Goal: Information Seeking & Learning: Learn about a topic

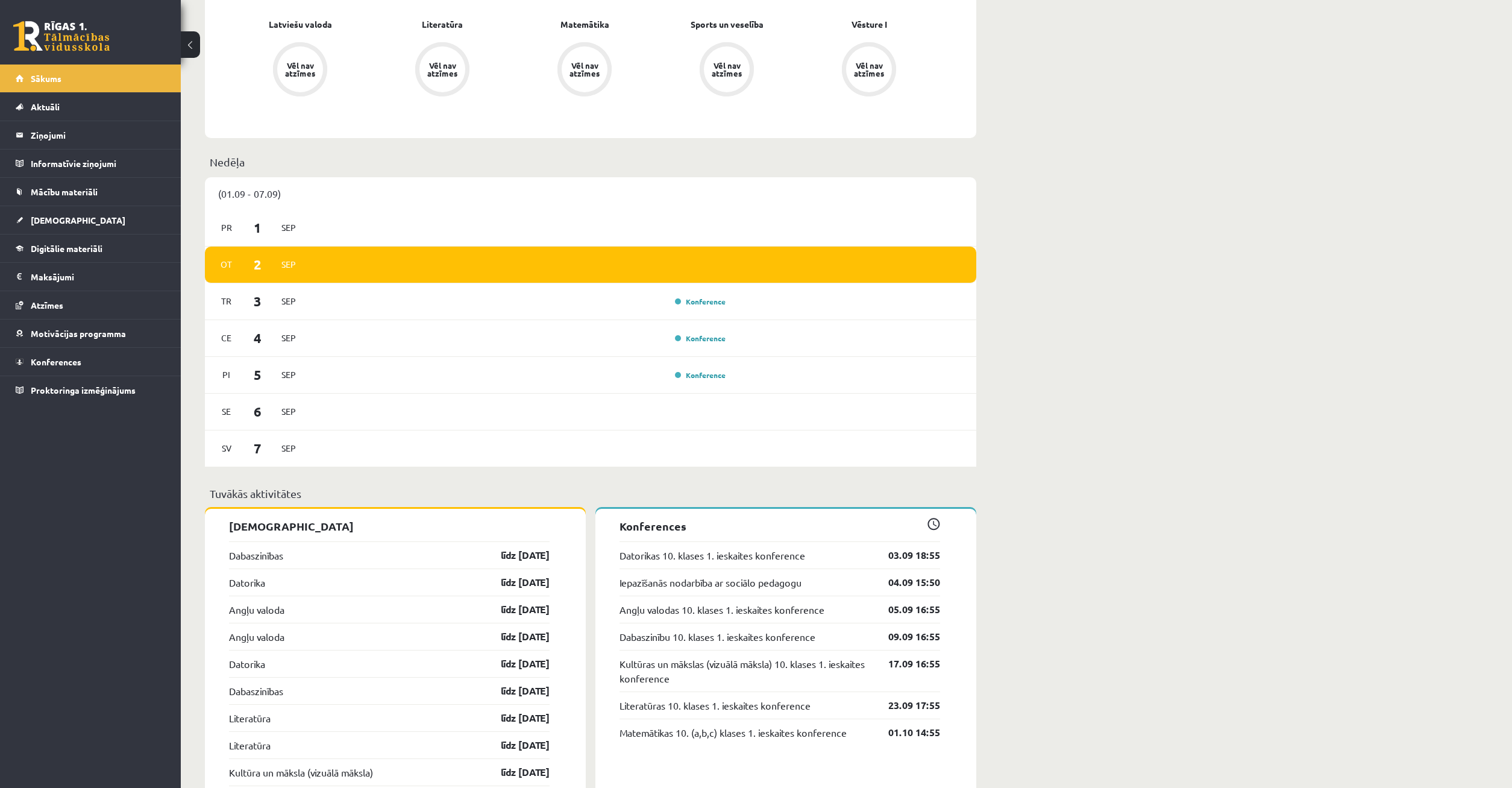
scroll to position [615, 0]
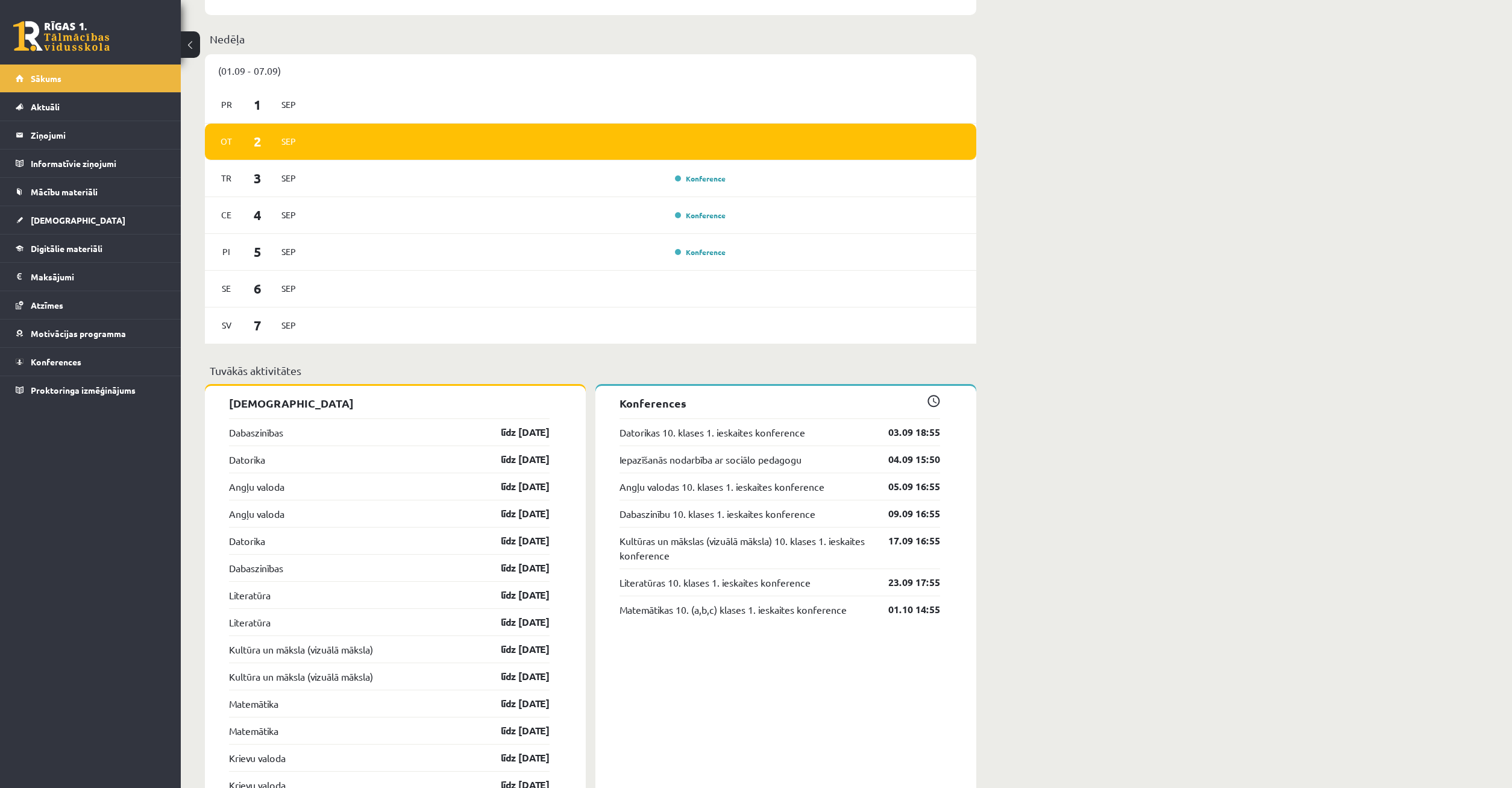
click at [730, 424] on div "Datorikas 10. klases 1. ieskaites konference 03.09 18:55" at bounding box center [779, 431] width 320 height 27
click at [727, 429] on link "Datorikas 10. klases 1. ieskaites konference" at bounding box center [712, 432] width 186 height 15
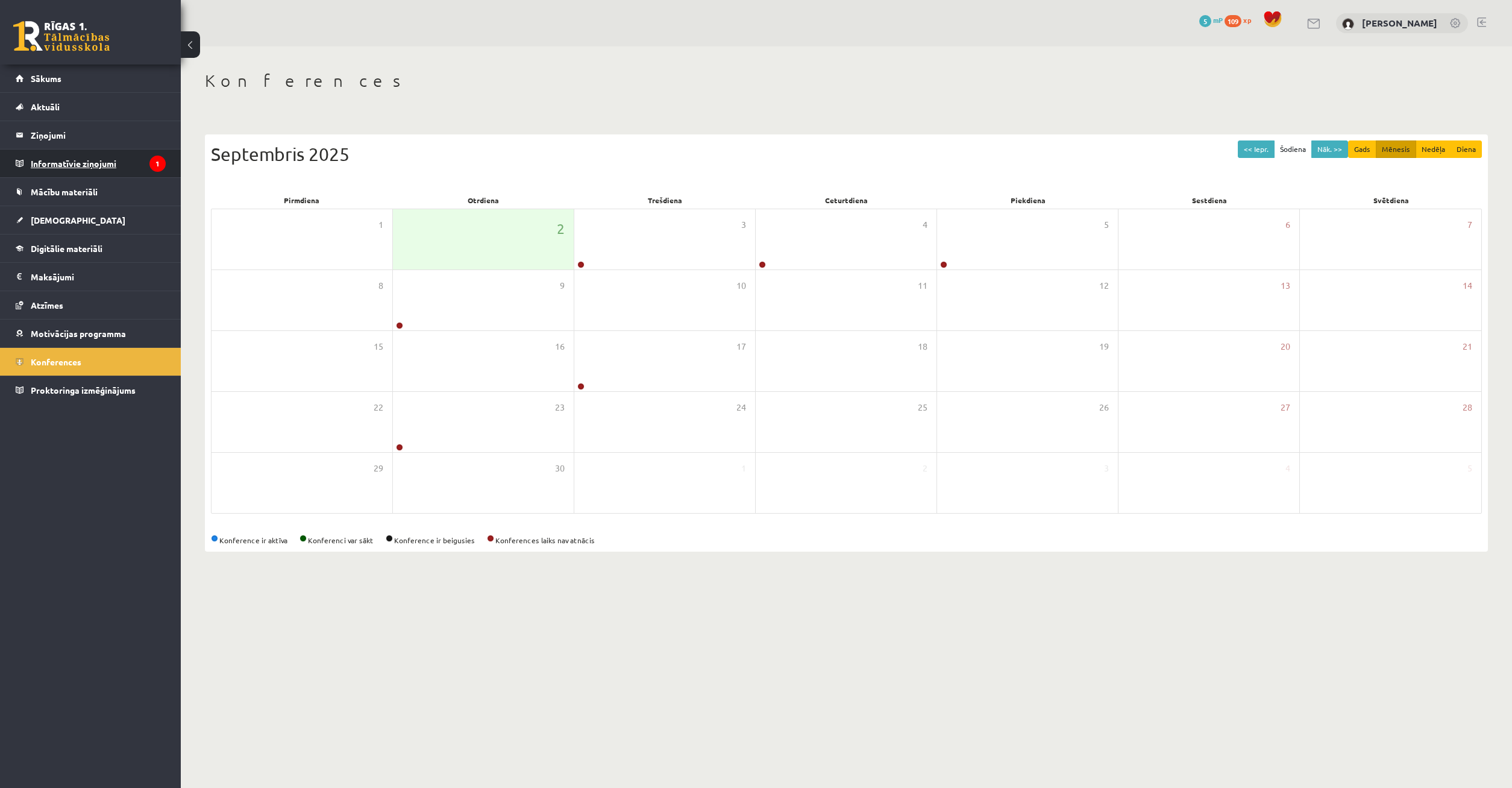
click at [107, 159] on legend "Informatīvie ziņojumi 1" at bounding box center [98, 163] width 135 height 28
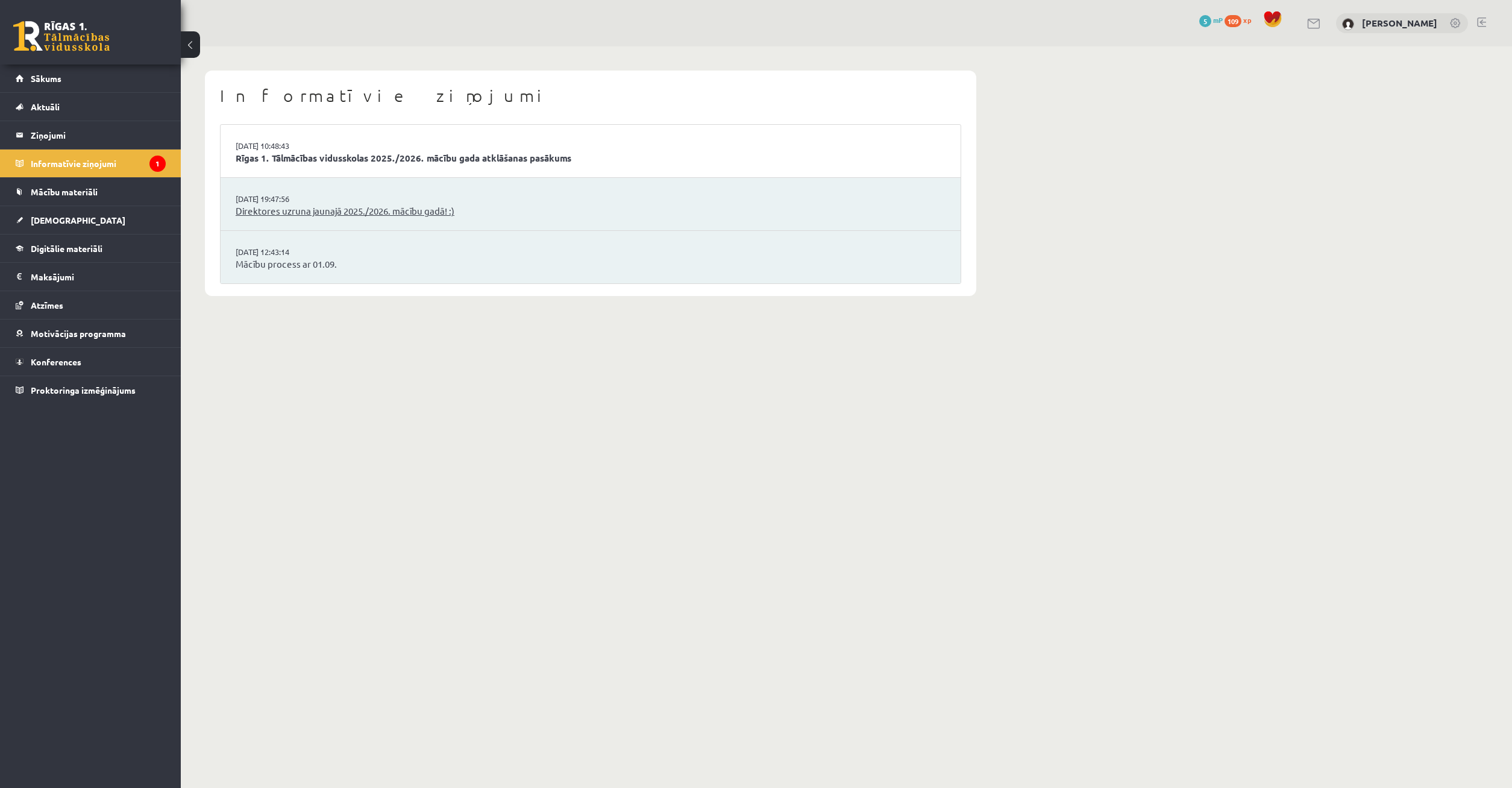
click at [358, 216] on link "Direktores uzruna jaunajā 2025./2026. mācību gadā! :)" at bounding box center [591, 211] width 710 height 14
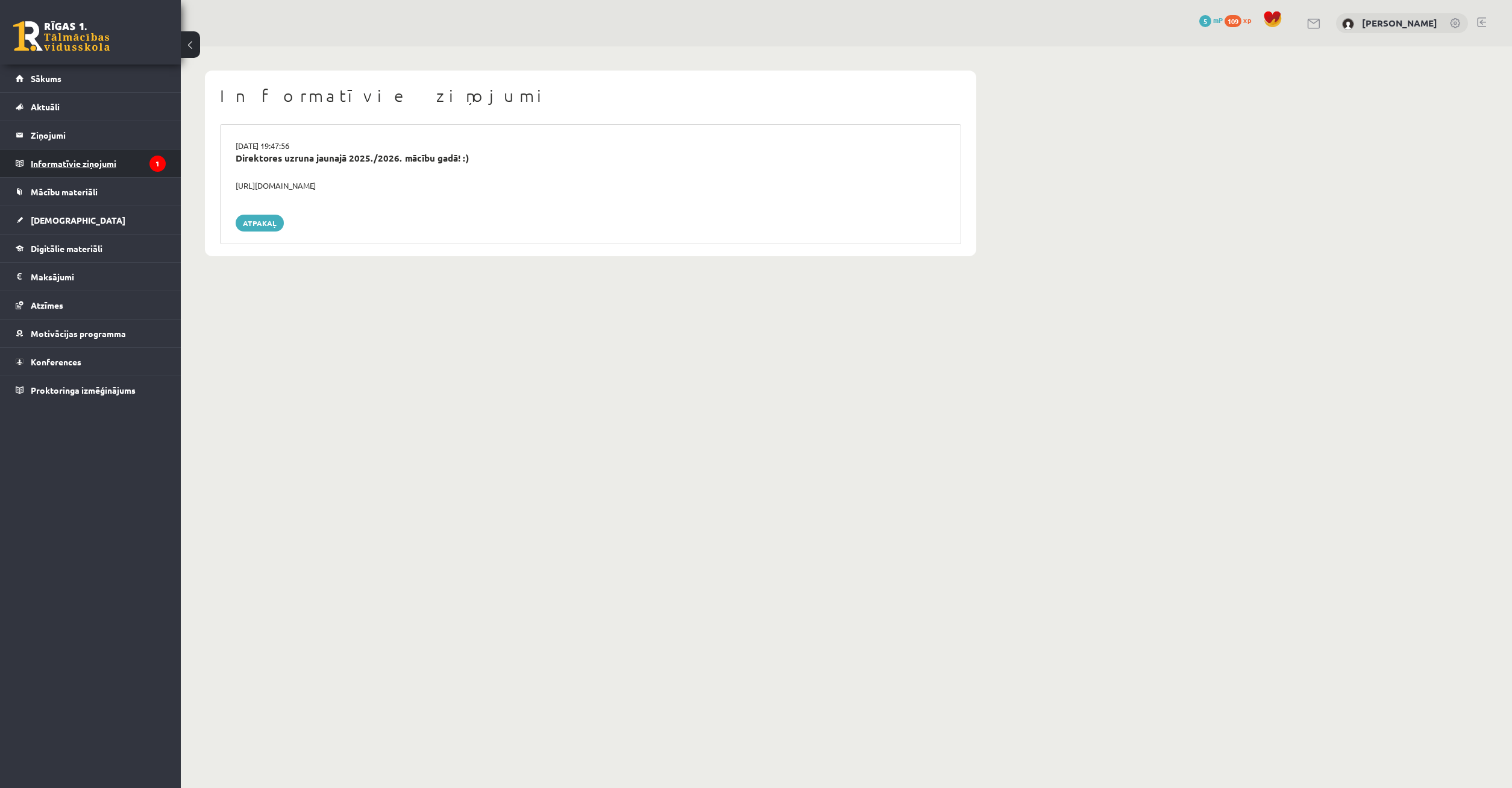
click at [127, 164] on legend "Informatīvie ziņojumi 1" at bounding box center [98, 163] width 135 height 28
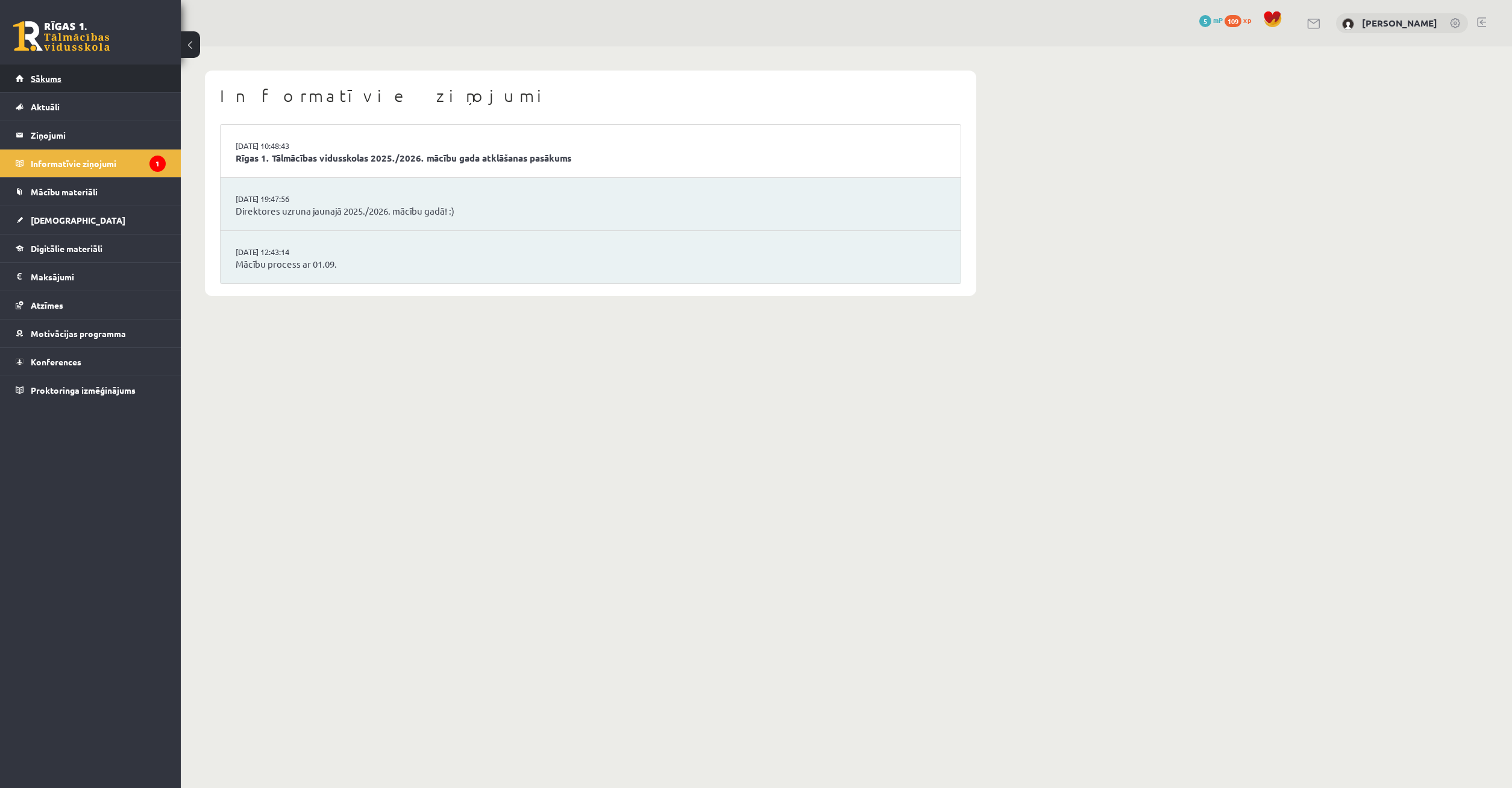
click at [58, 71] on link "Sākums" at bounding box center [90, 79] width 150 height 28
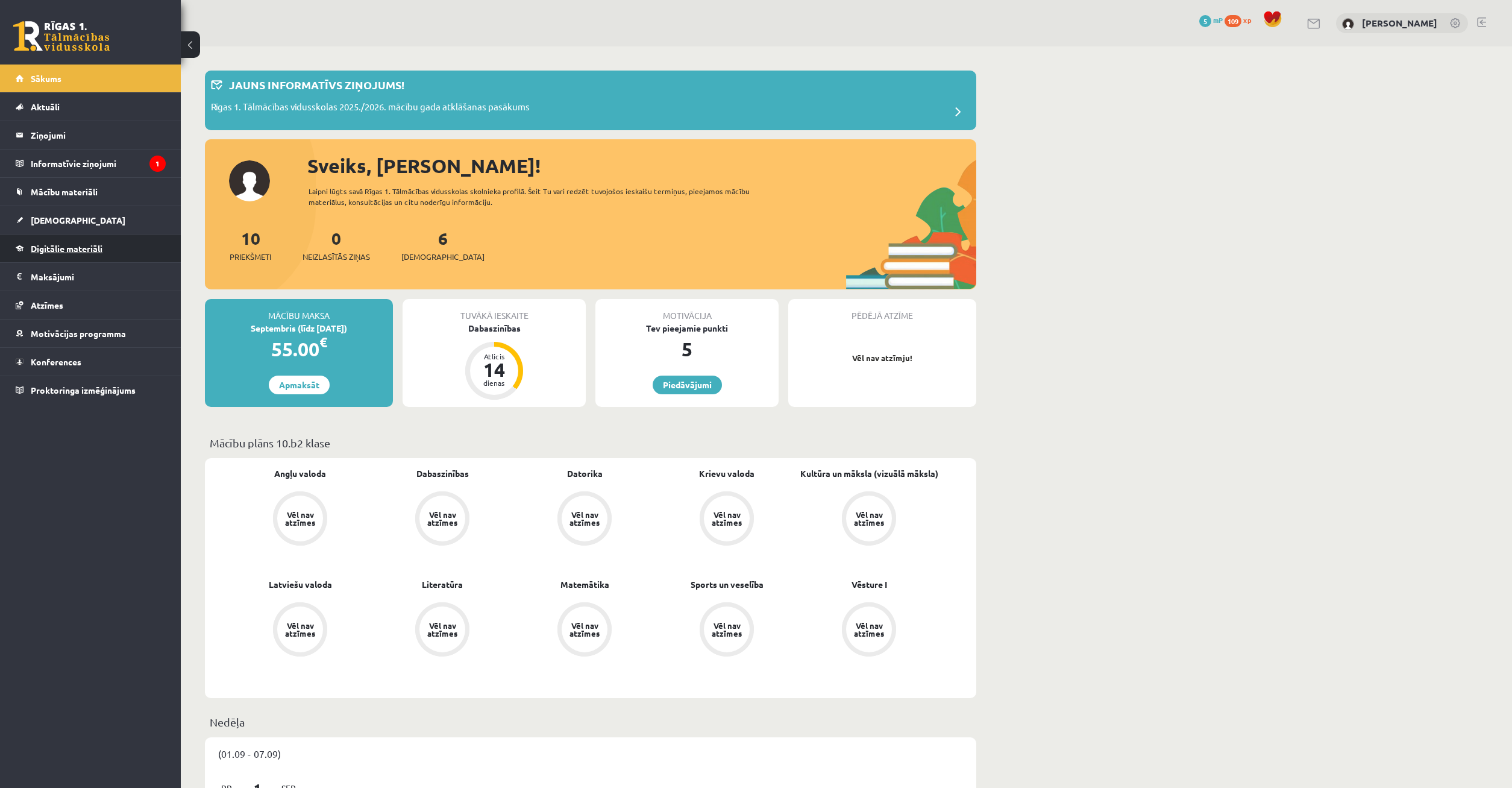
click at [84, 242] on link "Digitālie materiāli" at bounding box center [90, 248] width 150 height 28
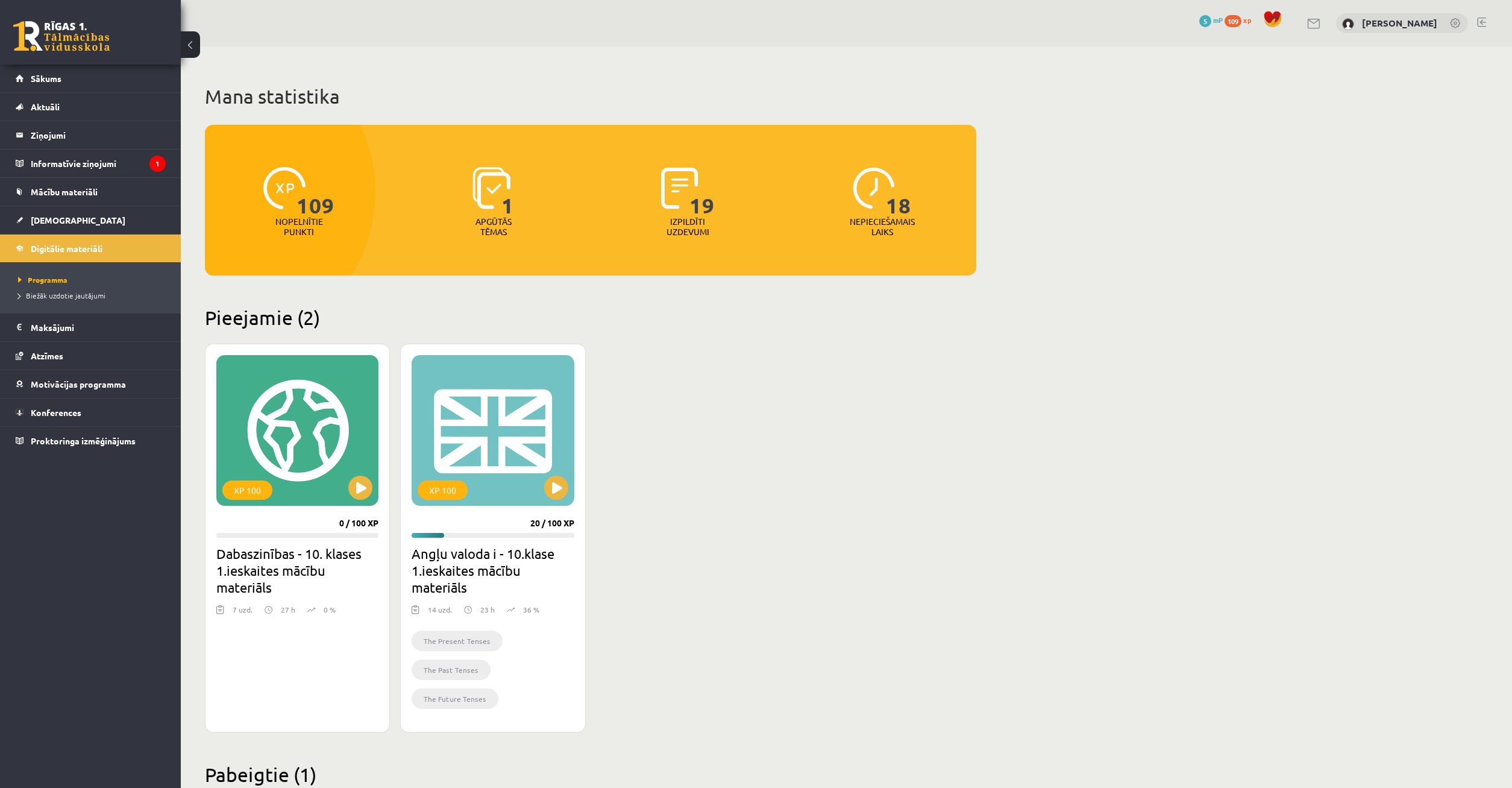
scroll to position [123, 0]
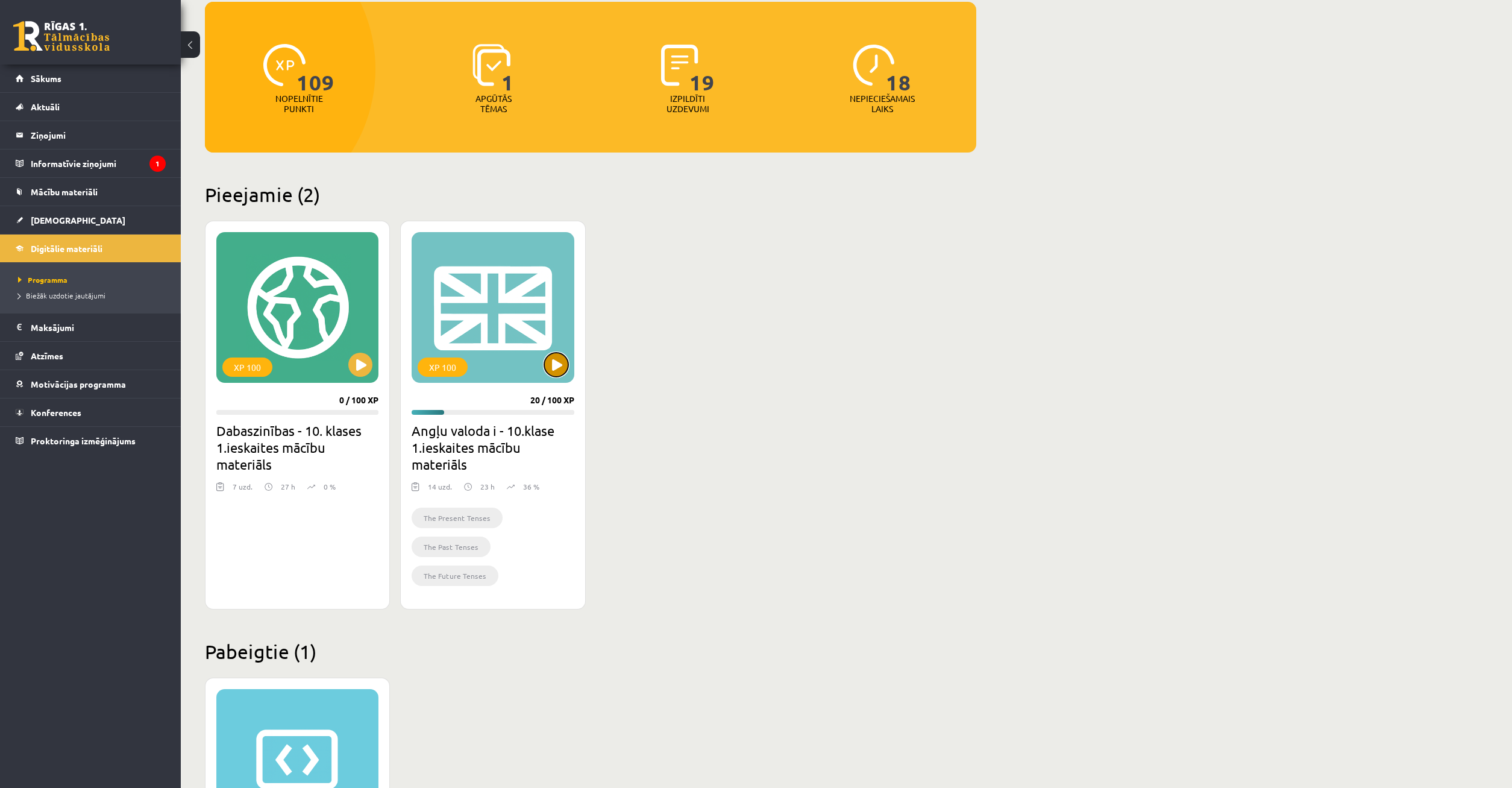
click at [557, 367] on button at bounding box center [556, 365] width 24 height 24
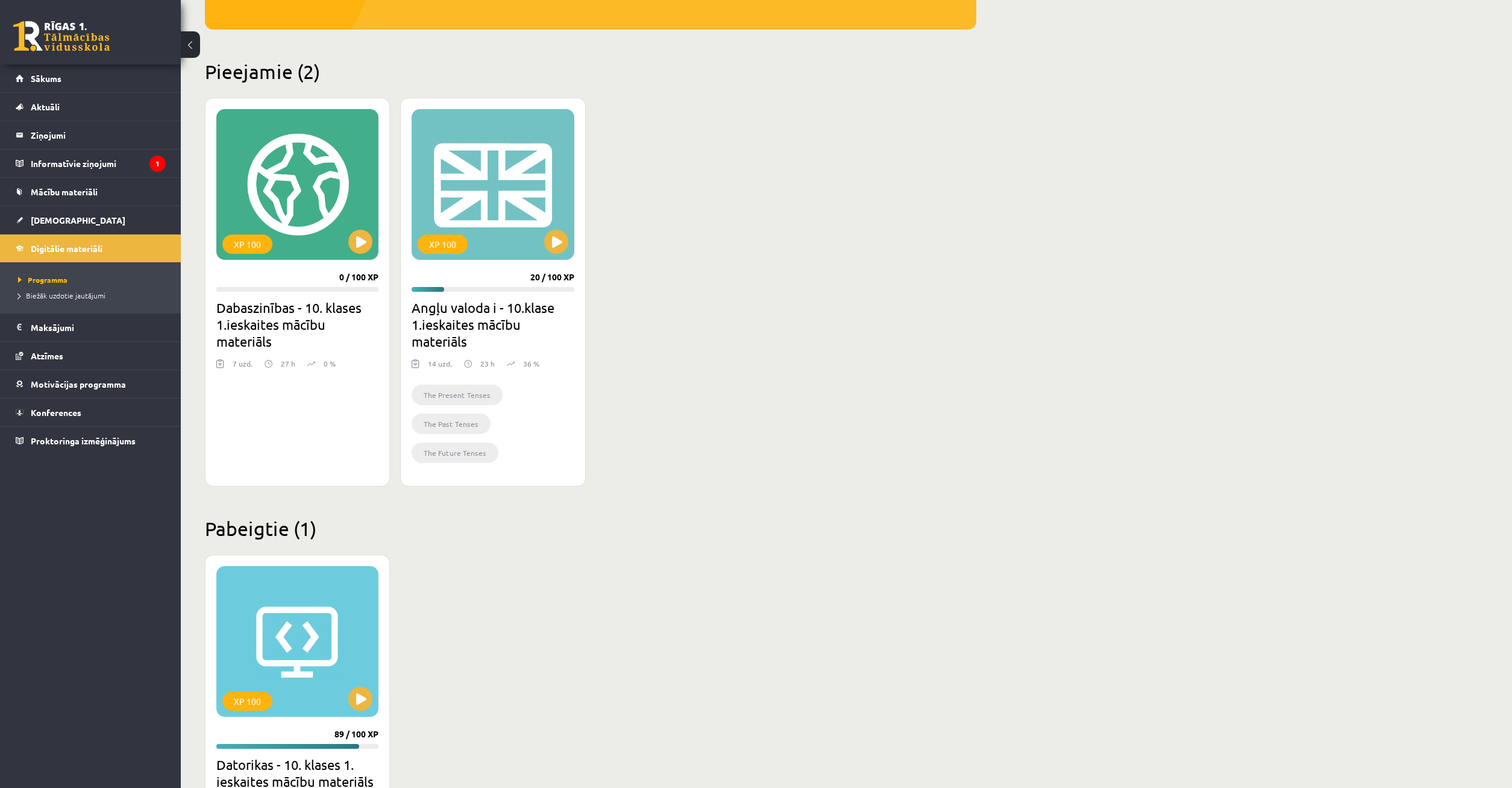
scroll to position [307, 0]
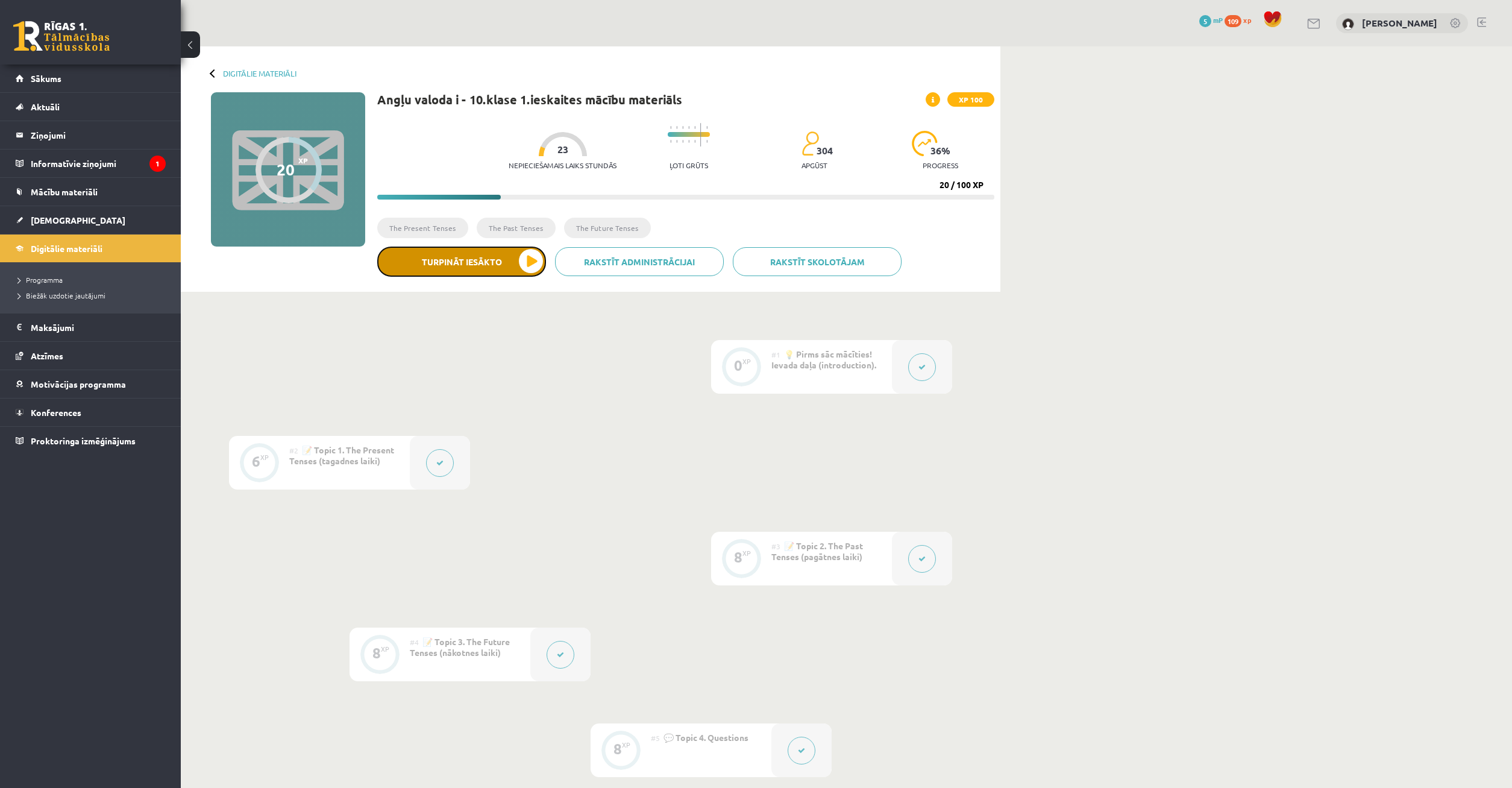
click at [501, 261] on button "Turpināt iesākto" at bounding box center [461, 261] width 169 height 30
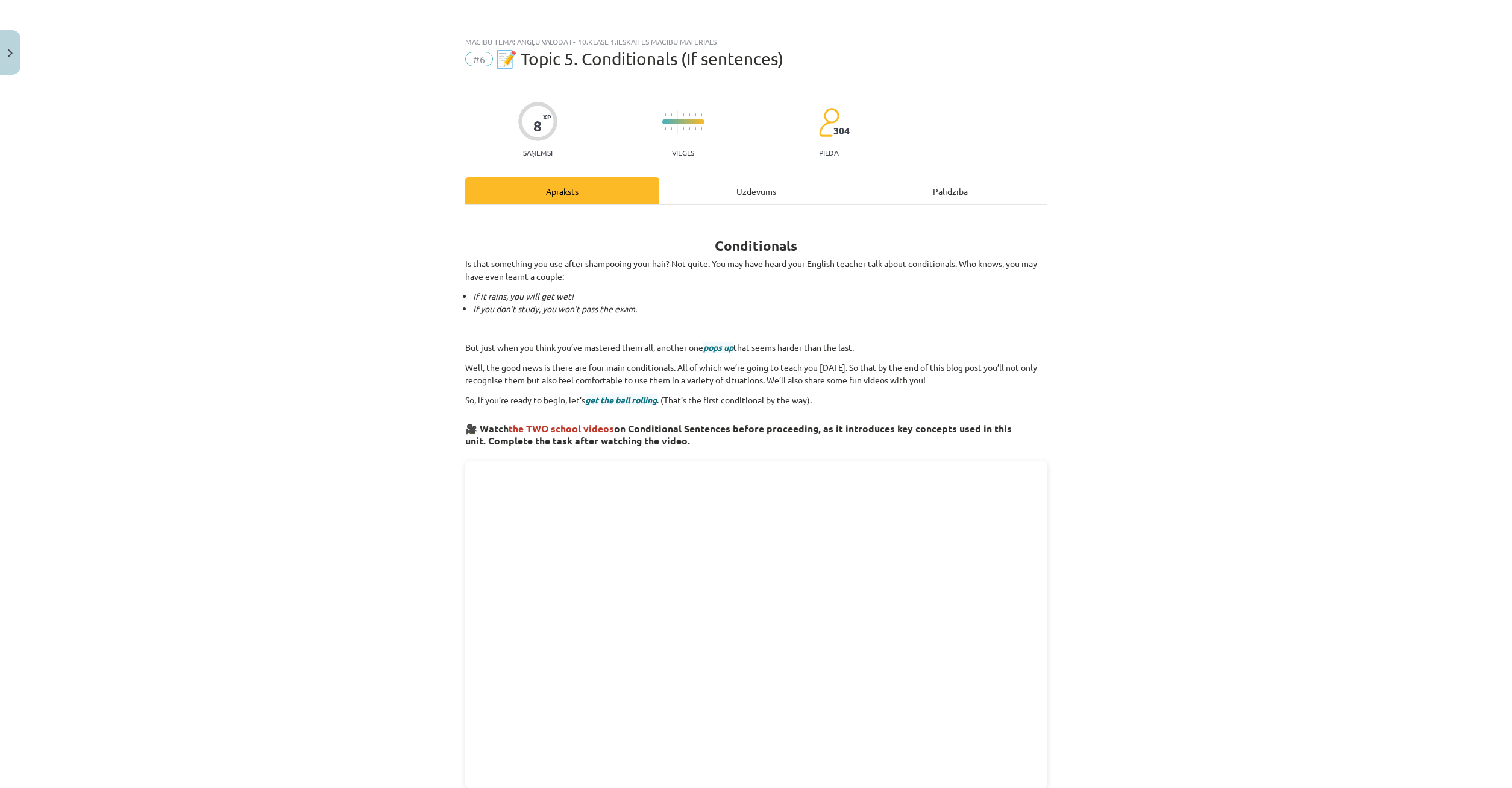
drag, startPoint x: 739, startPoint y: 191, endPoint x: 746, endPoint y: 191, distance: 7.0
click at [744, 191] on div "Uzdevums" at bounding box center [756, 191] width 194 height 27
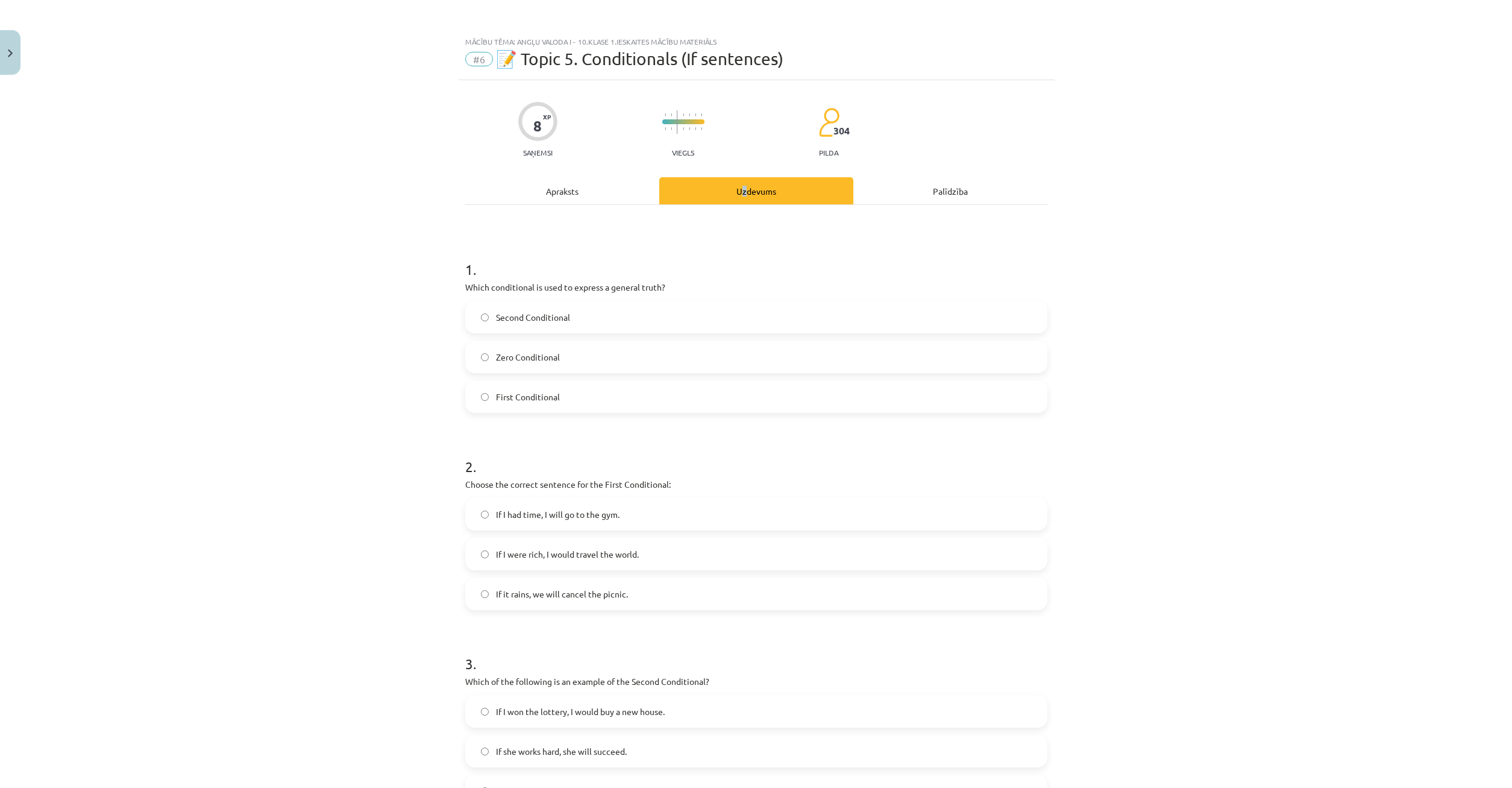
scroll to position [30, 0]
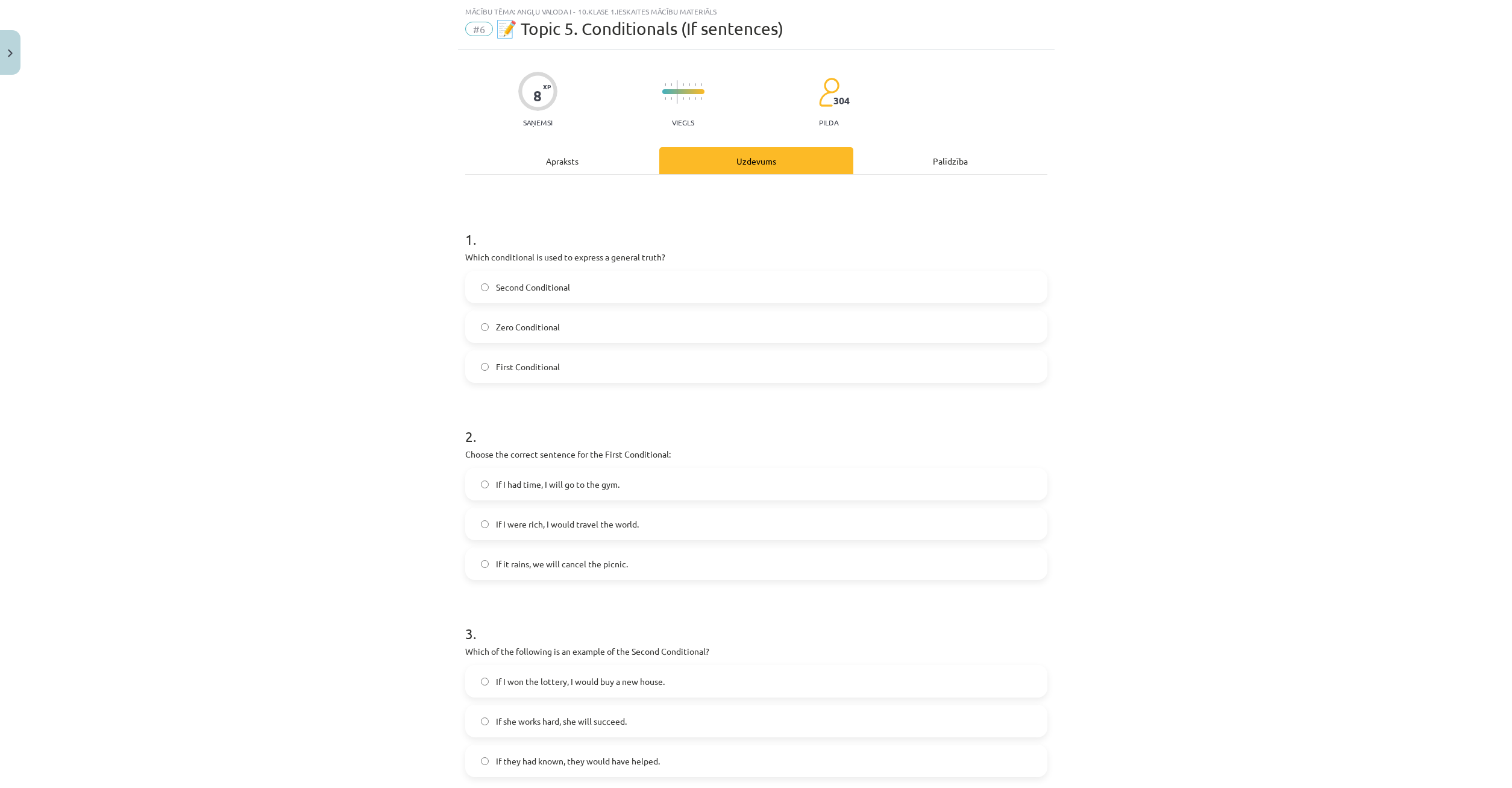
click at [563, 160] on div "Apraksts" at bounding box center [562, 160] width 194 height 27
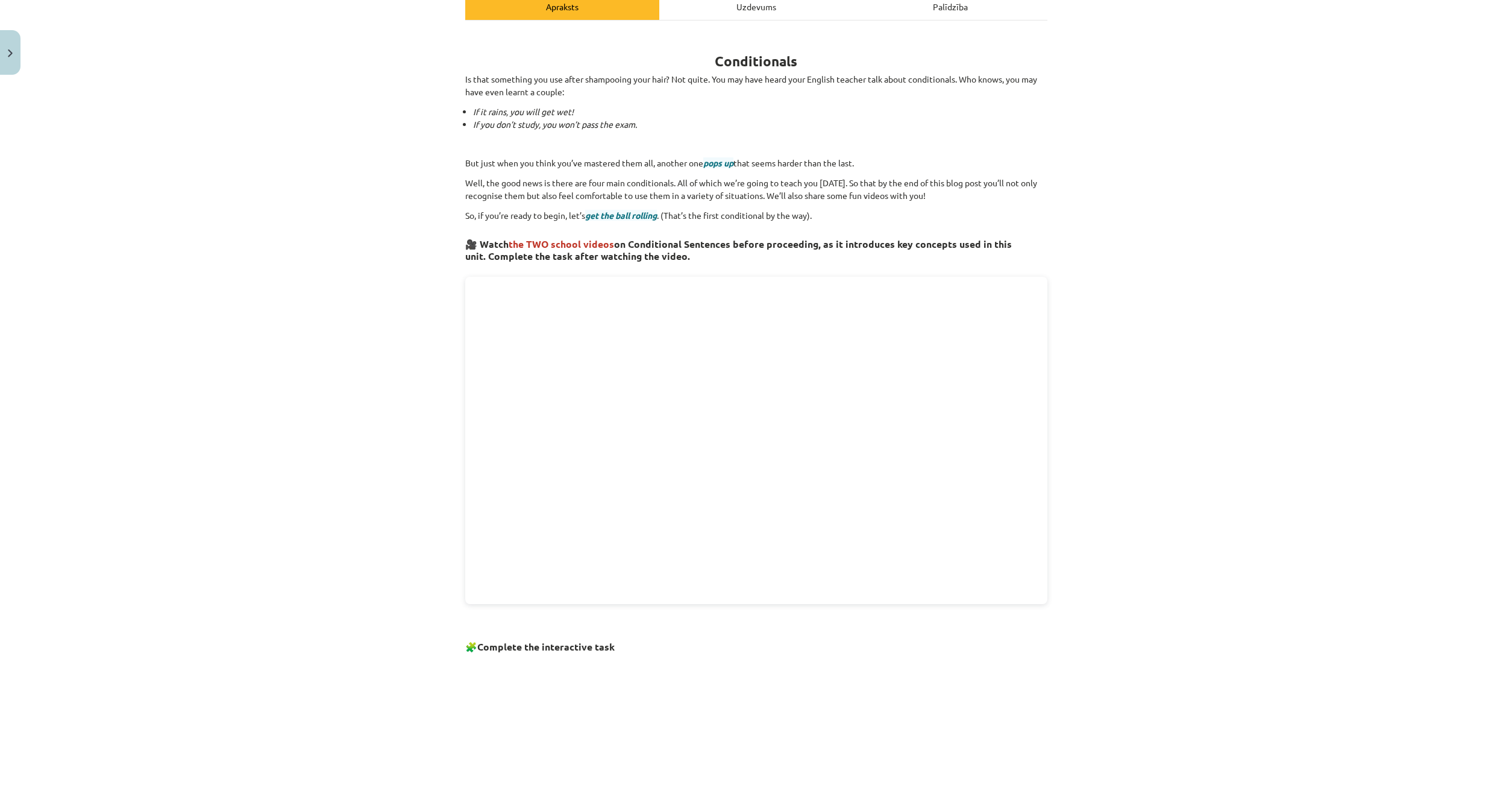
scroll to position [0, 0]
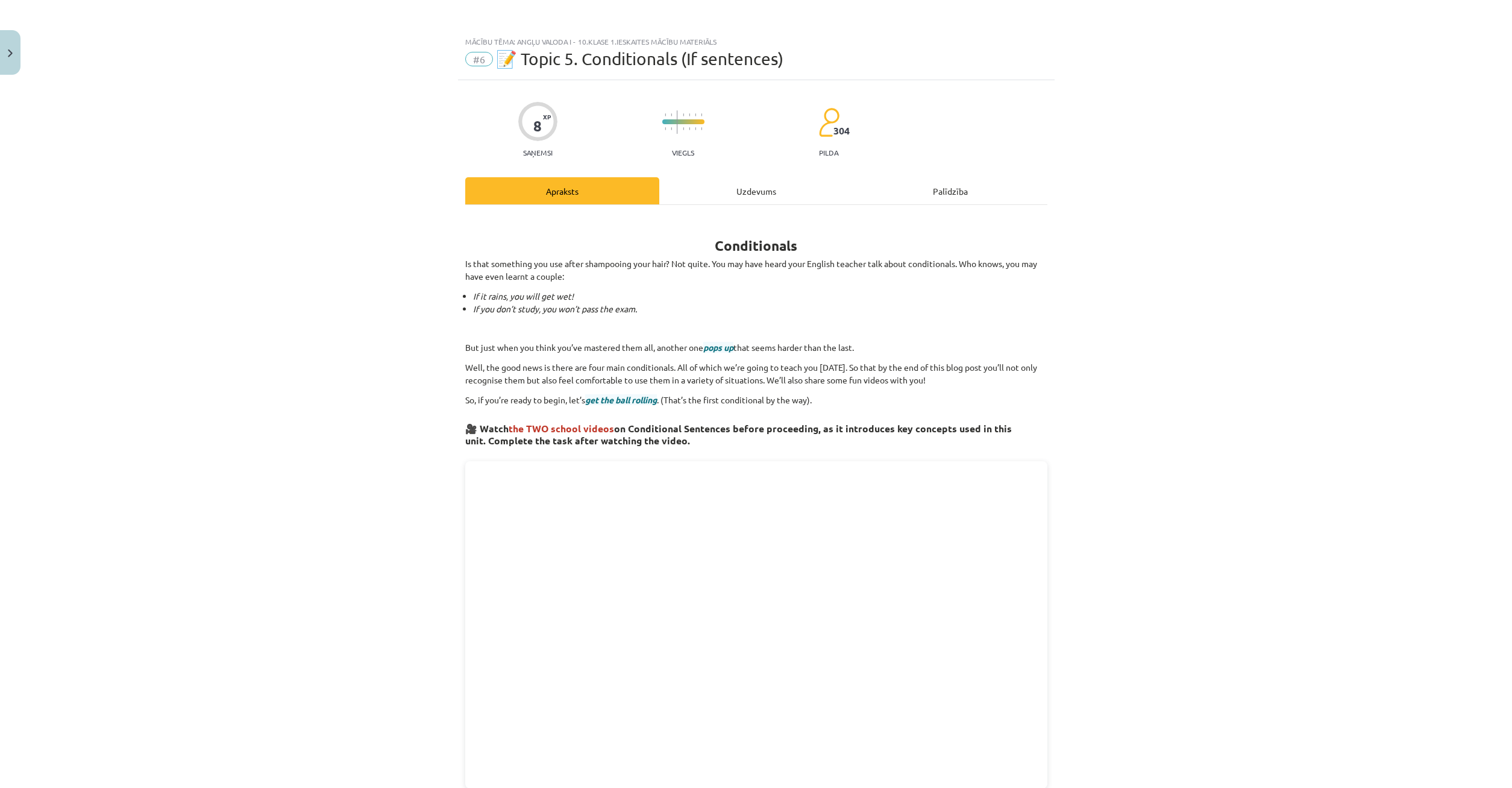
click at [734, 187] on div "Uzdevums" at bounding box center [756, 191] width 194 height 27
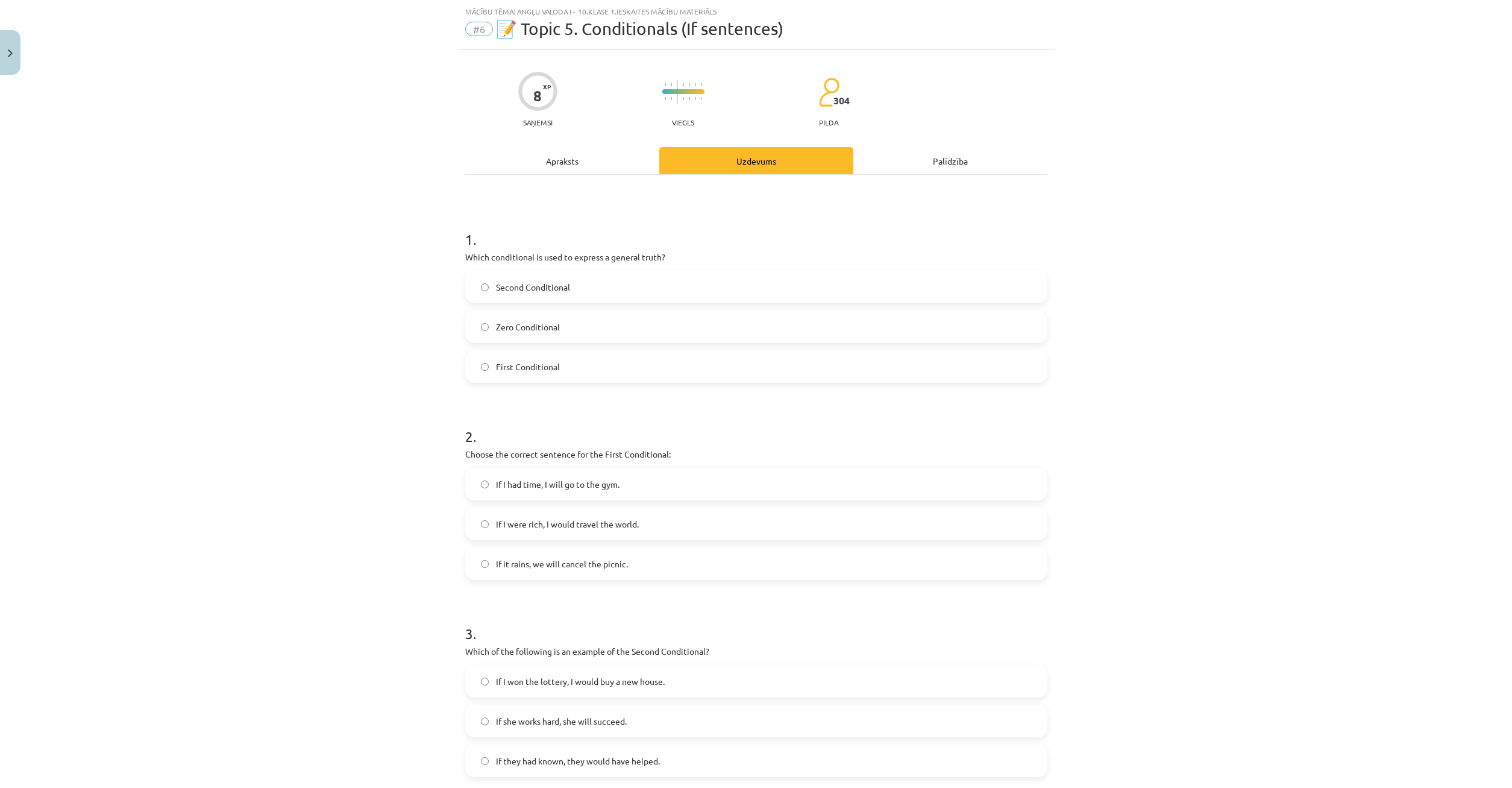
drag, startPoint x: 572, startPoint y: 156, endPoint x: 579, endPoint y: 148, distance: 10.6
click at [572, 154] on div "Apraksts" at bounding box center [562, 160] width 194 height 27
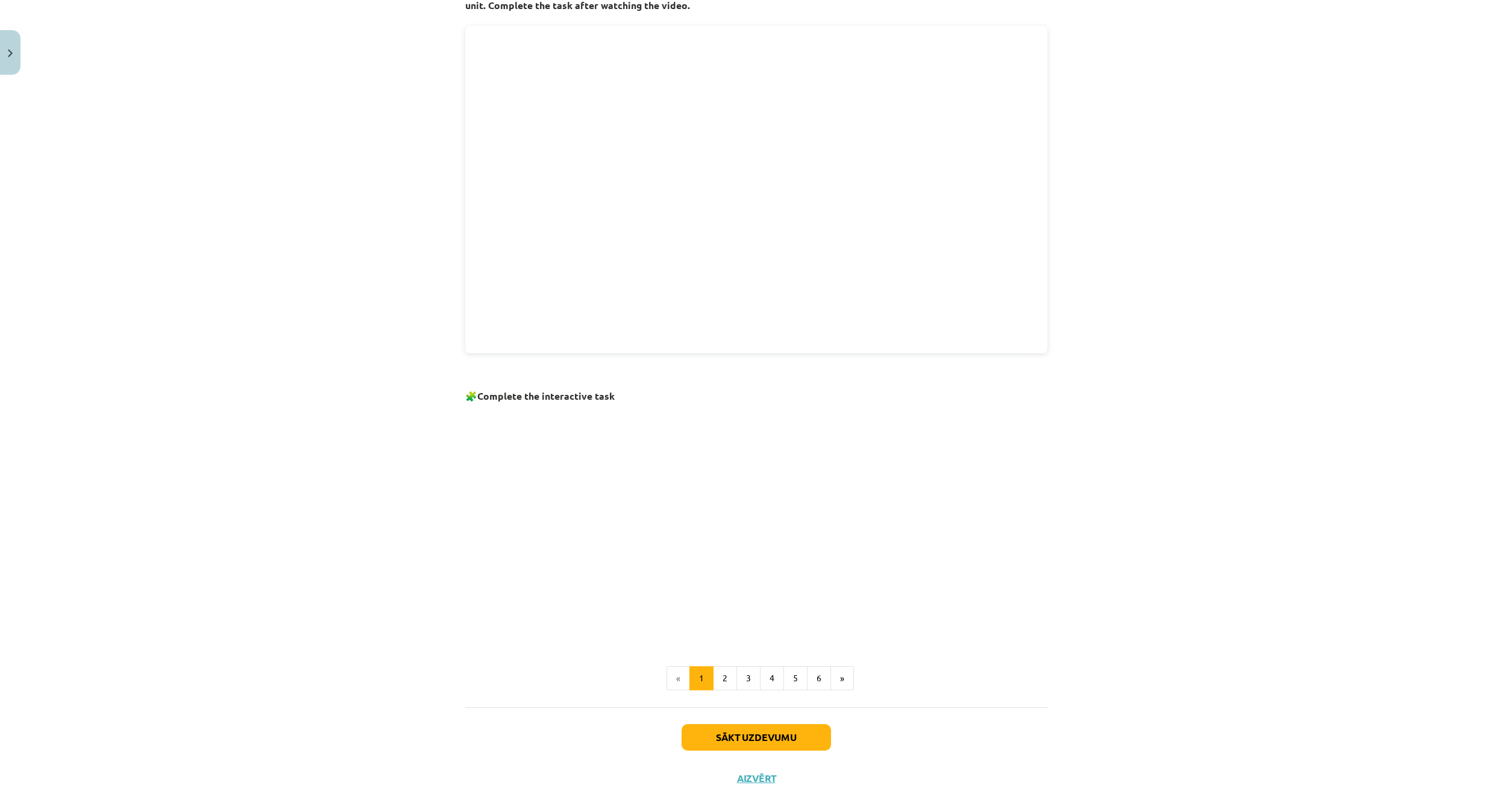
scroll to position [473, 0]
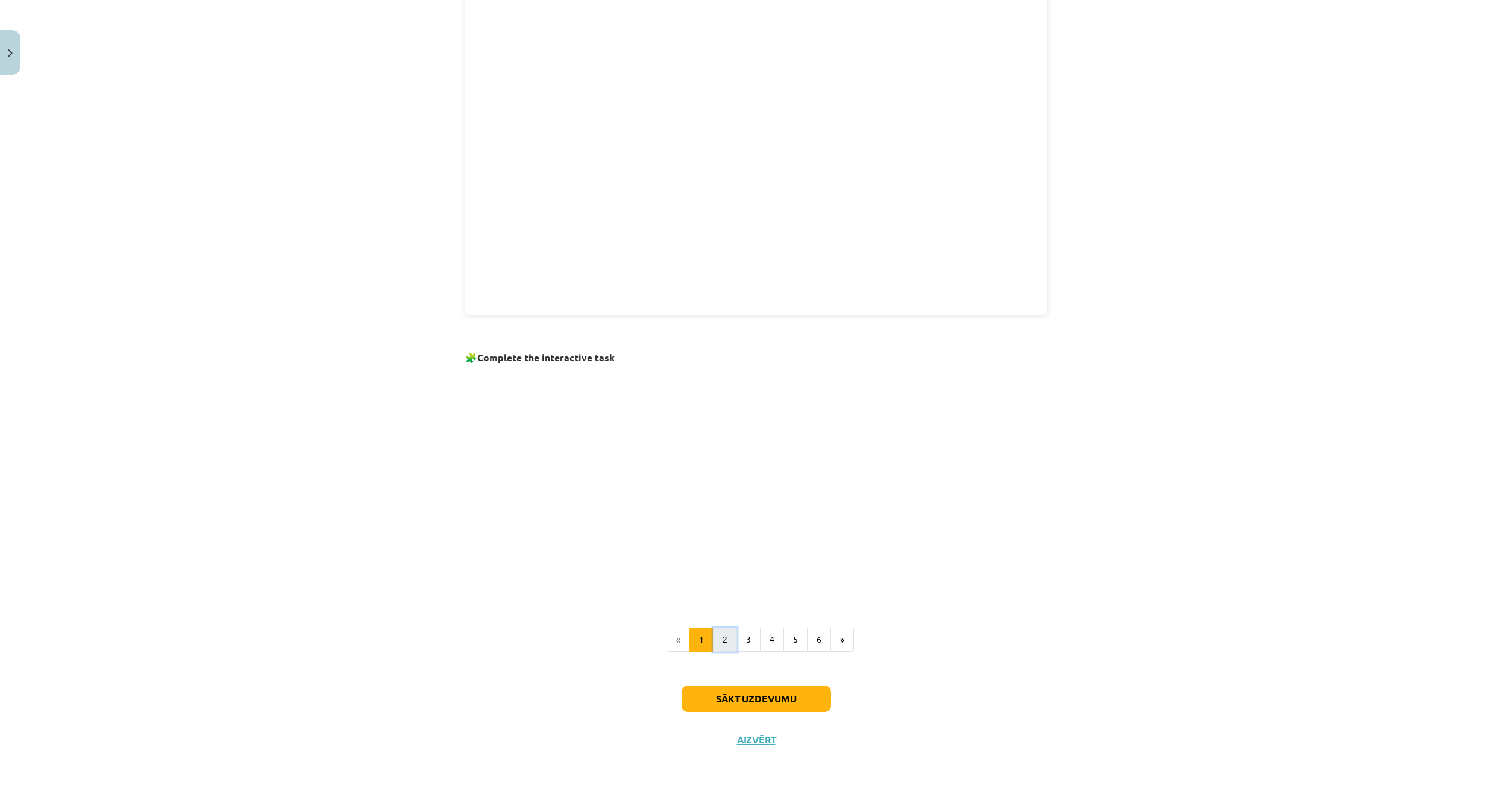
click at [723, 639] on button "2" at bounding box center [725, 640] width 24 height 24
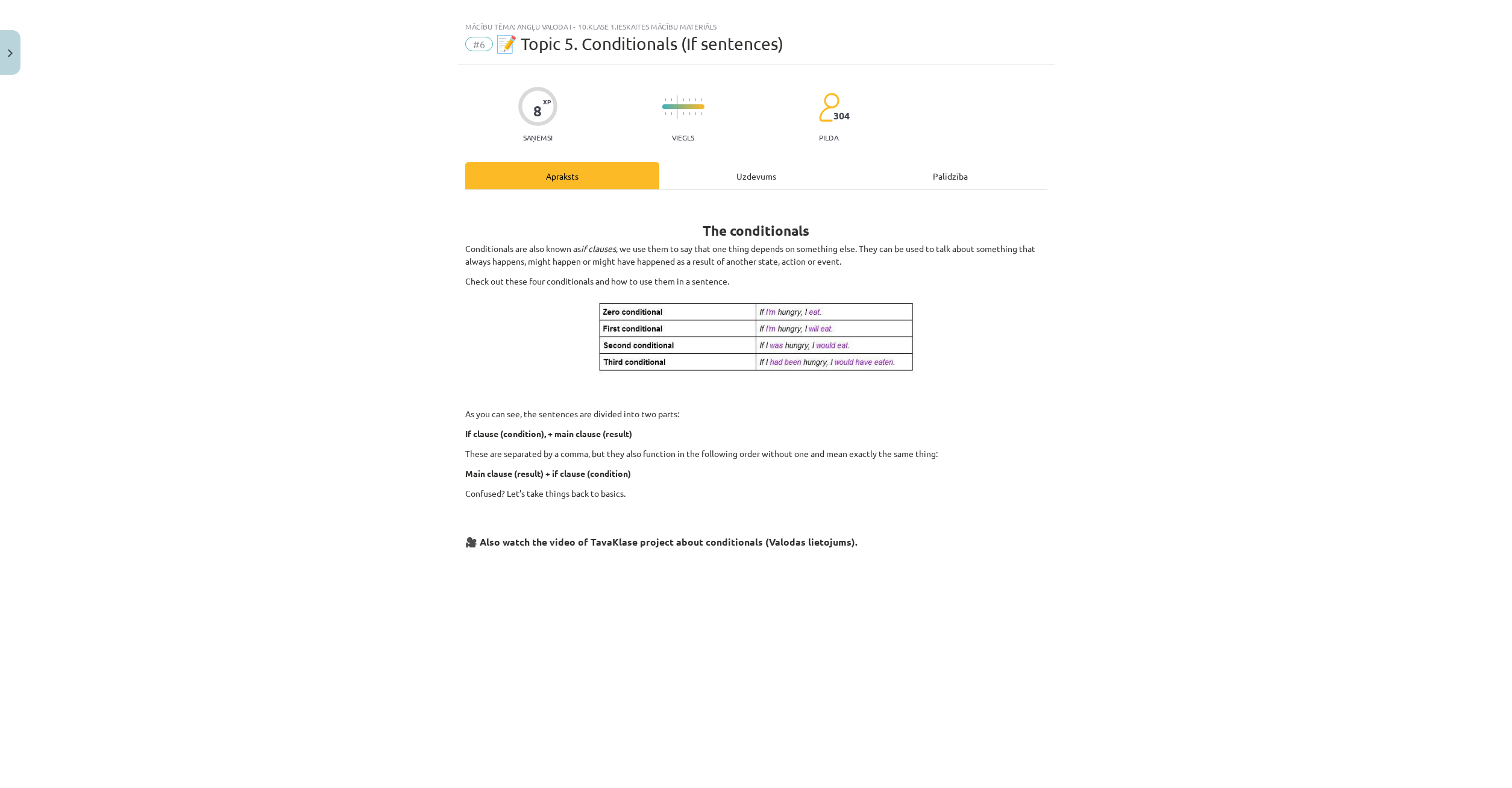
scroll to position [189, 0]
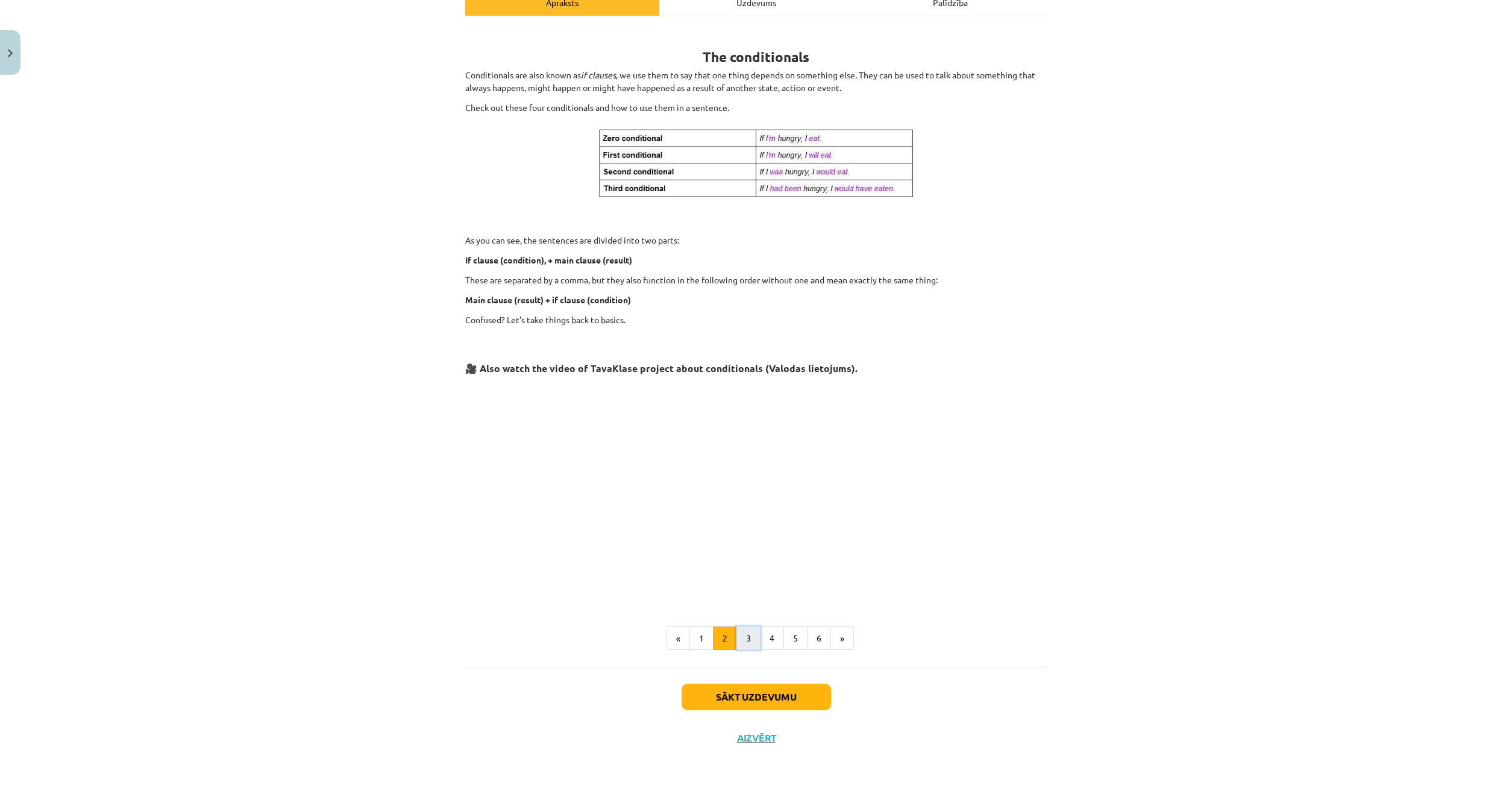
click at [752, 642] on button "3" at bounding box center [748, 638] width 24 height 24
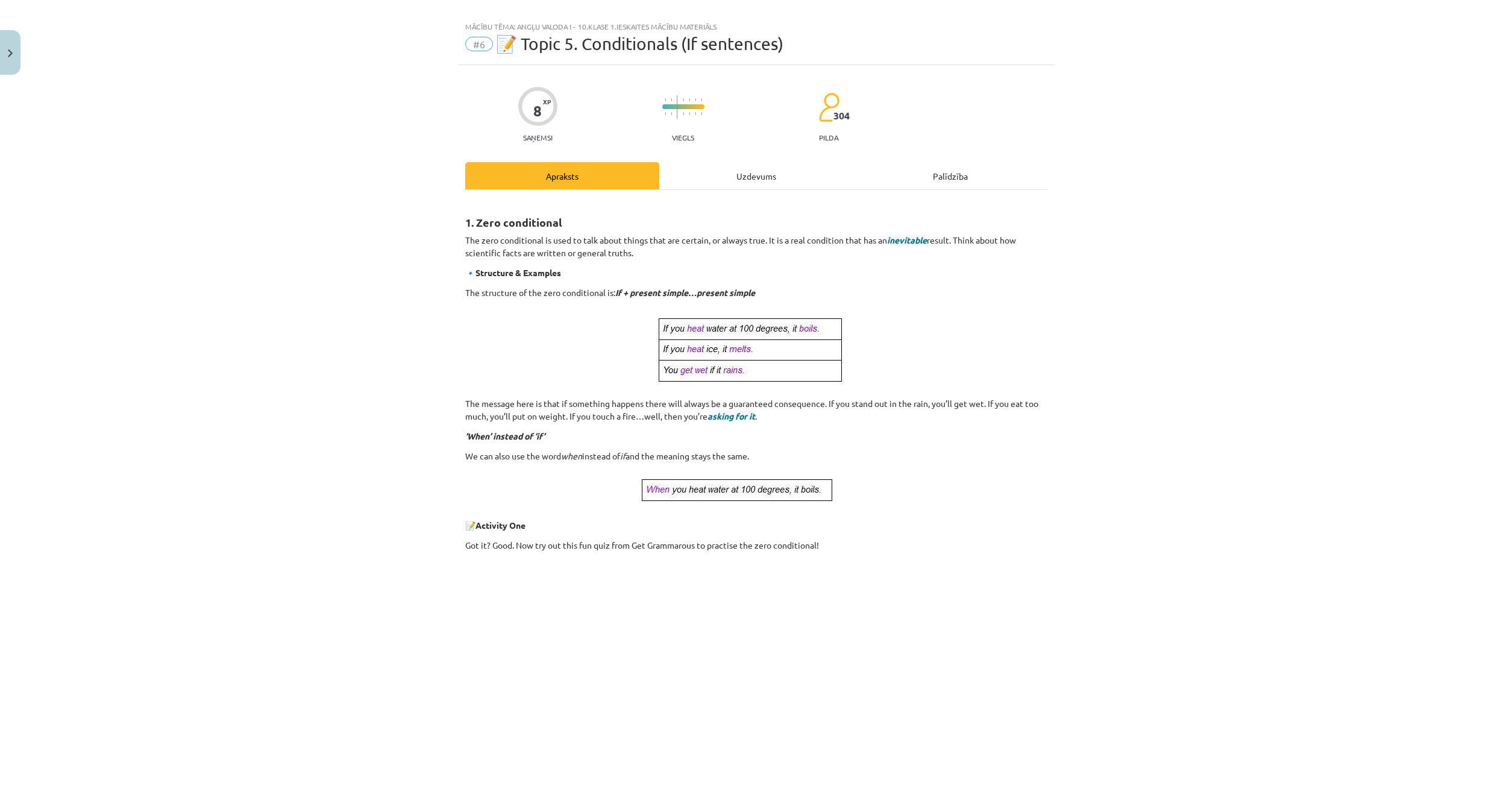
scroll to position [0, 0]
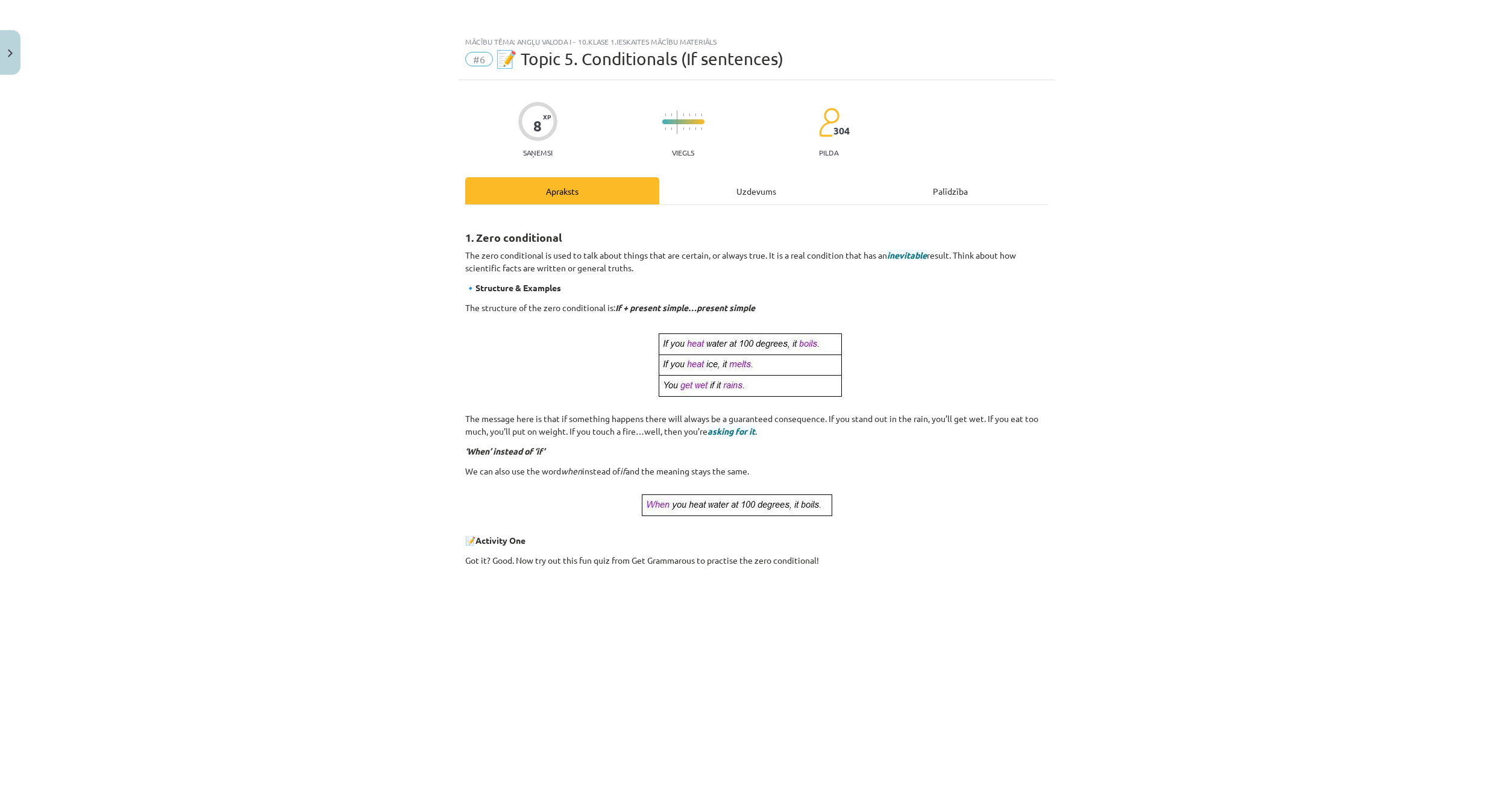
click at [727, 193] on div "Uzdevums" at bounding box center [756, 191] width 194 height 27
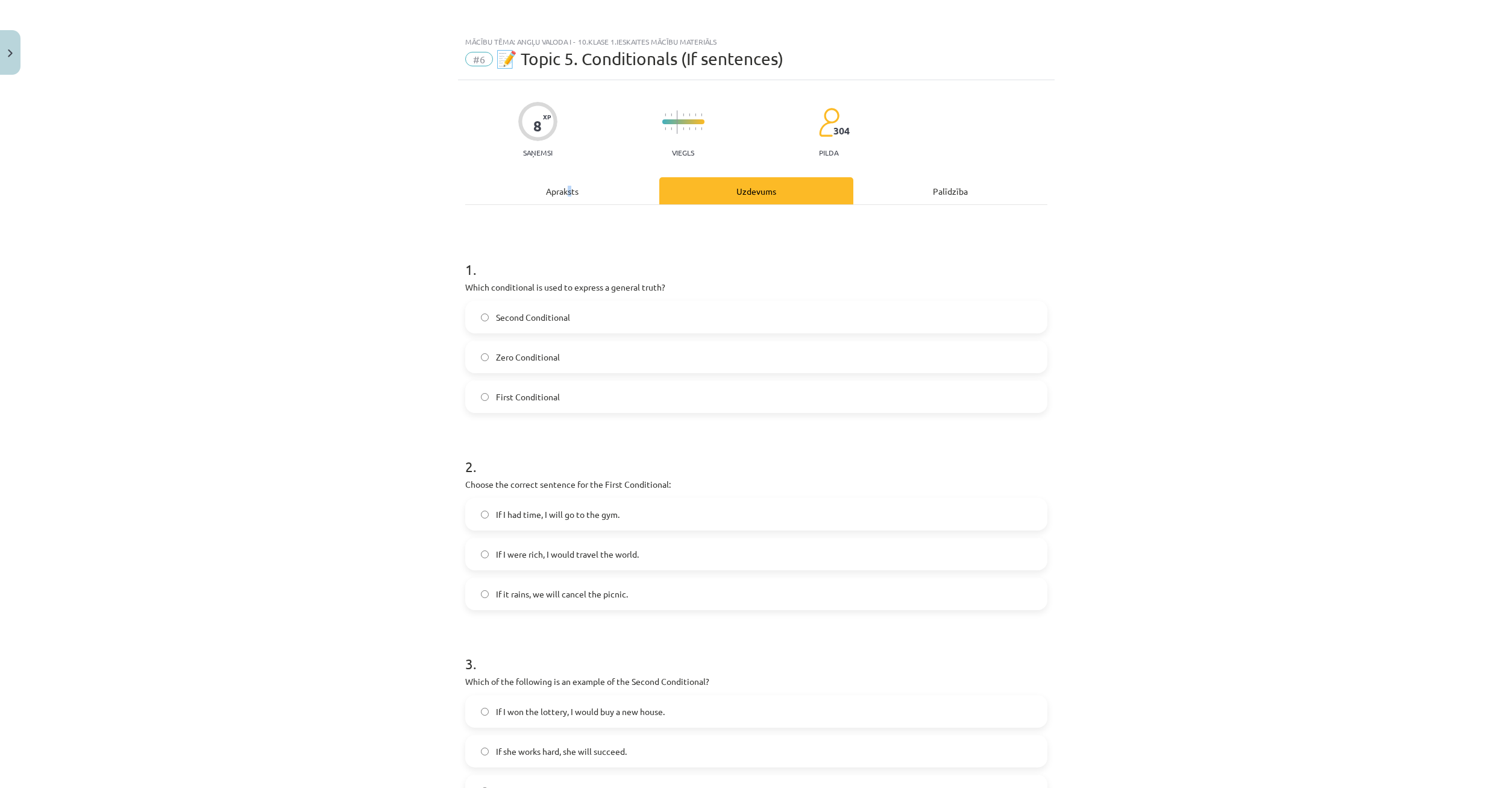
drag, startPoint x: 572, startPoint y: 203, endPoint x: 565, endPoint y: 182, distance: 22.1
click at [569, 195] on div "Apraksts" at bounding box center [562, 191] width 194 height 27
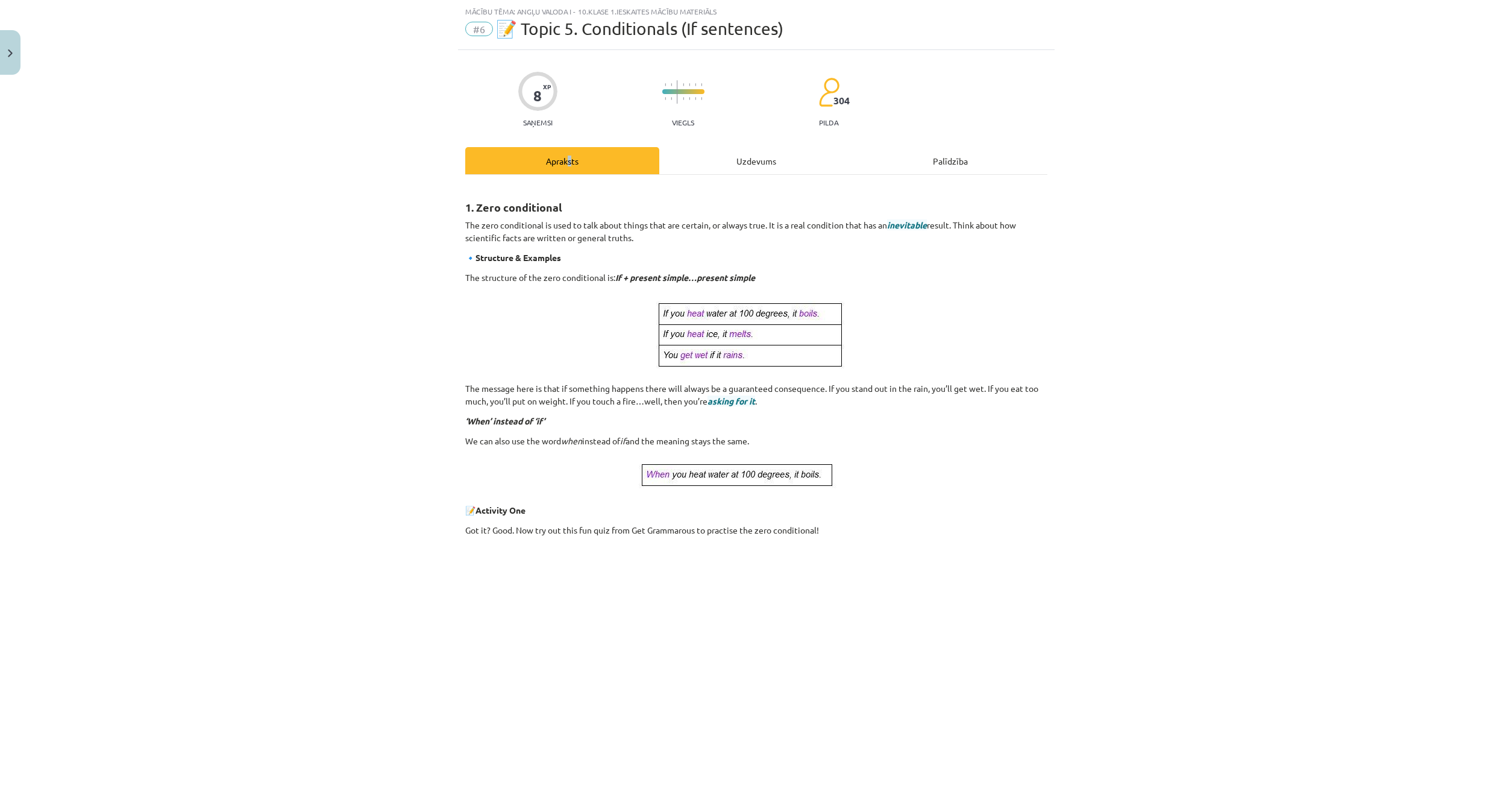
scroll to position [196, 0]
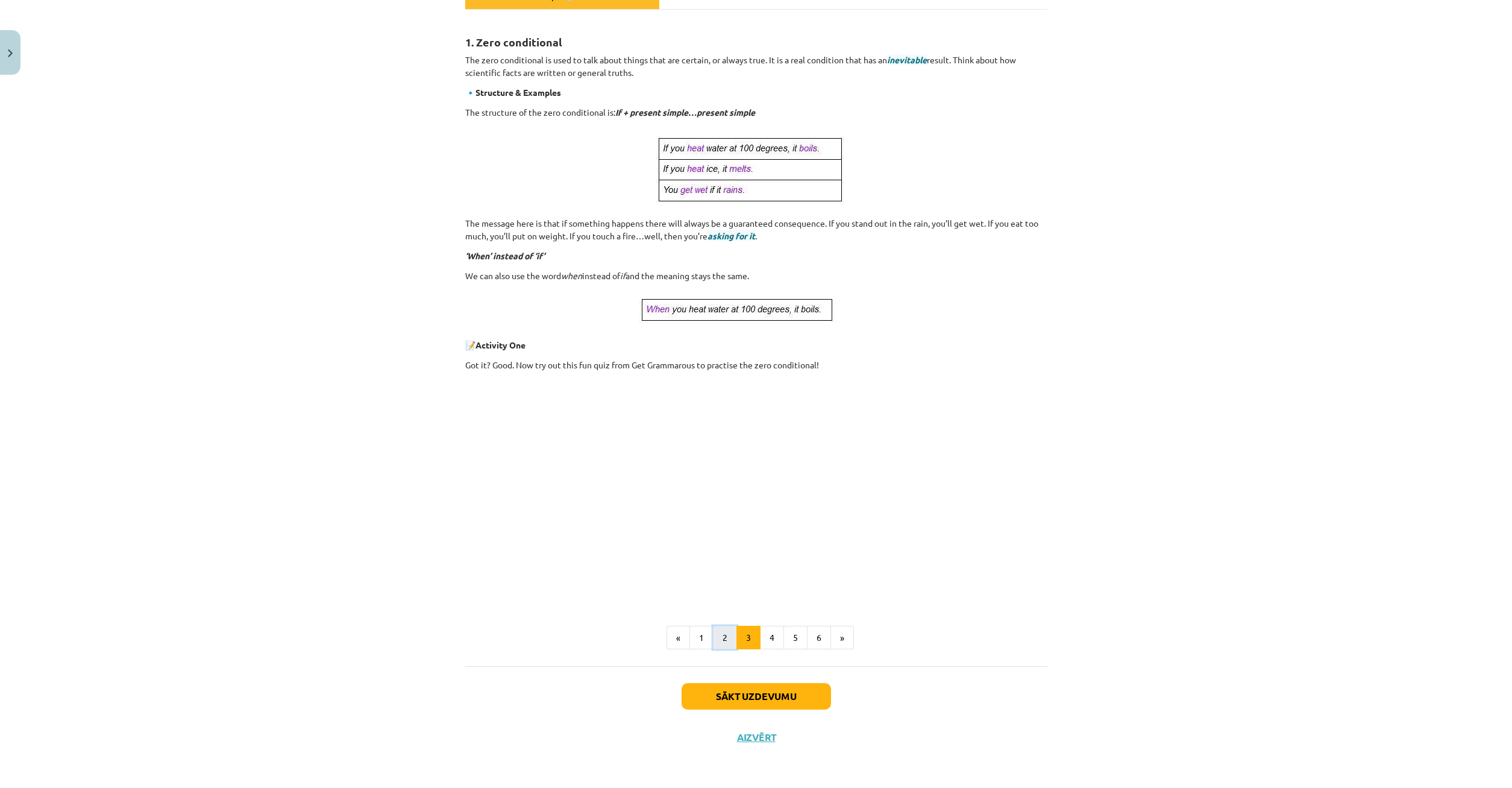
click at [725, 631] on button "2" at bounding box center [725, 638] width 24 height 24
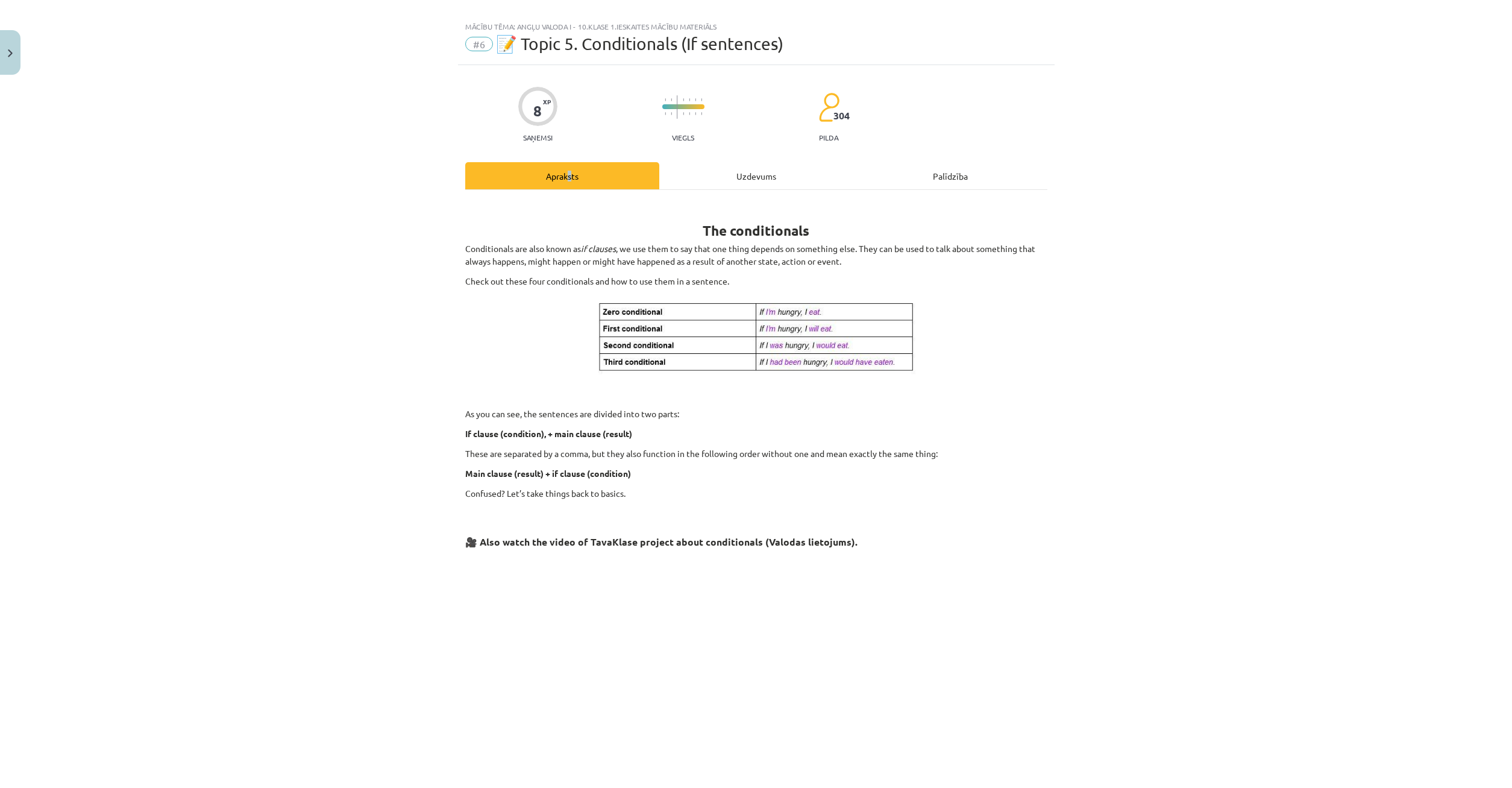
scroll to position [131, 0]
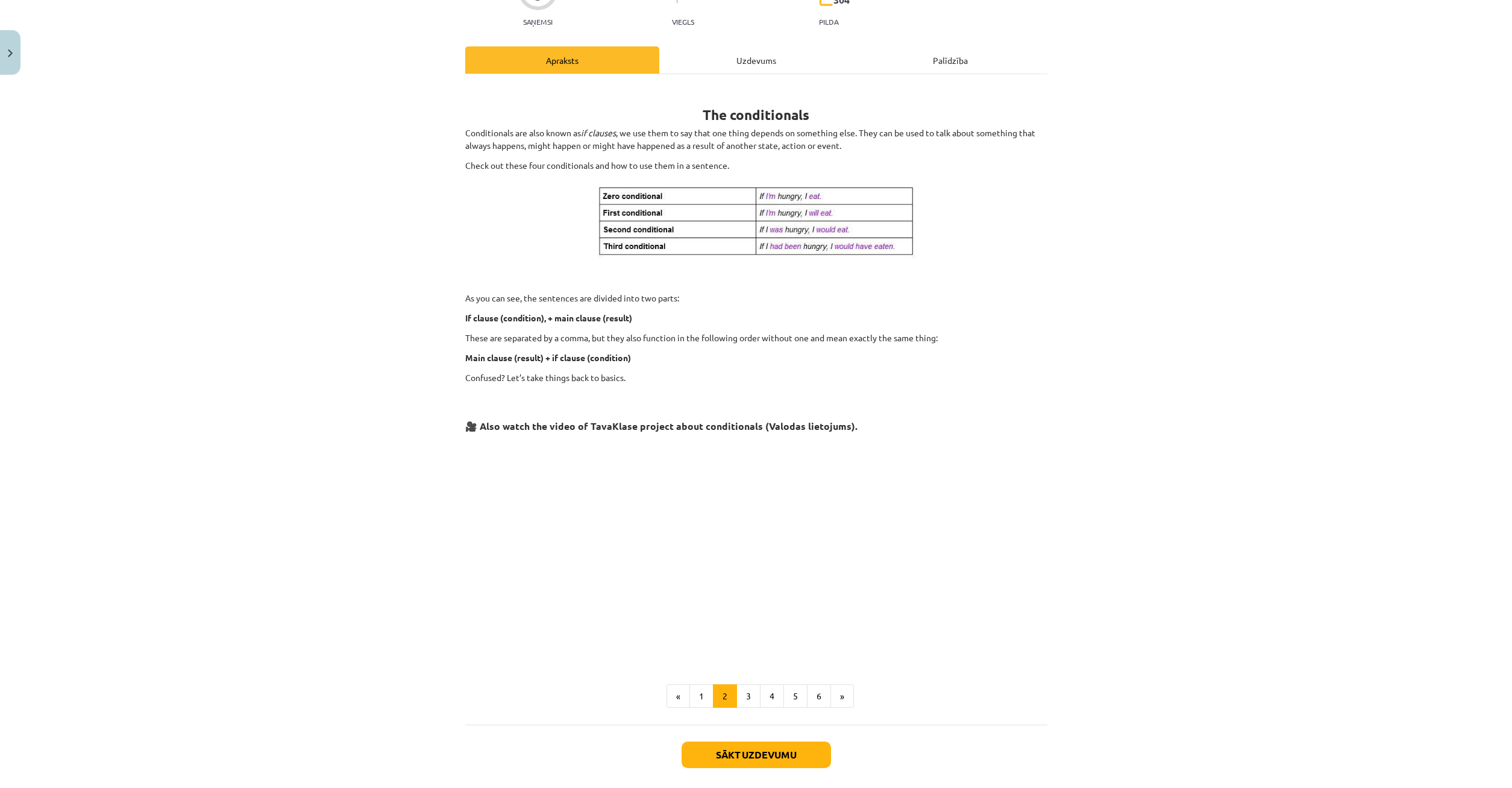
drag, startPoint x: 751, startPoint y: 55, endPoint x: 752, endPoint y: 48, distance: 7.1
click at [752, 58] on div "Uzdevums" at bounding box center [756, 59] width 194 height 27
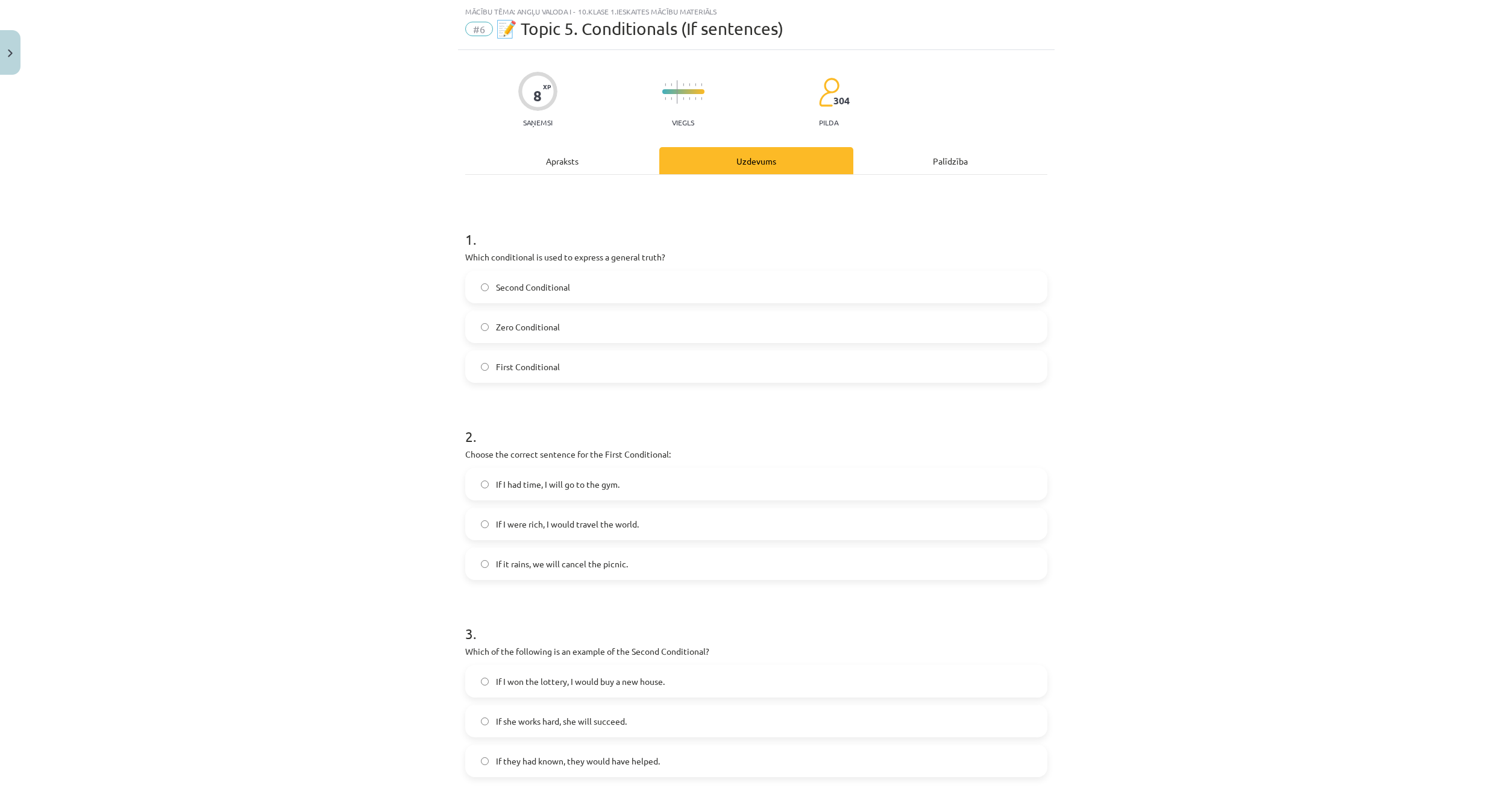
click at [593, 153] on div "Apraksts" at bounding box center [562, 160] width 194 height 27
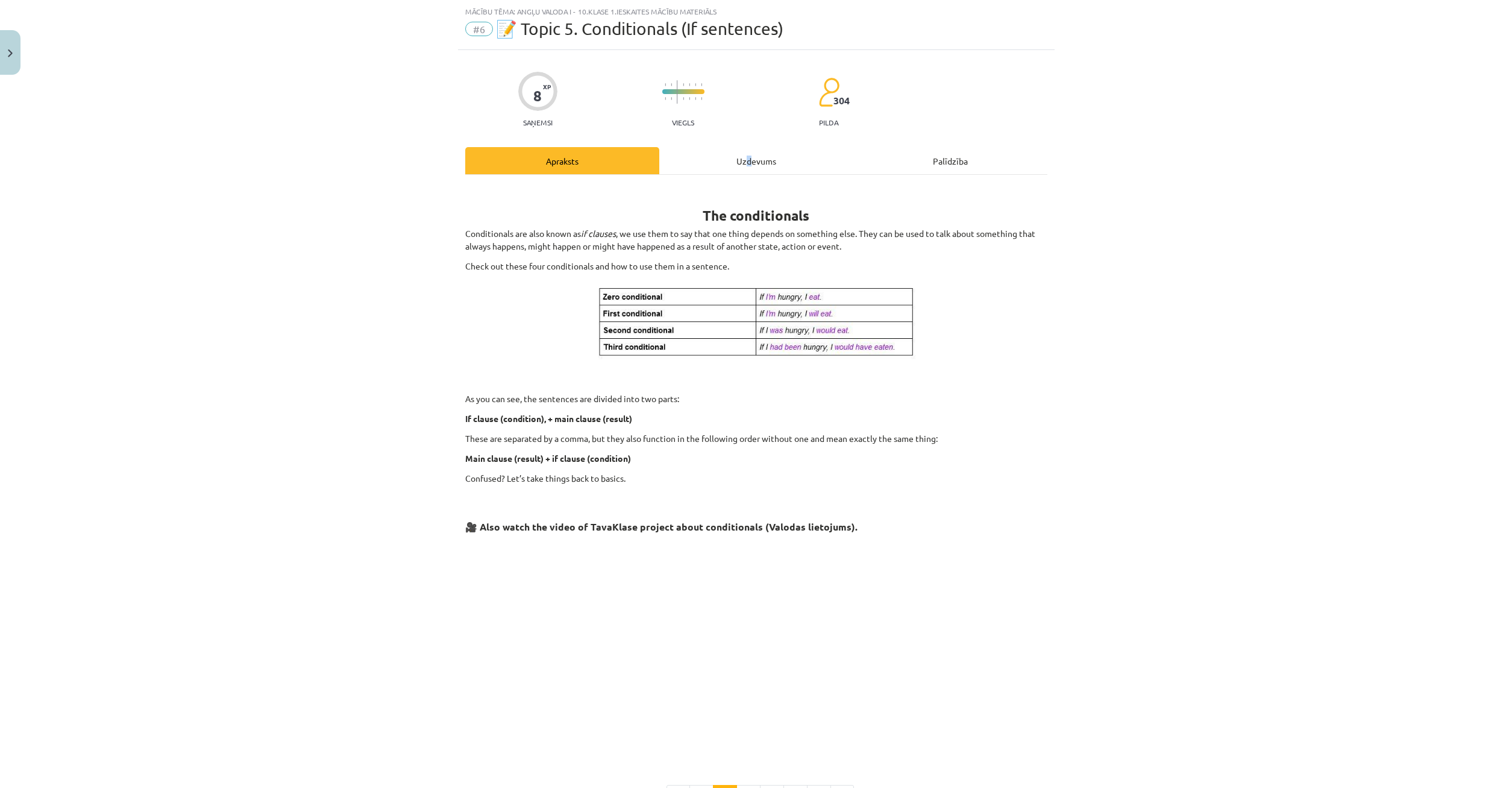
click at [749, 161] on div "Uzdevums" at bounding box center [756, 160] width 194 height 27
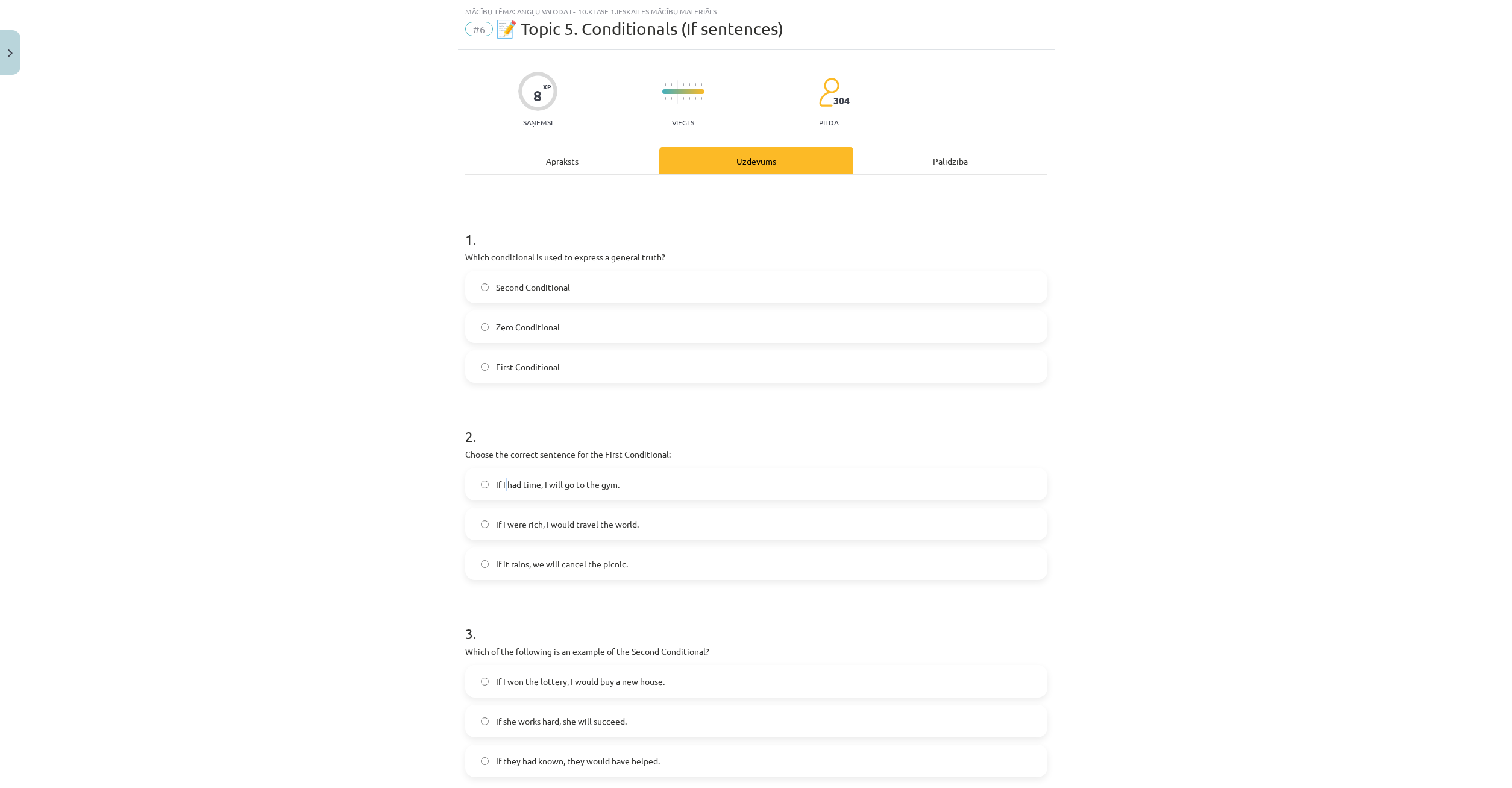
click at [507, 483] on span "If I had time, I will go to the gym." at bounding box center [558, 485] width 123 height 13
click at [476, 482] on label "If I had time, I will go to the gym." at bounding box center [756, 483] width 580 height 30
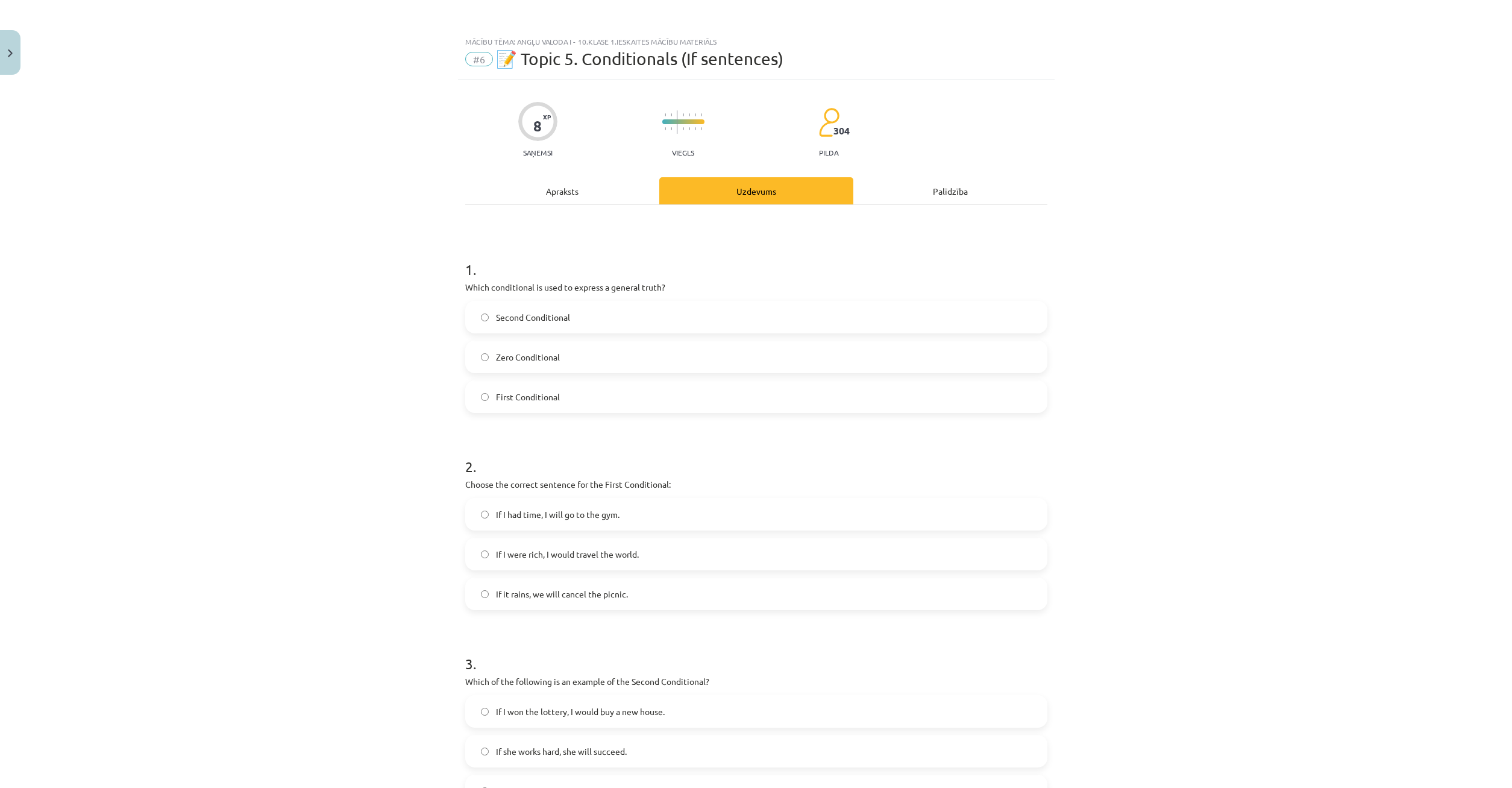
click at [592, 191] on div "Apraksts" at bounding box center [562, 191] width 194 height 27
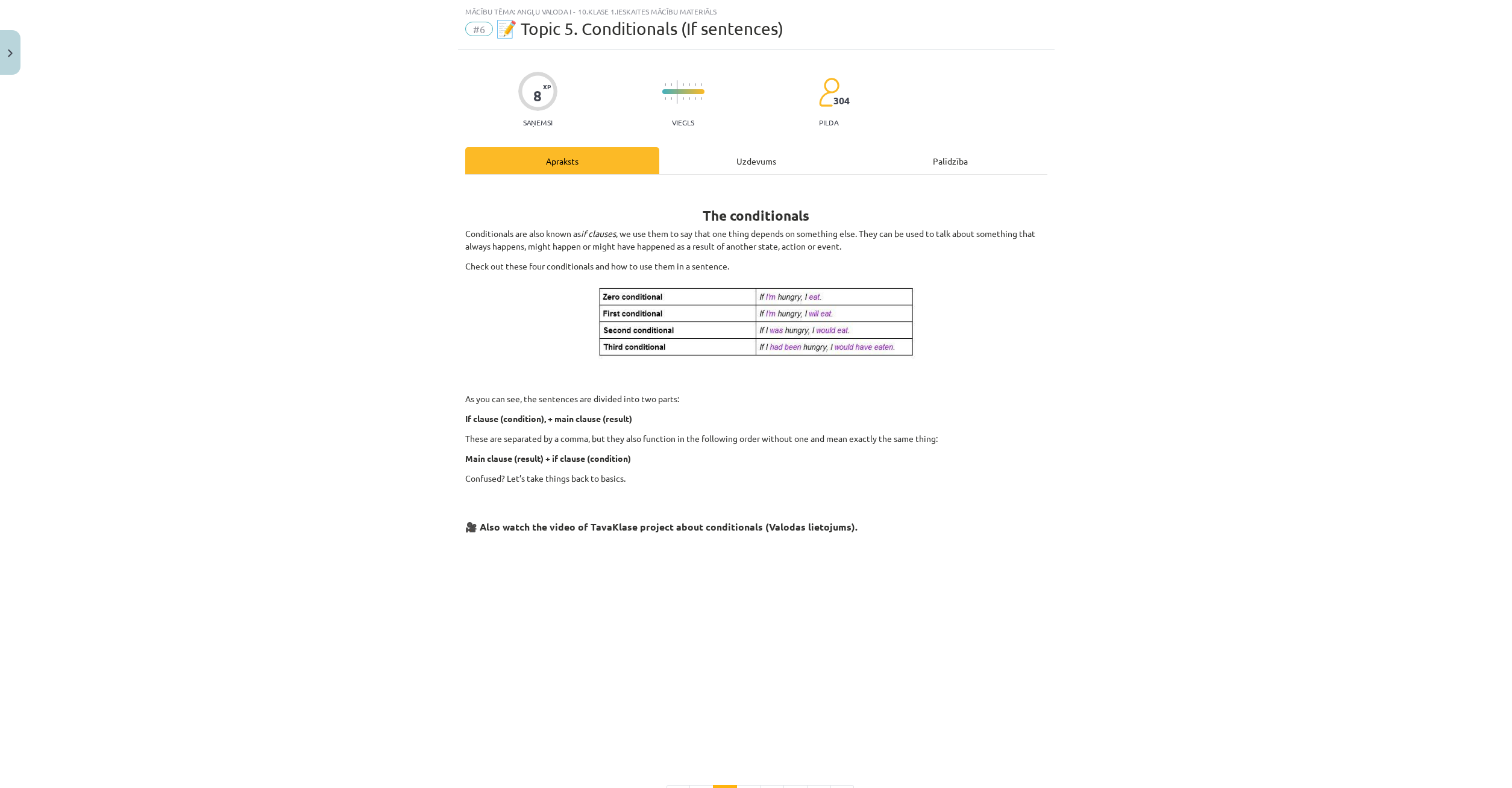
click at [767, 165] on div "Uzdevums" at bounding box center [756, 160] width 194 height 27
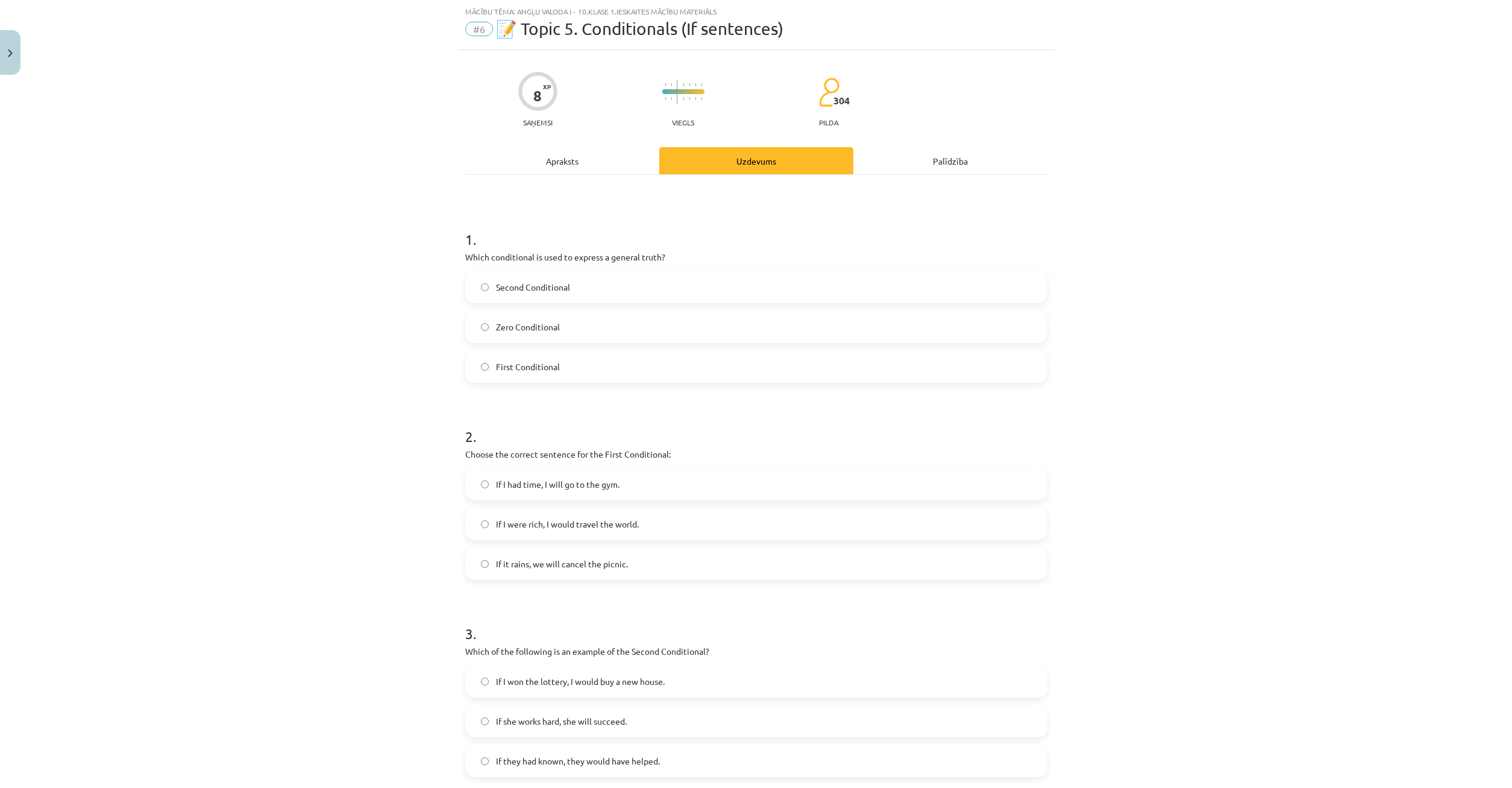
click at [594, 156] on div "Apraksts" at bounding box center [562, 160] width 194 height 27
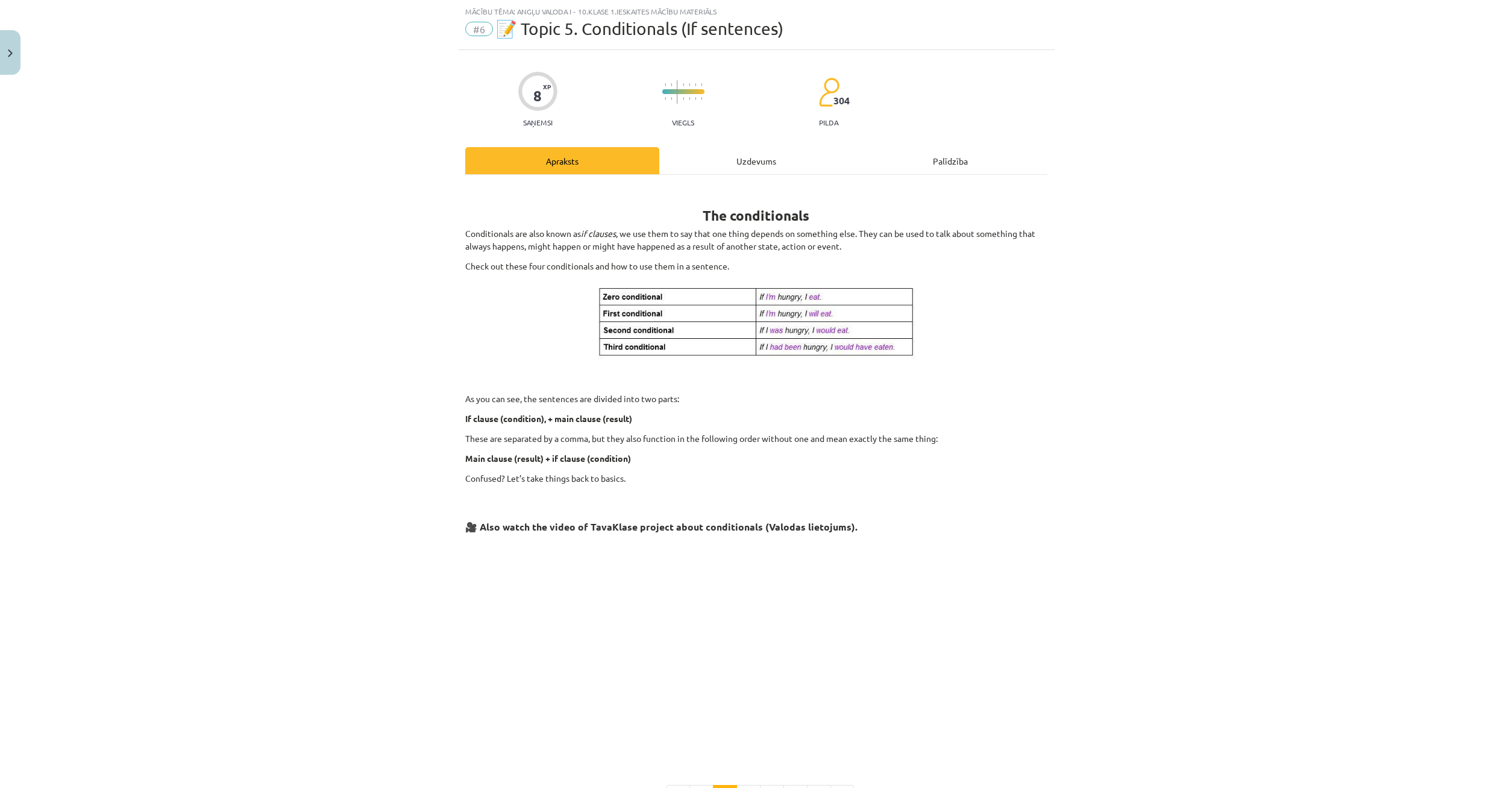
click at [722, 168] on div "Uzdevums" at bounding box center [756, 160] width 194 height 27
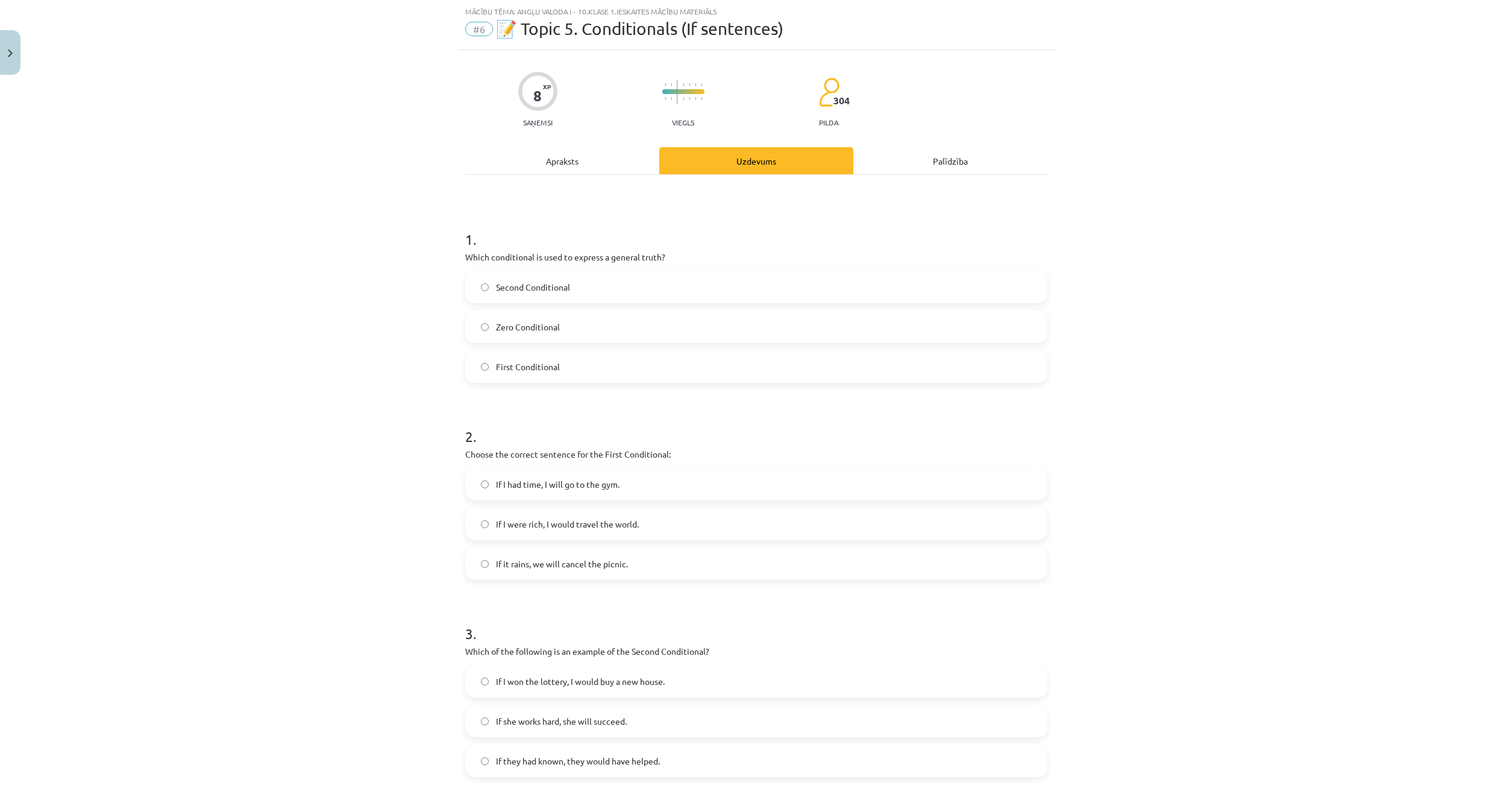
scroll to position [88, 0]
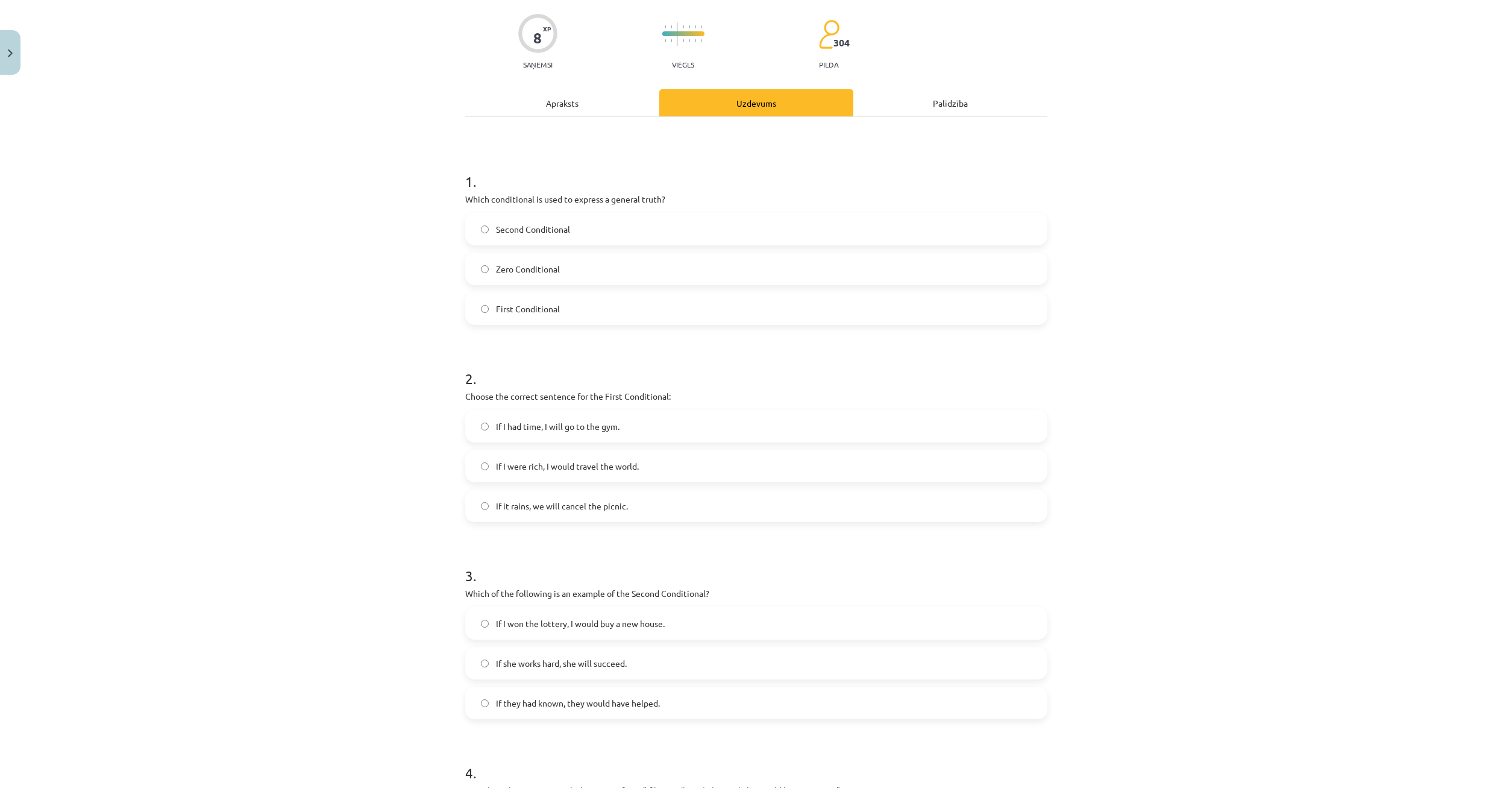
click at [580, 102] on div "Apraksts" at bounding box center [562, 102] width 194 height 27
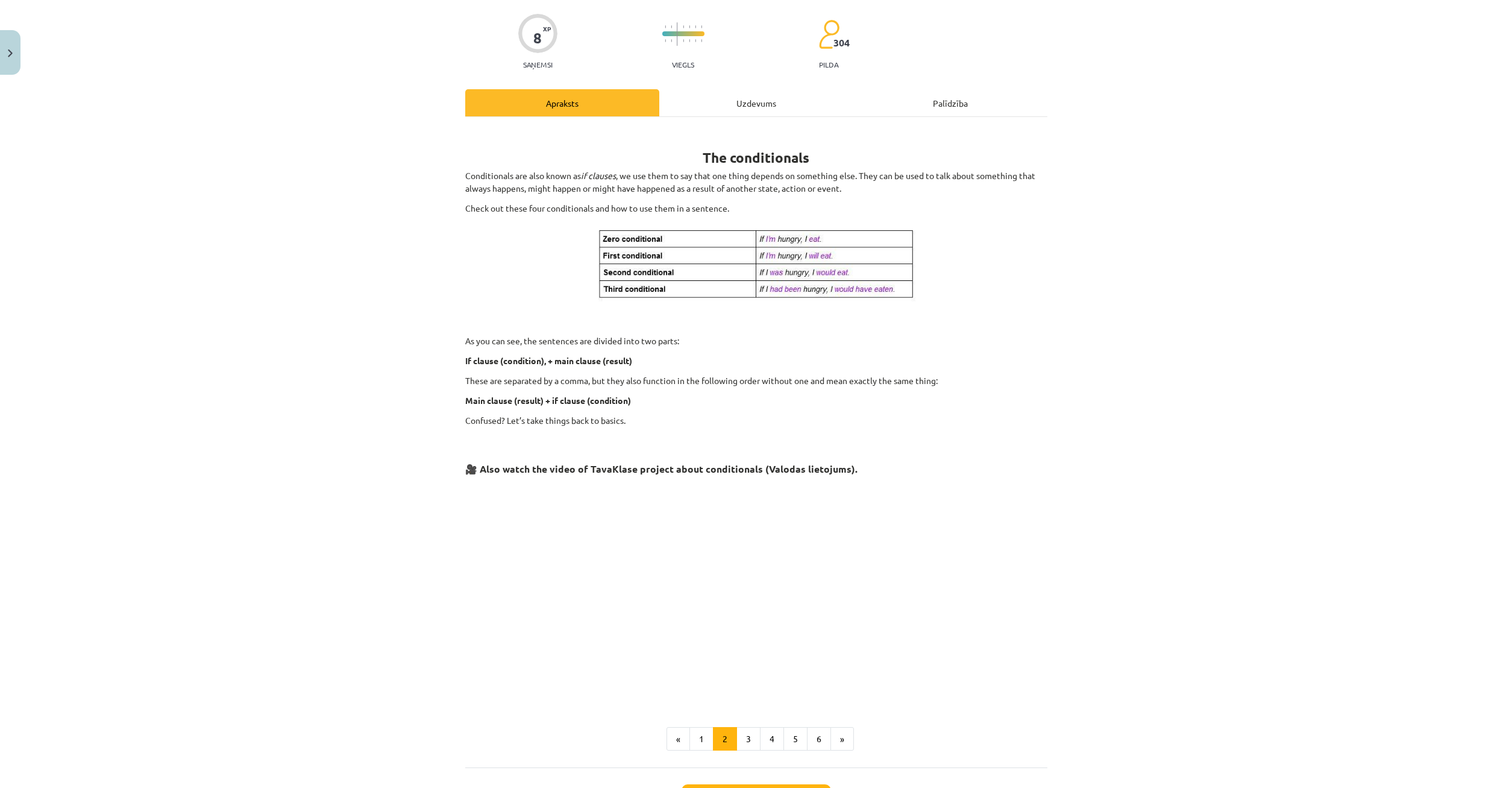
scroll to position [30, 0]
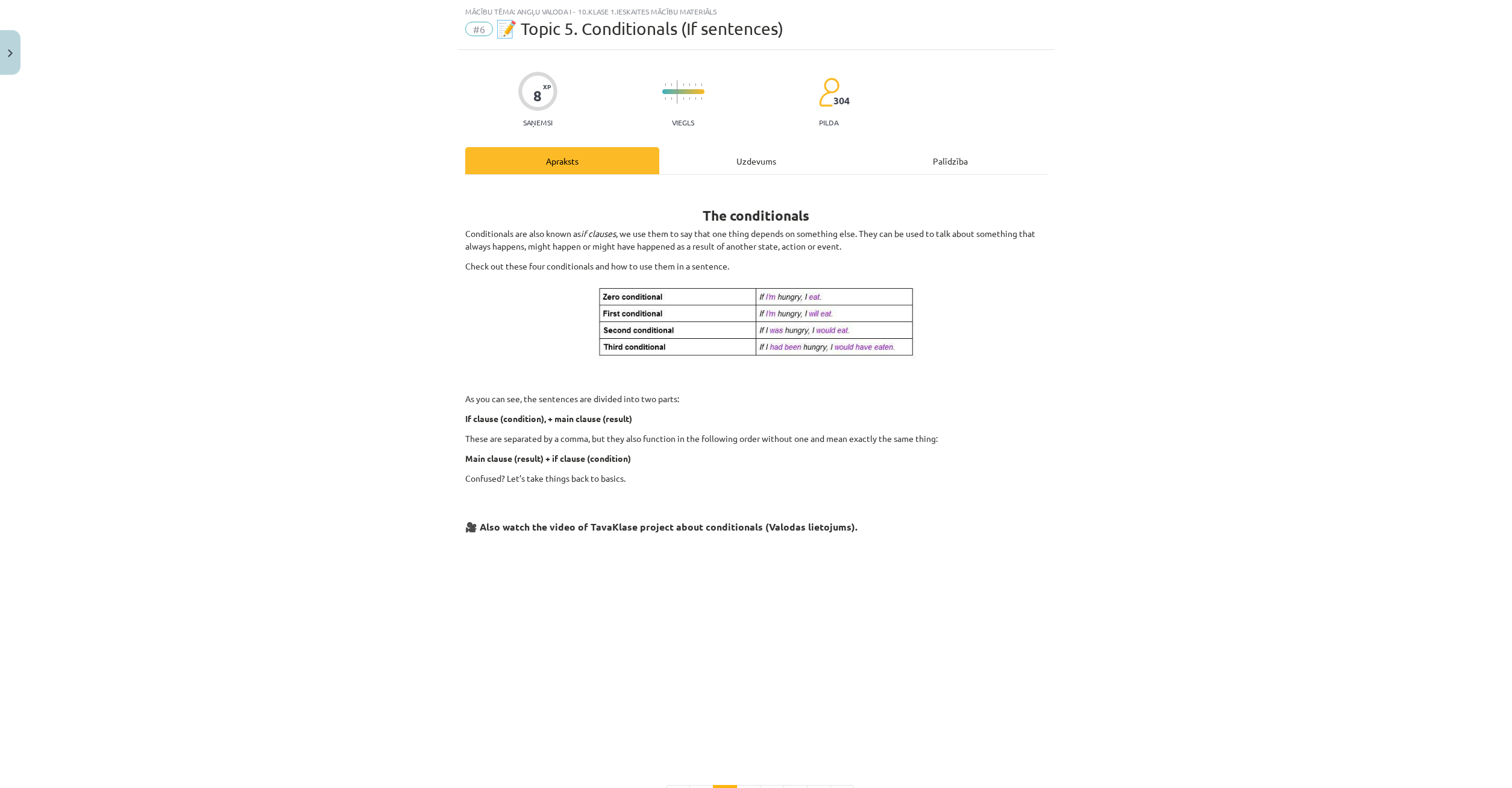
click at [735, 161] on div "Uzdevums" at bounding box center [756, 160] width 194 height 27
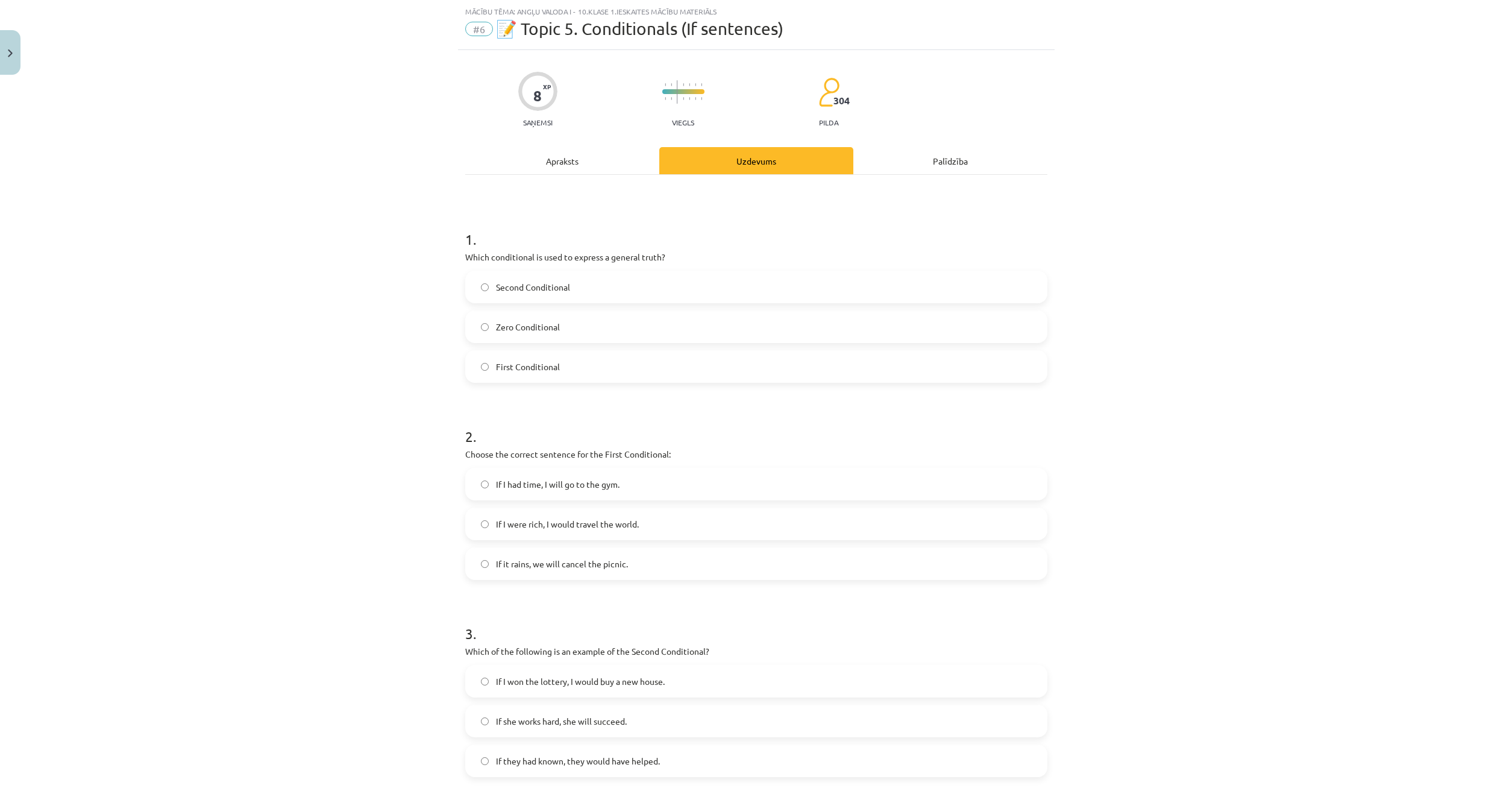
scroll to position [88, 0]
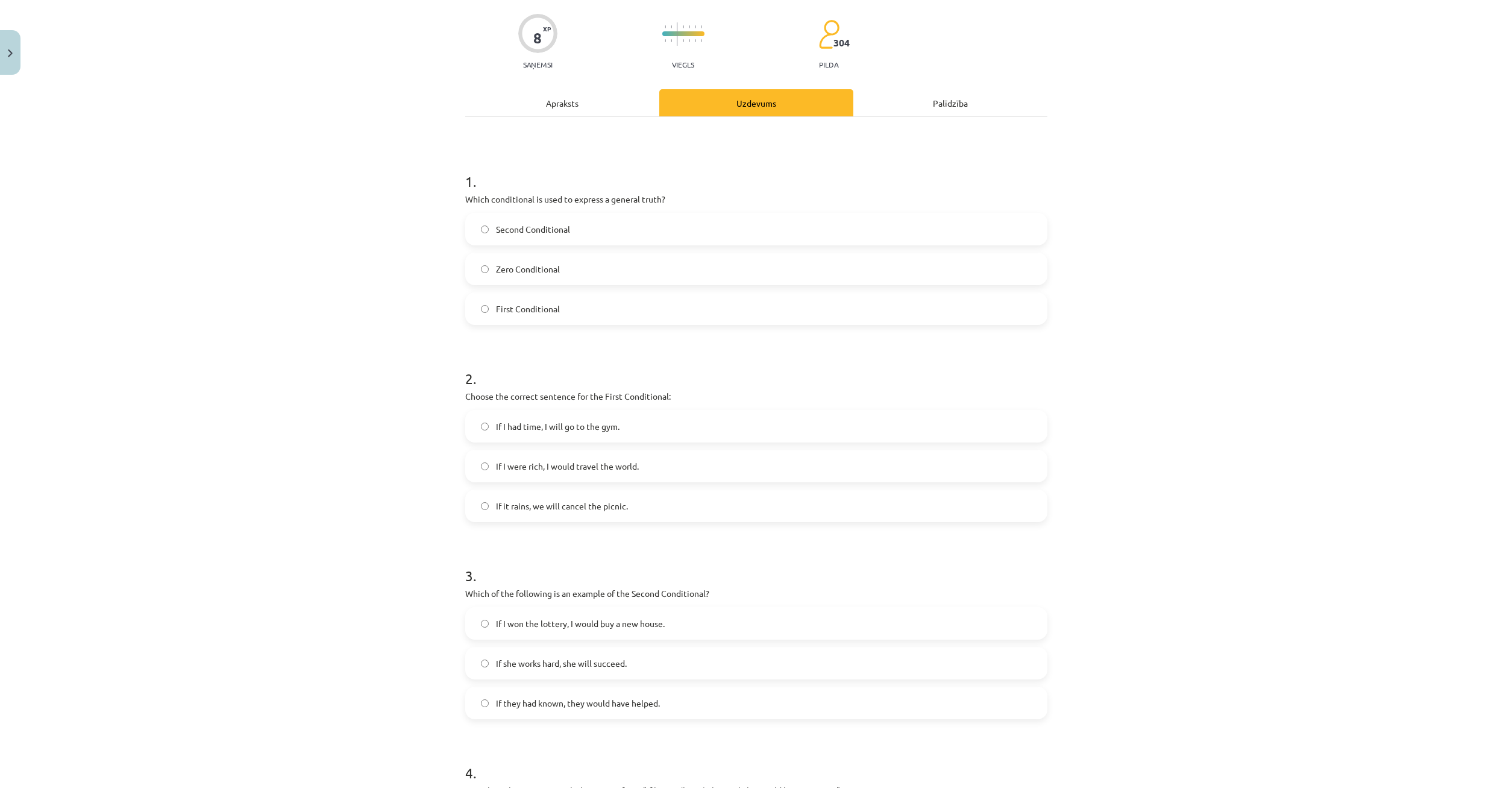
click at [594, 96] on div "Apraksts" at bounding box center [562, 102] width 194 height 27
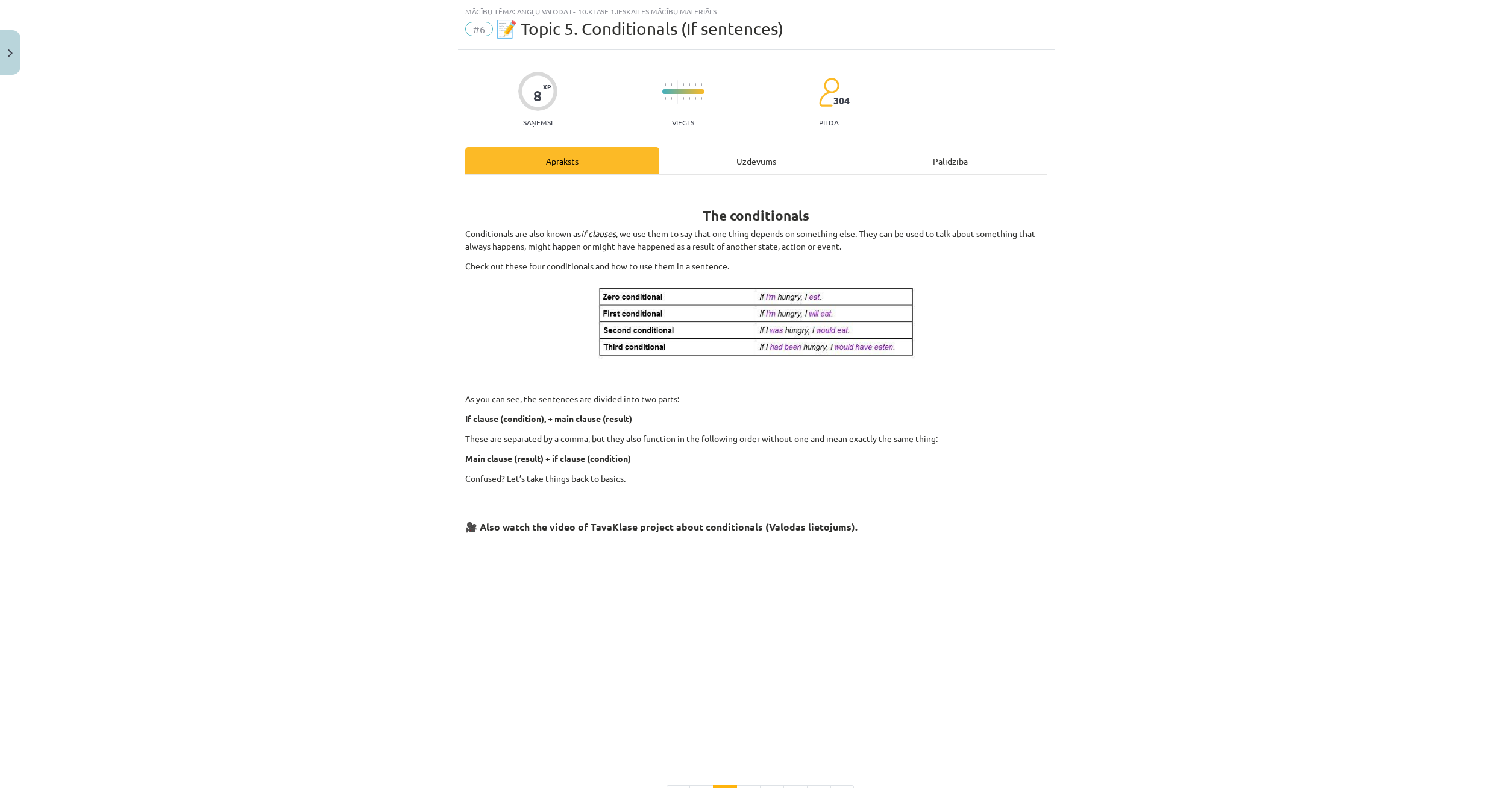
click at [734, 118] on div "8 XP Saņemsi Viegls 304 pilda" at bounding box center [756, 96] width 582 height 62
click at [715, 165] on div "Uzdevums" at bounding box center [756, 160] width 194 height 27
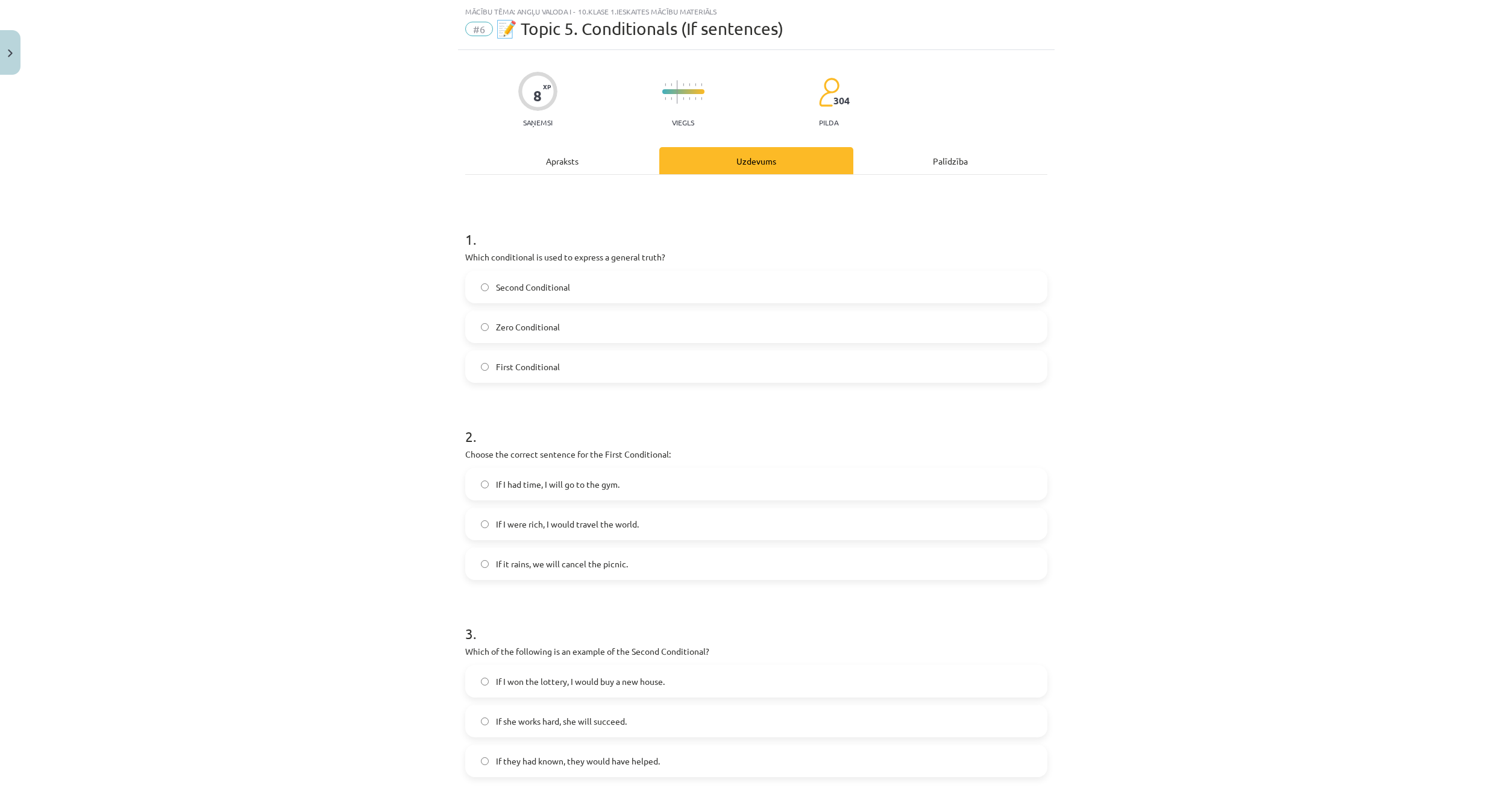
click at [487, 687] on label "If I won the lottery, I would buy a new house." at bounding box center [756, 680] width 580 height 30
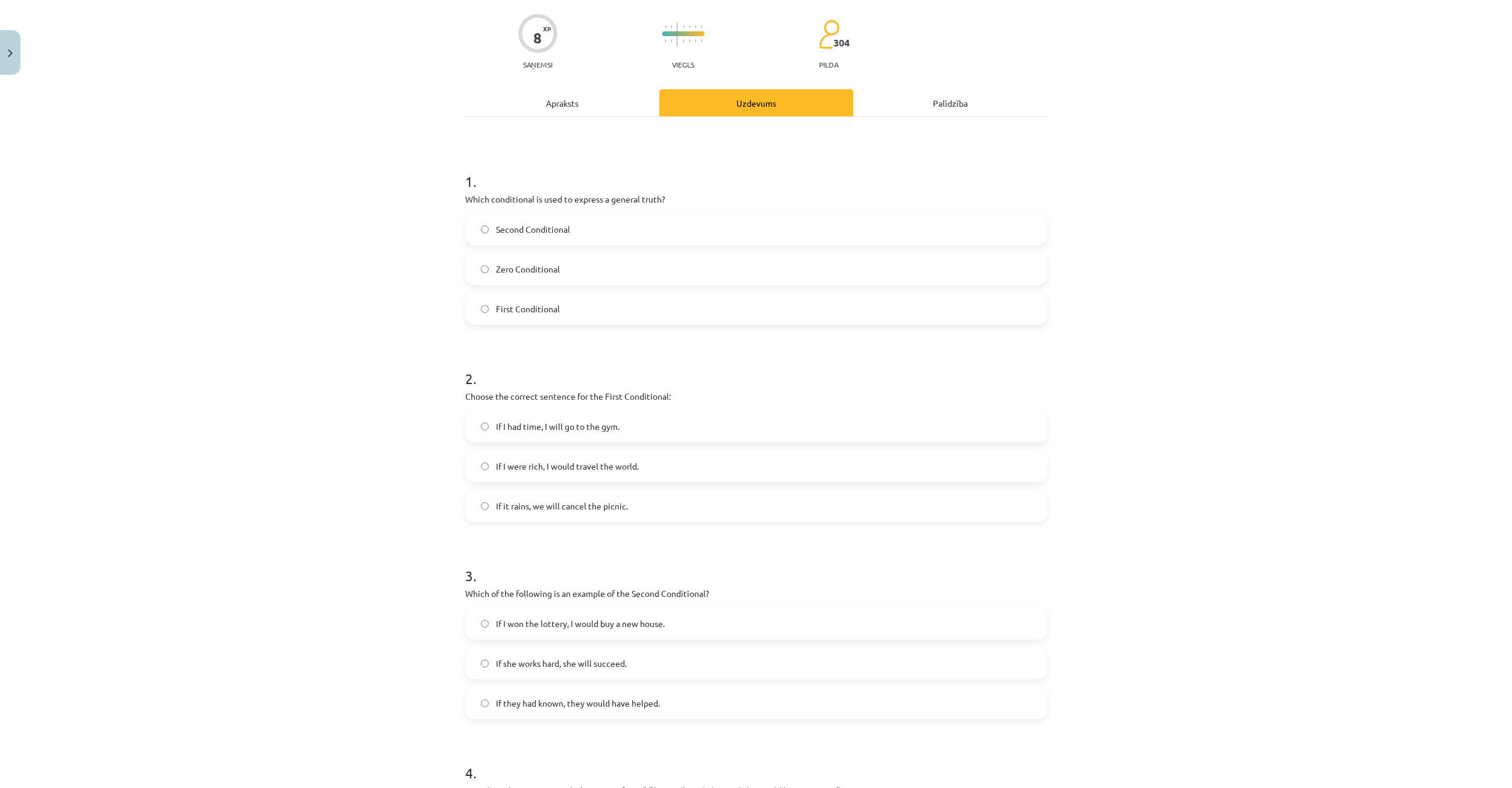
click at [569, 94] on div "Apraksts" at bounding box center [562, 102] width 194 height 27
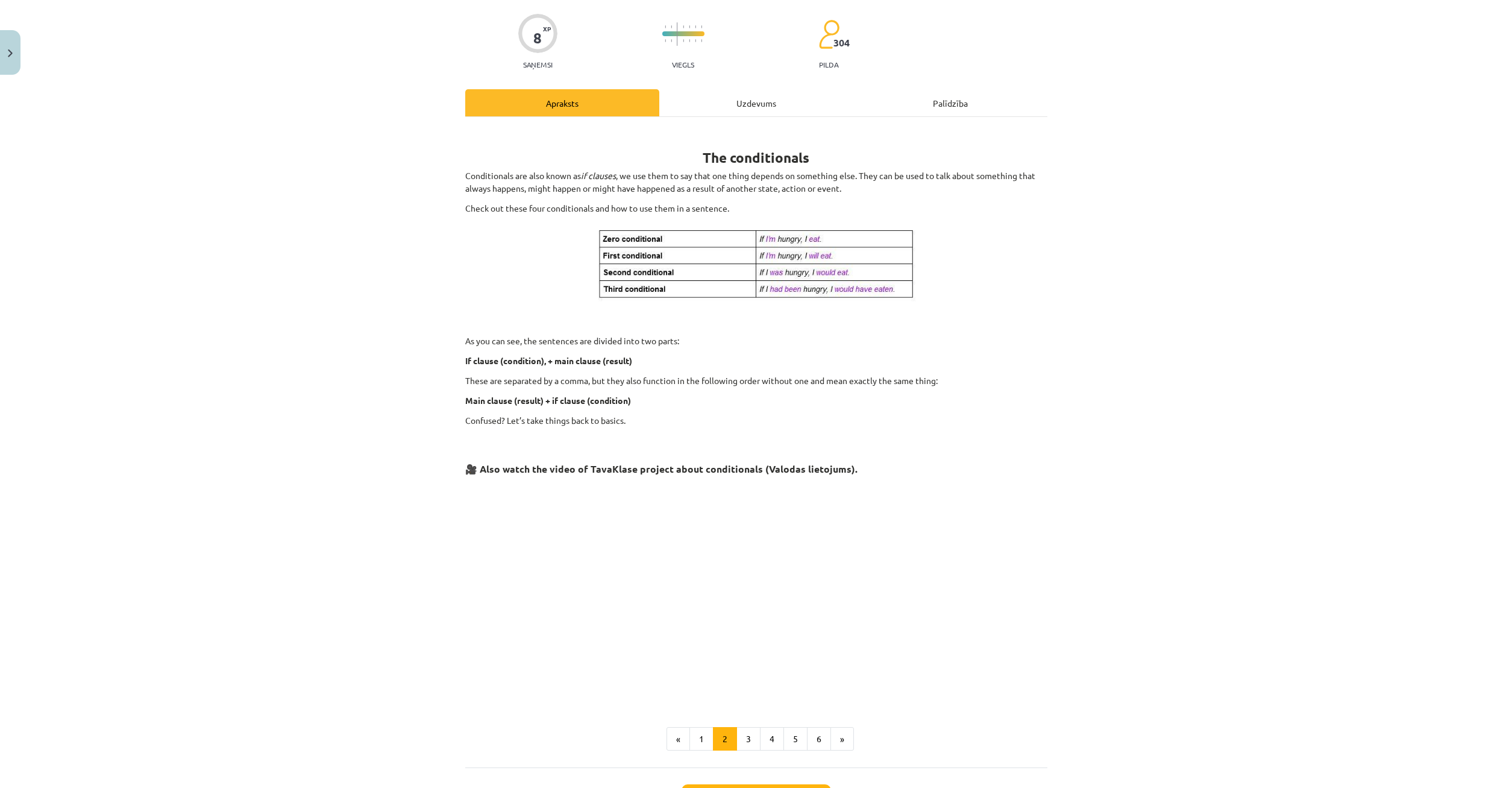
scroll to position [30, 0]
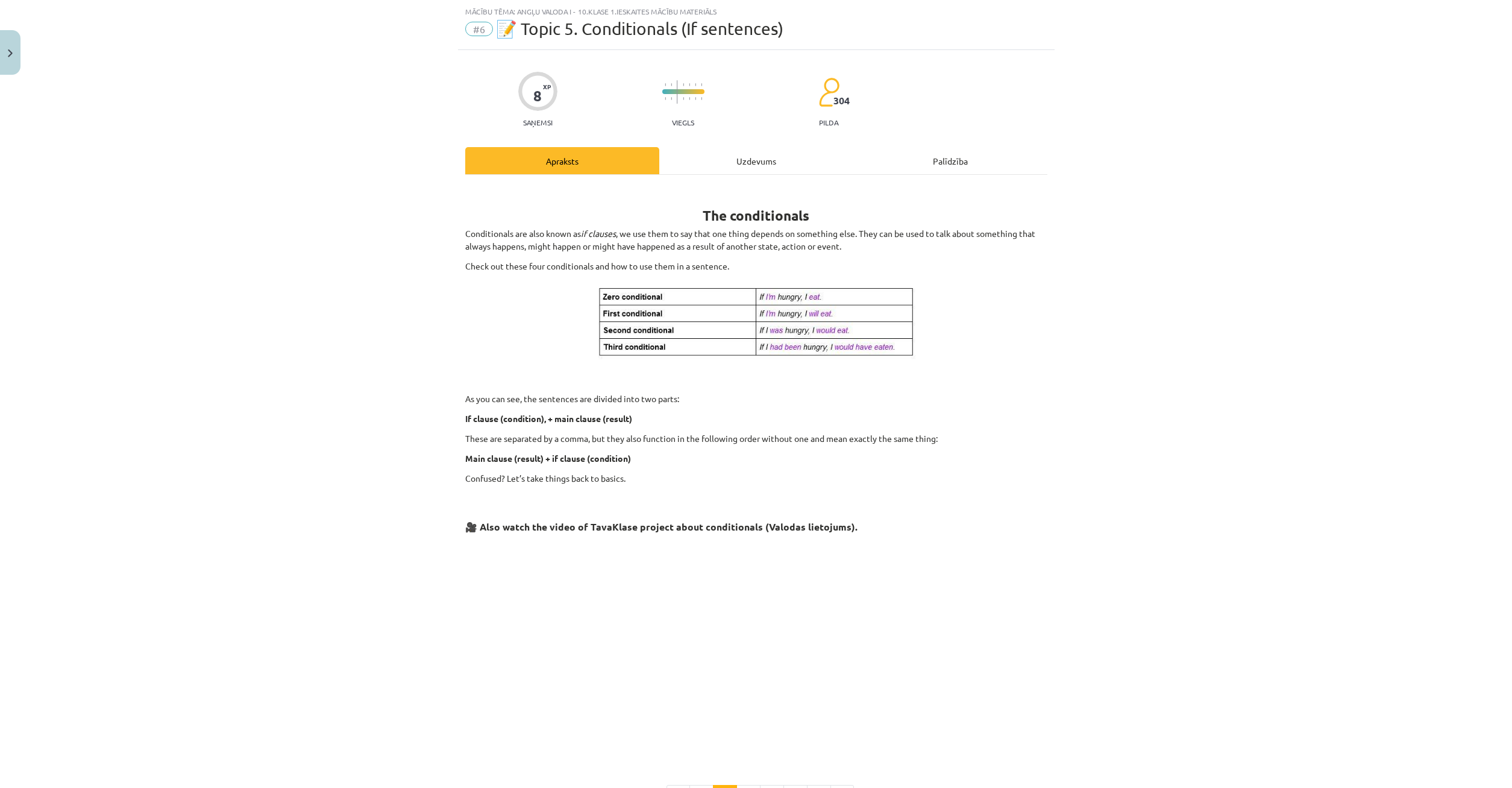
click at [725, 118] on div "8 XP Saņemsi Viegls 304 pilda" at bounding box center [756, 96] width 582 height 62
drag, startPoint x: 739, startPoint y: 165, endPoint x: 748, endPoint y: 183, distance: 20.1
click at [739, 165] on div "Uzdevums" at bounding box center [756, 160] width 194 height 27
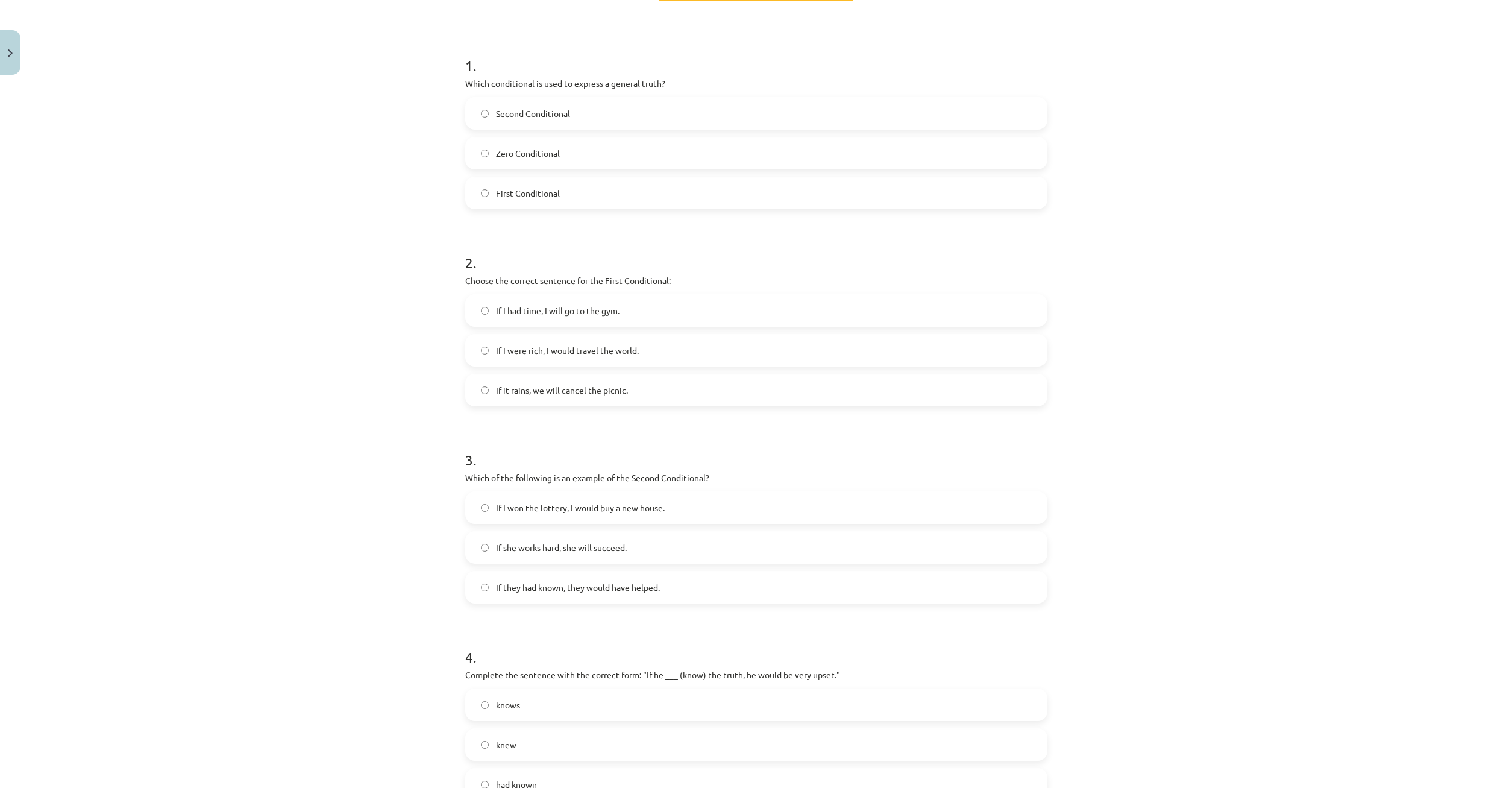
scroll to position [356, 0]
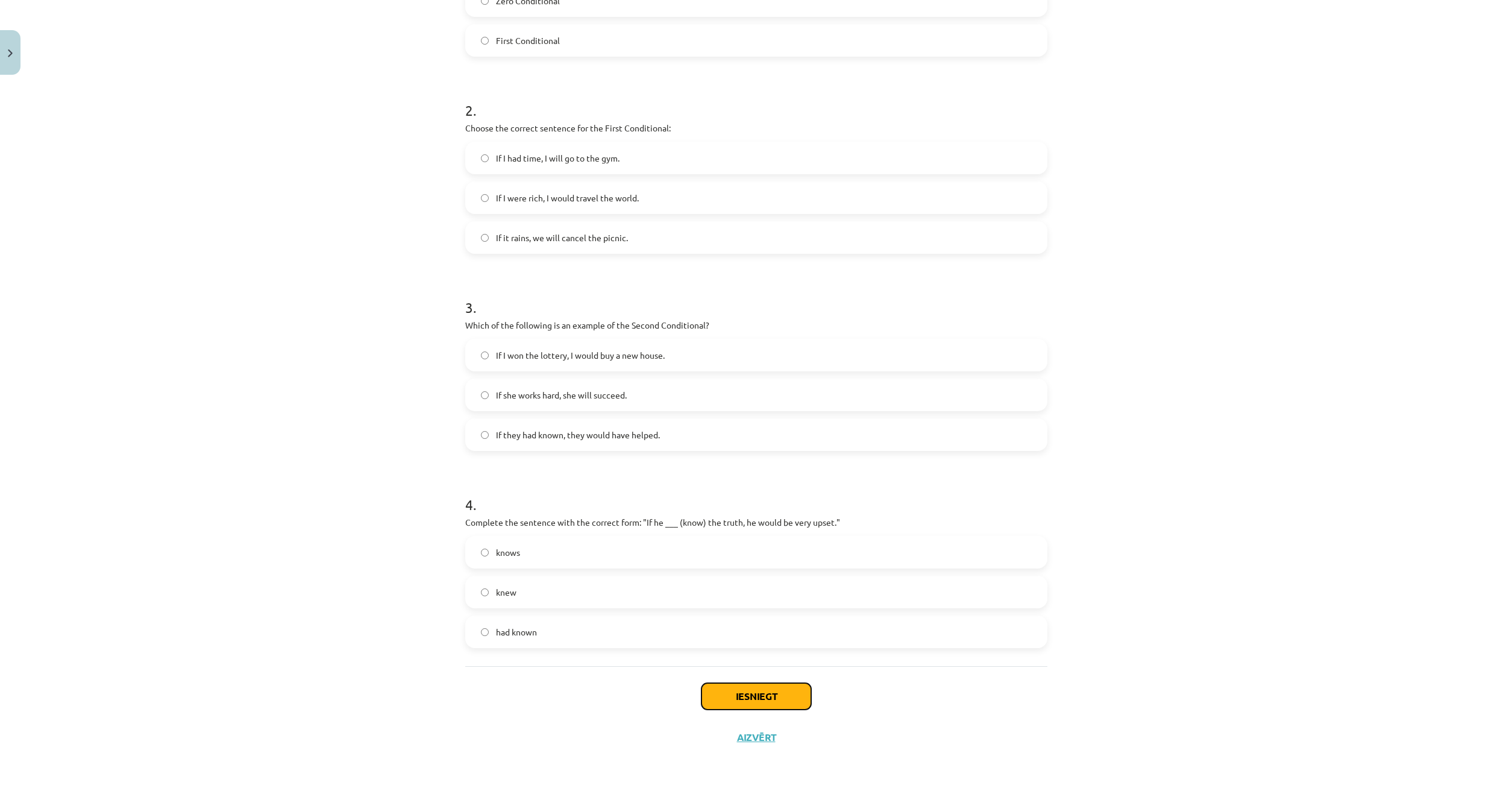
click at [763, 693] on button "Iesniegt" at bounding box center [756, 696] width 109 height 27
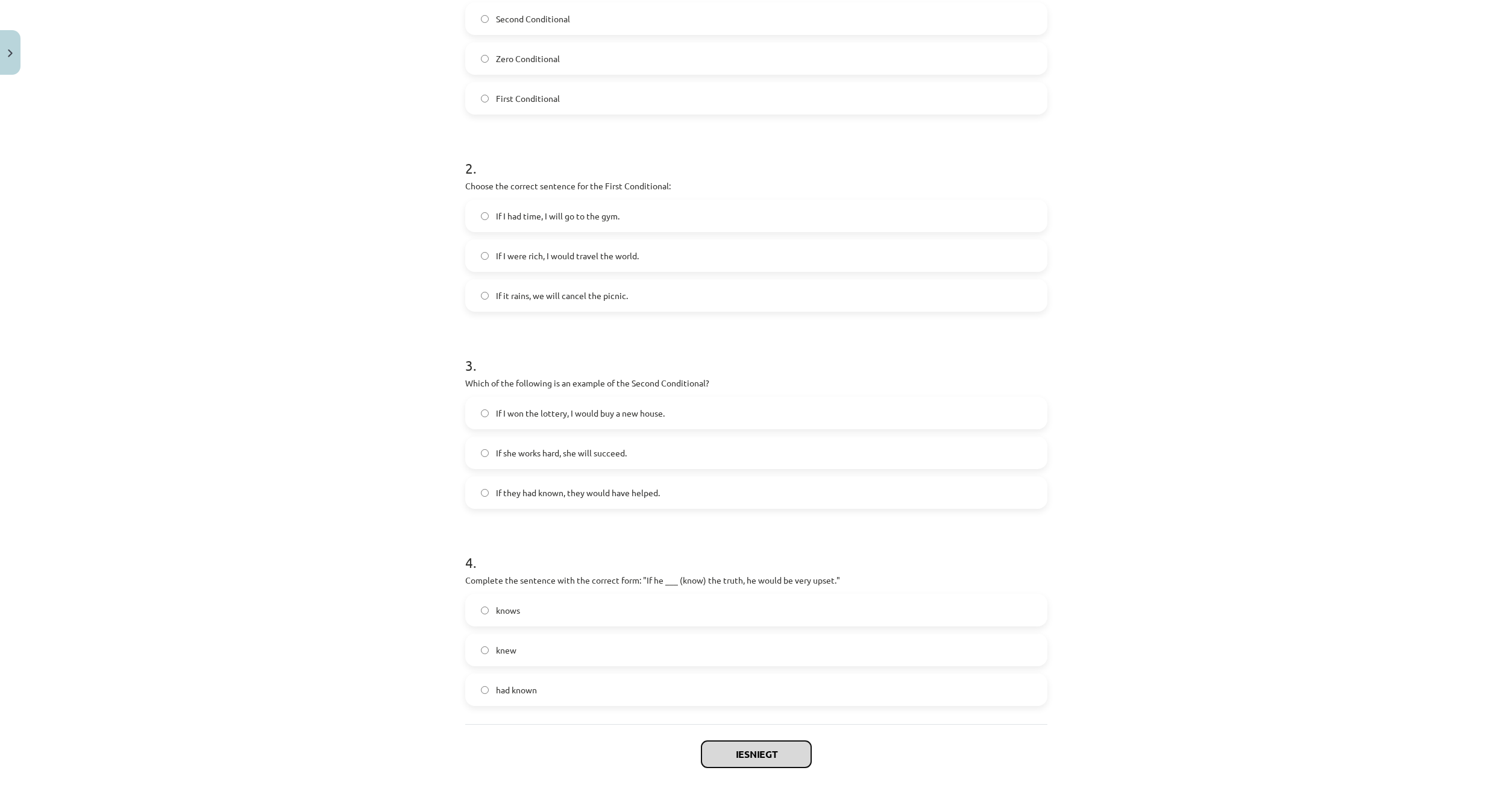
scroll to position [67, 0]
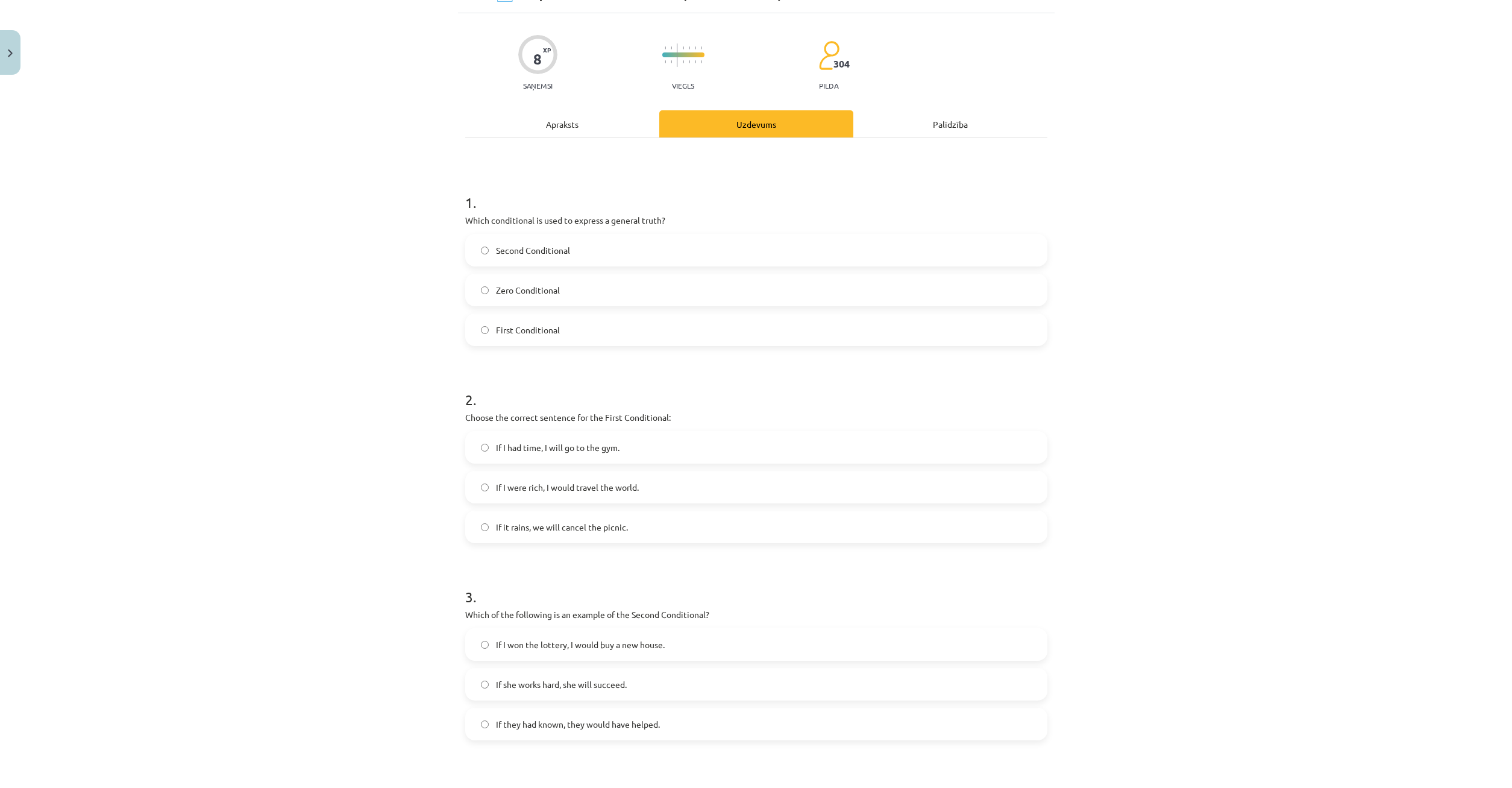
click at [503, 255] on span "Second Conditional" at bounding box center [533, 251] width 74 height 13
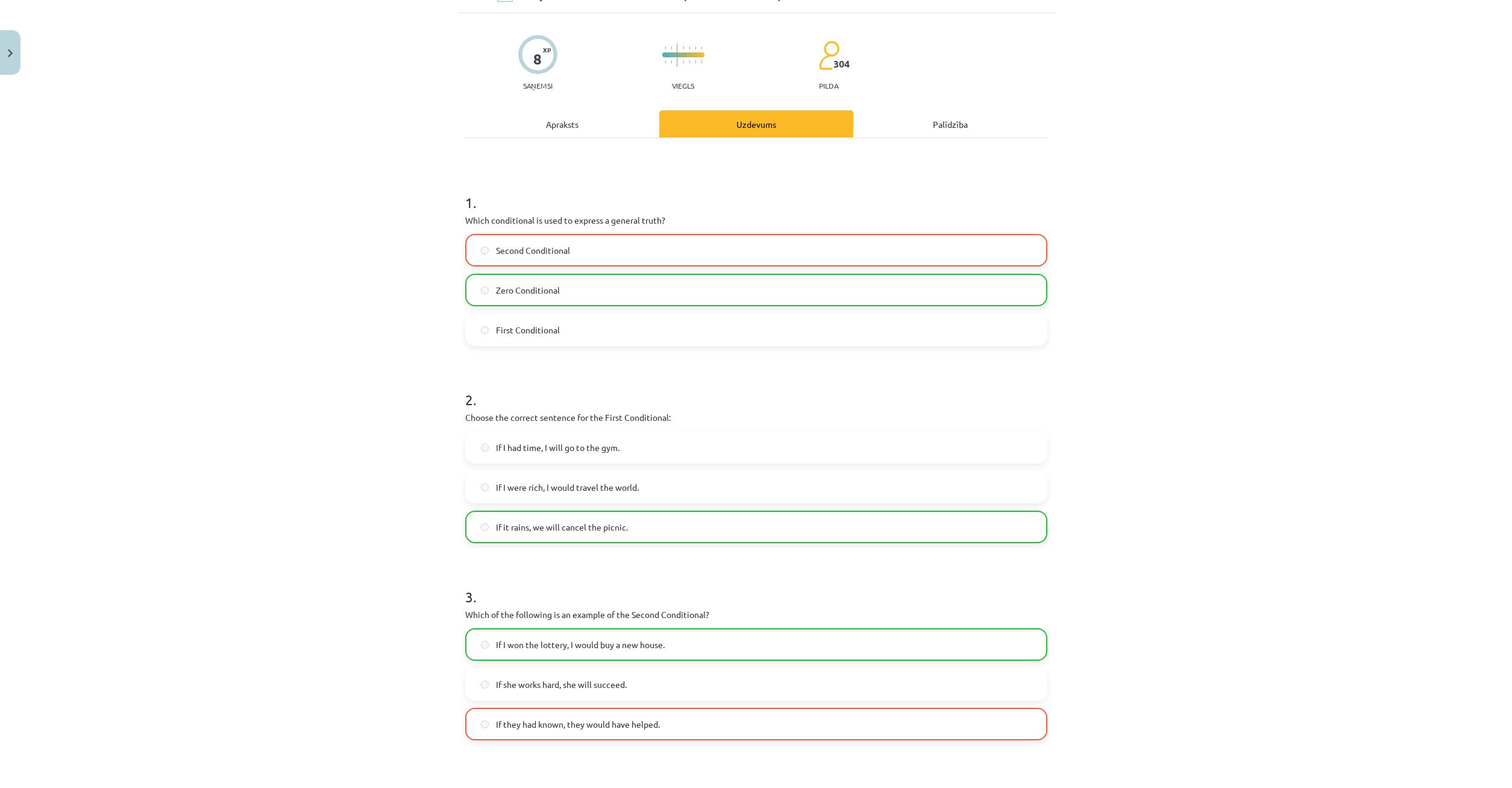
click at [492, 282] on label "Zero Conditional" at bounding box center [756, 289] width 580 height 30
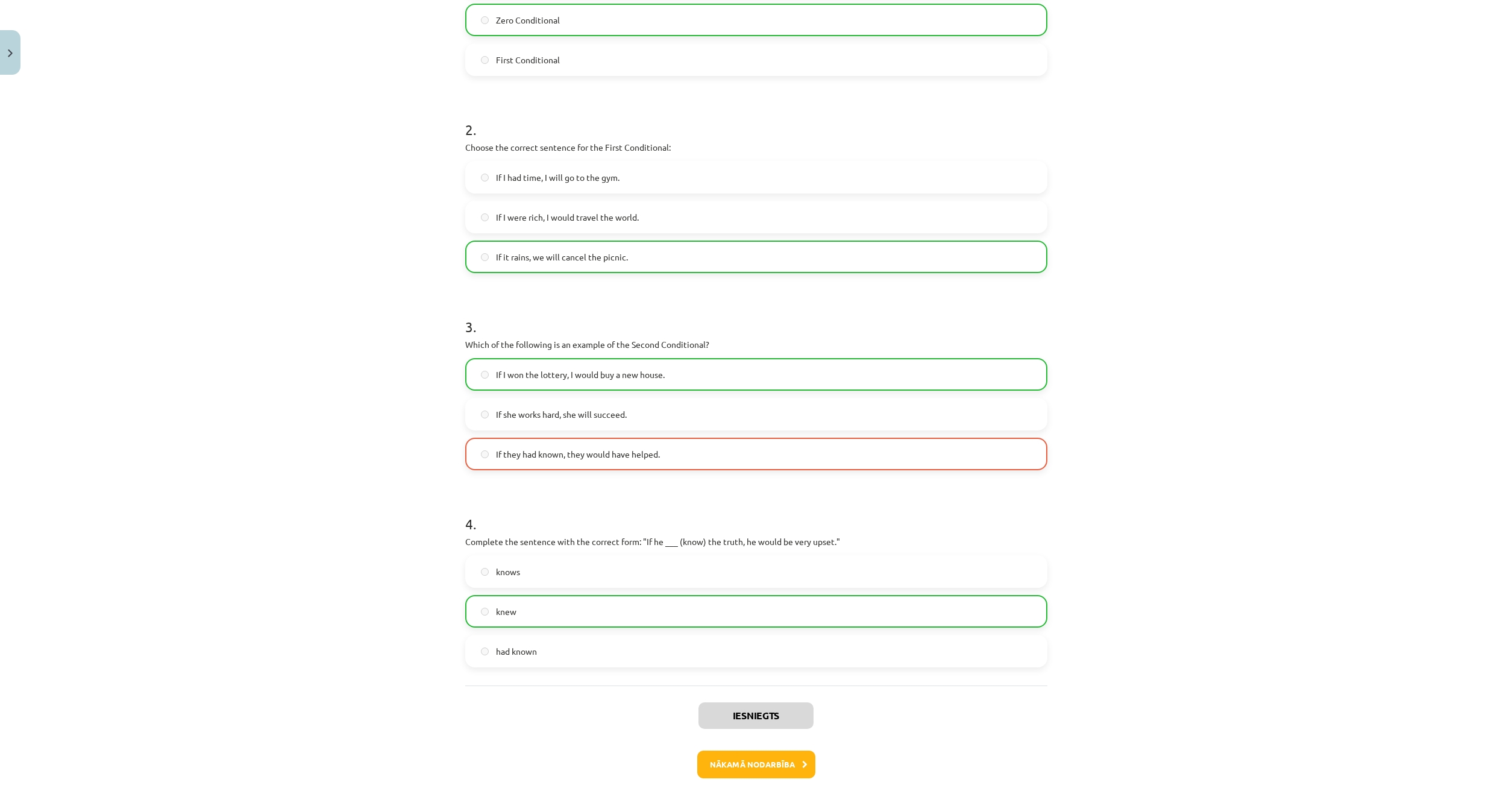
scroll to position [395, 0]
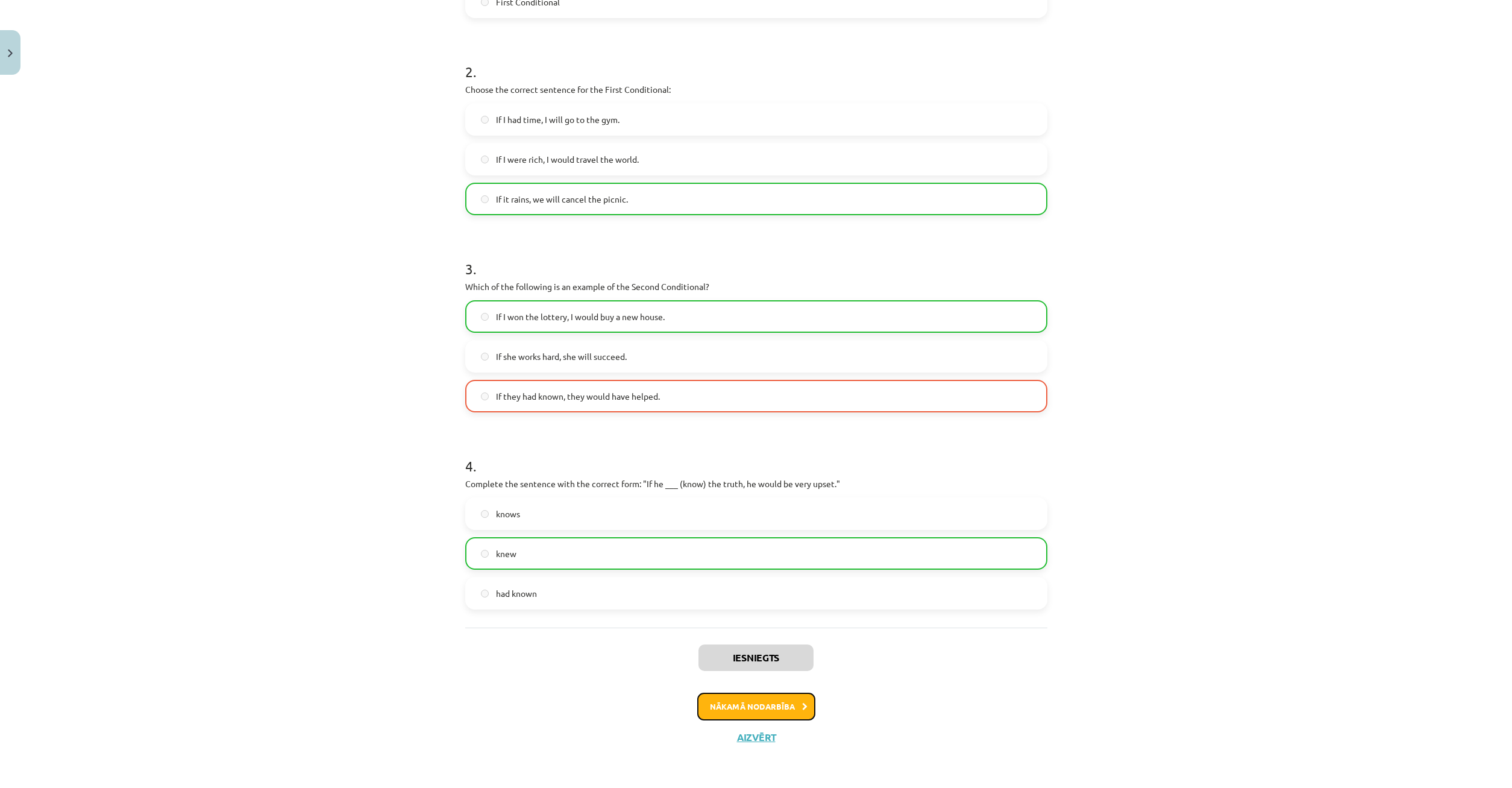
click at [769, 713] on button "Nākamā nodarbība" at bounding box center [756, 706] width 118 height 28
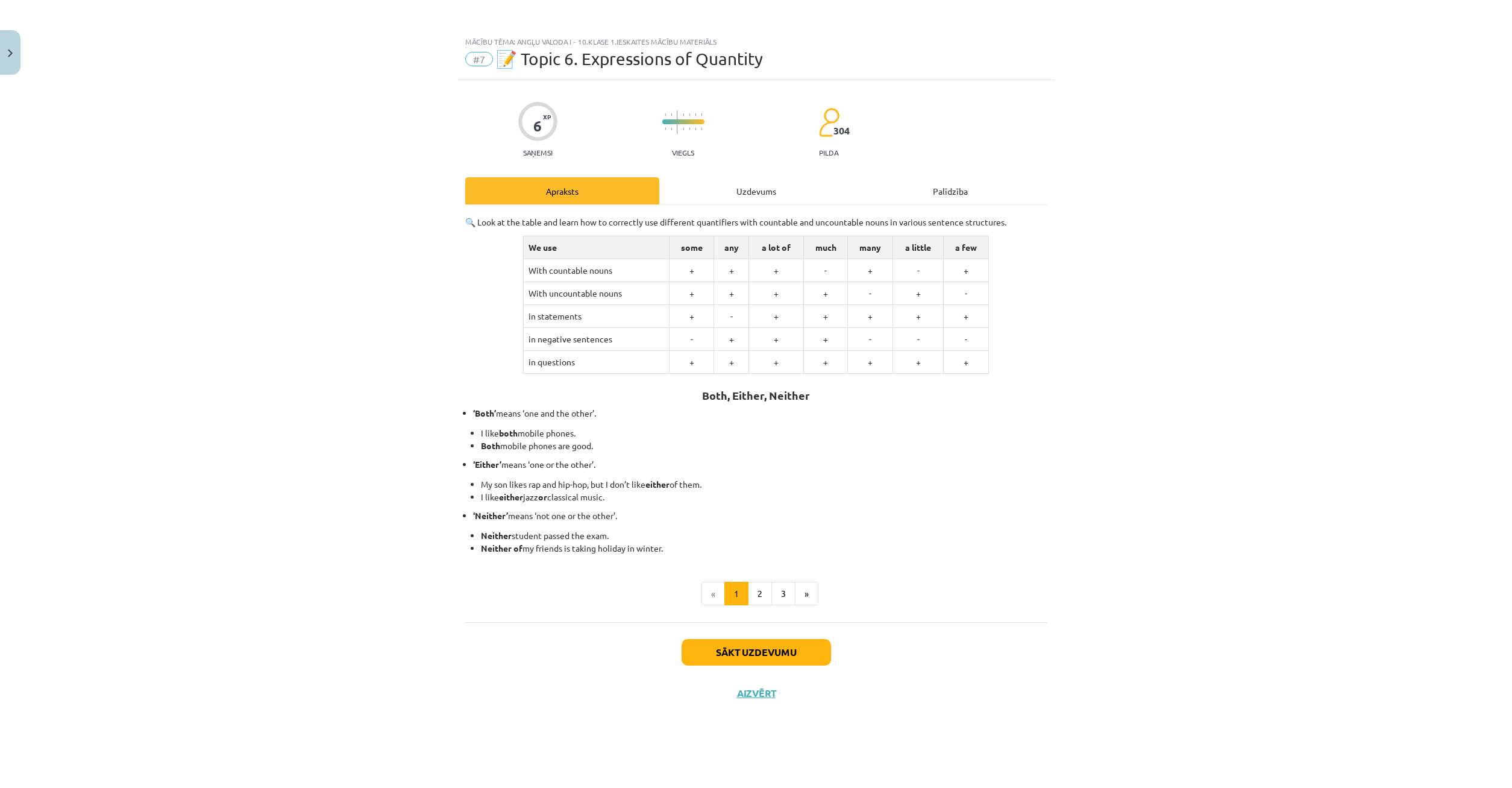
scroll to position [0, 0]
click at [760, 198] on div "Uzdevums" at bounding box center [756, 191] width 194 height 27
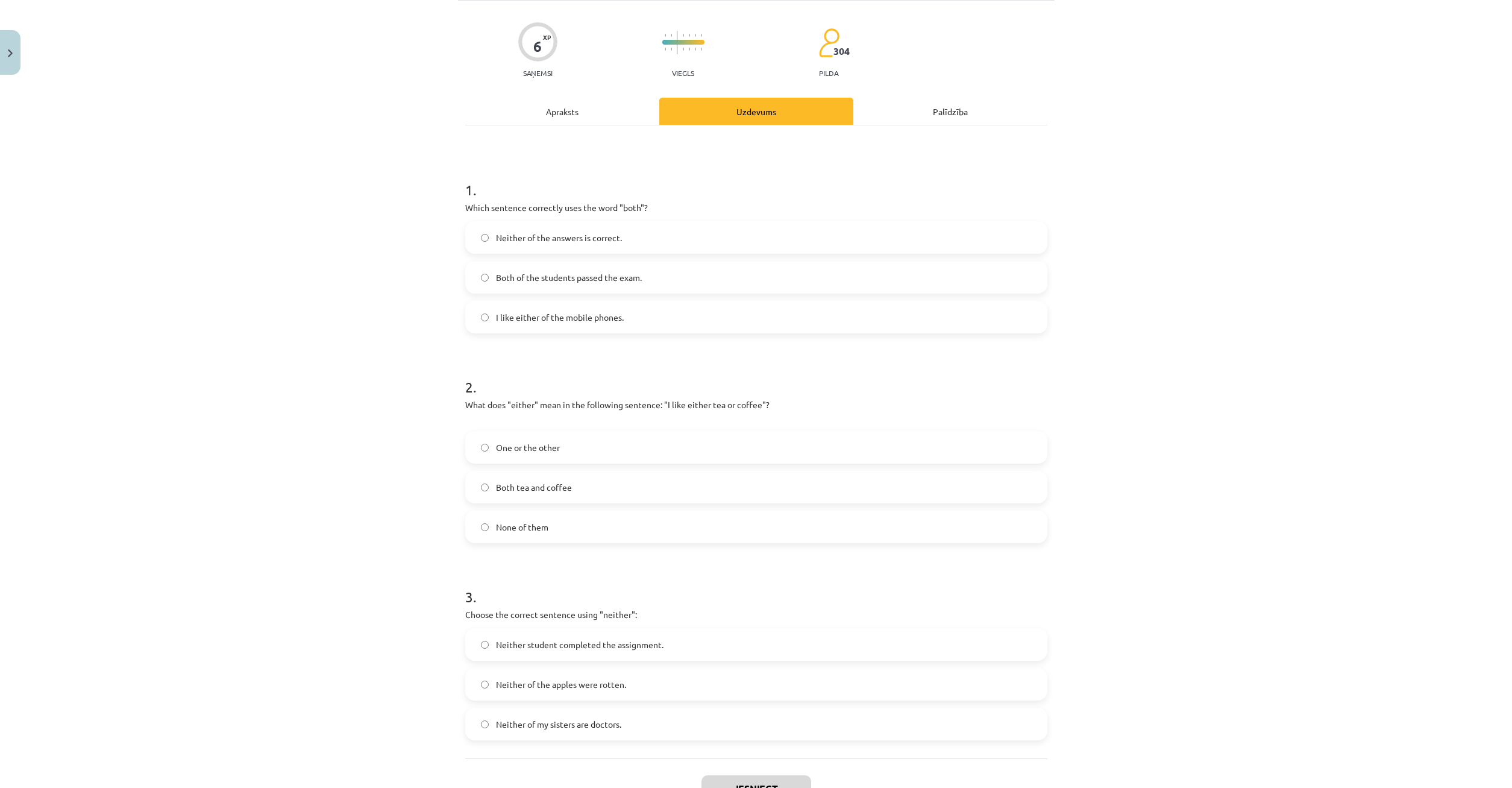
scroll to position [172, 0]
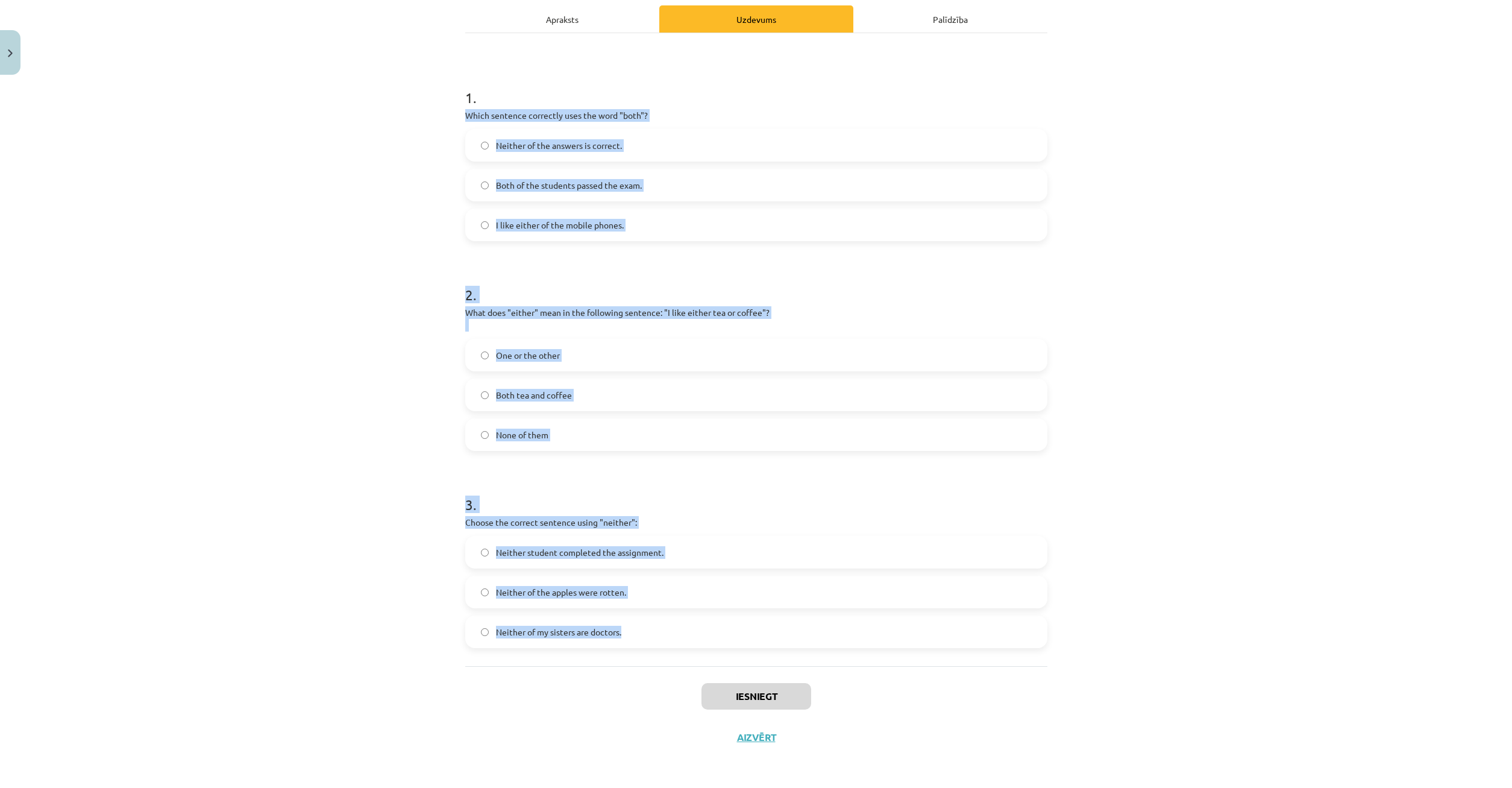
drag, startPoint x: 466, startPoint y: 290, endPoint x: 949, endPoint y: 724, distance: 649.3
click at [949, 724] on div "6 XP Saņemsi Viegls 304 pilda Apraksts Uzdevums Palīdzība 1 . Which sentence co…" at bounding box center [756, 332] width 597 height 849
copy form "Which sentence correctly uses the word "both"? Neither of the answers is correc…"
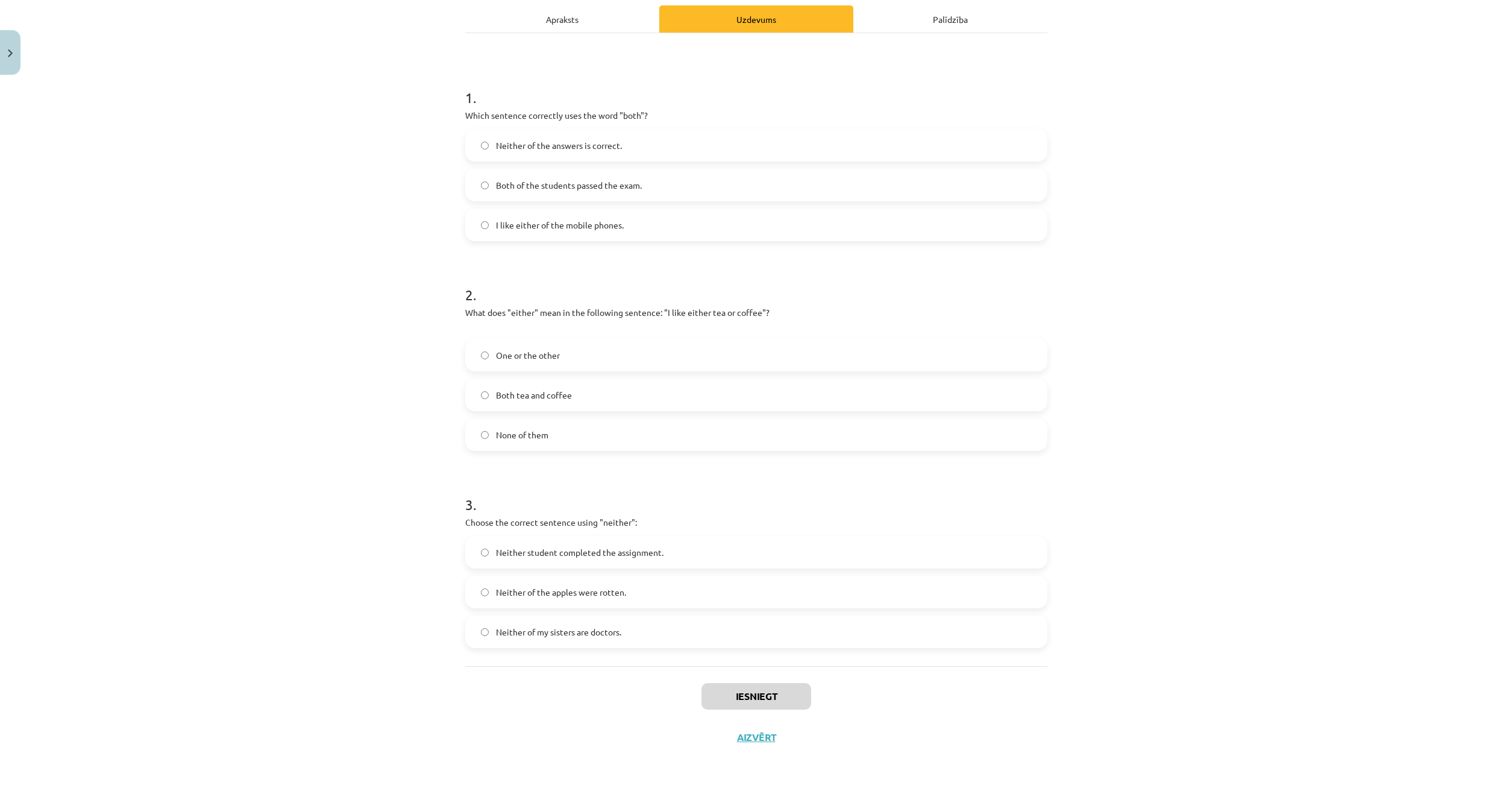
click at [400, 193] on div "Mācību tēma: Angļu valoda i - 10.klase 1.ieskaites mācību materiāls #7 📝 Topic …" at bounding box center [756, 394] width 1512 height 788
click at [473, 184] on label "Both of the students passed the exam." at bounding box center [756, 185] width 580 height 30
drag, startPoint x: 666, startPoint y: 312, endPoint x: 773, endPoint y: 309, distance: 107.0
click at [773, 309] on p "What does "either" mean in the following sentence: "I like either tea or coffee…" at bounding box center [756, 319] width 582 height 25
copy p ""I like either tea or coffee"?"
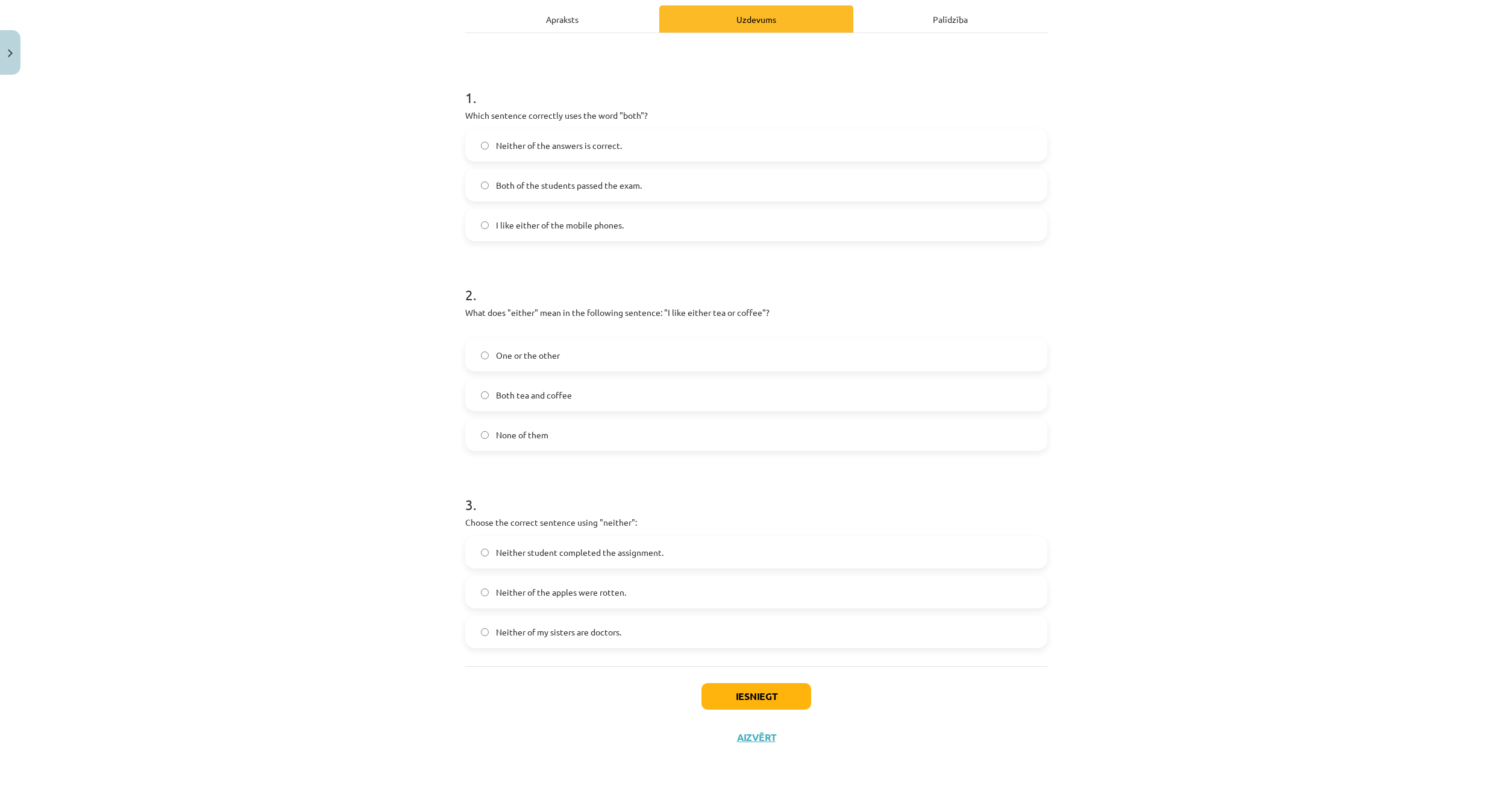
click at [598, 485] on h1 "3 ." at bounding box center [756, 494] width 582 height 37
click at [480, 592] on label "Neither of the apples were rotten." at bounding box center [756, 591] width 580 height 30
drag, startPoint x: 715, startPoint y: 689, endPoint x: 912, endPoint y: 706, distance: 197.7
click at [717, 689] on button "Iesniegt" at bounding box center [756, 696] width 109 height 27
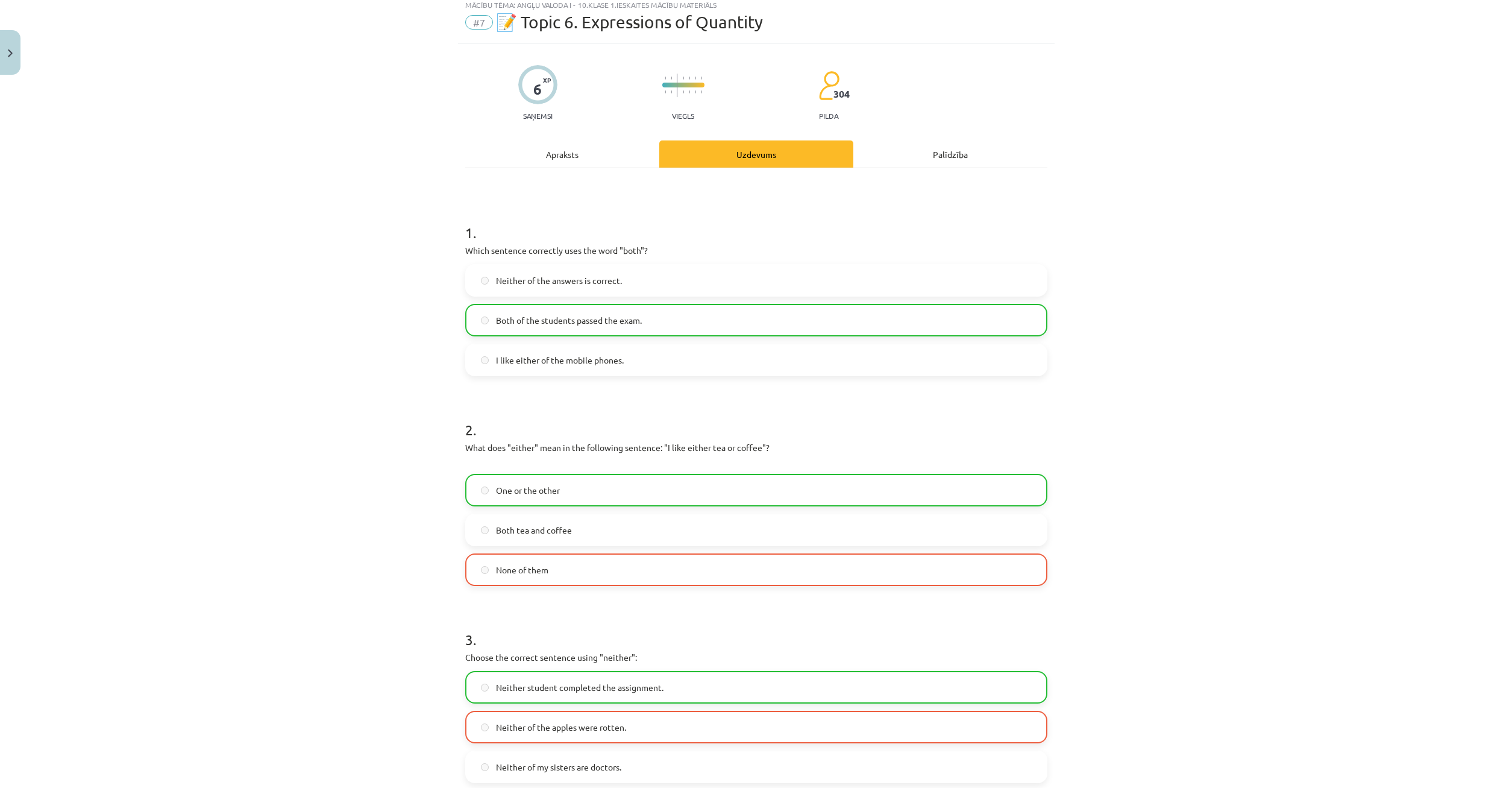
scroll to position [152, 0]
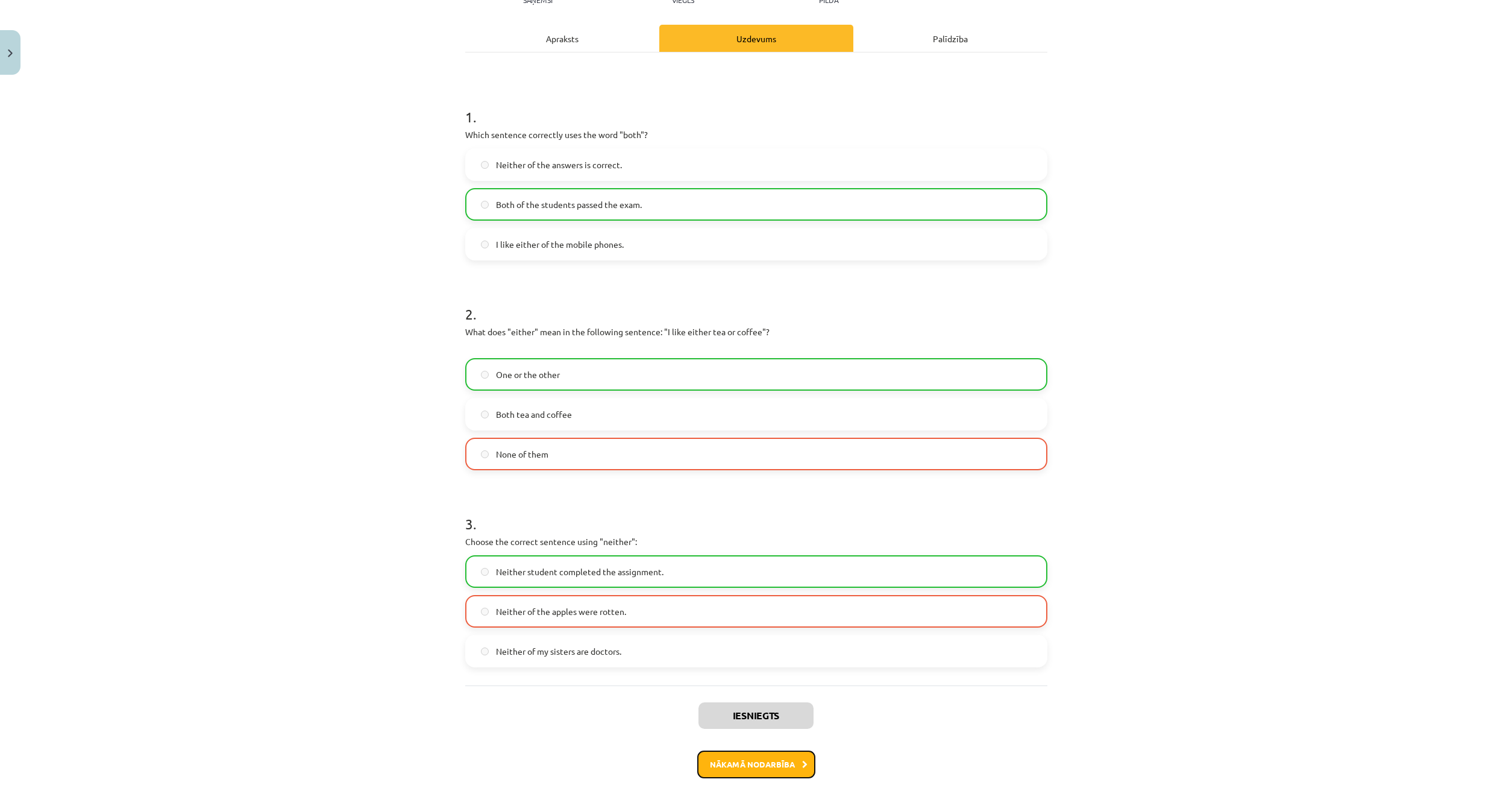
click at [773, 764] on button "Nākamā nodarbība" at bounding box center [756, 764] width 118 height 28
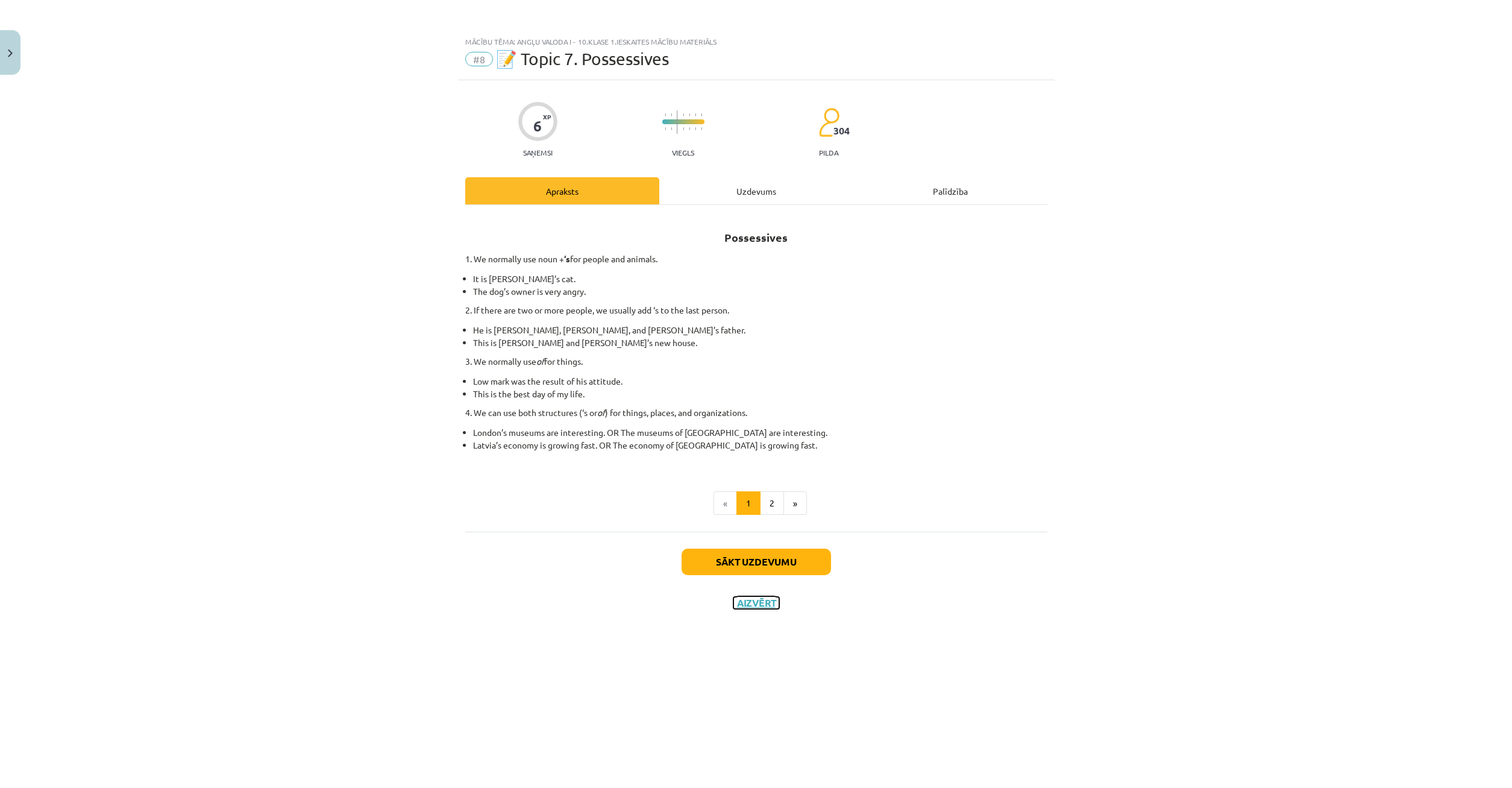
click at [760, 600] on button "Aizvērt" at bounding box center [756, 602] width 45 height 12
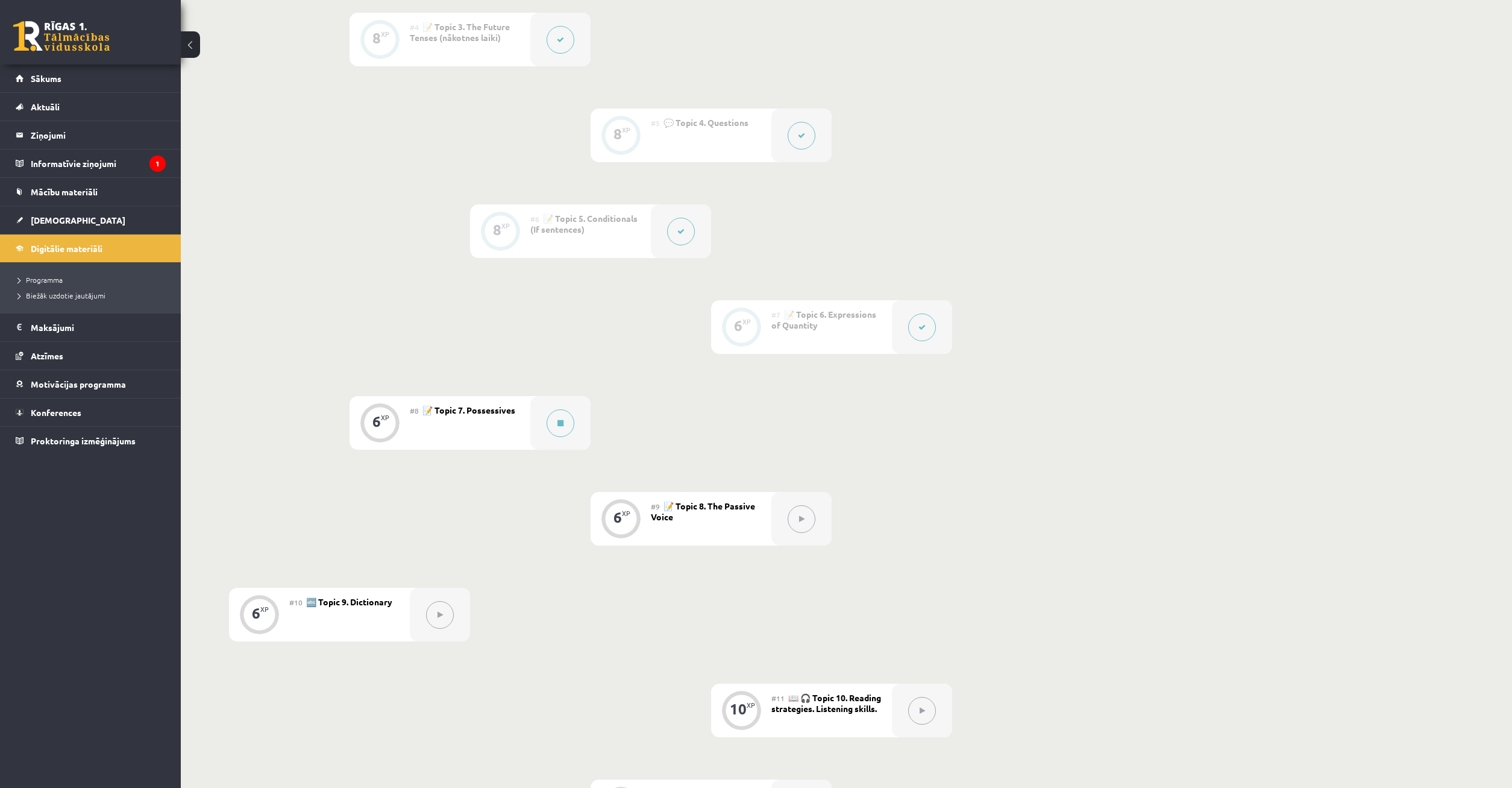
scroll to position [553, 0]
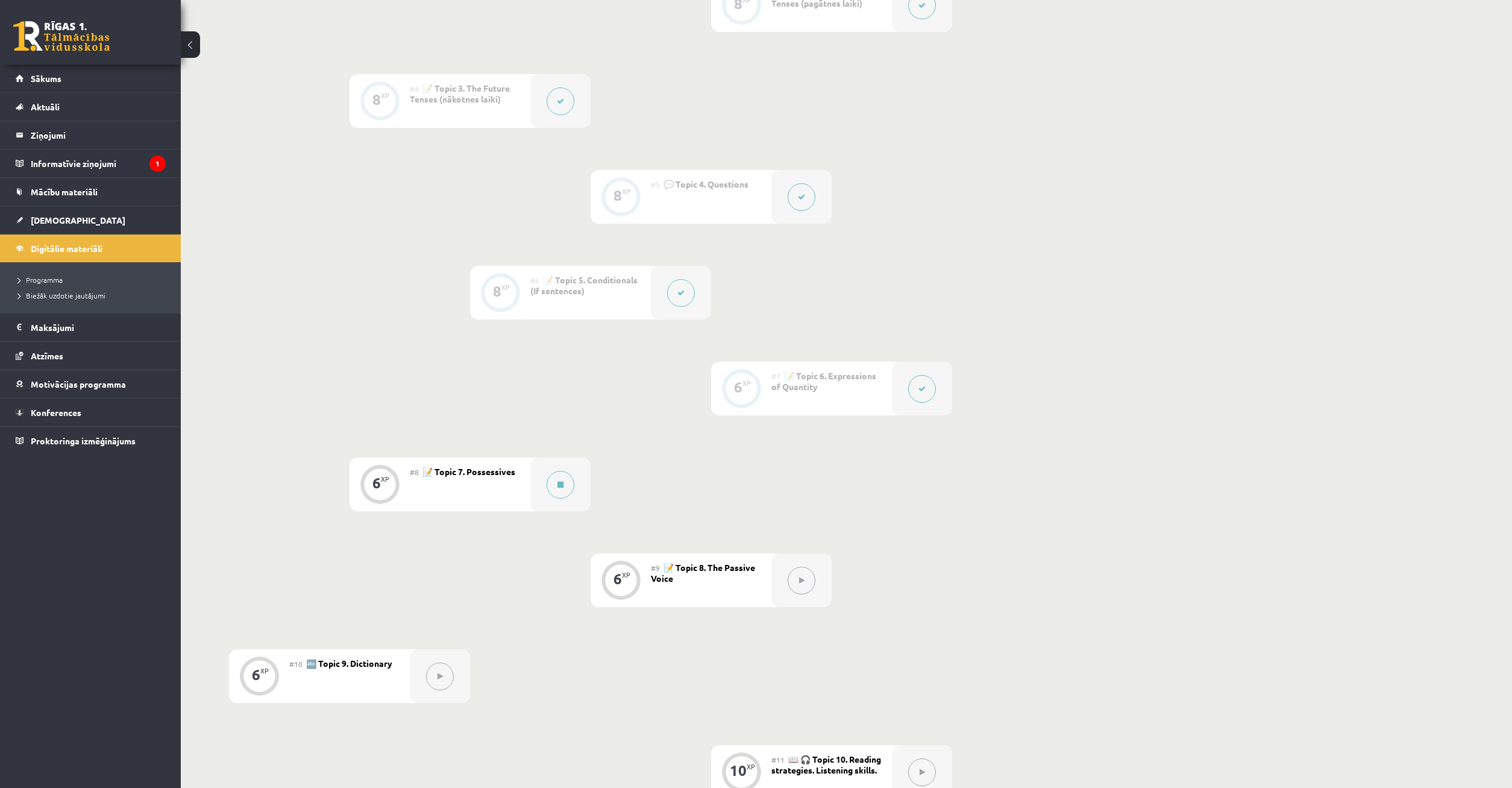
click at [529, 490] on div "#8 📝 Topic 7. Possessives" at bounding box center [470, 484] width 121 height 54
click at [556, 487] on button at bounding box center [560, 485] width 28 height 28
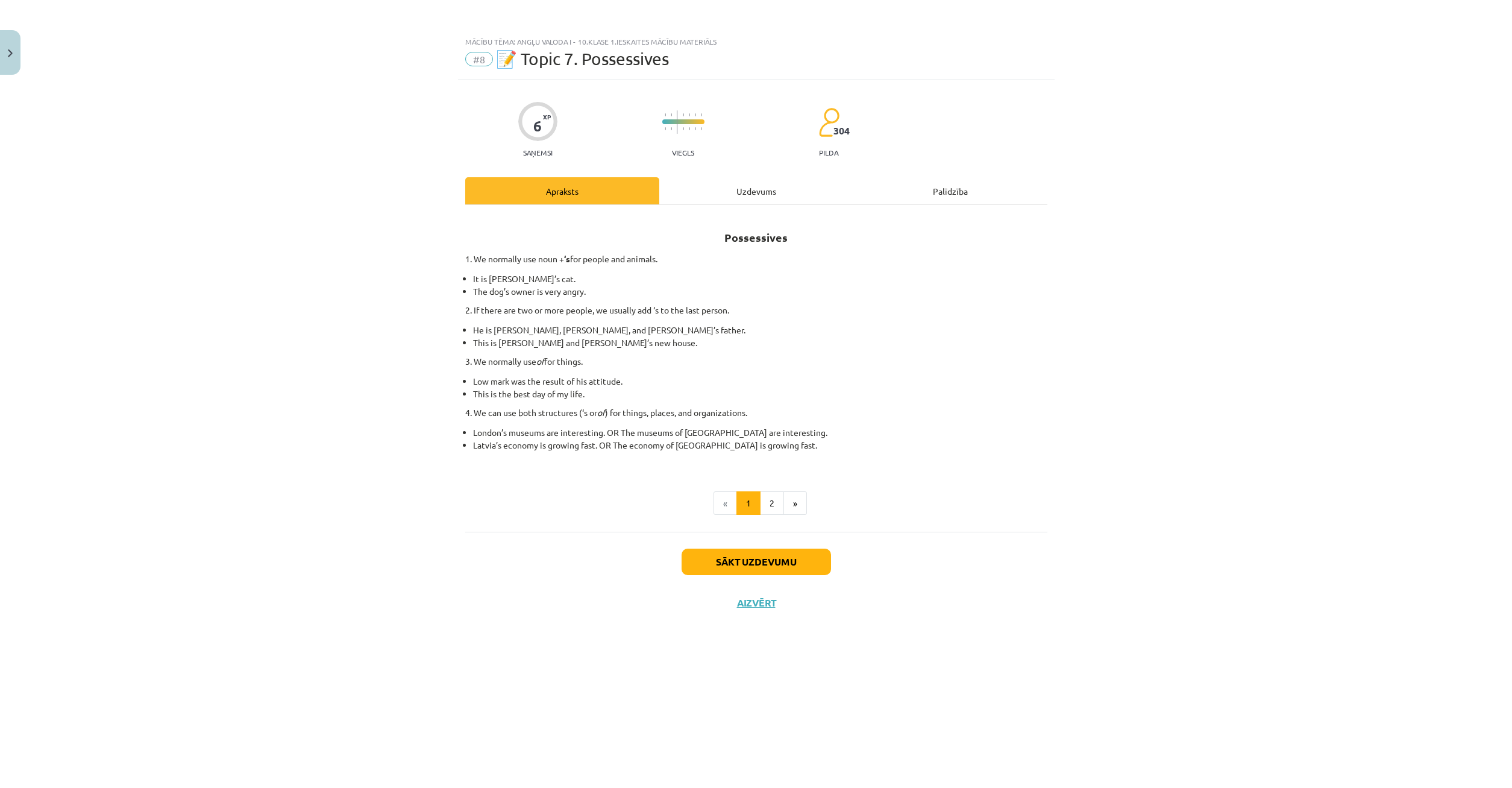
click at [722, 176] on div "6 XP Saņemsi Viegls 304 pilda Apraksts Uzdevums Palīdzība Possessives 1. We nor…" at bounding box center [756, 419] width 597 height 678
click at [704, 195] on div "Uzdevums" at bounding box center [756, 191] width 194 height 27
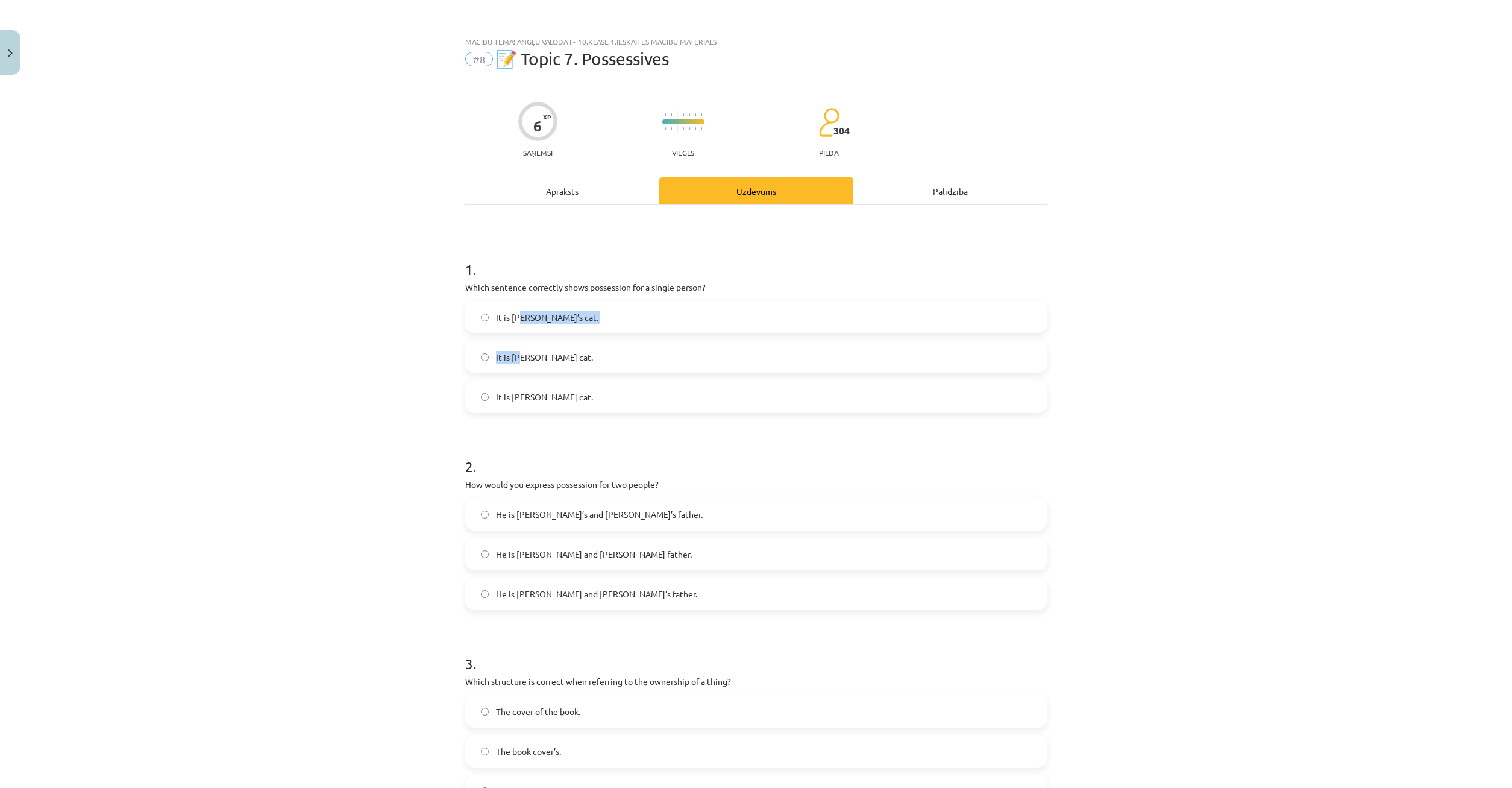
click at [518, 276] on div "1 . Which sentence correctly shows possession for a single person? It is Jane’s…" at bounding box center [756, 326] width 582 height 173
click at [603, 251] on h1 "1 ." at bounding box center [756, 259] width 582 height 37
drag, startPoint x: 586, startPoint y: 288, endPoint x: 635, endPoint y: 287, distance: 49.0
click at [635, 287] on p "Which sentence correctly shows possession for a single person?" at bounding box center [756, 287] width 582 height 13
click at [628, 288] on p "Which sentence correctly shows possession for a single person?" at bounding box center [756, 287] width 582 height 13
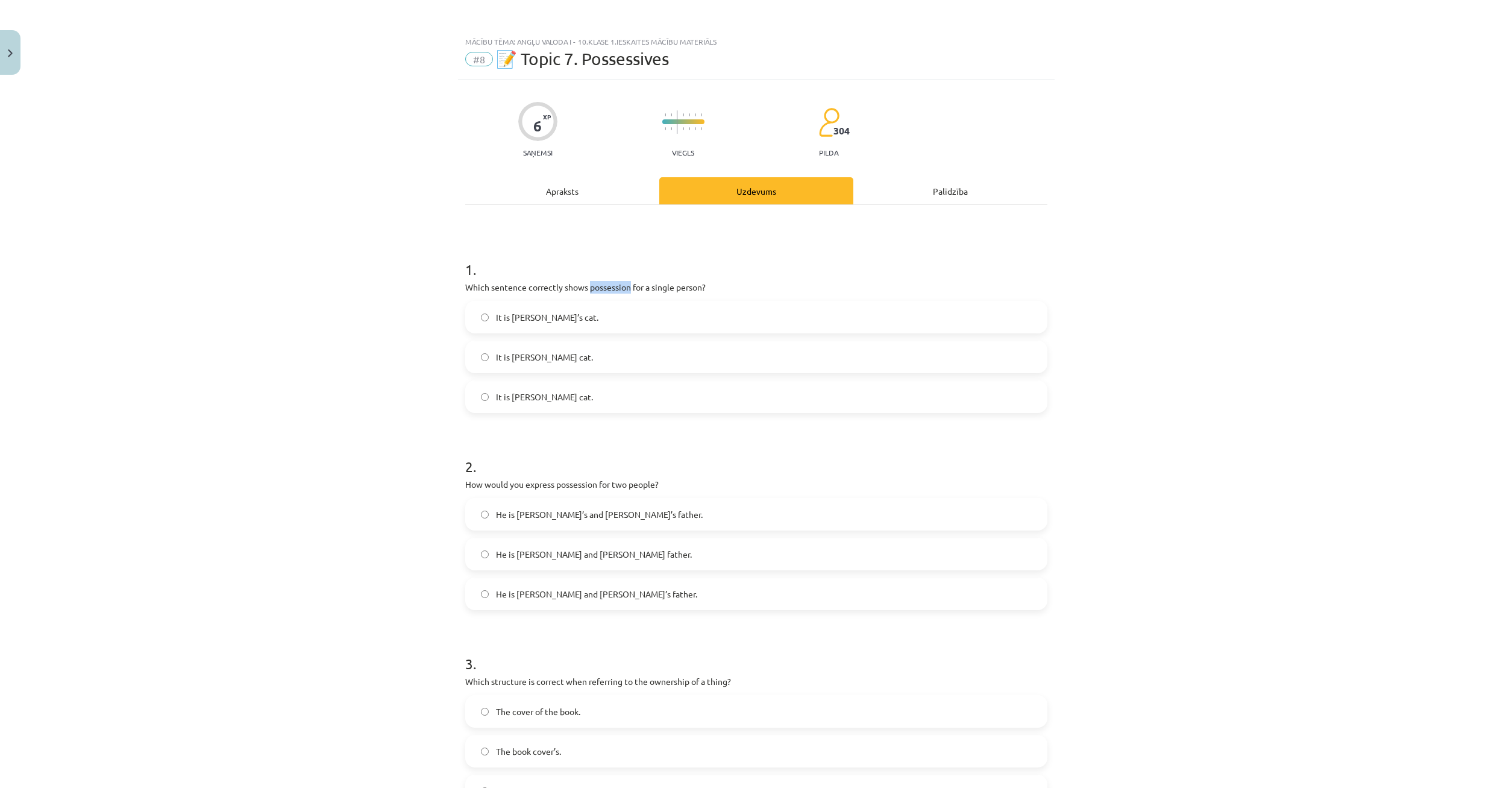
drag, startPoint x: 589, startPoint y: 287, endPoint x: 628, endPoint y: 289, distance: 39.1
click at [628, 289] on p "Which sentence correctly shows possession for a single person?" at bounding box center [756, 287] width 582 height 13
copy p "possession"
click at [786, 281] on div "1 . Which sentence correctly shows possession for a single person? It is Jane’s…" at bounding box center [756, 326] width 582 height 173
click at [585, 321] on label "It is Jane’s cat." at bounding box center [756, 316] width 580 height 30
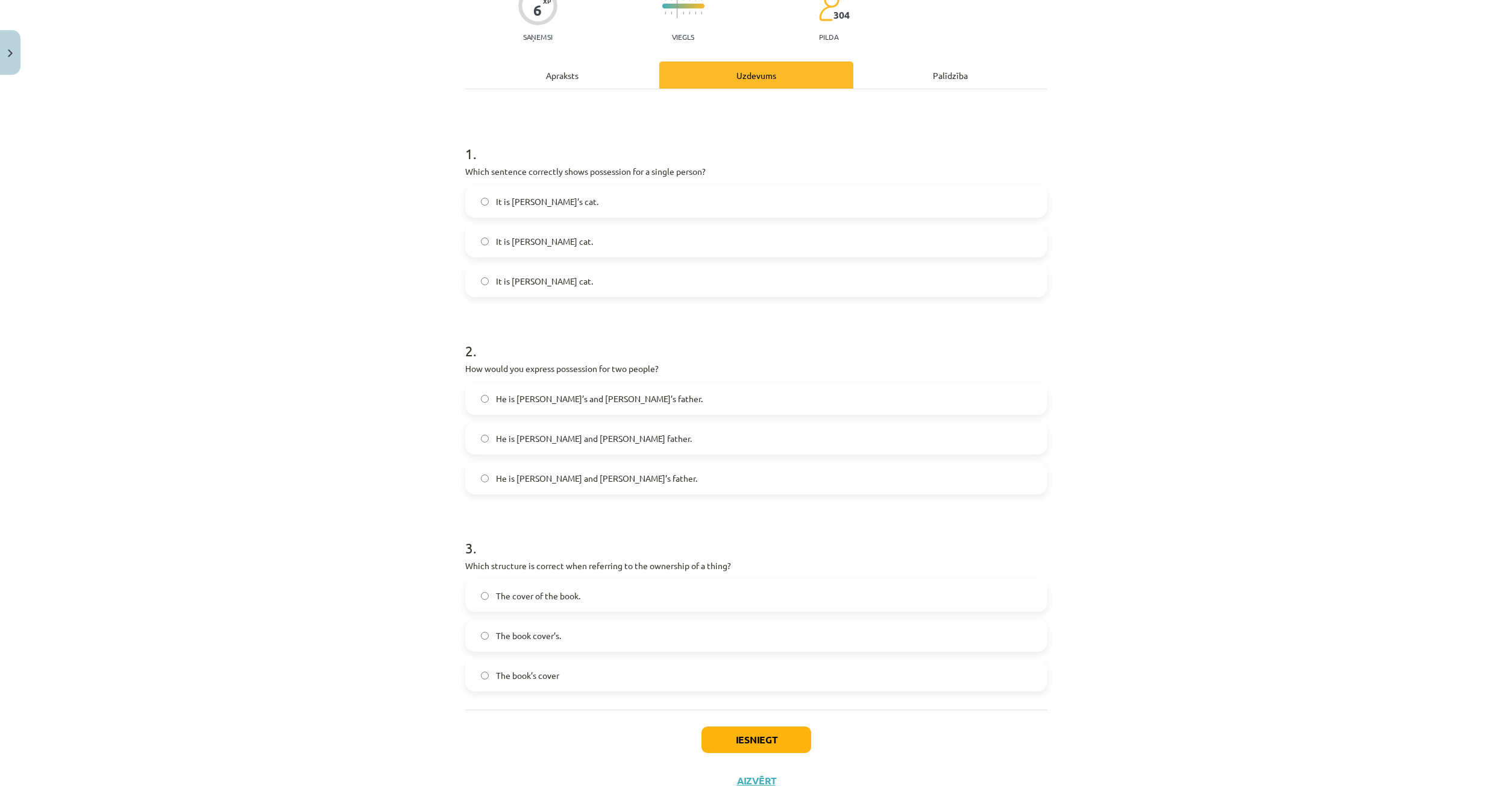
scroll to position [159, 0]
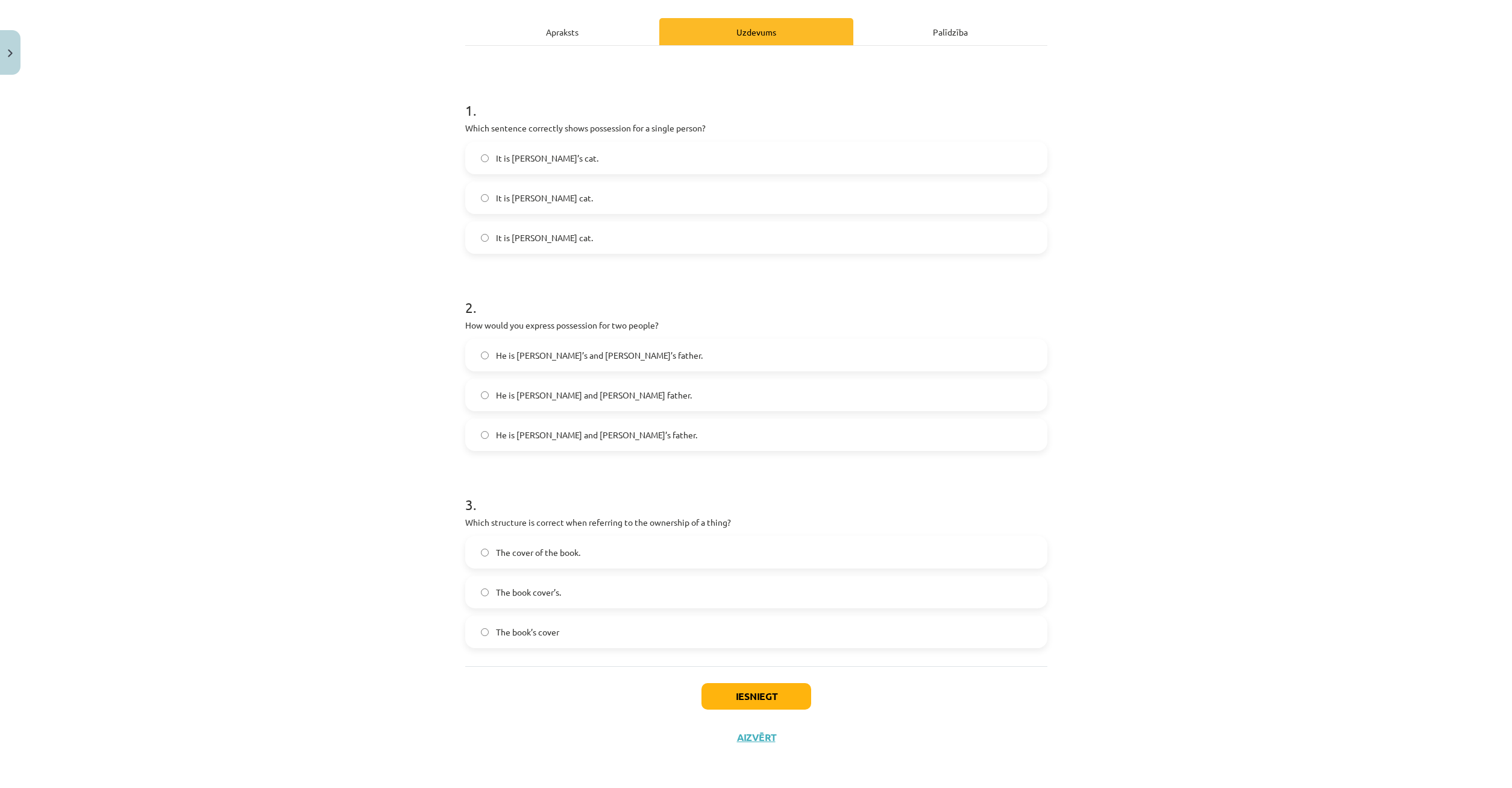
click at [485, 626] on label "The book’s cover" at bounding box center [756, 631] width 580 height 30
click at [479, 627] on label "The book’s cover" at bounding box center [756, 631] width 580 height 30
click at [482, 628] on label "The book’s cover" at bounding box center [756, 631] width 580 height 30
click at [755, 694] on button "Iesniegt" at bounding box center [756, 696] width 109 height 27
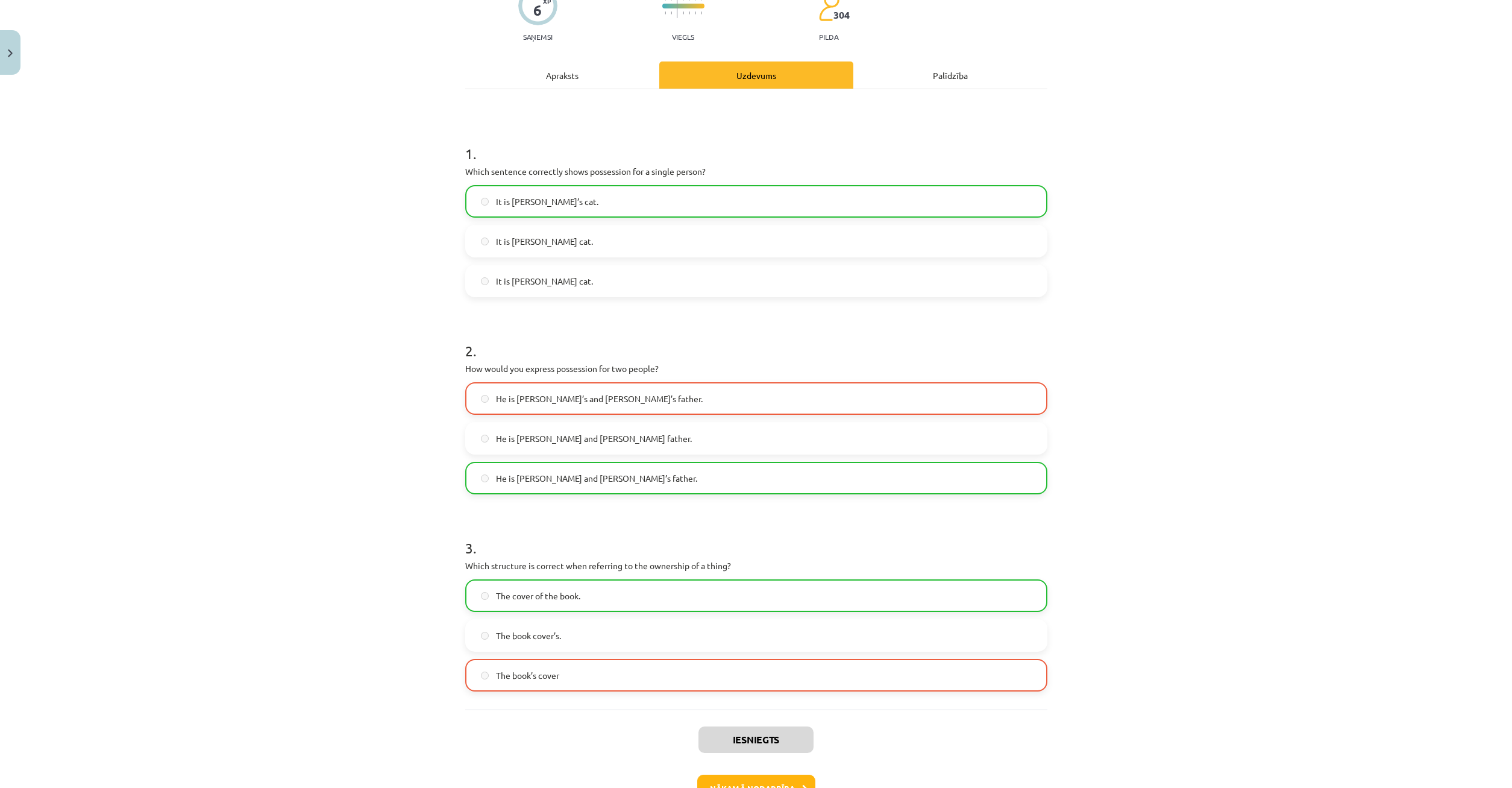
scroll to position [198, 0]
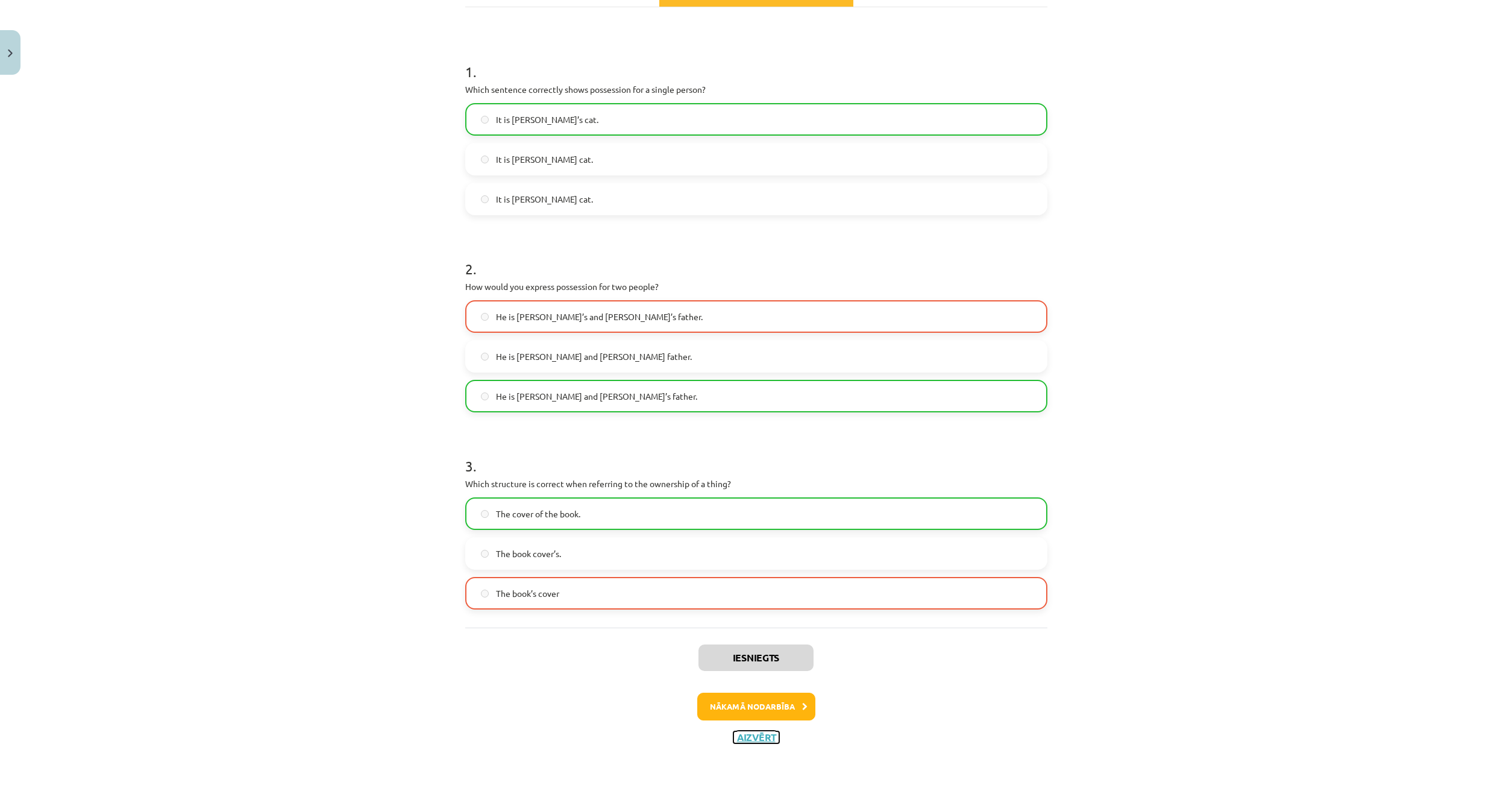
click at [752, 741] on button "Aizvērt" at bounding box center [756, 737] width 45 height 12
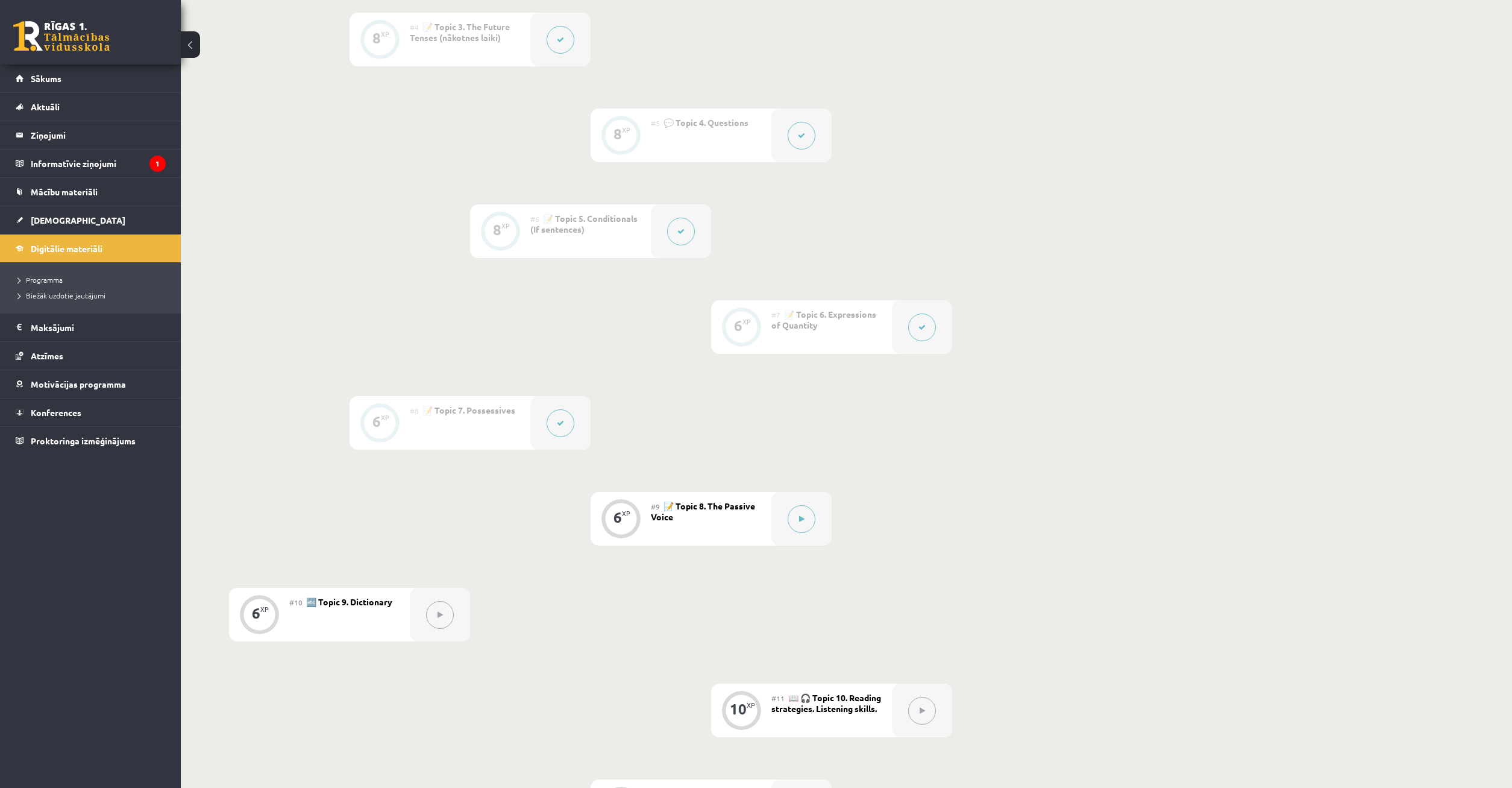
scroll to position [861, 0]
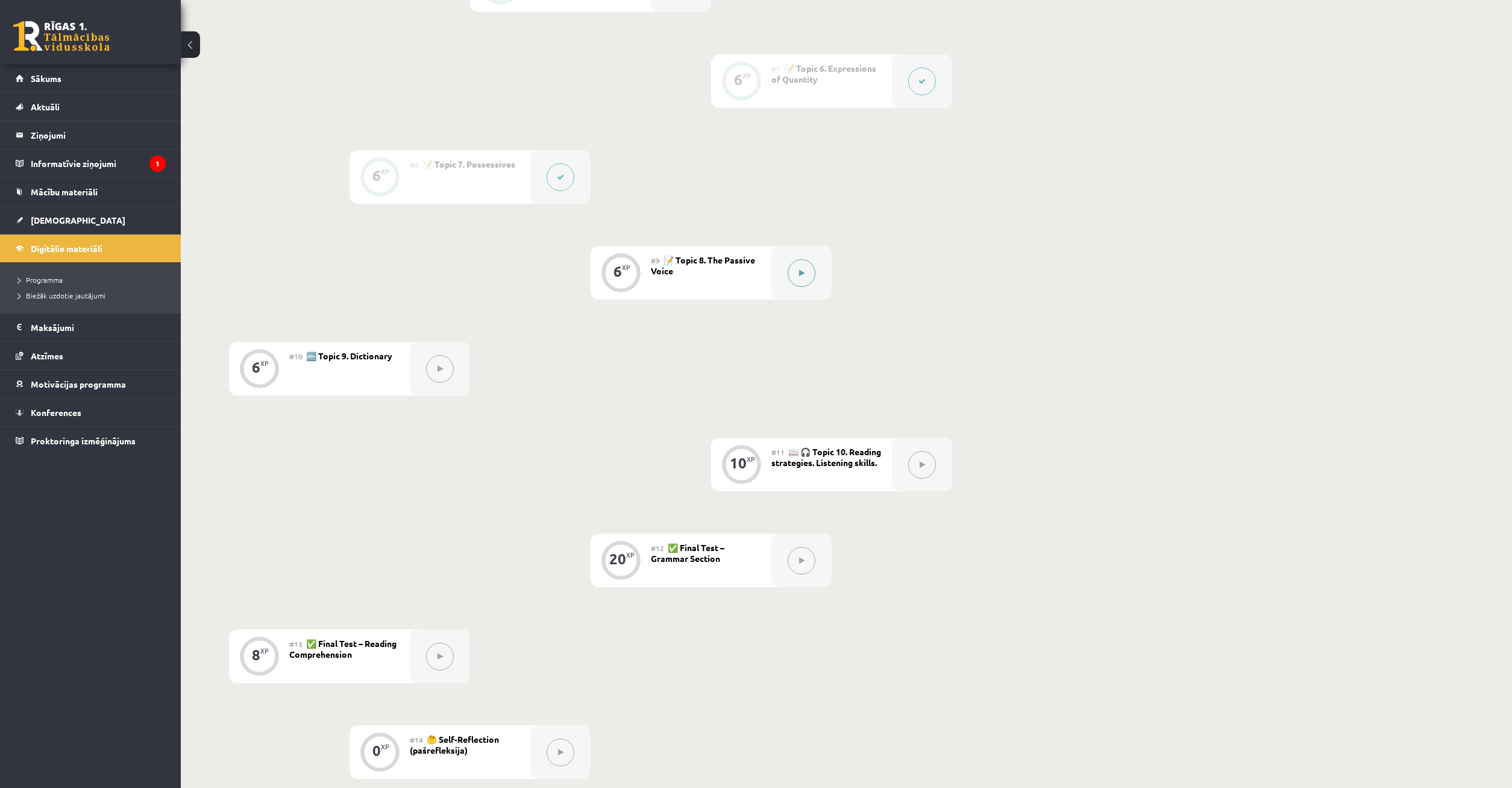
click at [806, 281] on button at bounding box center [802, 273] width 28 height 28
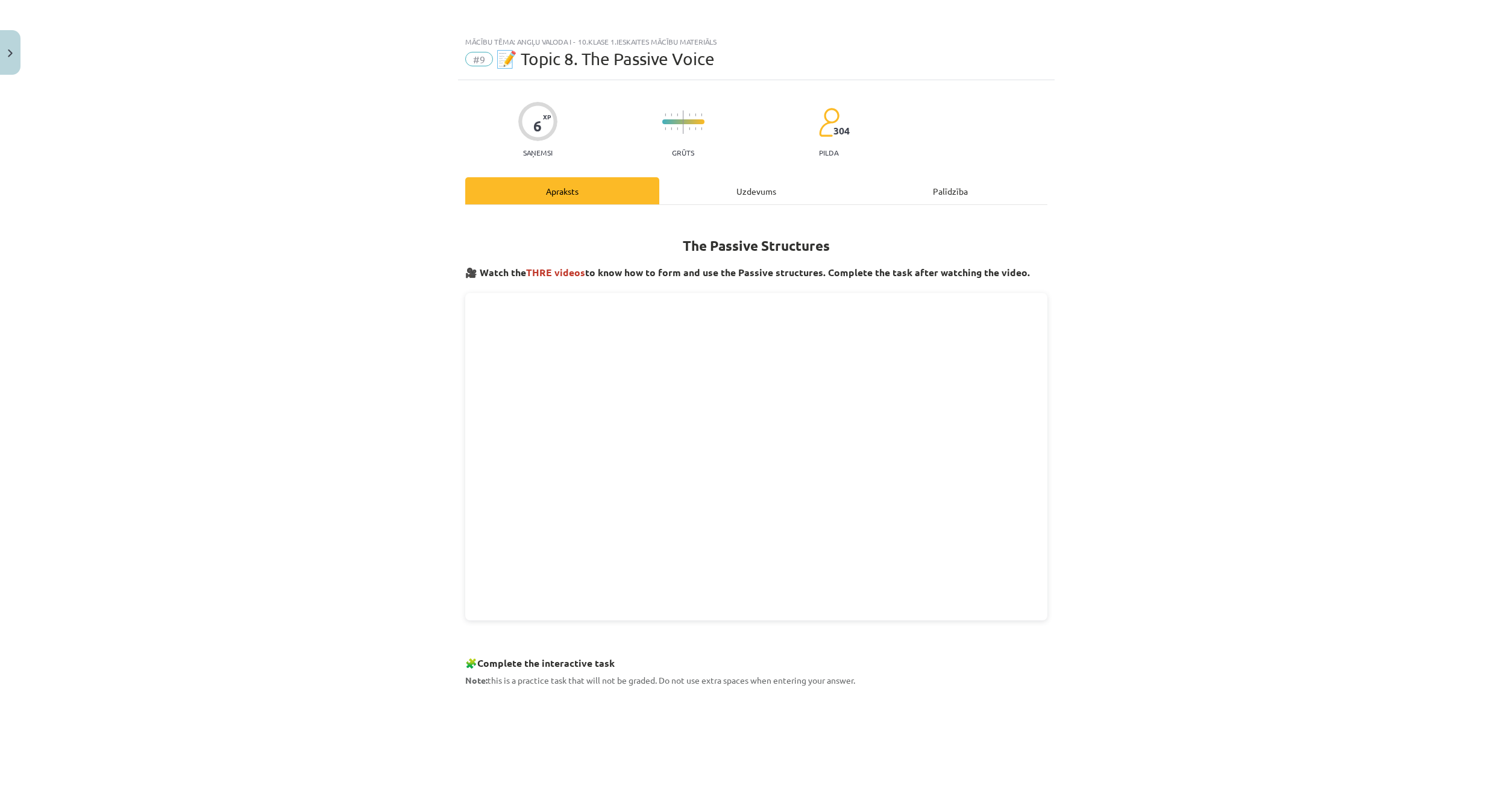
drag, startPoint x: 730, startPoint y: 186, endPoint x: 704, endPoint y: 199, distance: 29.1
click at [730, 187] on div "Uzdevums" at bounding box center [756, 191] width 194 height 27
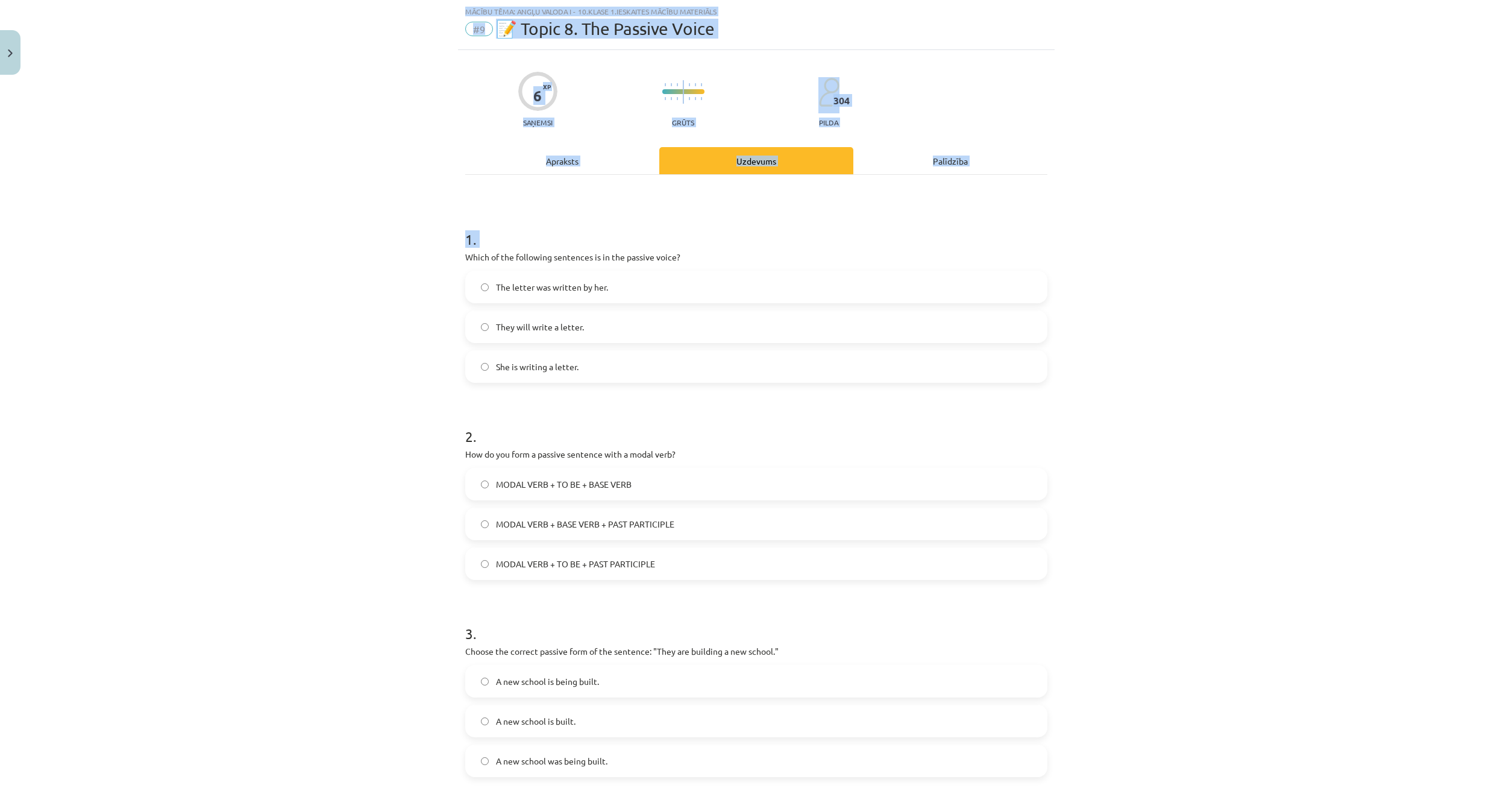
scroll to position [159, 0]
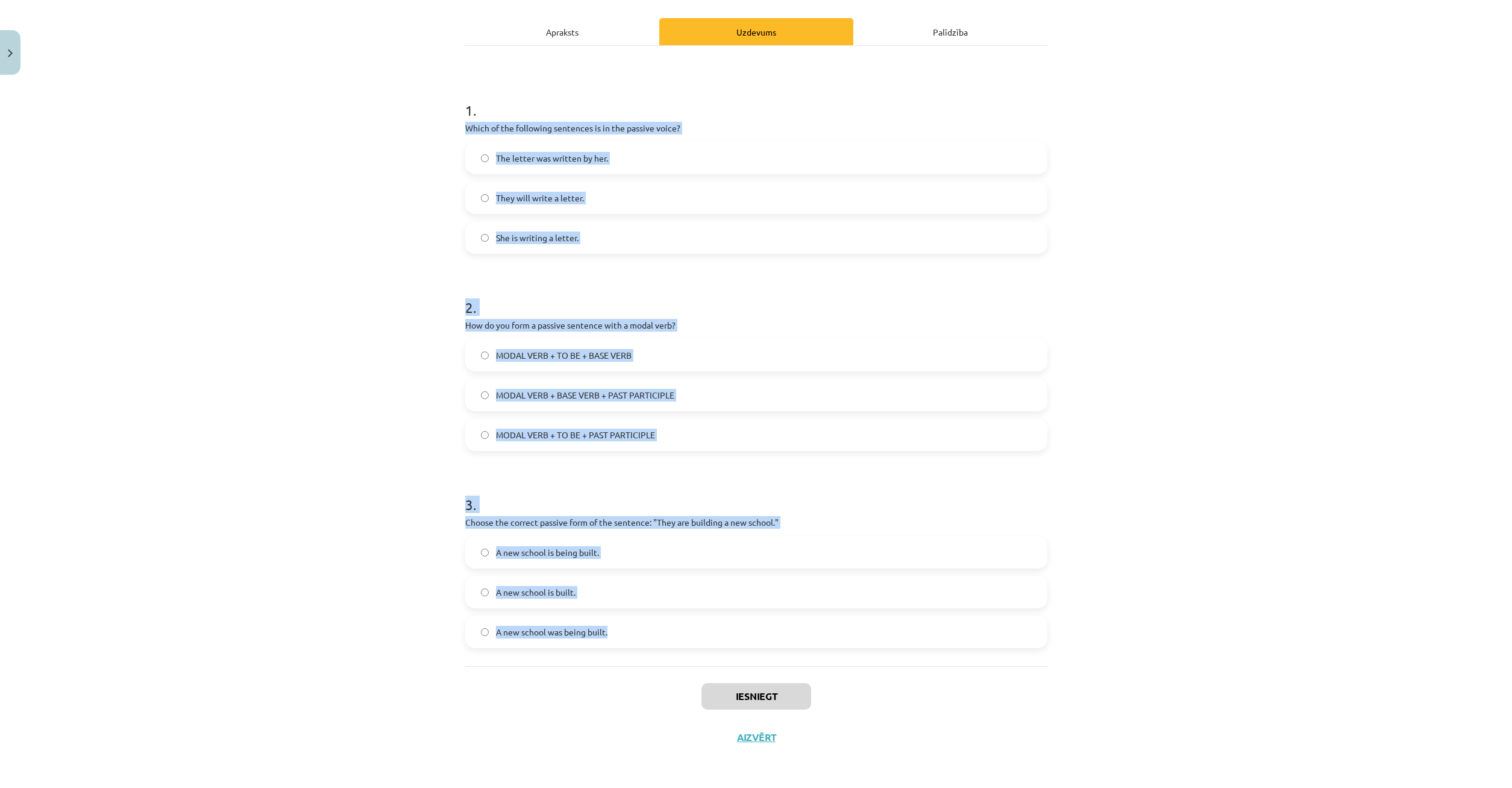
drag, startPoint x: 460, startPoint y: 256, endPoint x: 1000, endPoint y: 731, distance: 719.2
click at [1000, 731] on div "6 XP Saņemsi Grūts 304 pilda Apraksts Uzdevums Palīdzība 1 . Which of the follo…" at bounding box center [756, 340] width 597 height 837
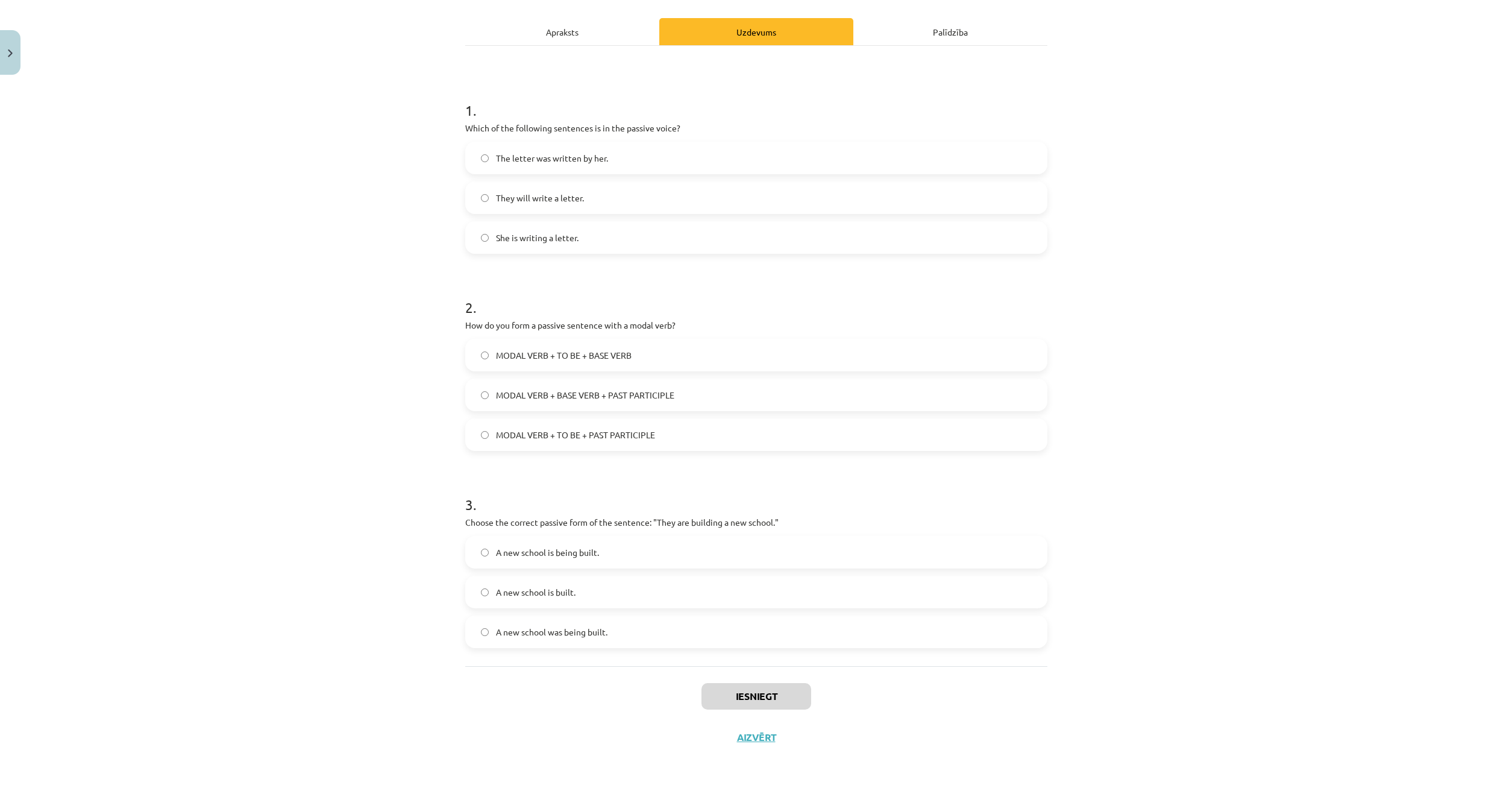
click at [1175, 483] on div "Mācību tēma: Angļu valoda i - 10.klase 1.ieskaites mācību materiāls #9 📝 Topic …" at bounding box center [756, 394] width 1512 height 788
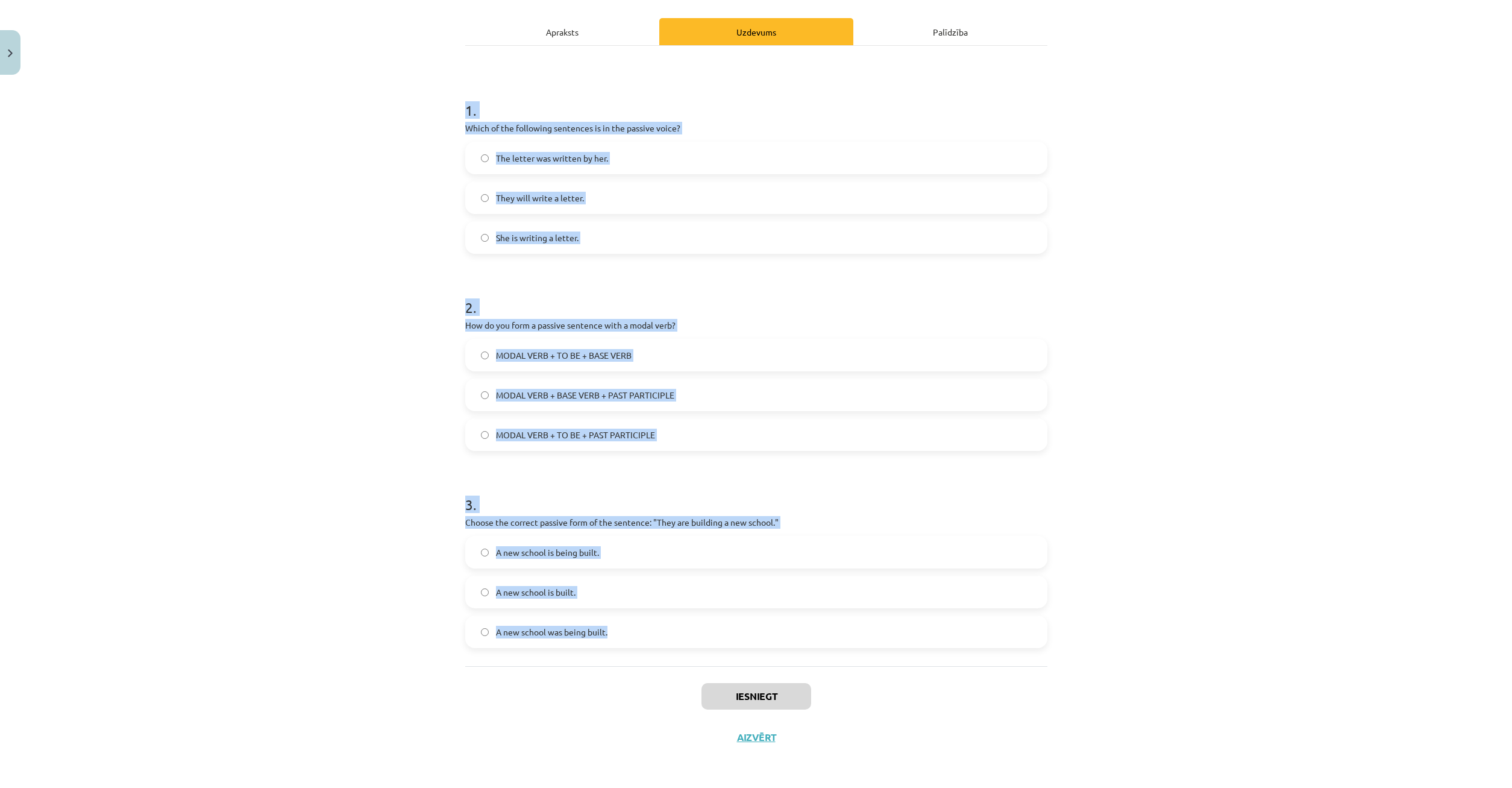
drag, startPoint x: 460, startPoint y: 259, endPoint x: 1068, endPoint y: 693, distance: 747.0
click at [1068, 693] on div "Mācību tēma: Angļu valoda i - 10.klase 1.ieskaites mācību materiāls #9 📝 Topic …" at bounding box center [756, 394] width 1512 height 788
copy form "1 . Which of the following sentences is in the passive voice? The letter was wr…"
click at [478, 159] on label "The letter was written by her." at bounding box center [756, 157] width 580 height 30
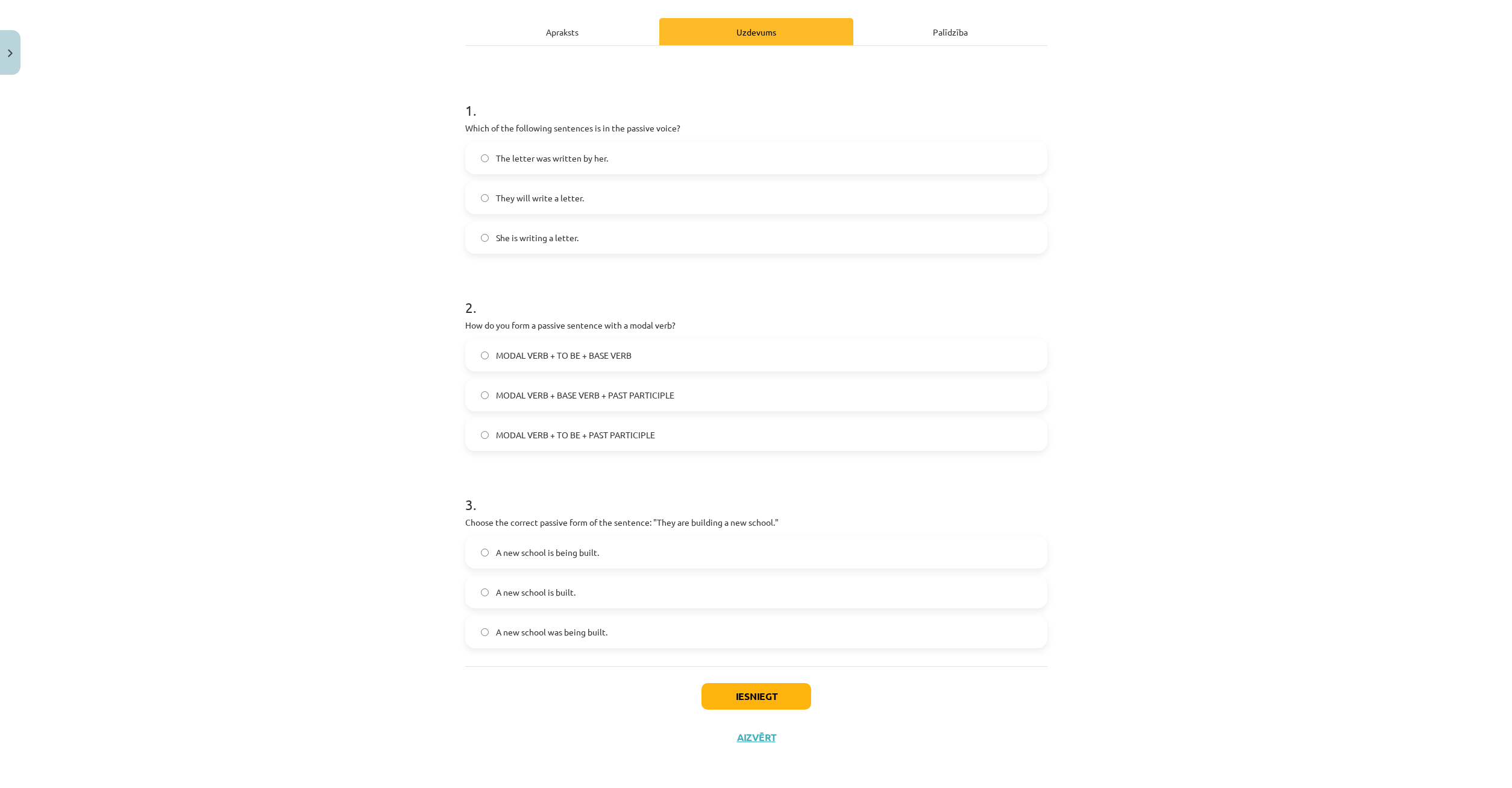
click at [497, 351] on label "MODAL VERB + TO BE + BASE VERB" at bounding box center [756, 354] width 580 height 30
click at [485, 391] on label "MODAL VERB + BASE VERB + PAST PARTICIPLE" at bounding box center [756, 394] width 580 height 30
drag, startPoint x: 505, startPoint y: 550, endPoint x: 546, endPoint y: 563, distance: 43.0
click at [508, 554] on span "A new school is being built." at bounding box center [547, 553] width 103 height 13
click at [491, 550] on label "A new school is being built." at bounding box center [756, 551] width 580 height 30
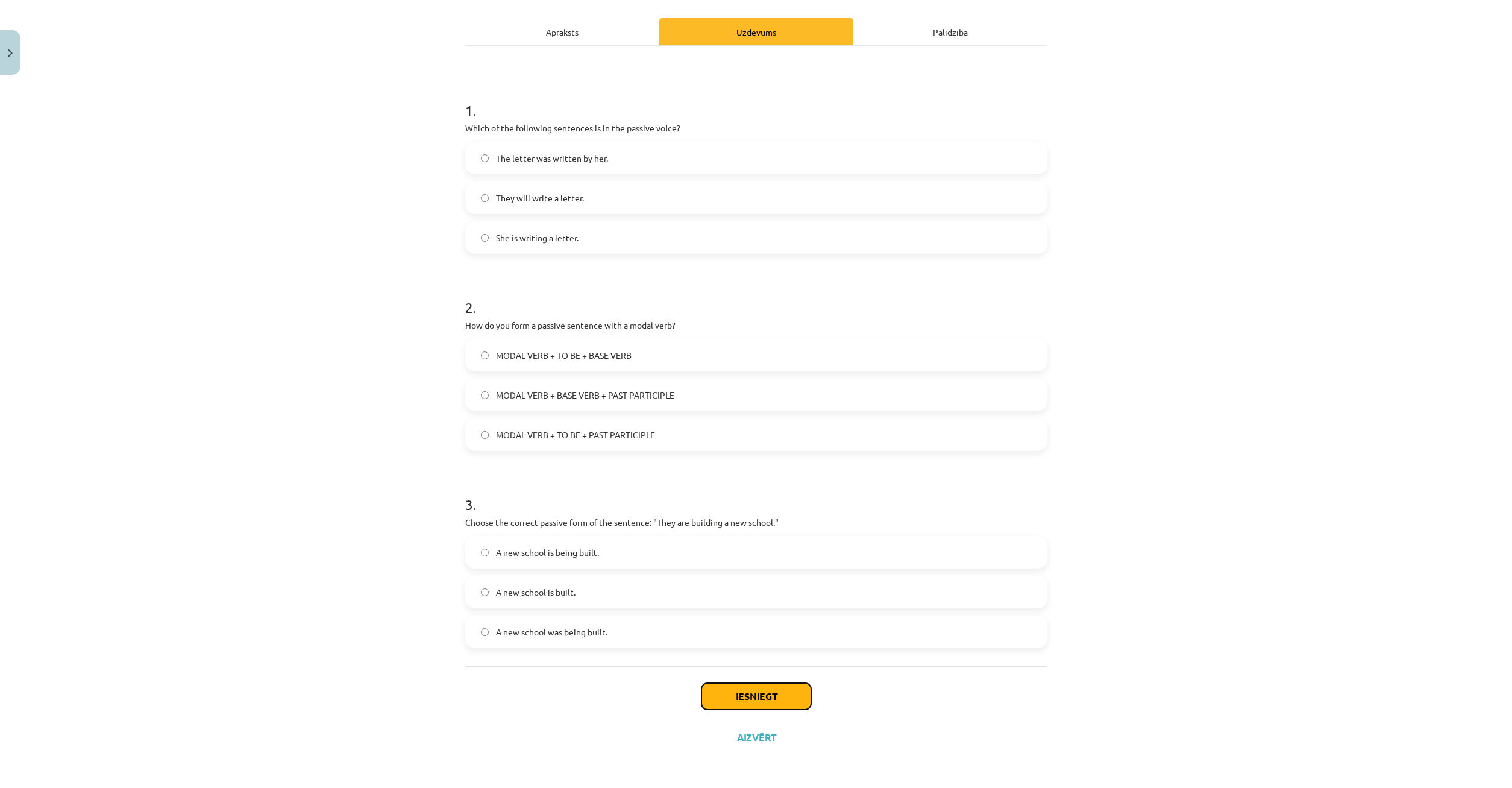
click at [764, 696] on button "Iesniegt" at bounding box center [756, 696] width 109 height 27
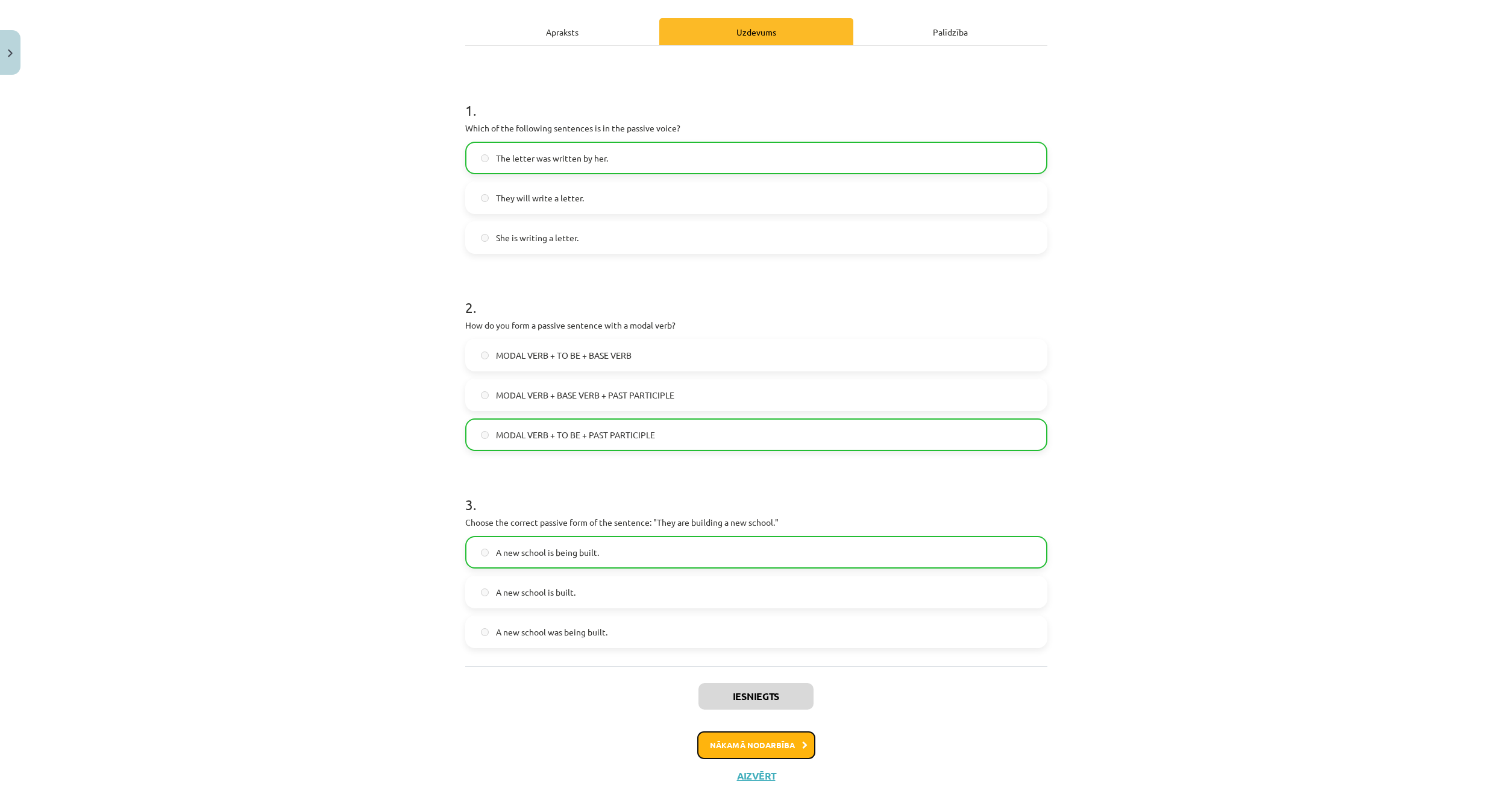
click at [796, 742] on button "Nākamā nodarbība" at bounding box center [756, 745] width 118 height 28
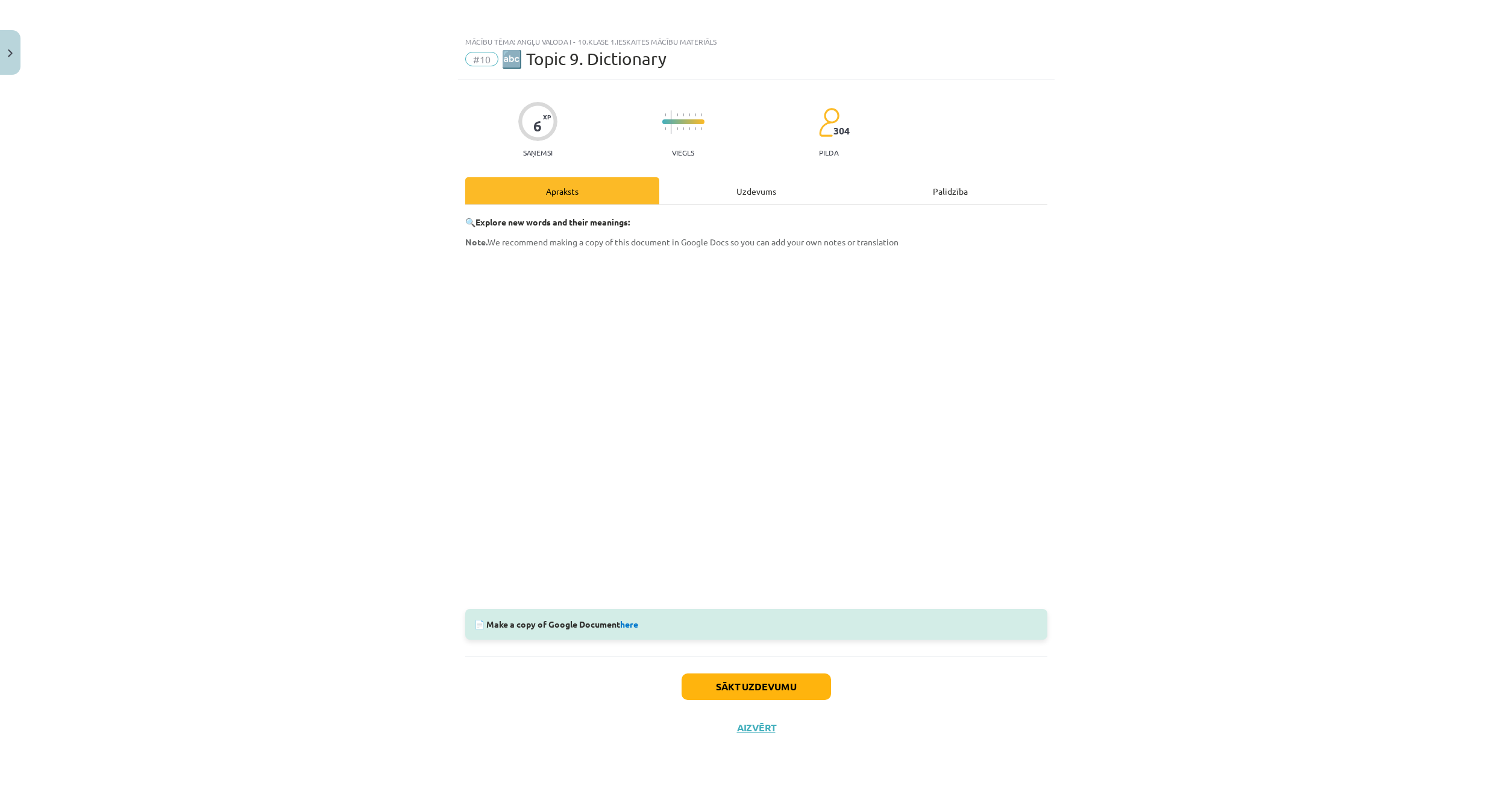
click at [740, 196] on div "Uzdevums" at bounding box center [756, 191] width 194 height 27
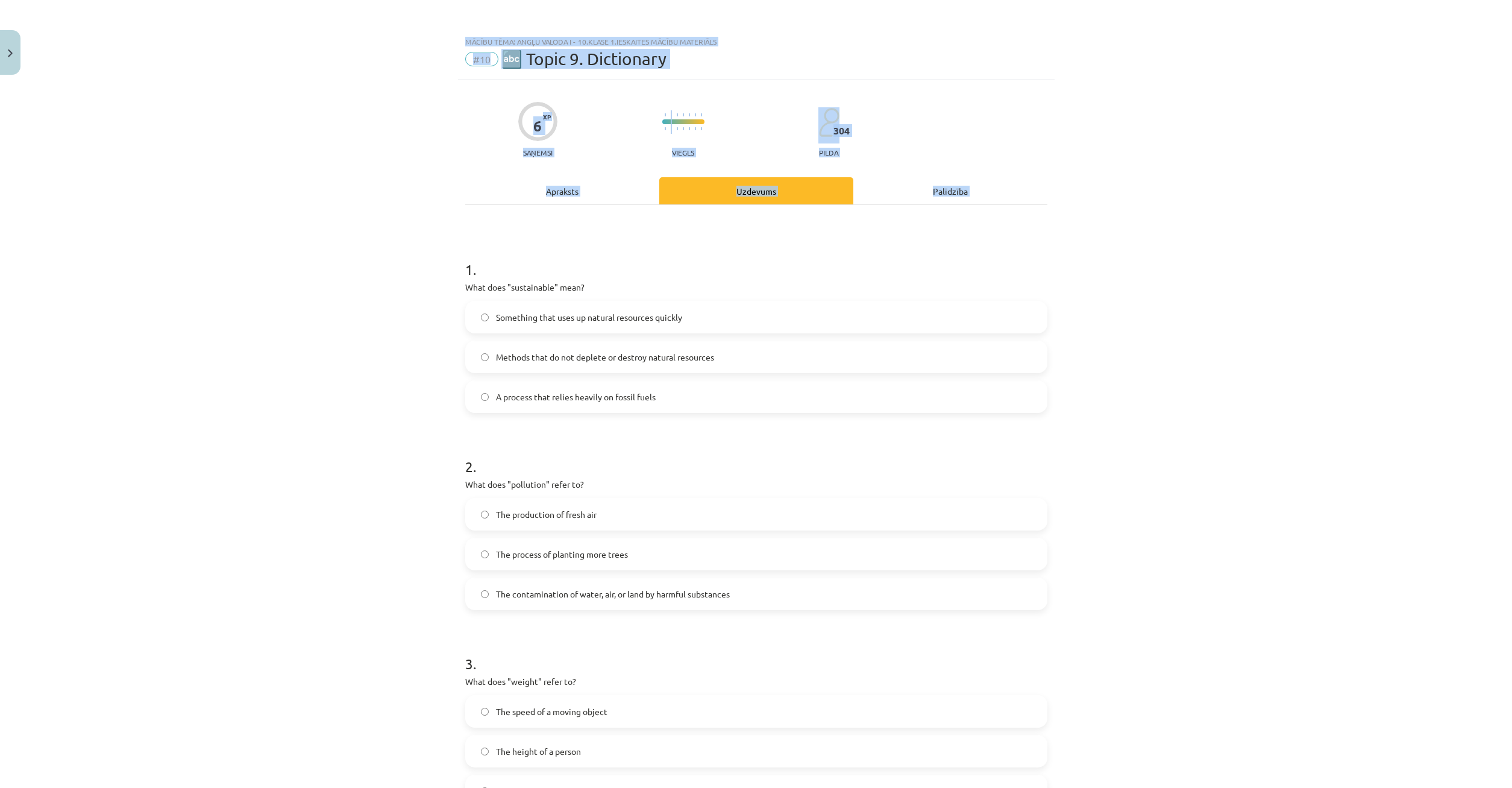
scroll to position [159, 0]
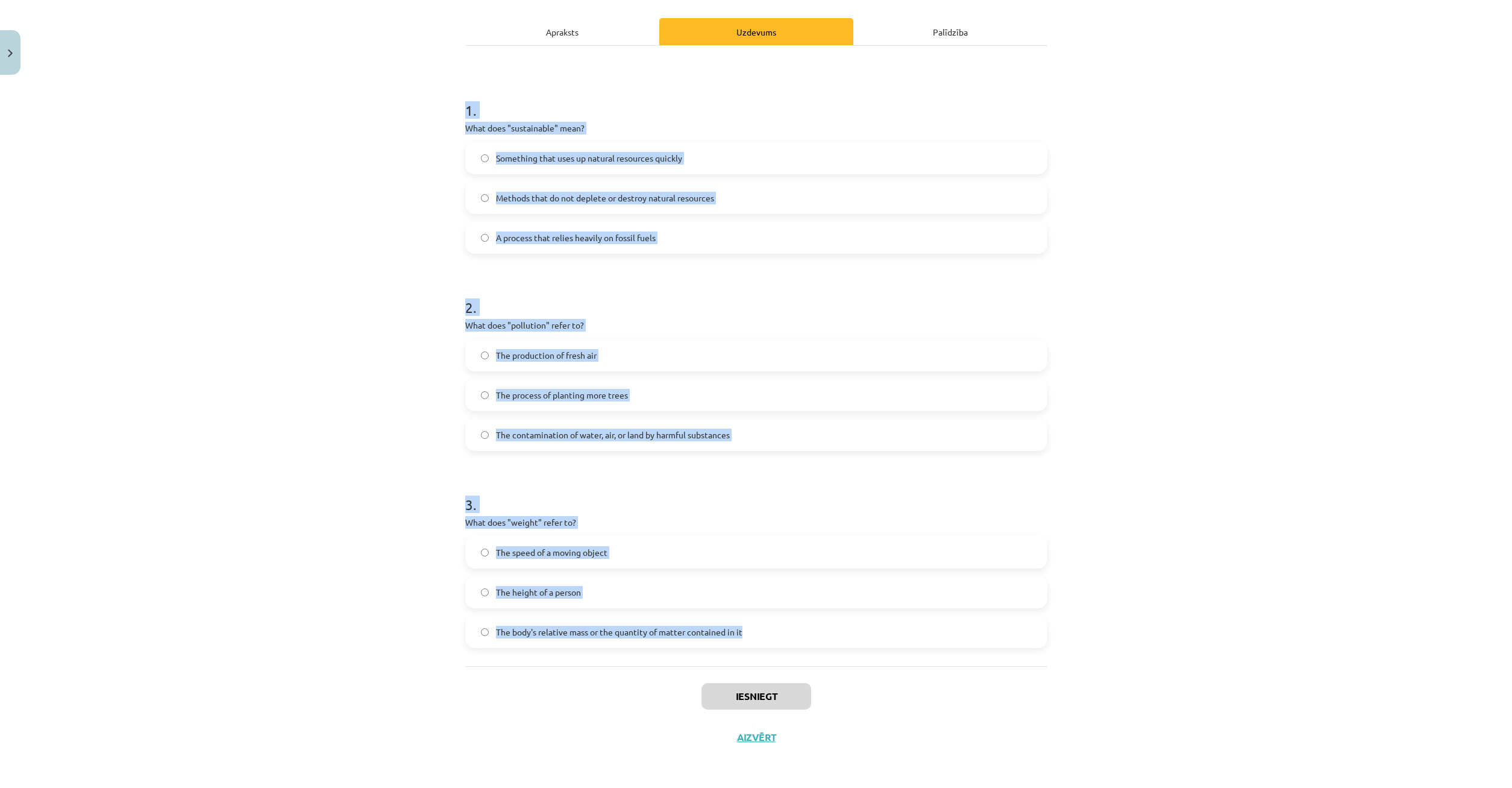
drag, startPoint x: 462, startPoint y: 276, endPoint x: 827, endPoint y: 673, distance: 539.3
click at [915, 752] on div "Mācību tēma: Angļu valoda i - 10.klase 1.ieskaites mācību materiāls #10 🔤 Topic…" at bounding box center [756, 394] width 1512 height 788
copy form "1 . What does "sustainable" mean? Something that uses up natural resources quic…"
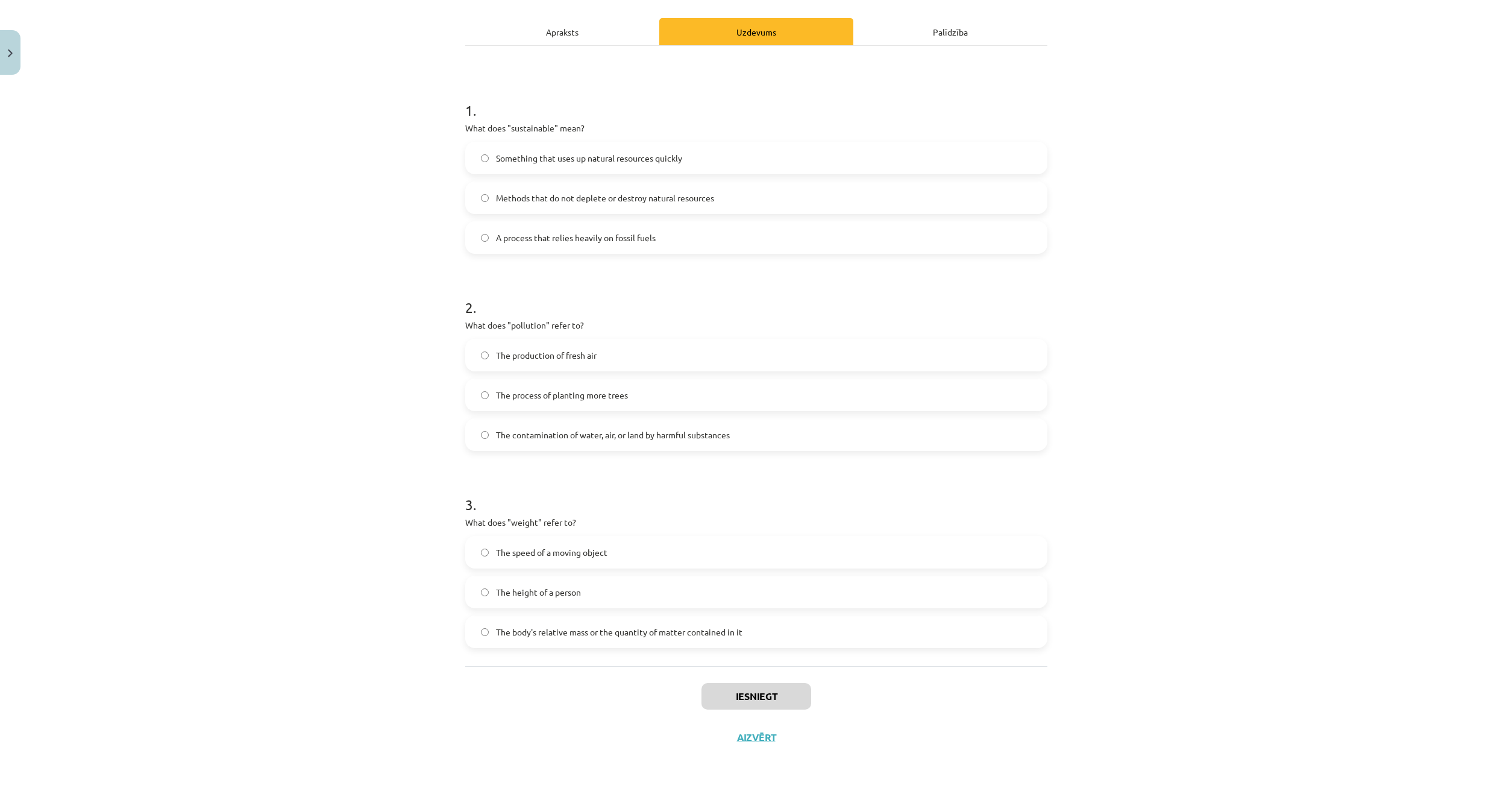
drag, startPoint x: 363, startPoint y: 244, endPoint x: 368, endPoint y: 238, distance: 7.8
click at [365, 242] on div "Mācību tēma: Angļu valoda i - 10.klase 1.ieskaites mācību materiāls #10 🔤 Topic…" at bounding box center [756, 394] width 1512 height 788
click at [489, 431] on label "The contamination of water, air, or land by harmful substances" at bounding box center [756, 434] width 580 height 30
click at [476, 634] on label "The body's relative mass or the quantity of matter contained in it" at bounding box center [756, 631] width 580 height 30
click at [760, 687] on button "Iesniegt" at bounding box center [756, 696] width 109 height 27
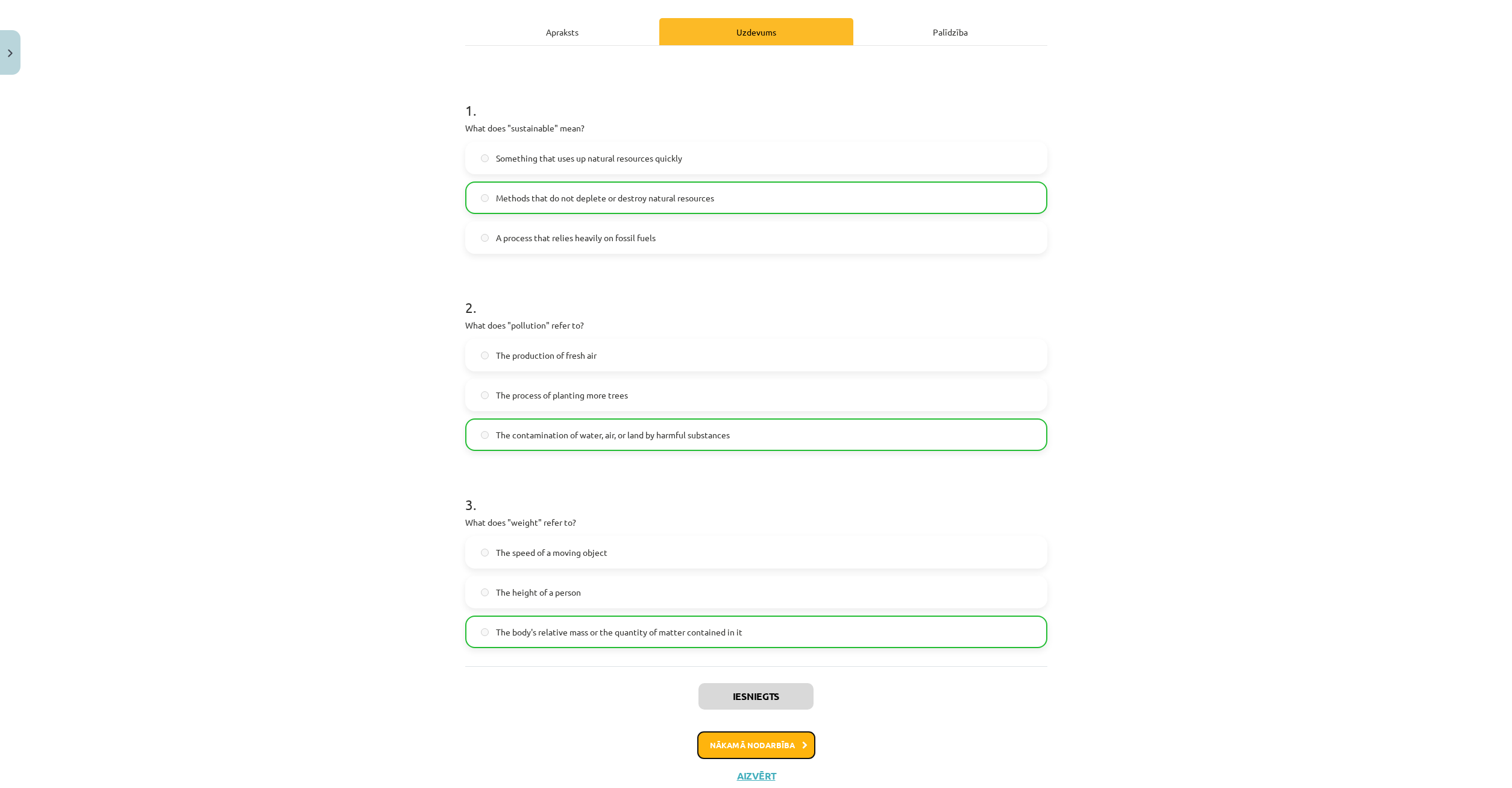
click at [773, 739] on button "Nākamā nodarbība" at bounding box center [756, 745] width 118 height 28
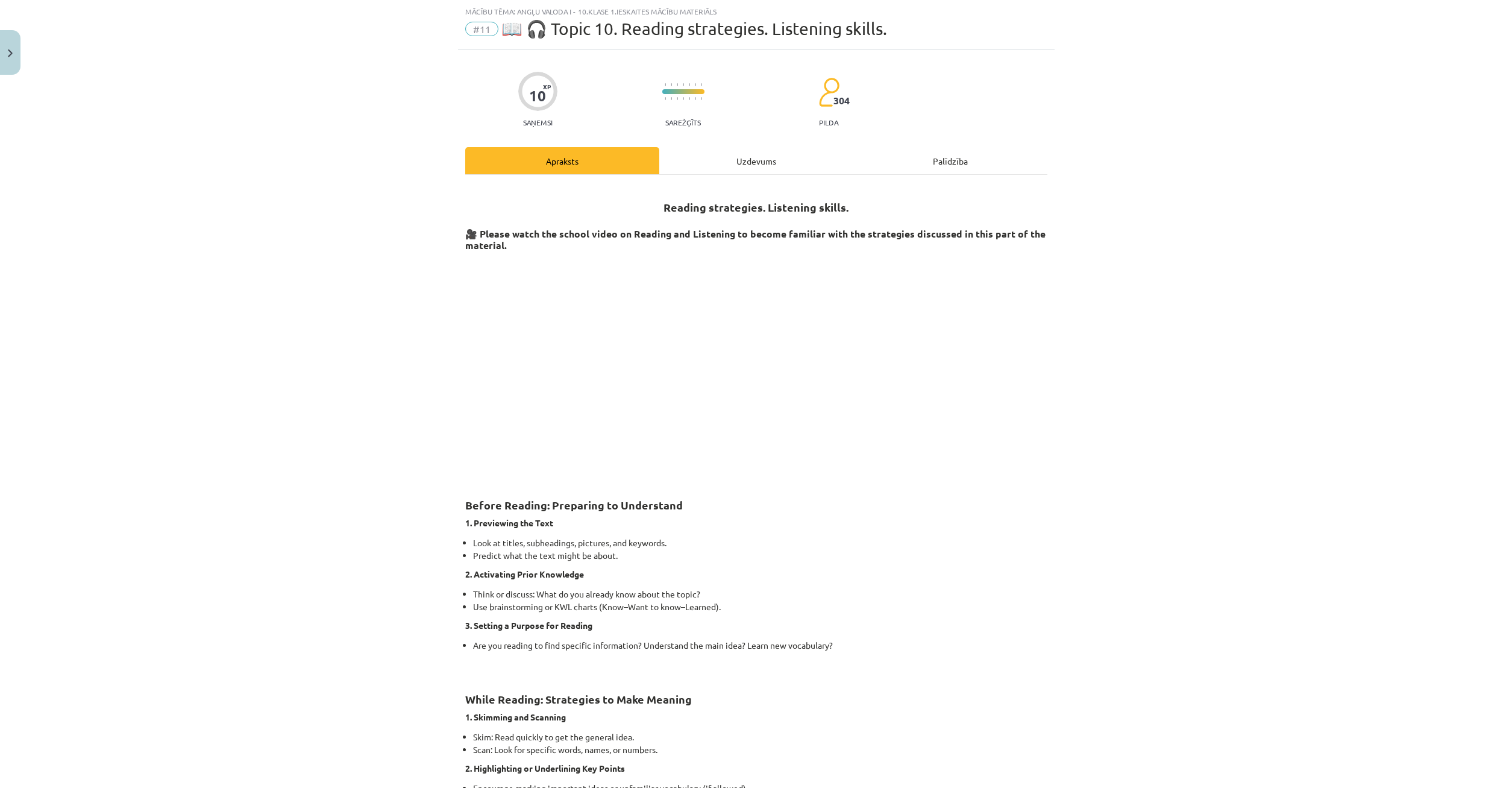
scroll to position [0, 0]
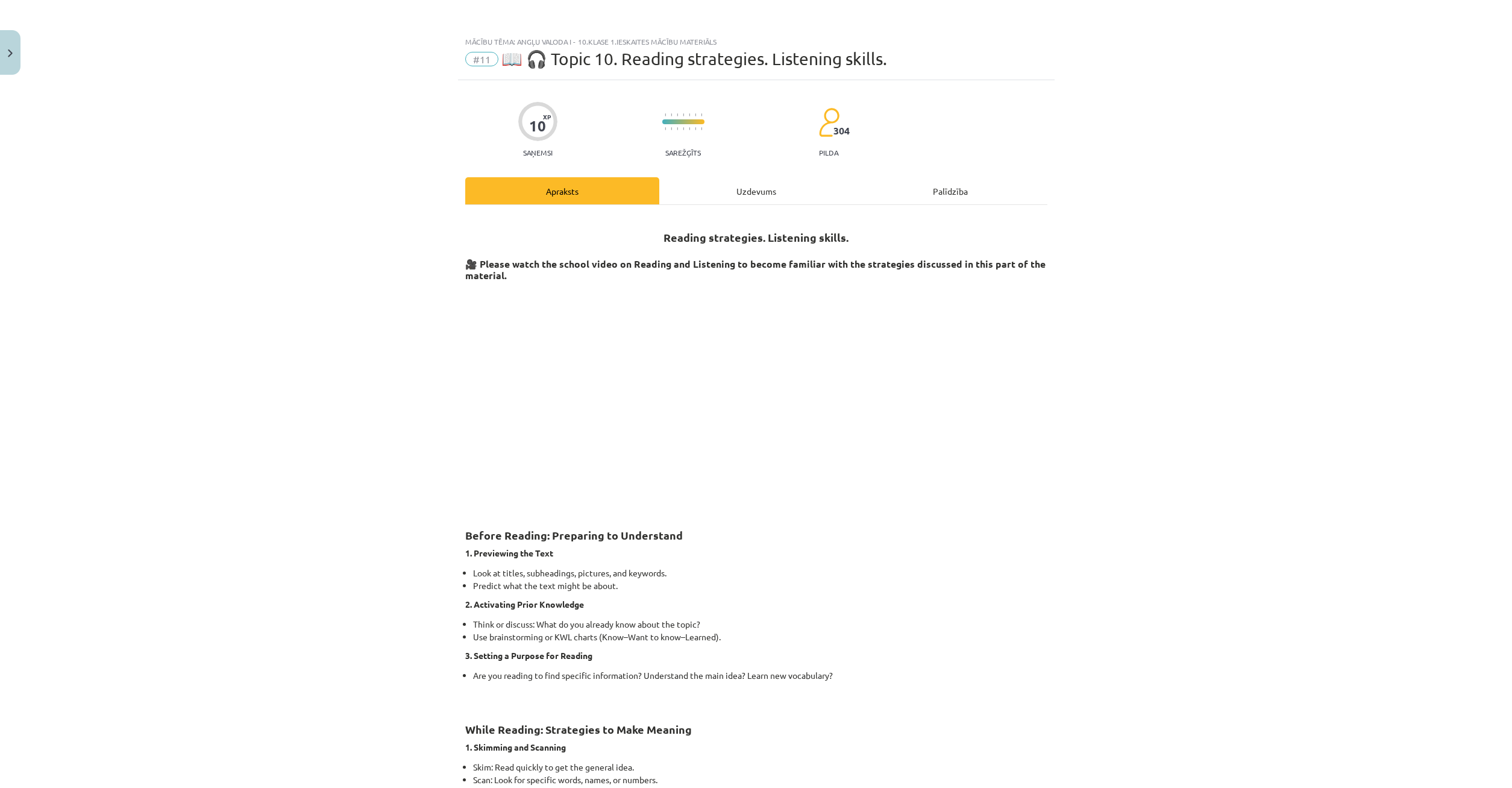
click at [754, 195] on div "Uzdevums" at bounding box center [756, 191] width 194 height 27
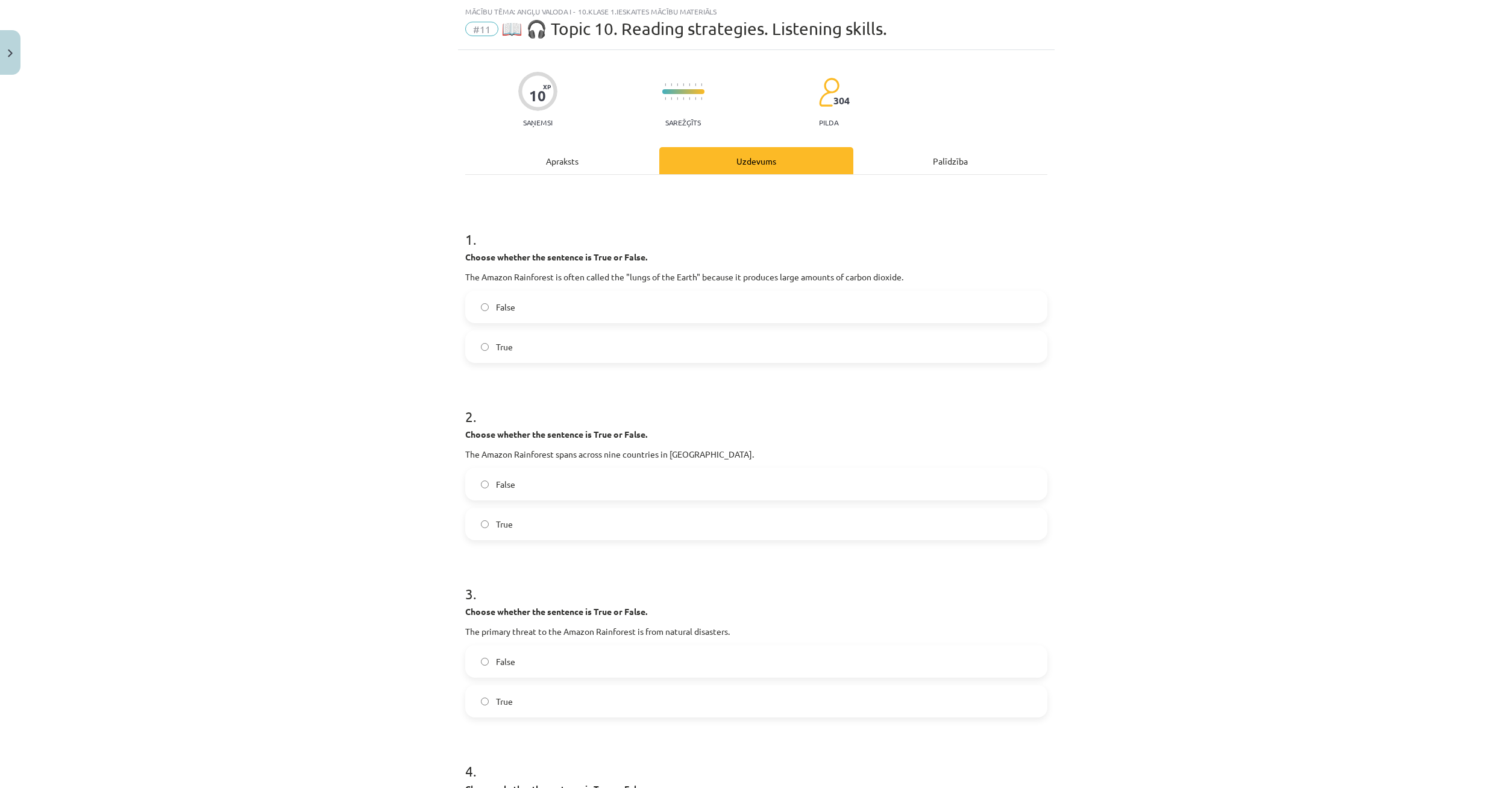
click at [563, 170] on div "Apraksts" at bounding box center [562, 160] width 194 height 27
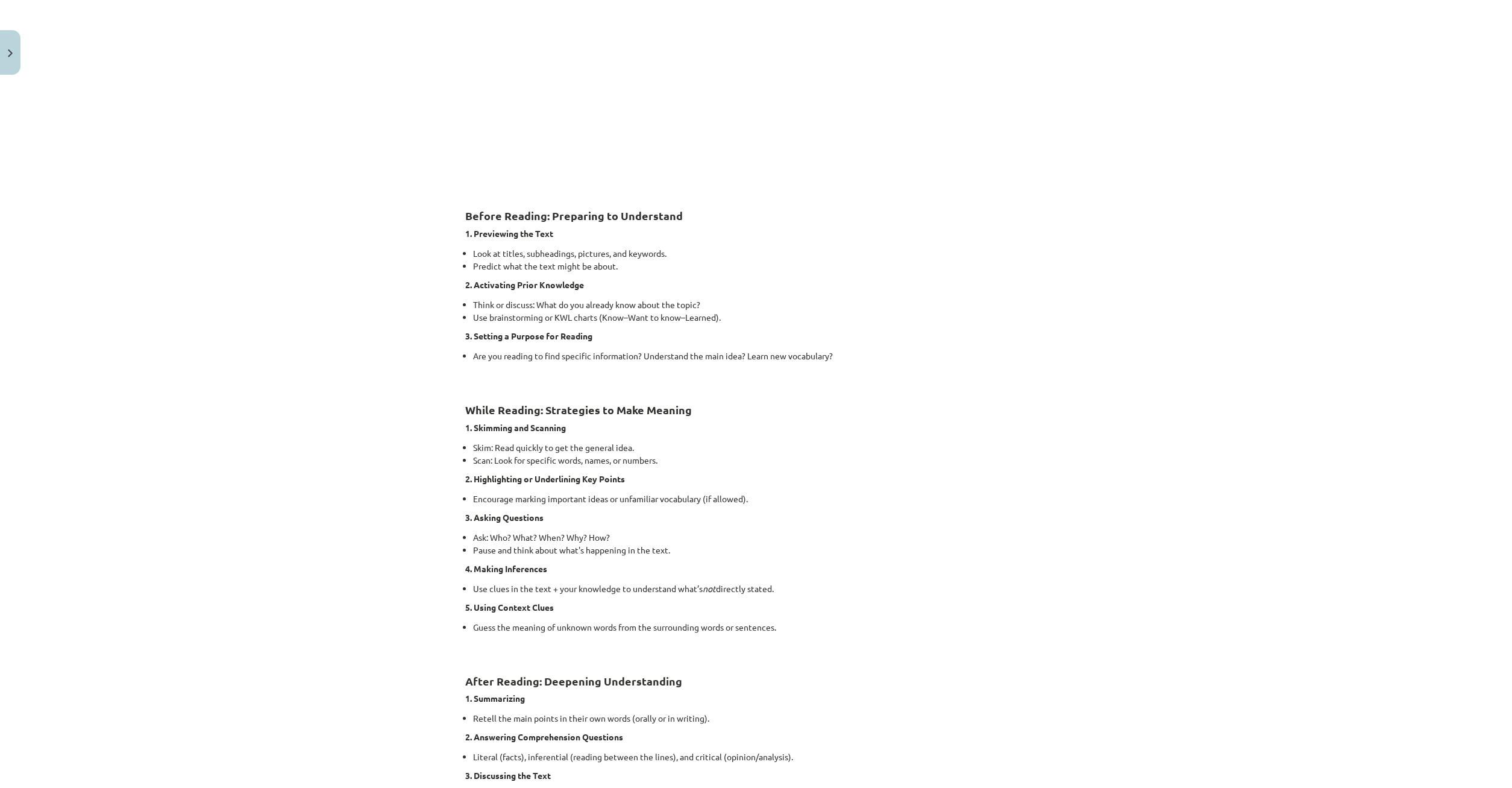
scroll to position [605, 0]
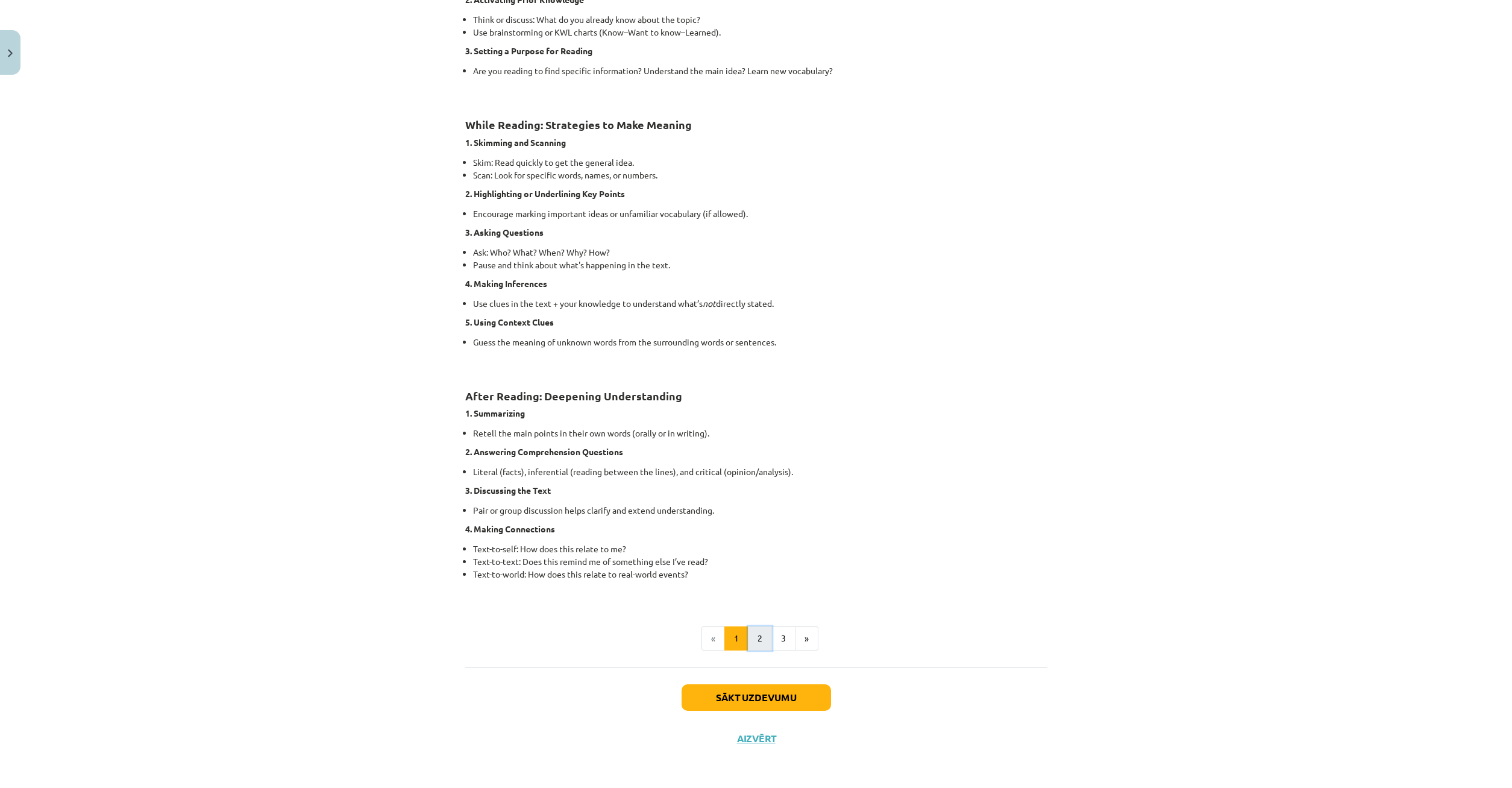
click at [760, 643] on button "2" at bounding box center [760, 638] width 24 height 24
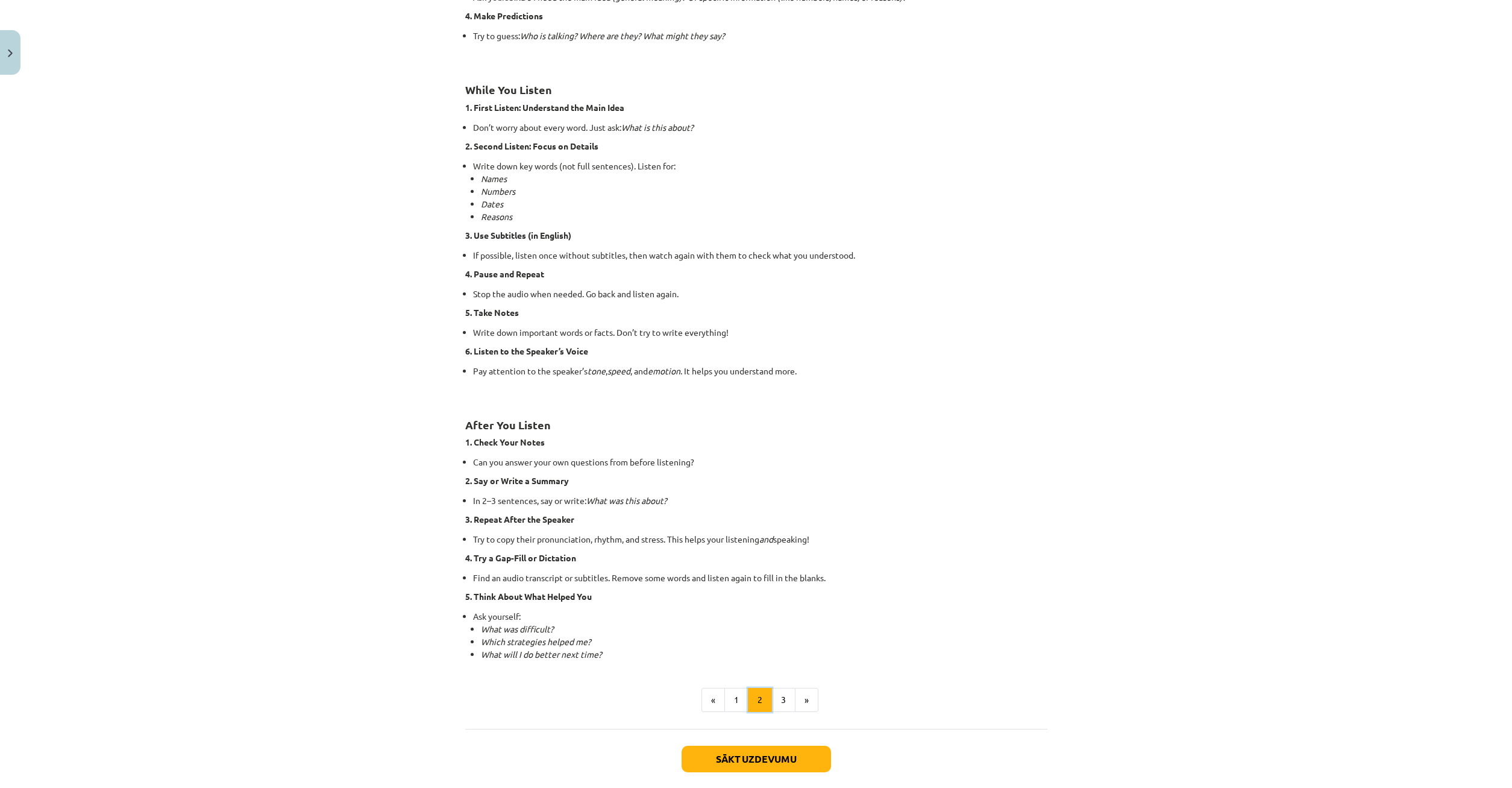
scroll to position [505, 0]
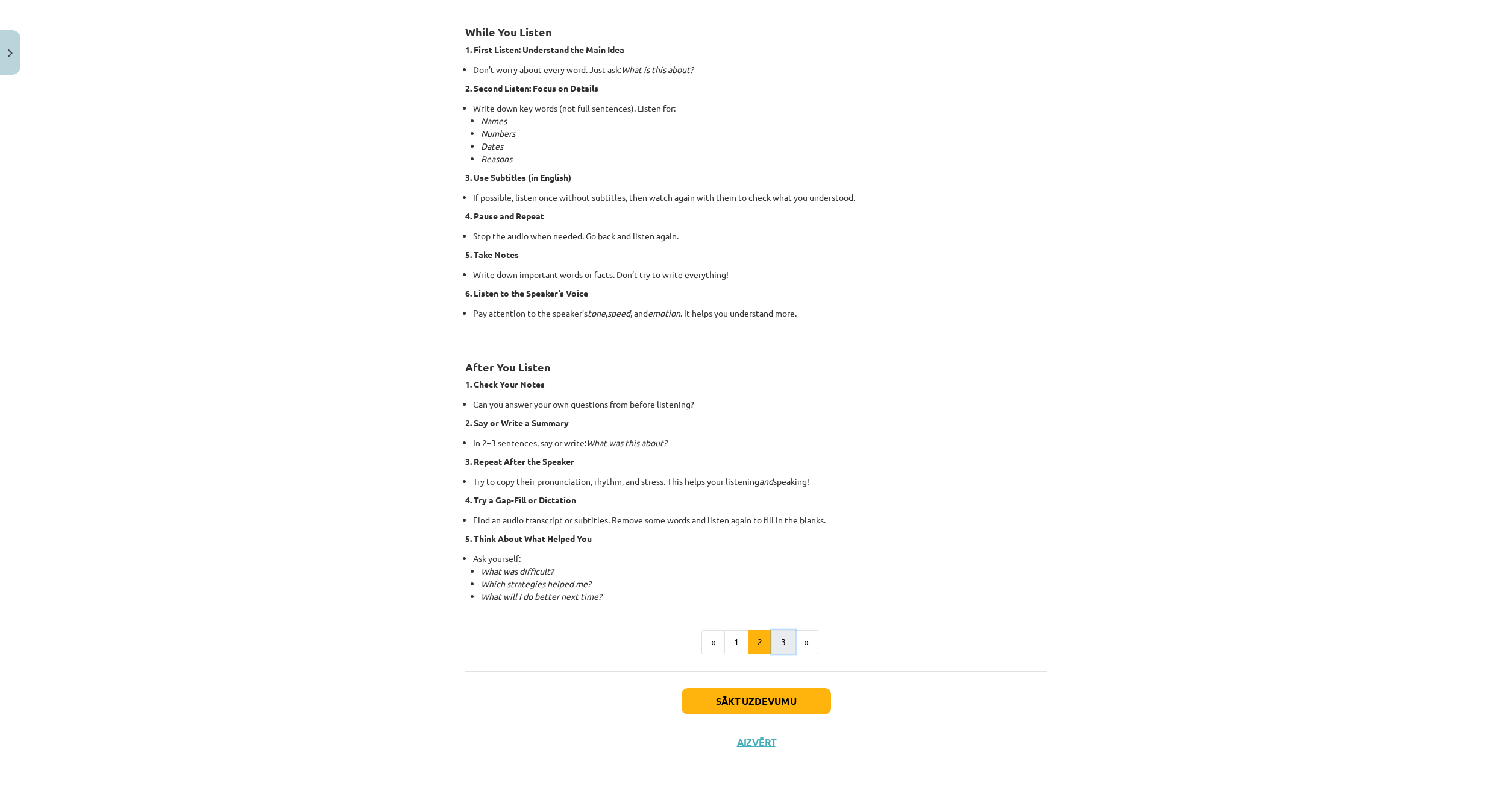
click at [793, 640] on button "3" at bounding box center [784, 642] width 24 height 24
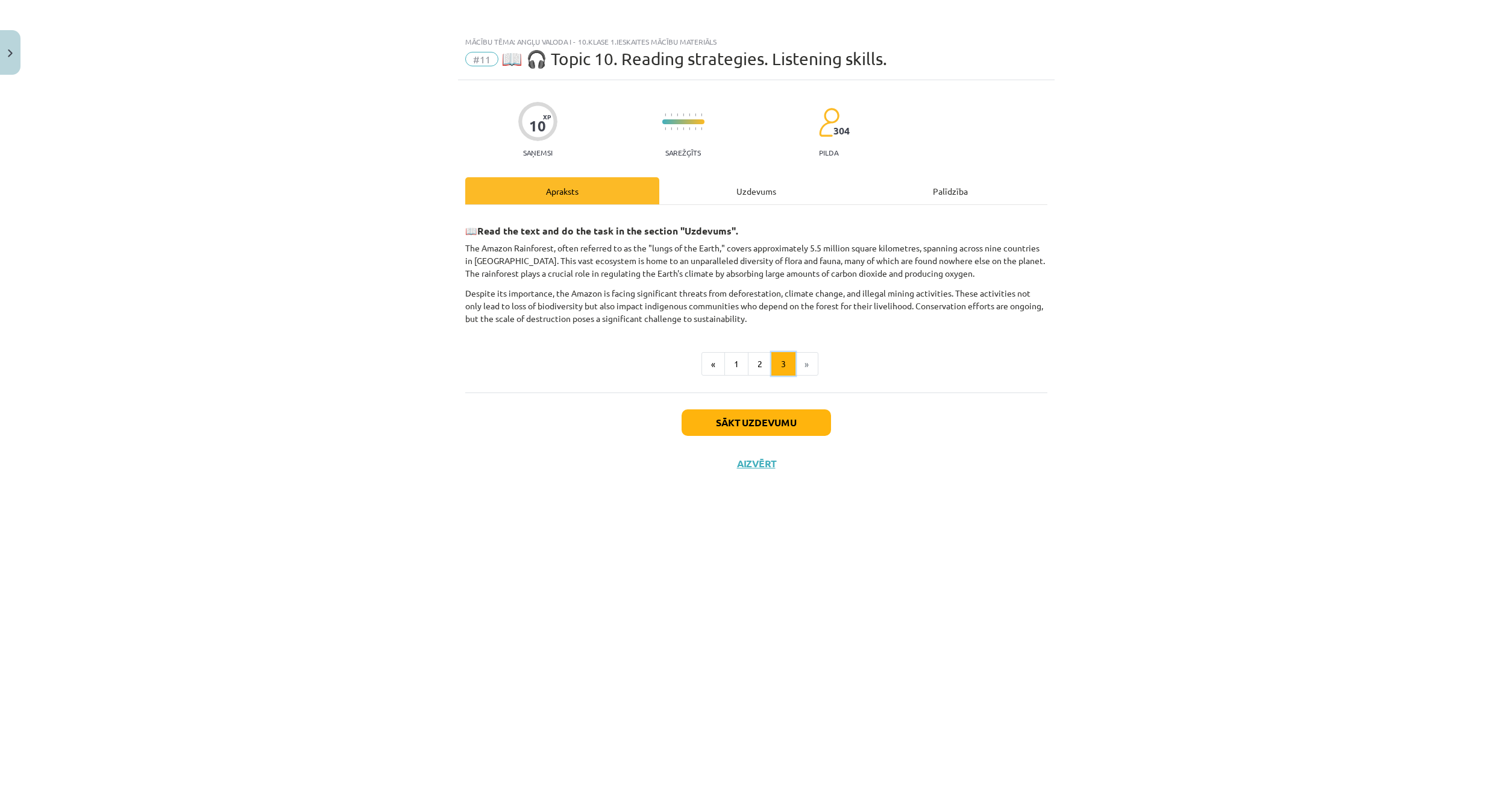
scroll to position [0, 0]
click at [717, 369] on button "«" at bounding box center [713, 364] width 24 height 24
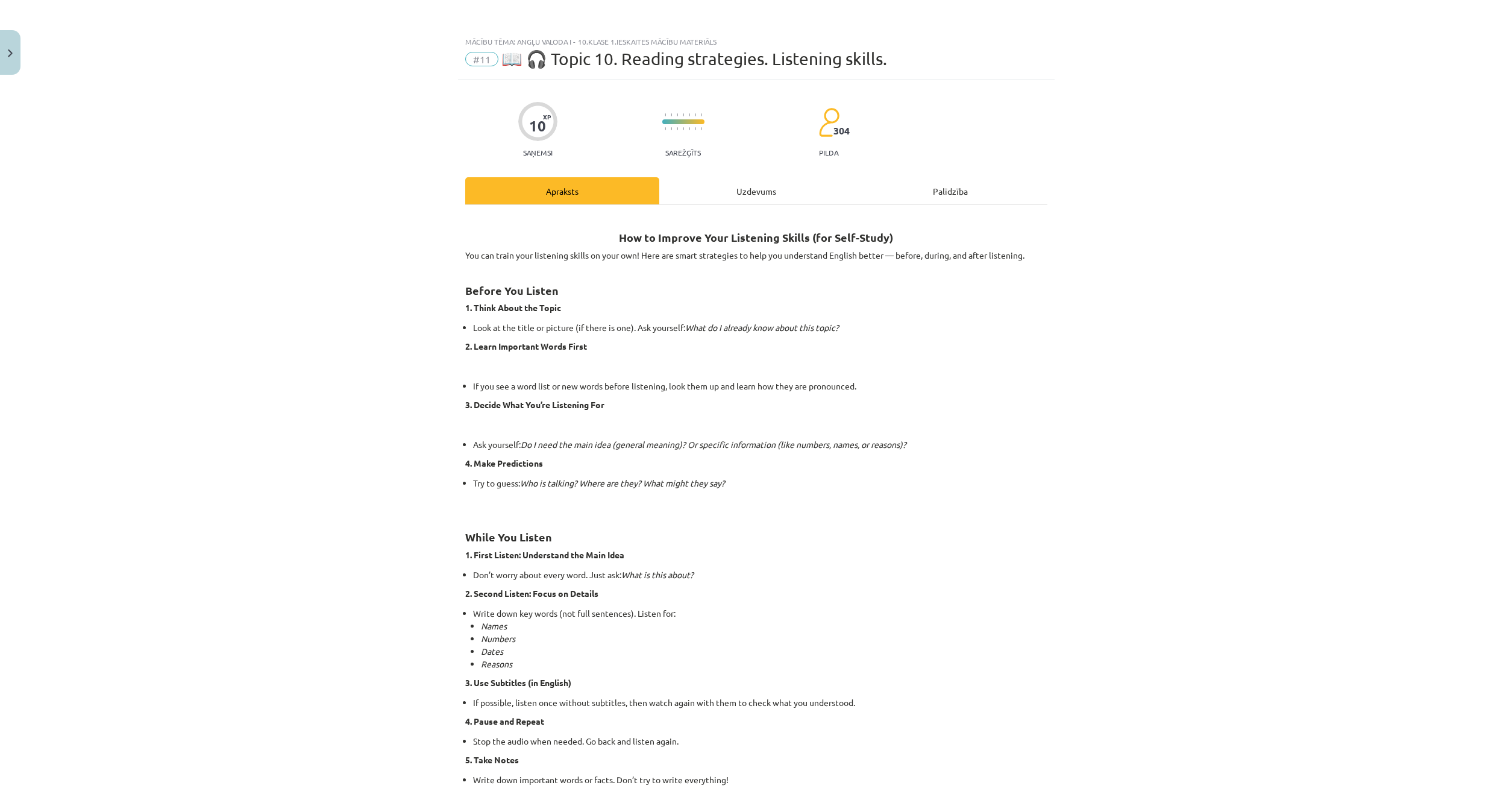
click at [763, 198] on div "Uzdevums" at bounding box center [756, 191] width 194 height 27
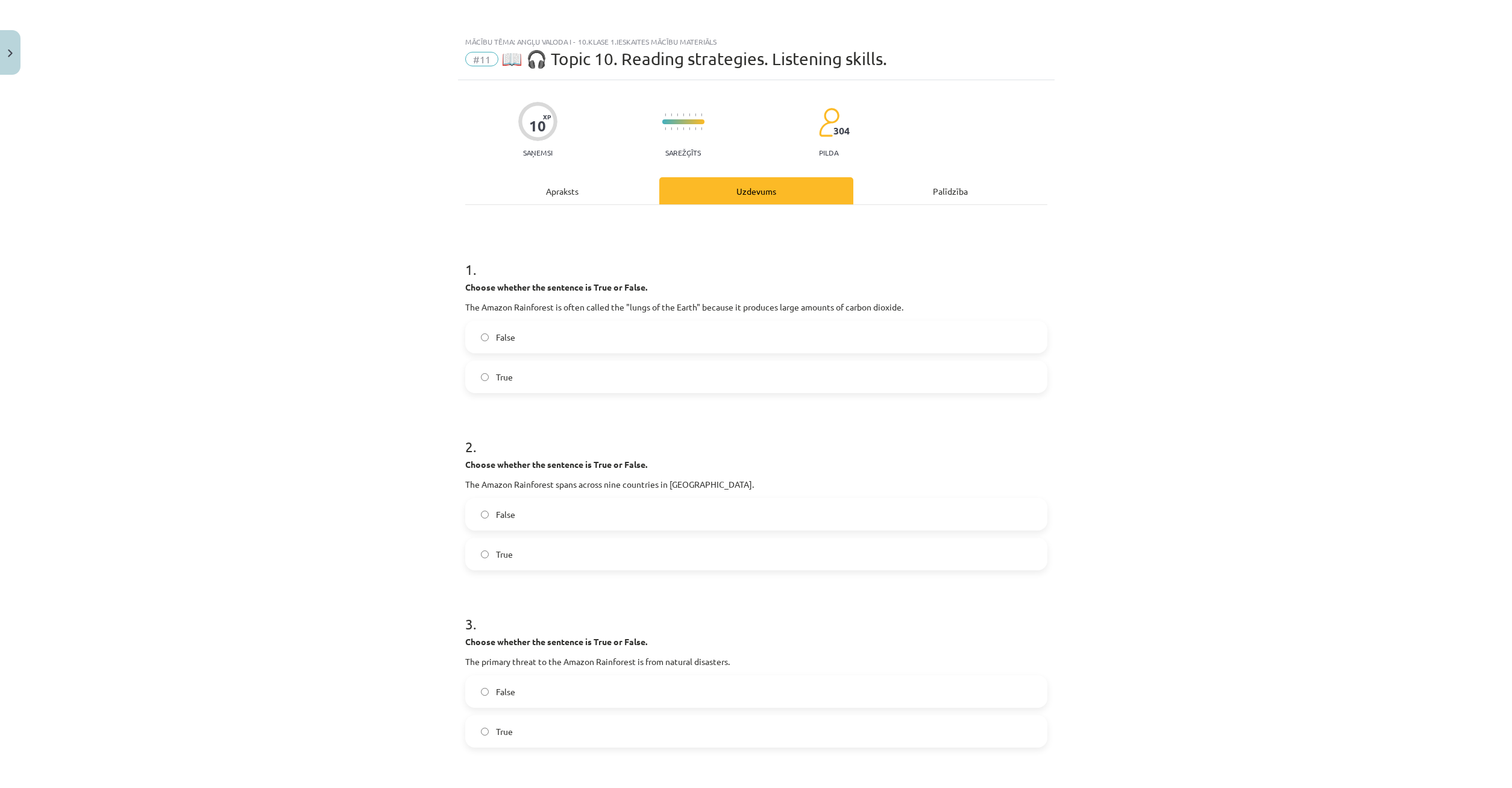
click at [580, 199] on div "Apraksts" at bounding box center [562, 191] width 194 height 27
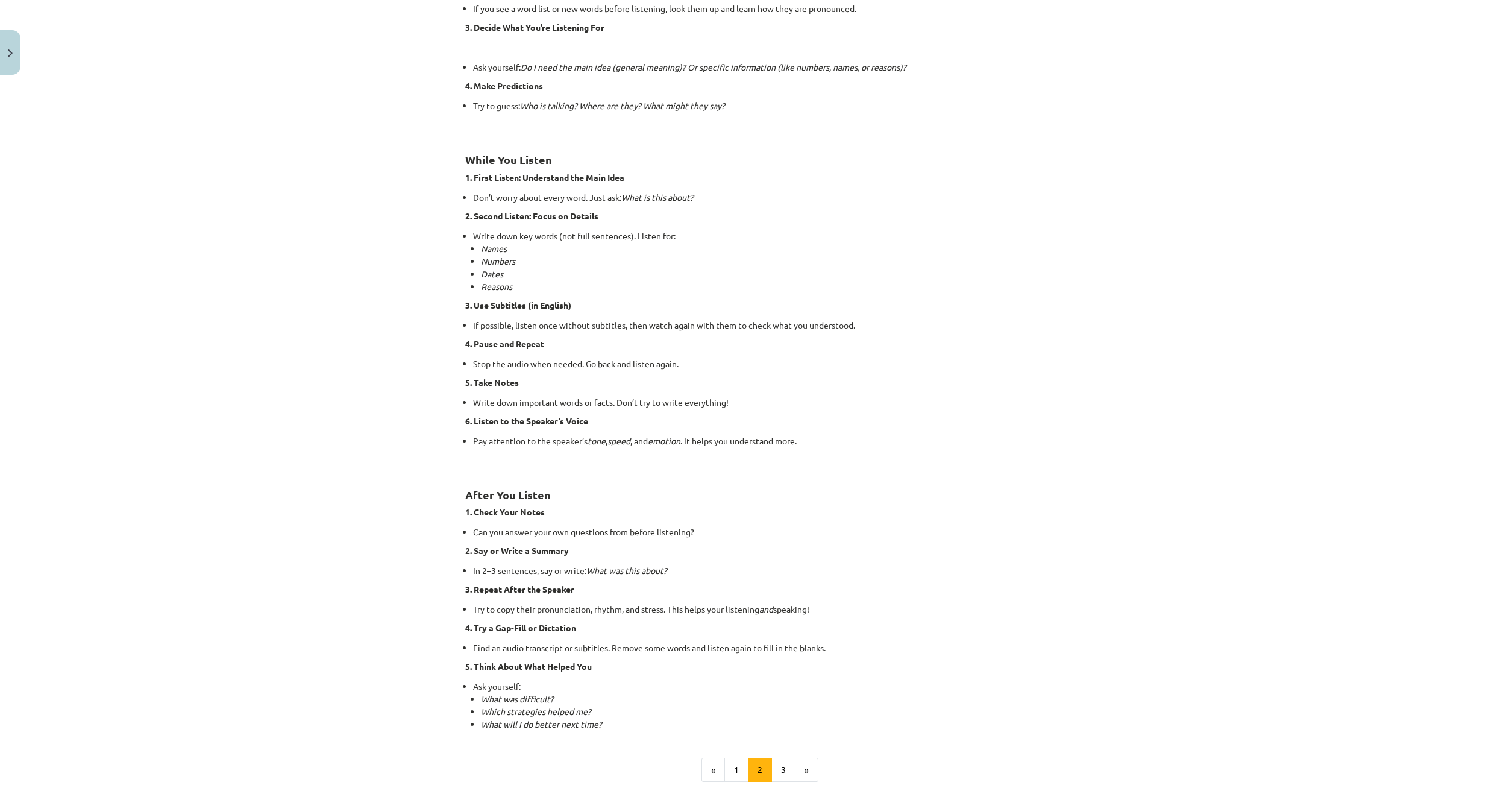
scroll to position [510, 0]
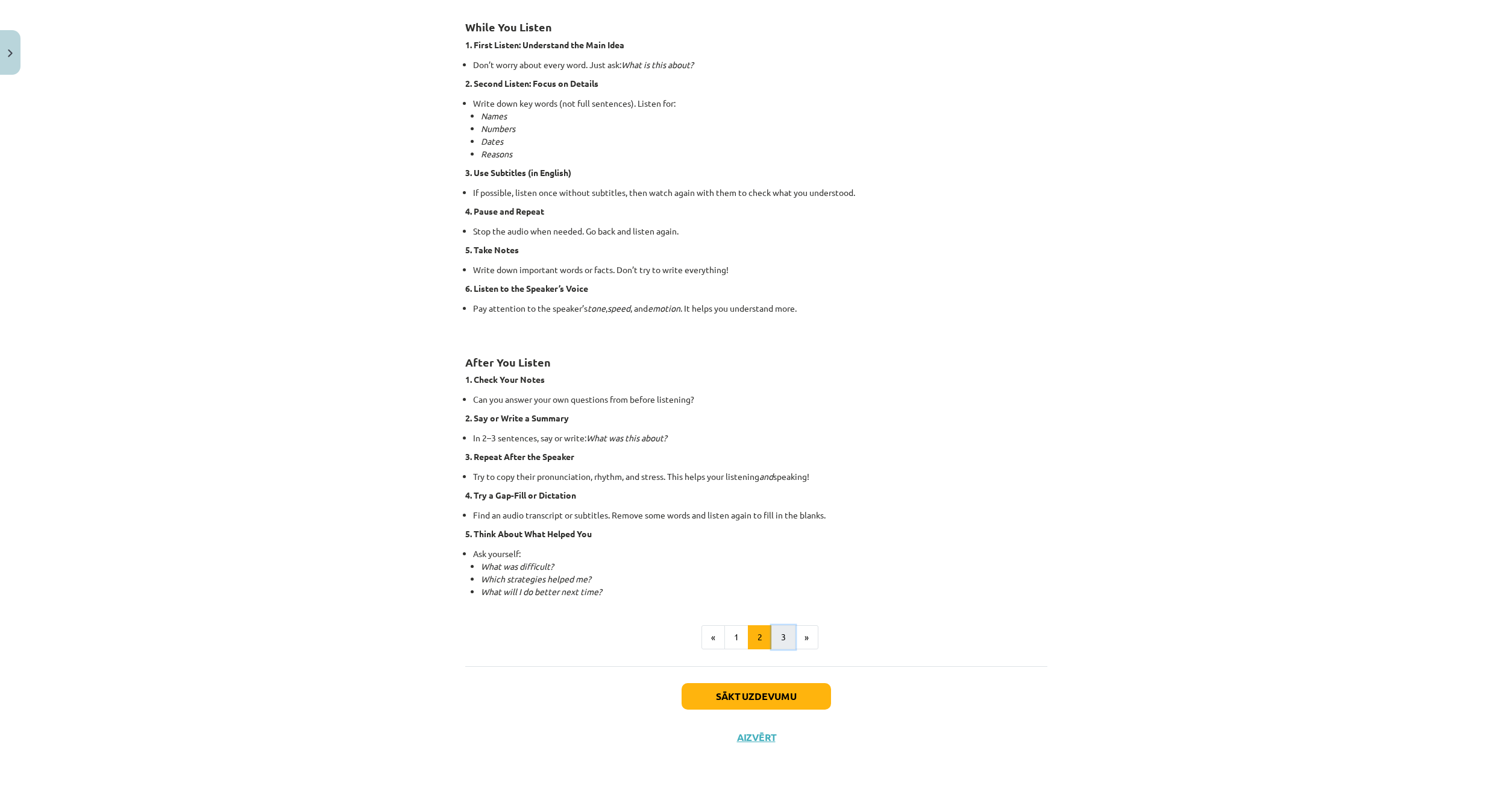
click at [787, 635] on button "3" at bounding box center [784, 637] width 24 height 24
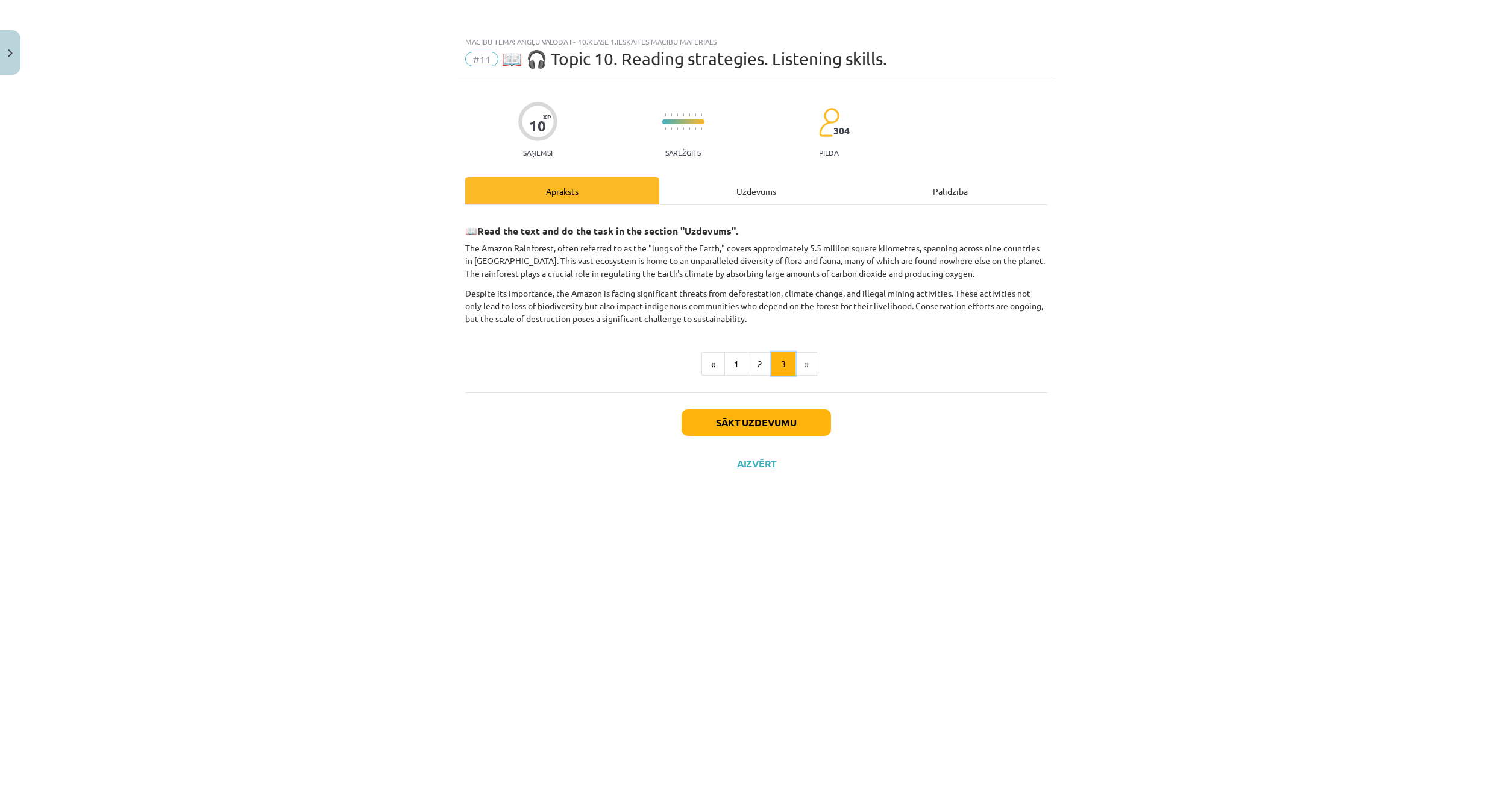
scroll to position [0, 0]
click at [734, 370] on button "1" at bounding box center [737, 364] width 24 height 24
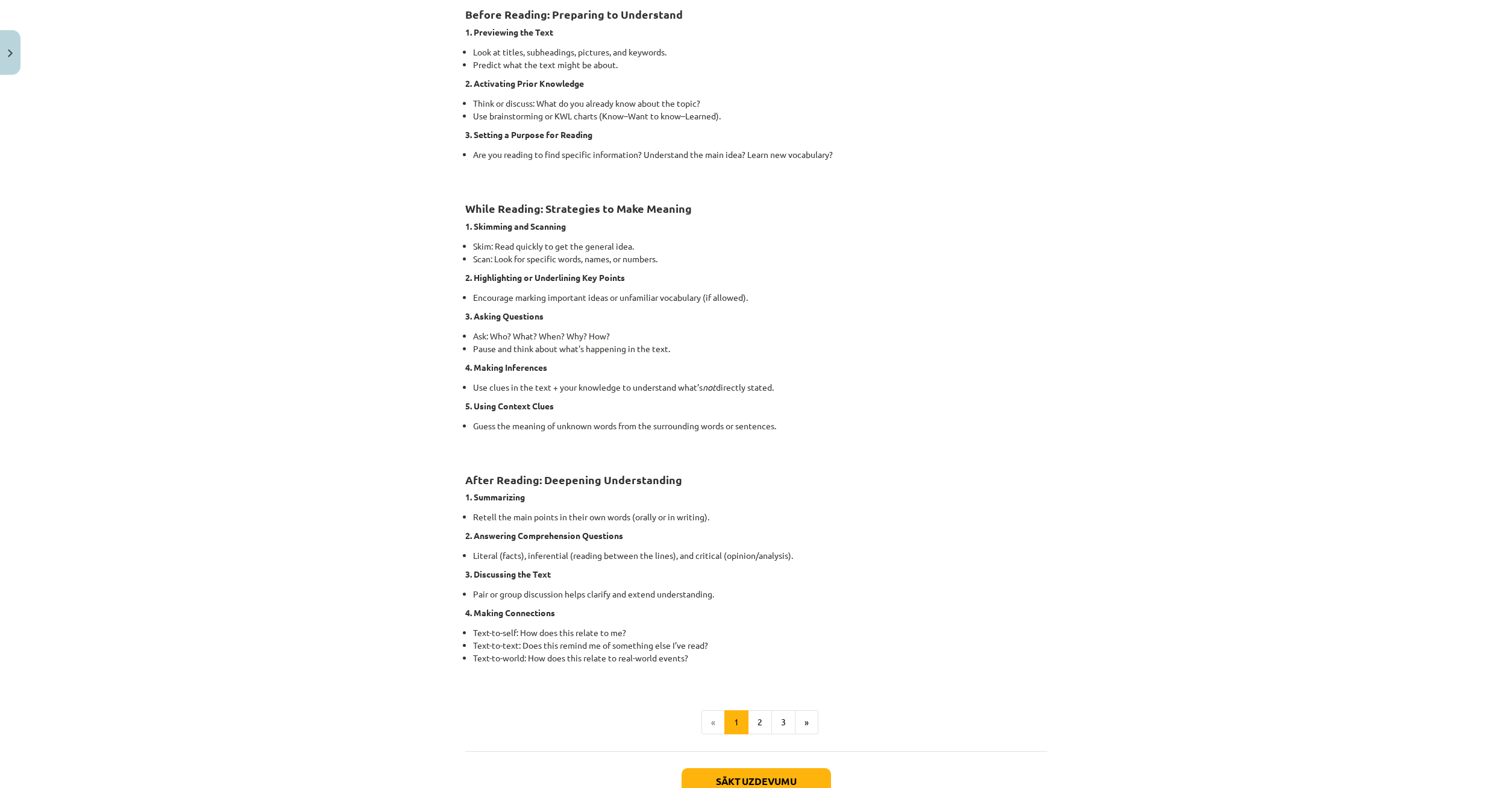
scroll to position [579, 0]
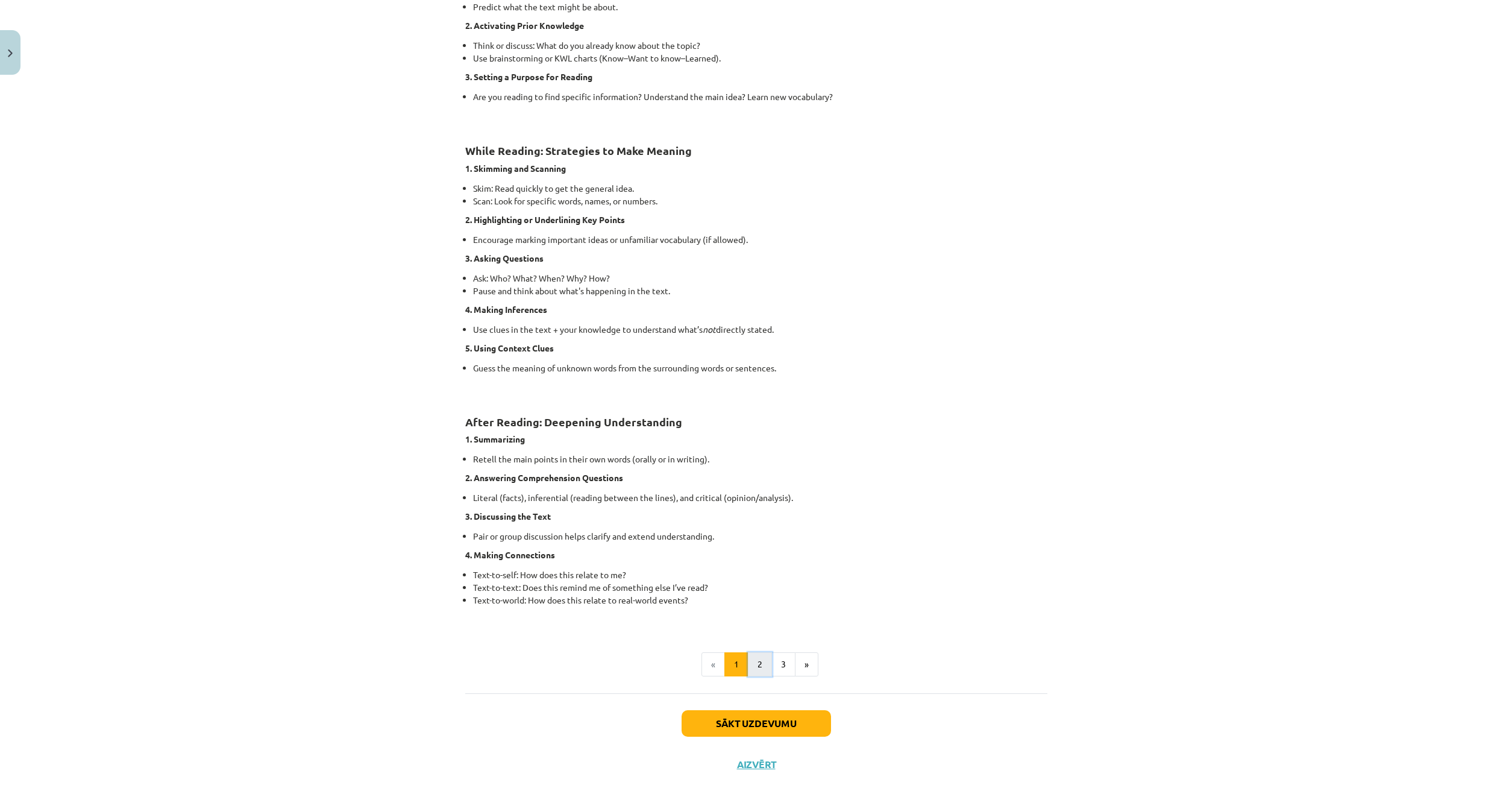
click at [766, 663] on button "2" at bounding box center [760, 664] width 24 height 24
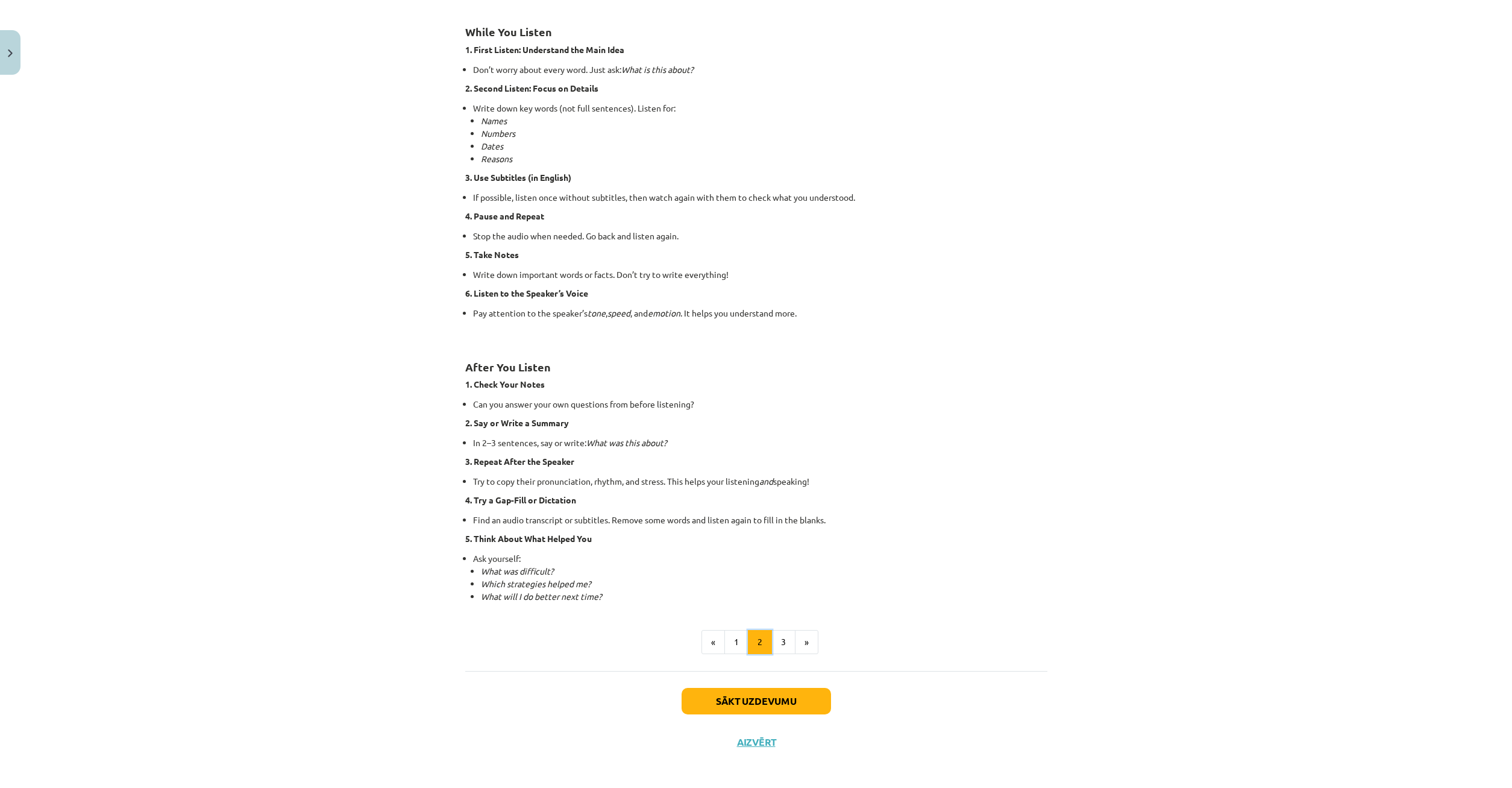
scroll to position [510, 0]
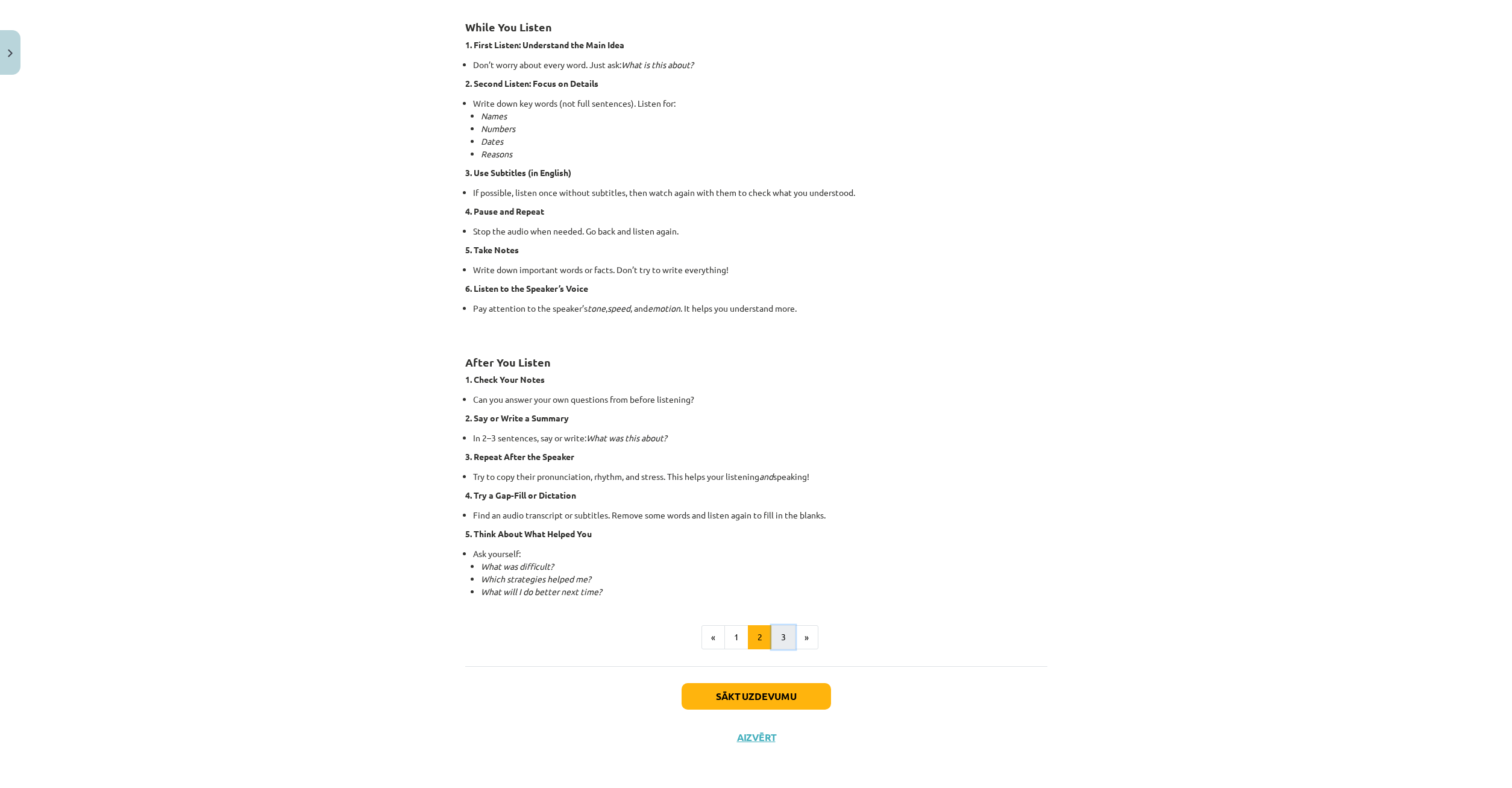
click at [788, 642] on button "3" at bounding box center [784, 637] width 24 height 24
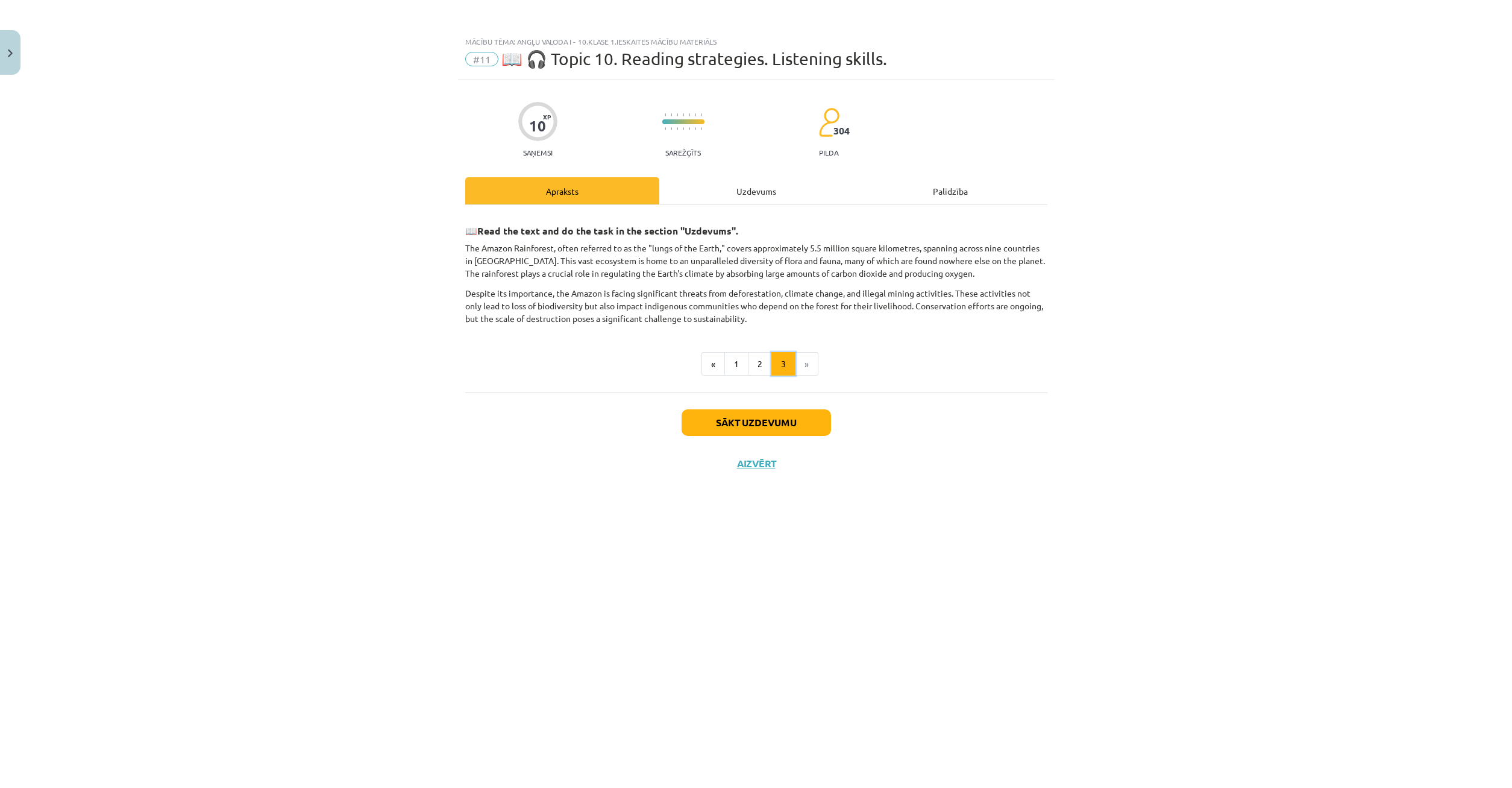
scroll to position [0, 0]
click at [758, 192] on div "Uzdevums" at bounding box center [756, 191] width 194 height 27
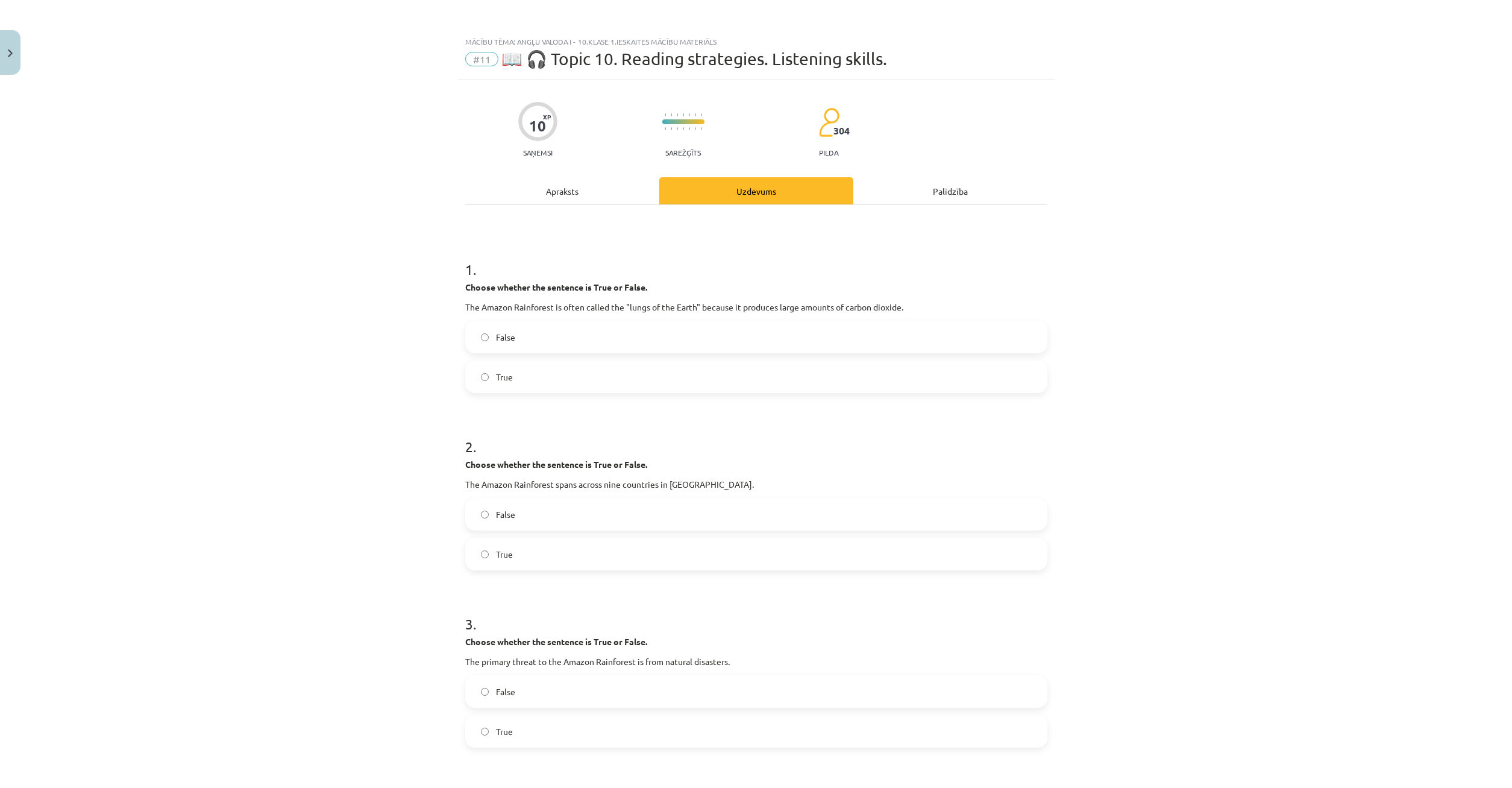
click at [589, 192] on div "Apraksts" at bounding box center [562, 191] width 194 height 27
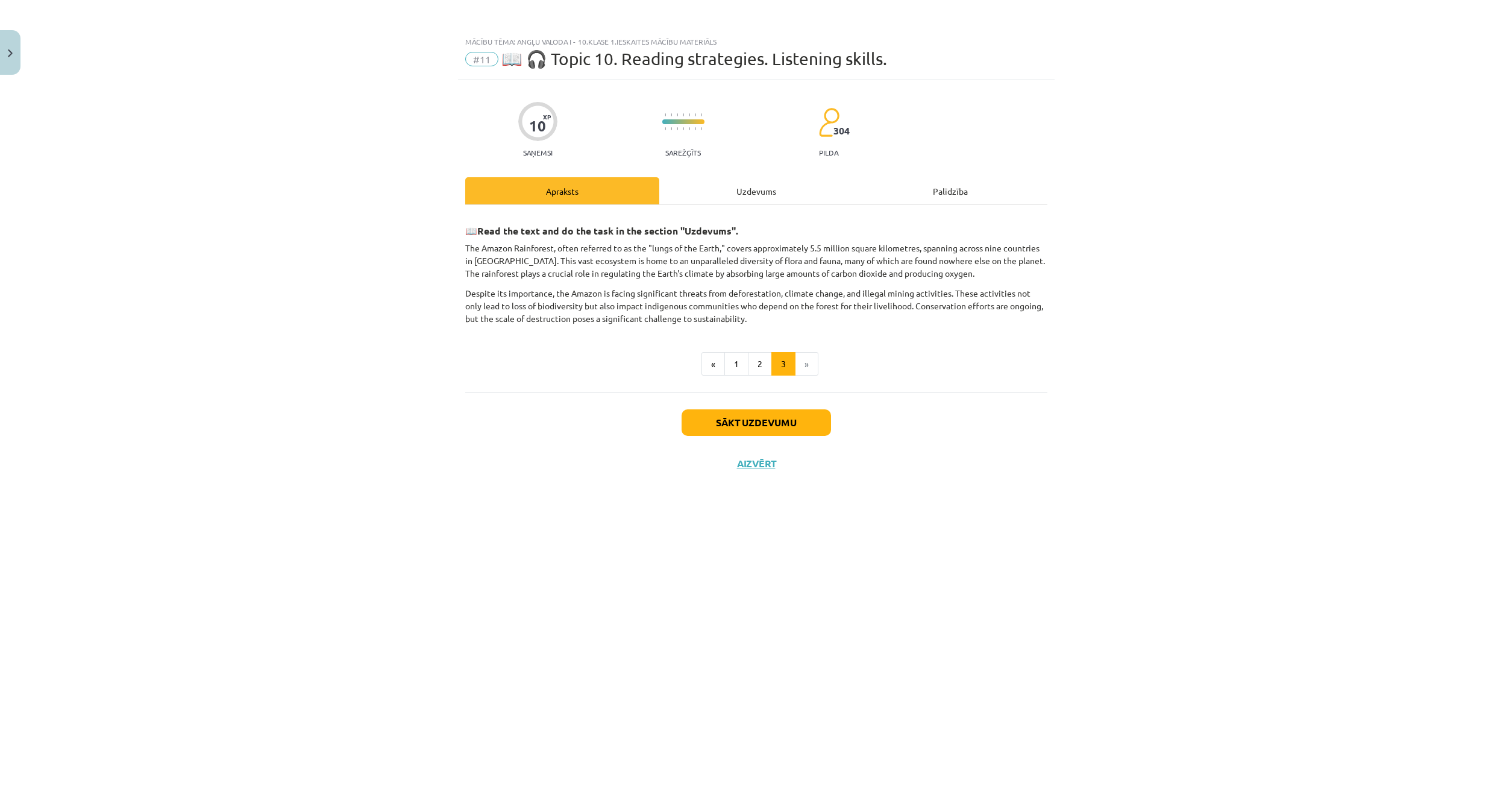
click at [734, 186] on div "Uzdevums" at bounding box center [756, 191] width 194 height 27
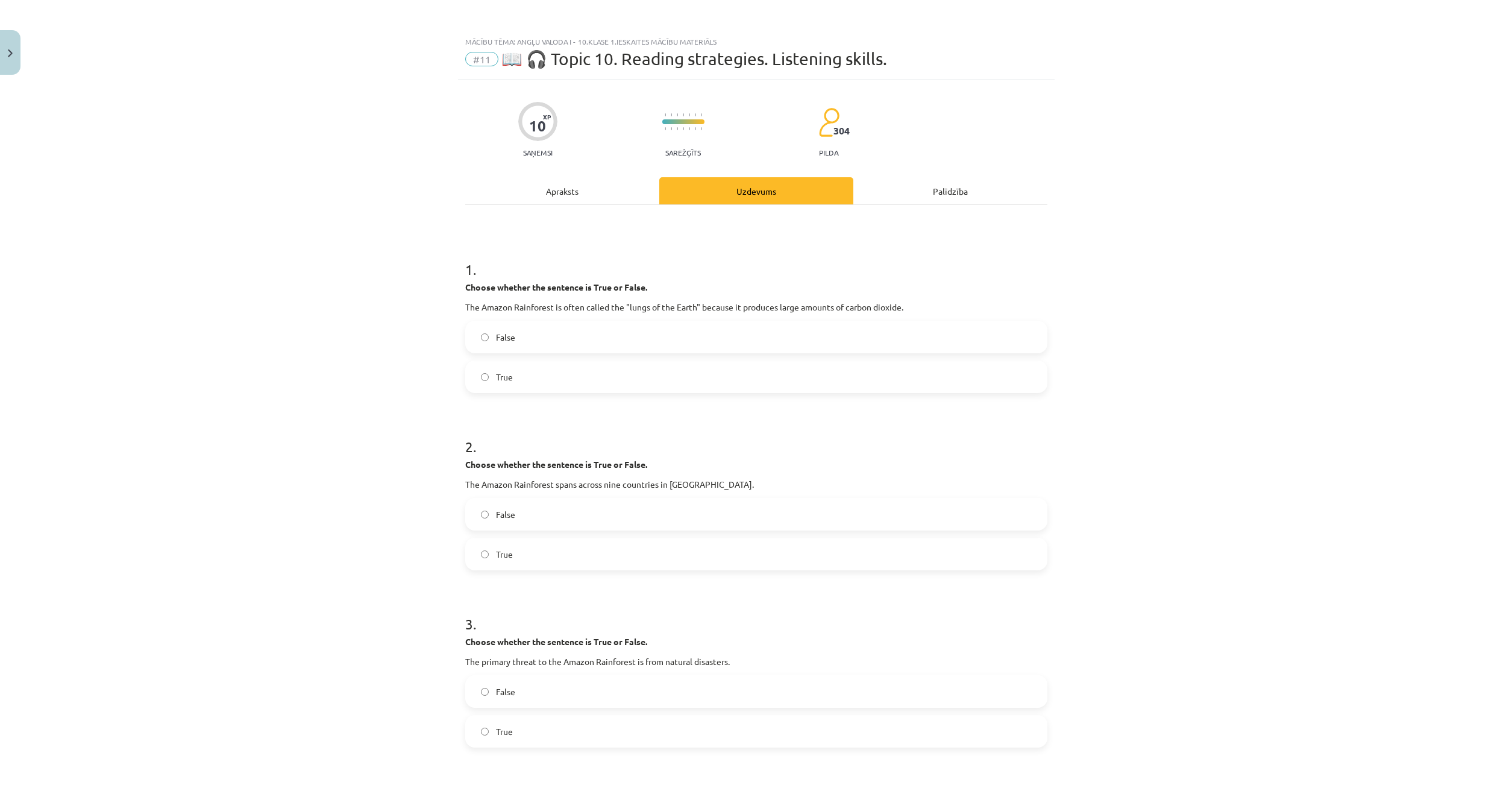
click at [490, 375] on label "True" at bounding box center [756, 376] width 580 height 30
click at [600, 197] on div "Apraksts" at bounding box center [562, 191] width 194 height 27
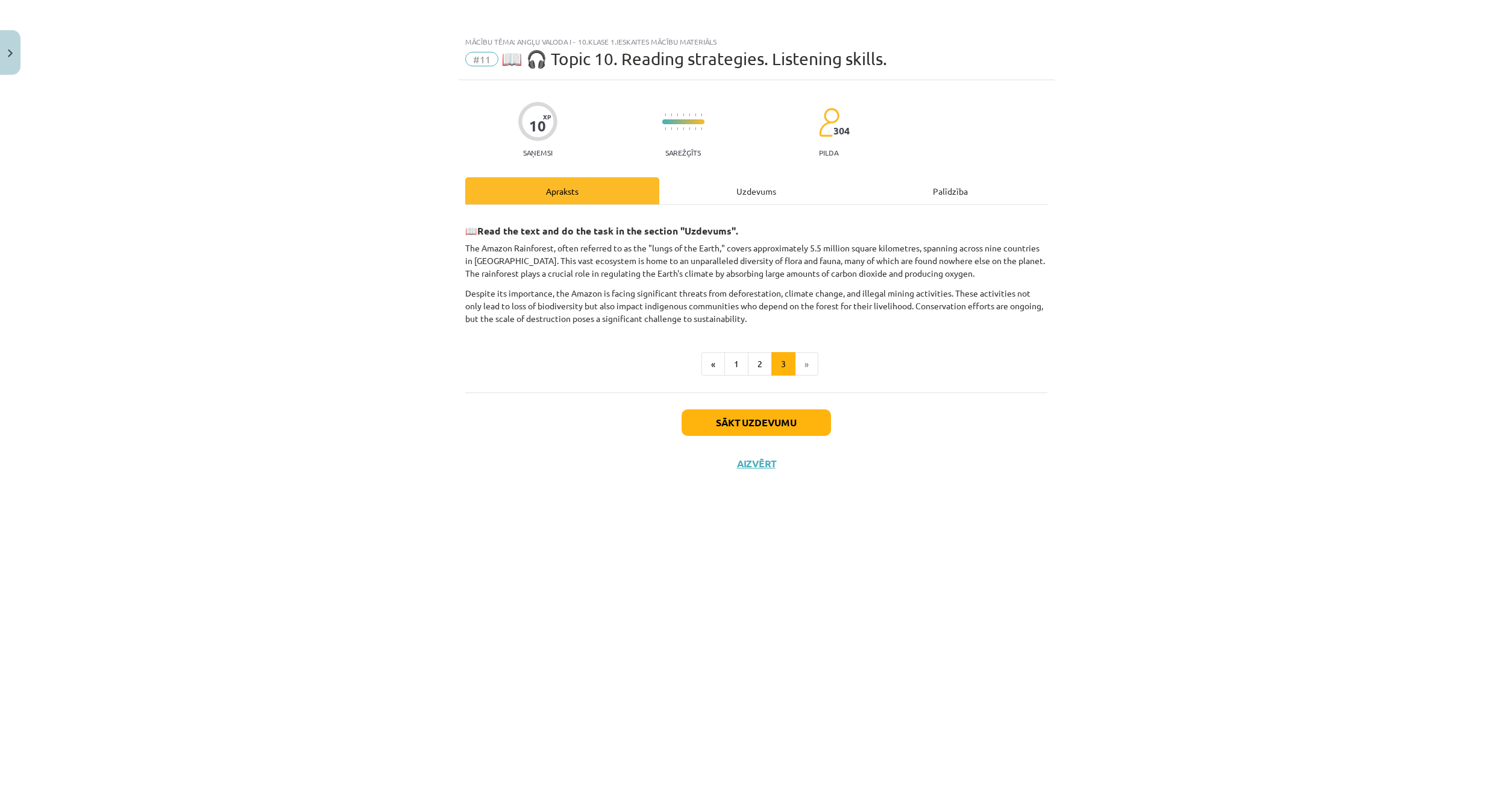
click at [713, 194] on div "Uzdevums" at bounding box center [756, 191] width 194 height 27
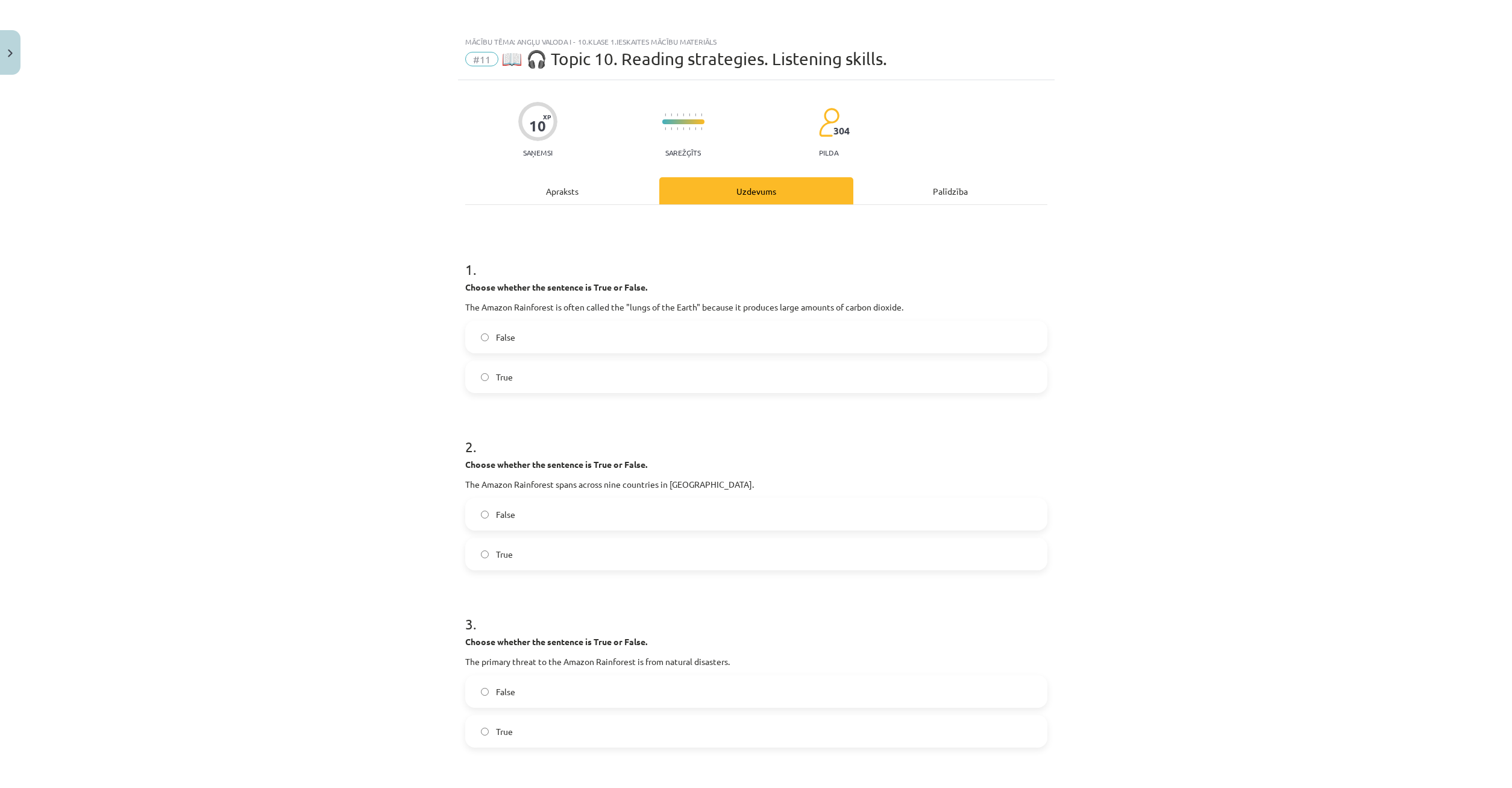
click at [479, 520] on label "False" at bounding box center [756, 514] width 580 height 30
click at [585, 192] on div "Apraksts" at bounding box center [562, 191] width 194 height 27
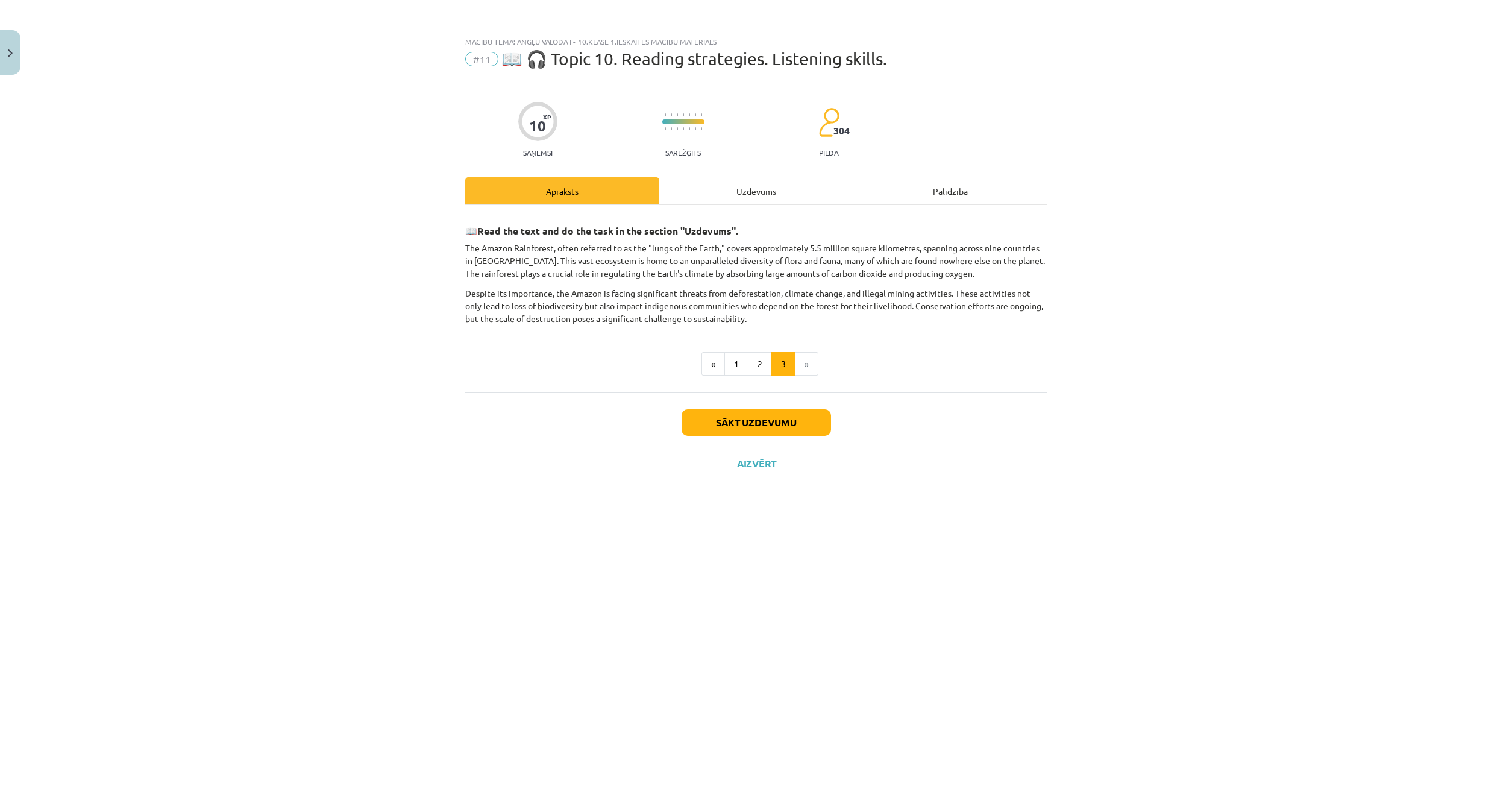
click at [713, 191] on div "Uzdevums" at bounding box center [756, 191] width 194 height 27
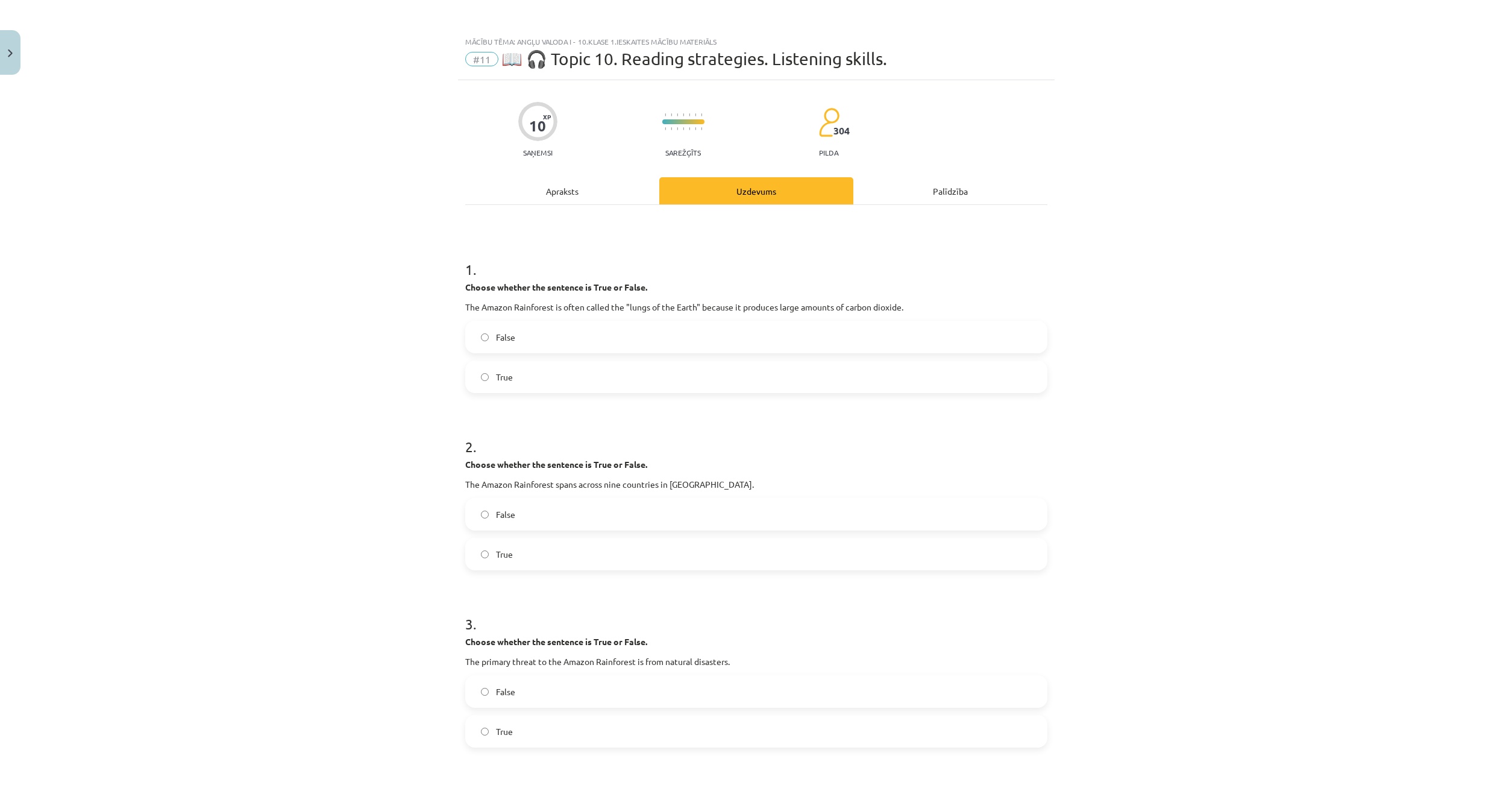
click at [478, 555] on label "True" at bounding box center [756, 554] width 580 height 30
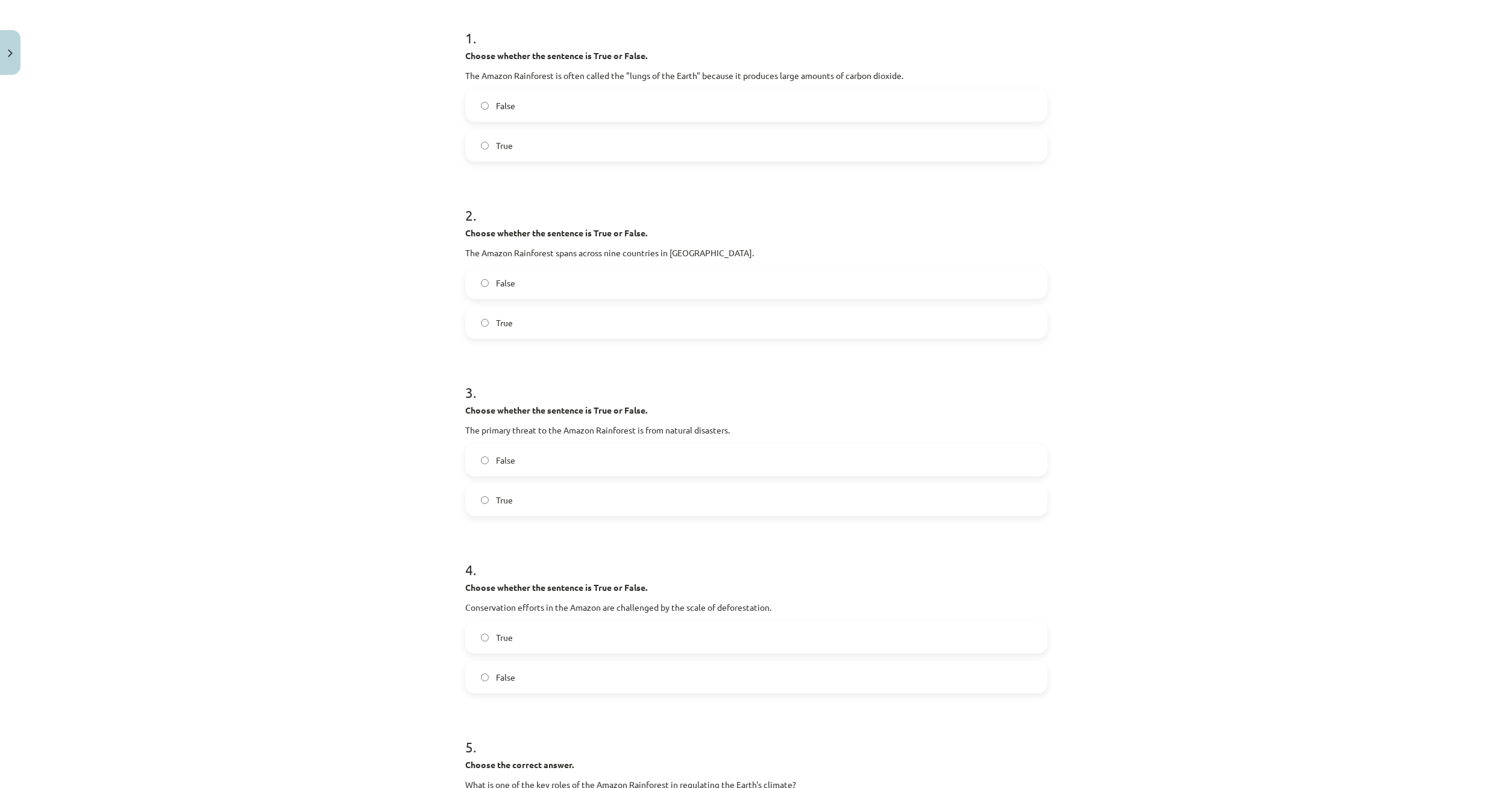
scroll to position [58, 0]
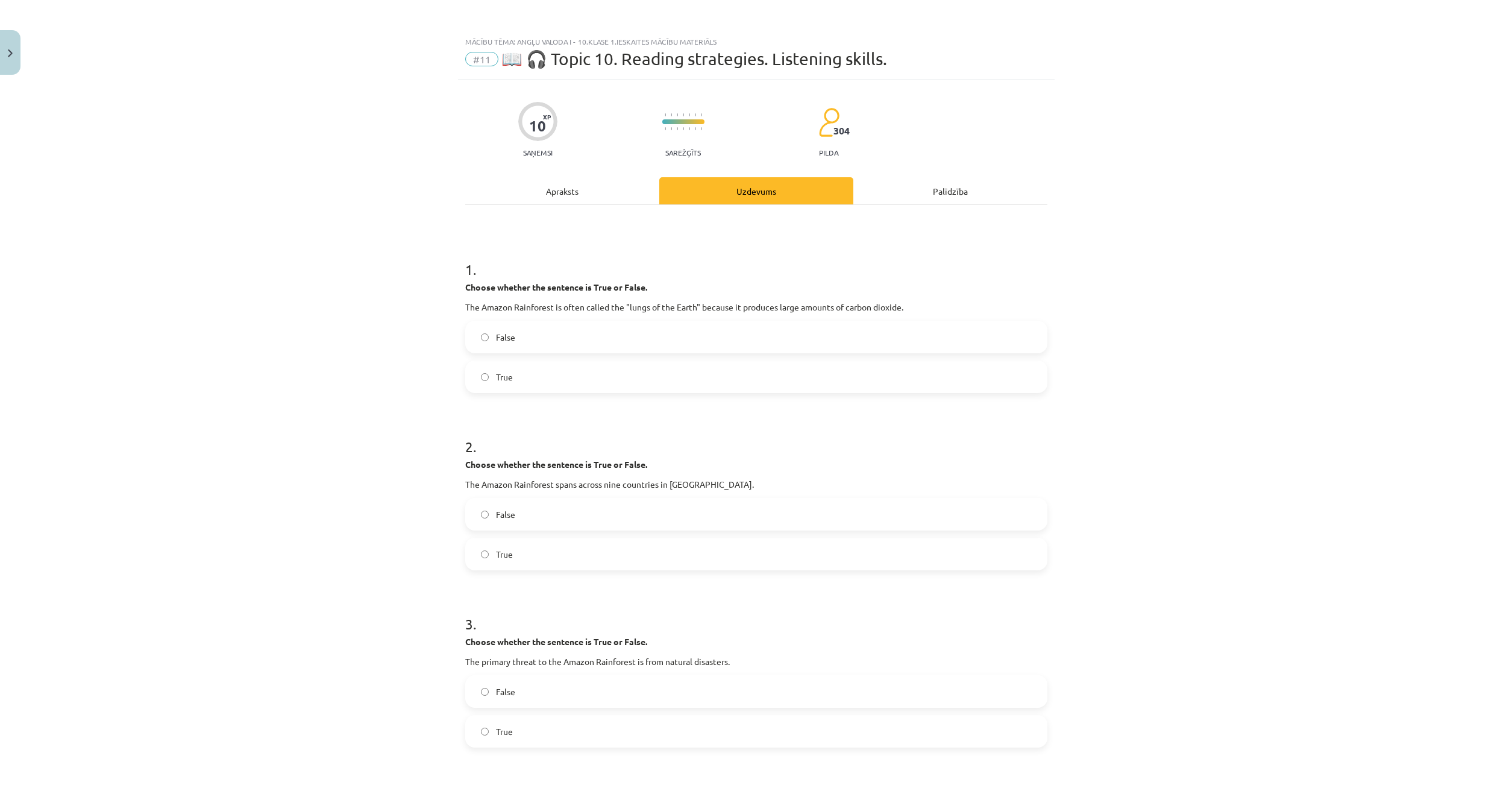
click at [602, 191] on div "Apraksts" at bounding box center [562, 191] width 194 height 27
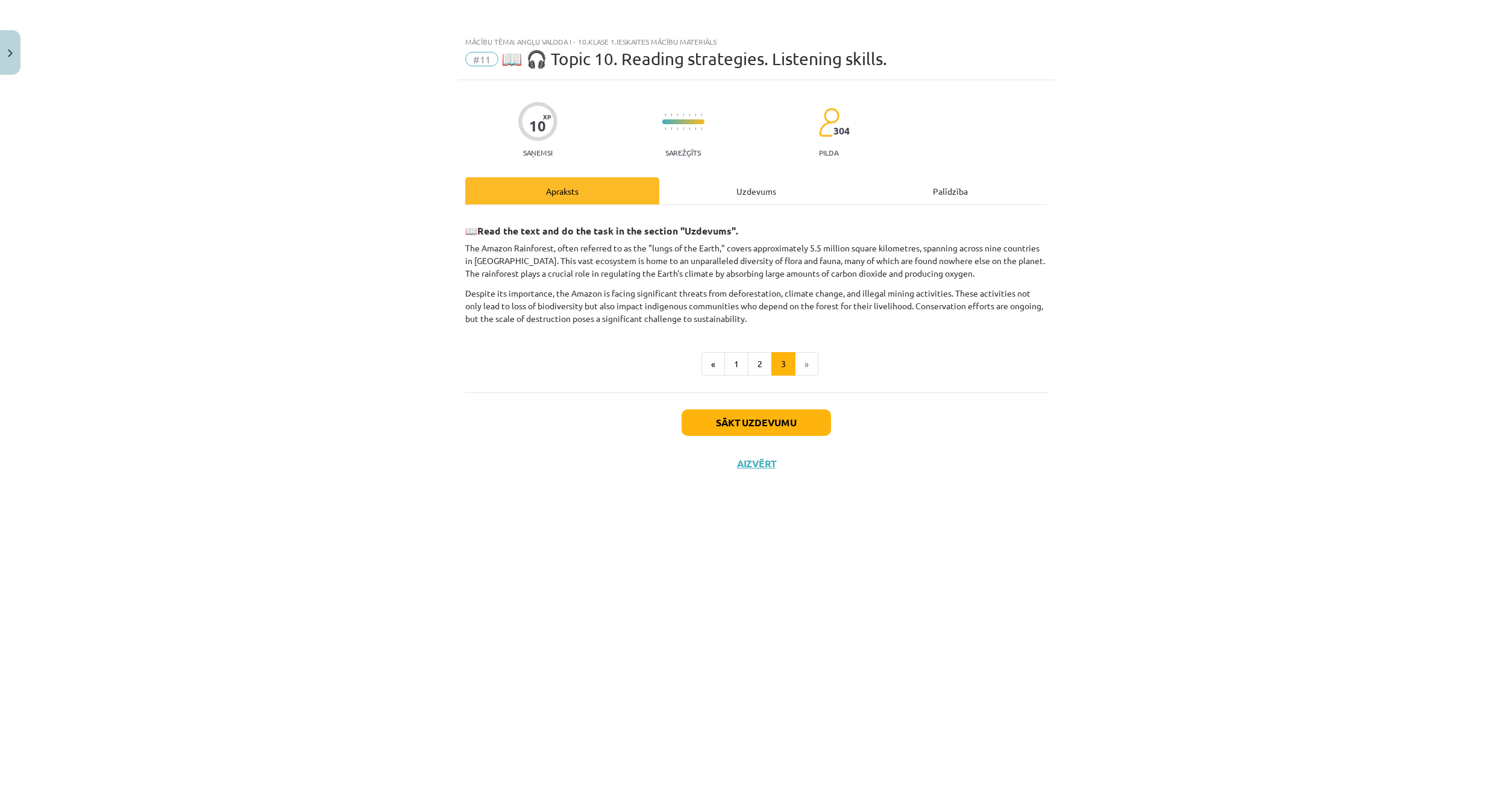
click at [715, 190] on div "Uzdevums" at bounding box center [756, 191] width 194 height 27
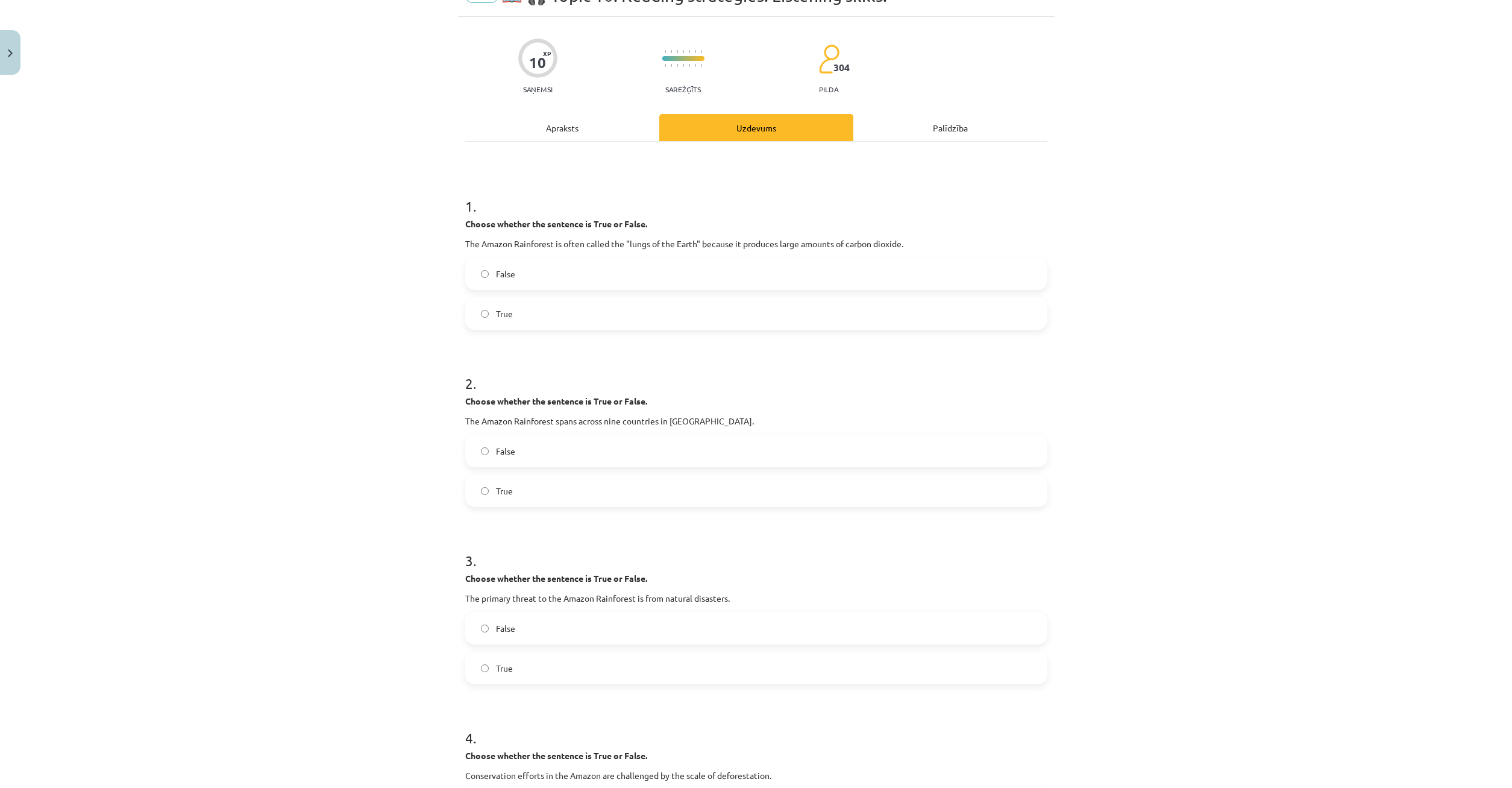
scroll to position [6, 0]
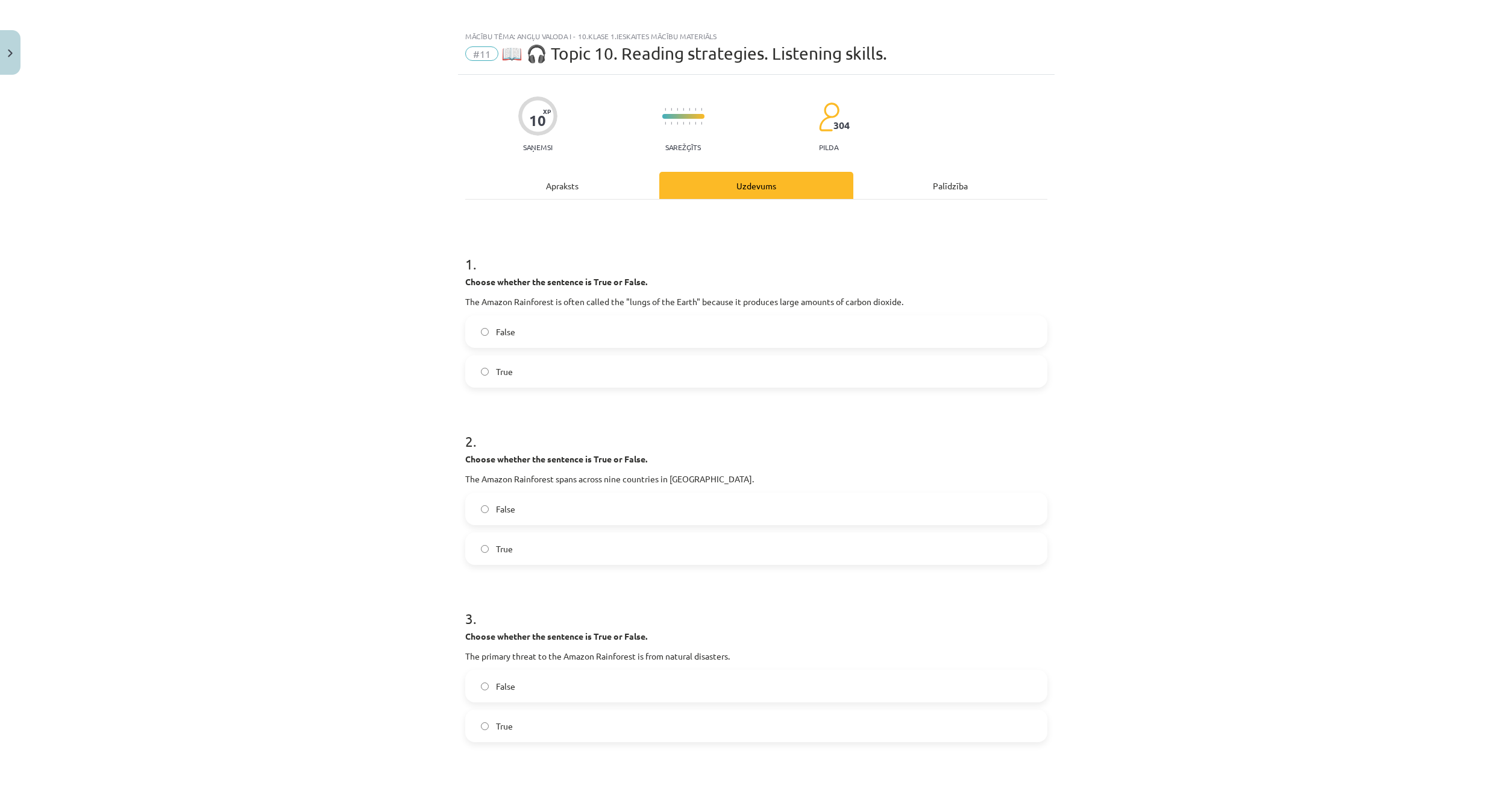
click at [560, 191] on div "Apraksts" at bounding box center [562, 185] width 194 height 27
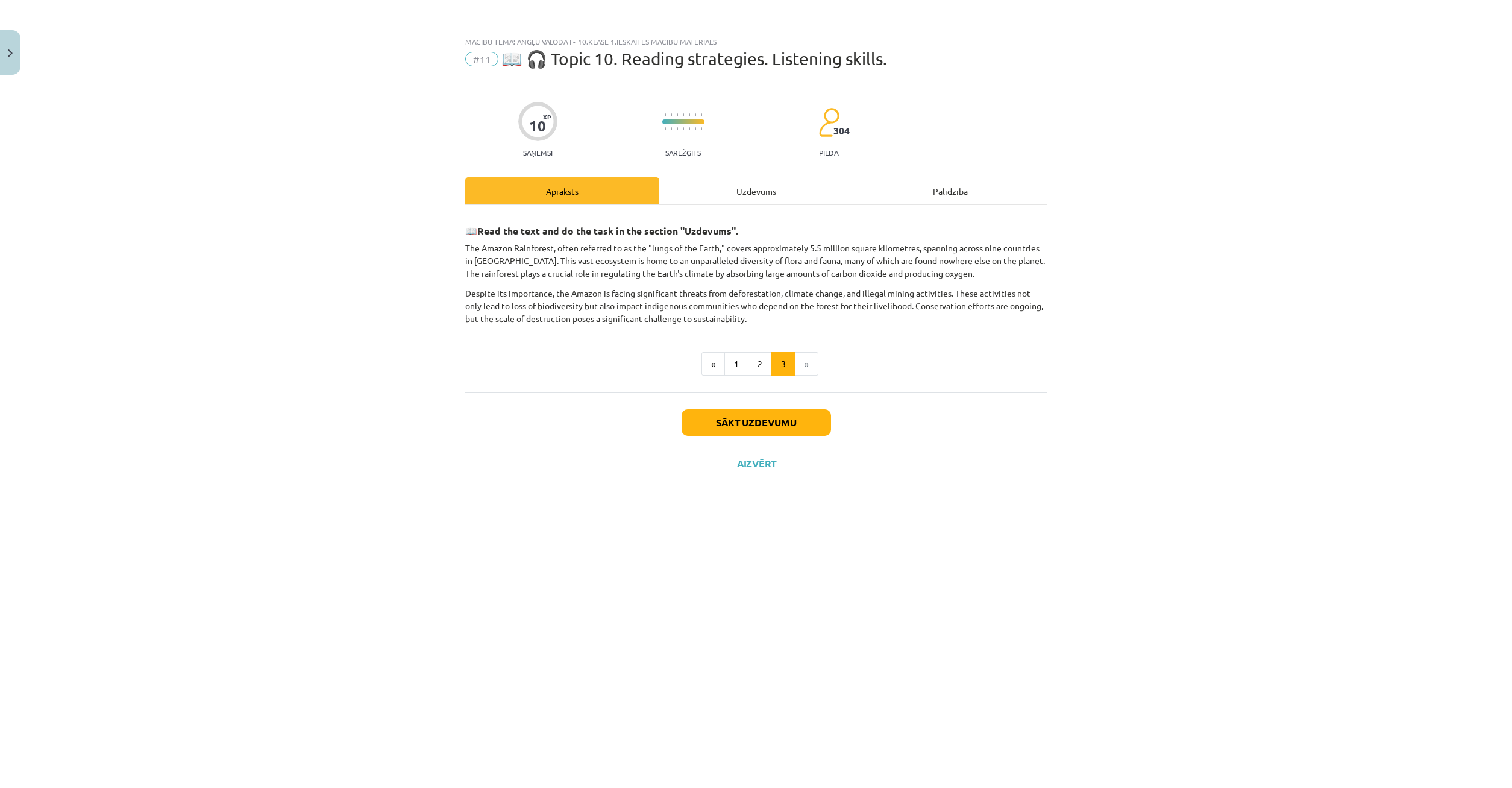
drag, startPoint x: 455, startPoint y: 229, endPoint x: 1065, endPoint y: 362, distance: 624.3
click at [1068, 371] on div "Mācību tēma: Angļu valoda i - 10.klase 1.ieskaites mācību materiāls #11 📖 🎧 Top…" at bounding box center [756, 394] width 1512 height 788
drag, startPoint x: 506, startPoint y: 239, endPoint x: 481, endPoint y: 227, distance: 27.7
click at [469, 249] on p "The Amazon Rainforest, often referred to as the "lungs of the Earth," covers ap…" at bounding box center [756, 260] width 582 height 38
drag, startPoint x: 459, startPoint y: 248, endPoint x: 908, endPoint y: 353, distance: 461.1
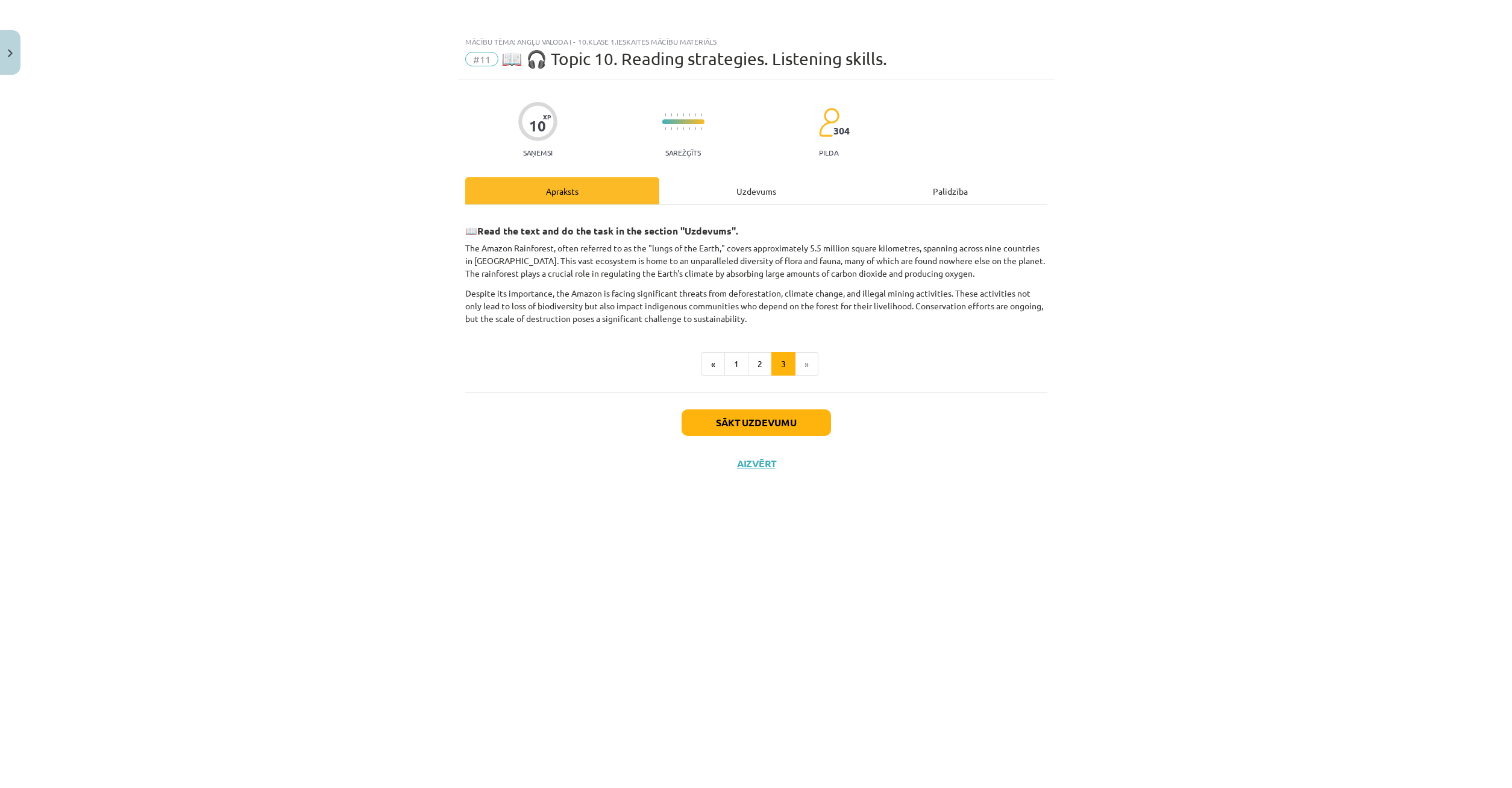
click at [908, 353] on div "10 XP Saņemsi Sarežģīts 304 pilda Apraksts Uzdevums Palīdzība 📖 Read the text a…" at bounding box center [756, 419] width 597 height 678
click at [715, 189] on div "Uzdevums" at bounding box center [756, 191] width 194 height 27
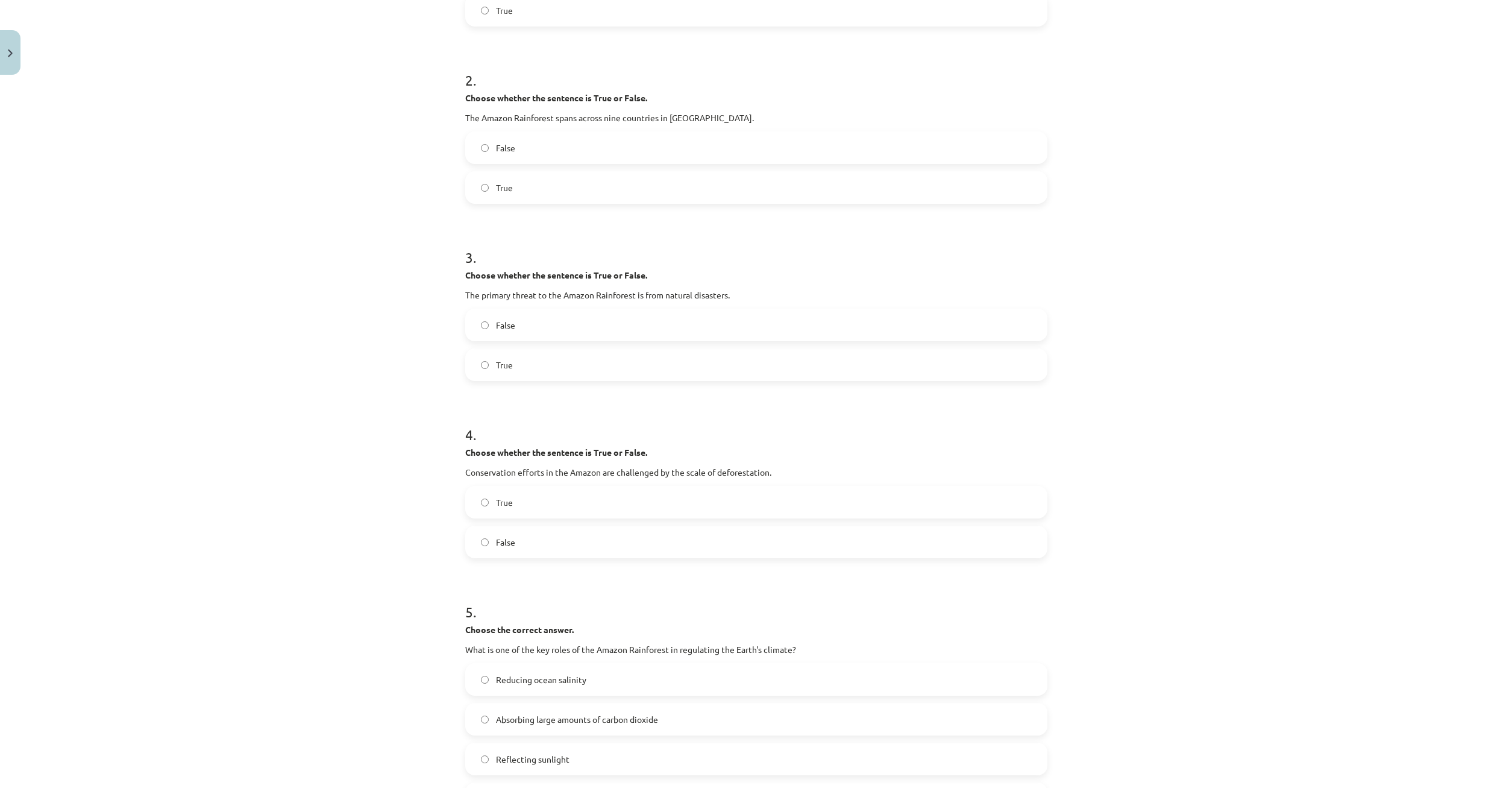
scroll to position [1047, 0]
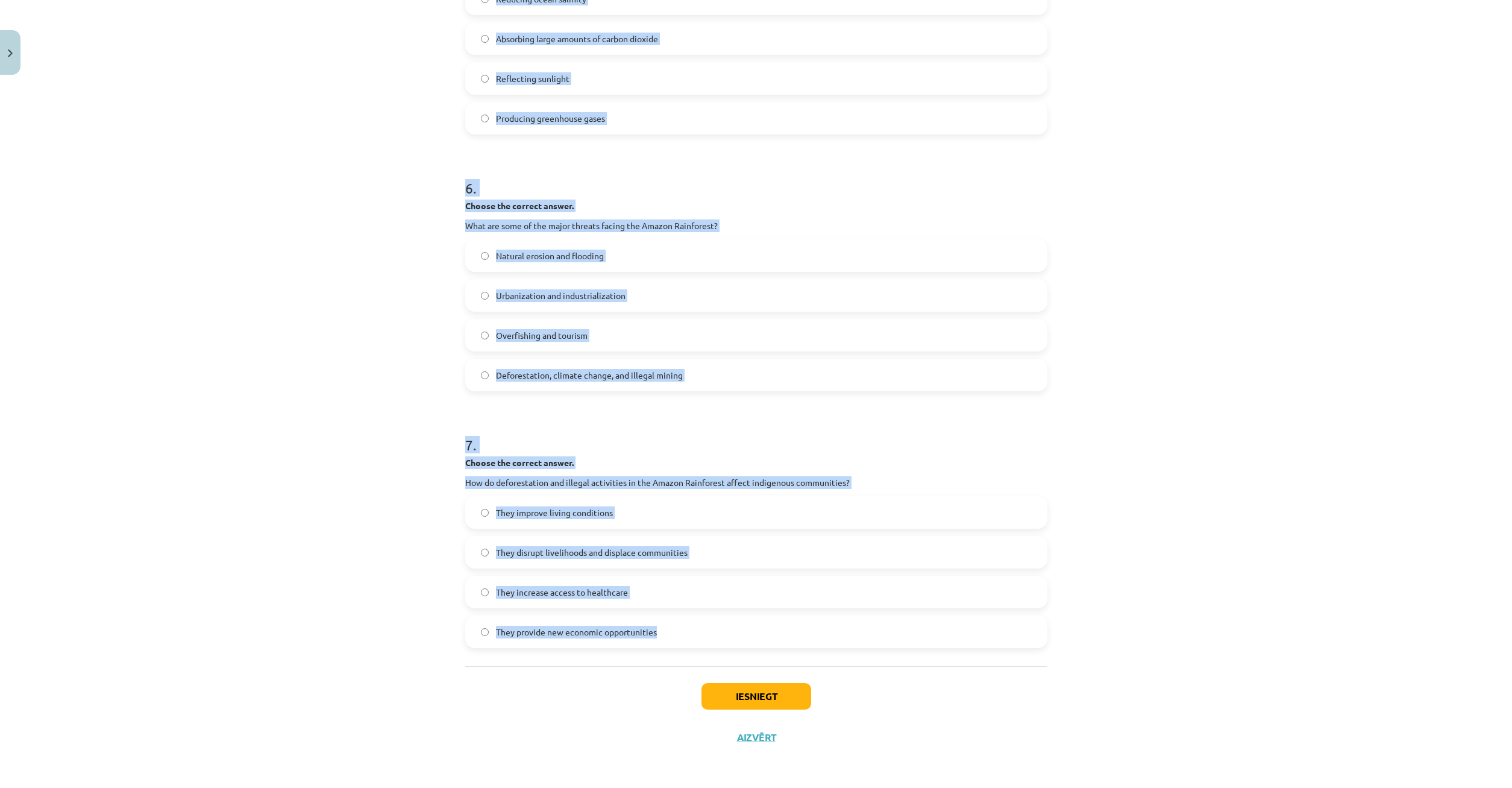
drag, startPoint x: 511, startPoint y: 297, endPoint x: 1052, endPoint y: 666, distance: 654.9
click at [1052, 666] on div "Mācību tēma: Angļu valoda i - 10.klase 1.ieskaites mācību materiāls #11 📖 🎧 Top…" at bounding box center [756, 394] width 1512 height 788
copy form "Choose whether the sentence is True or False. The Amazon Rainforest is often ca…"
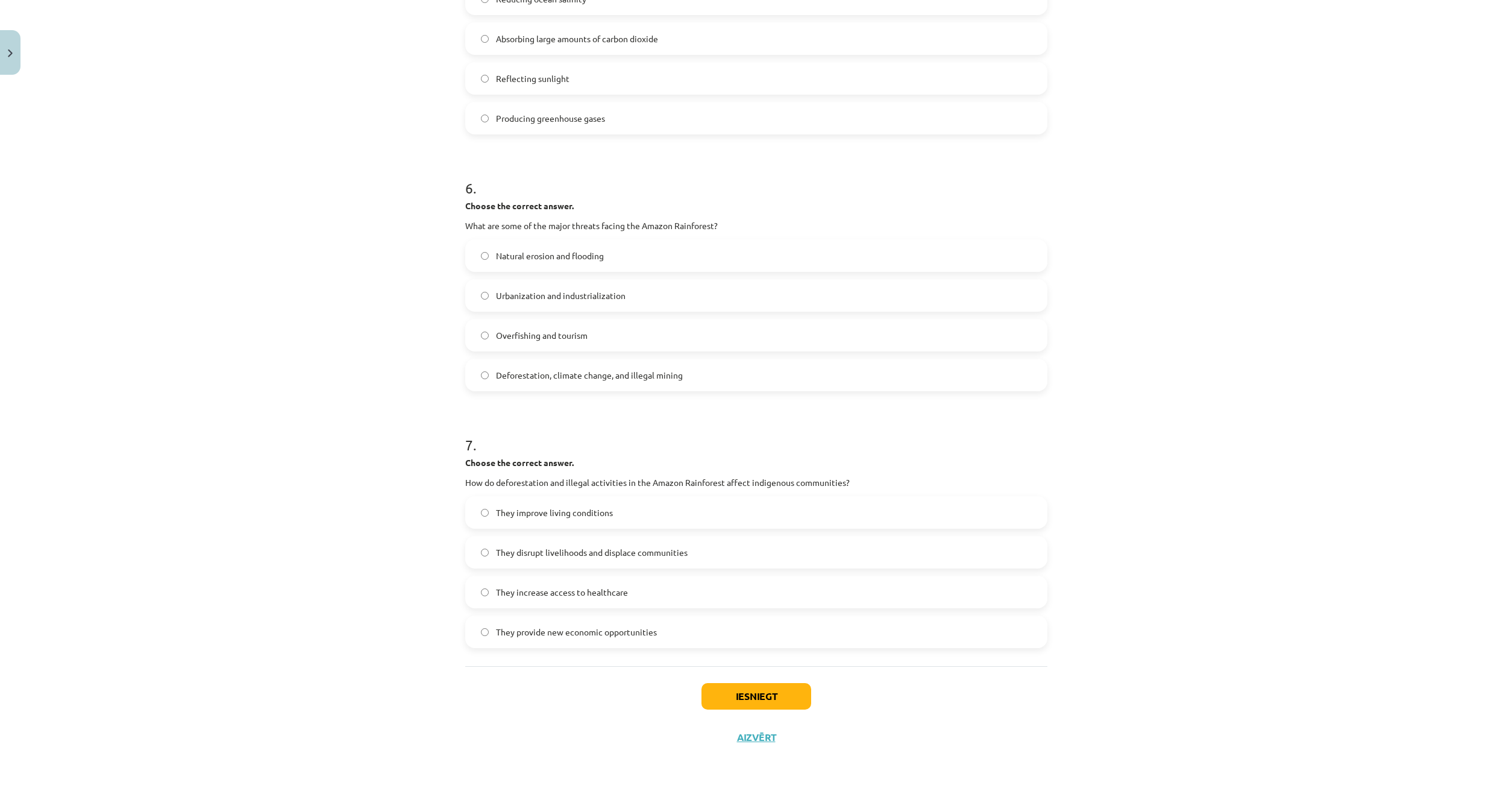
click at [400, 191] on div "Mācību tēma: Angļu valoda i - 10.klase 1.ieskaites mācību materiāls #11 📖 🎧 Top…" at bounding box center [756, 394] width 1512 height 788
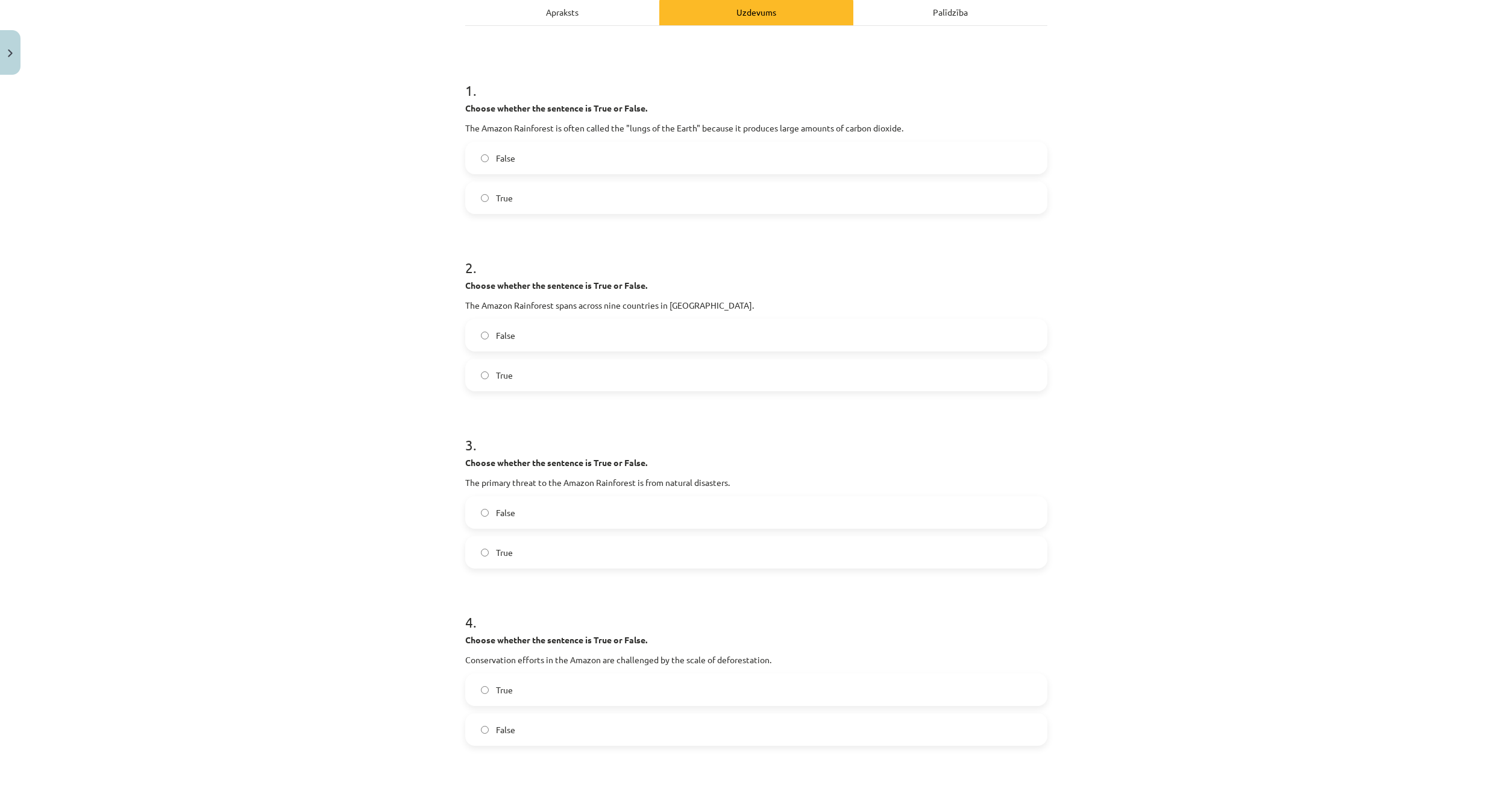
scroll to position [410, 0]
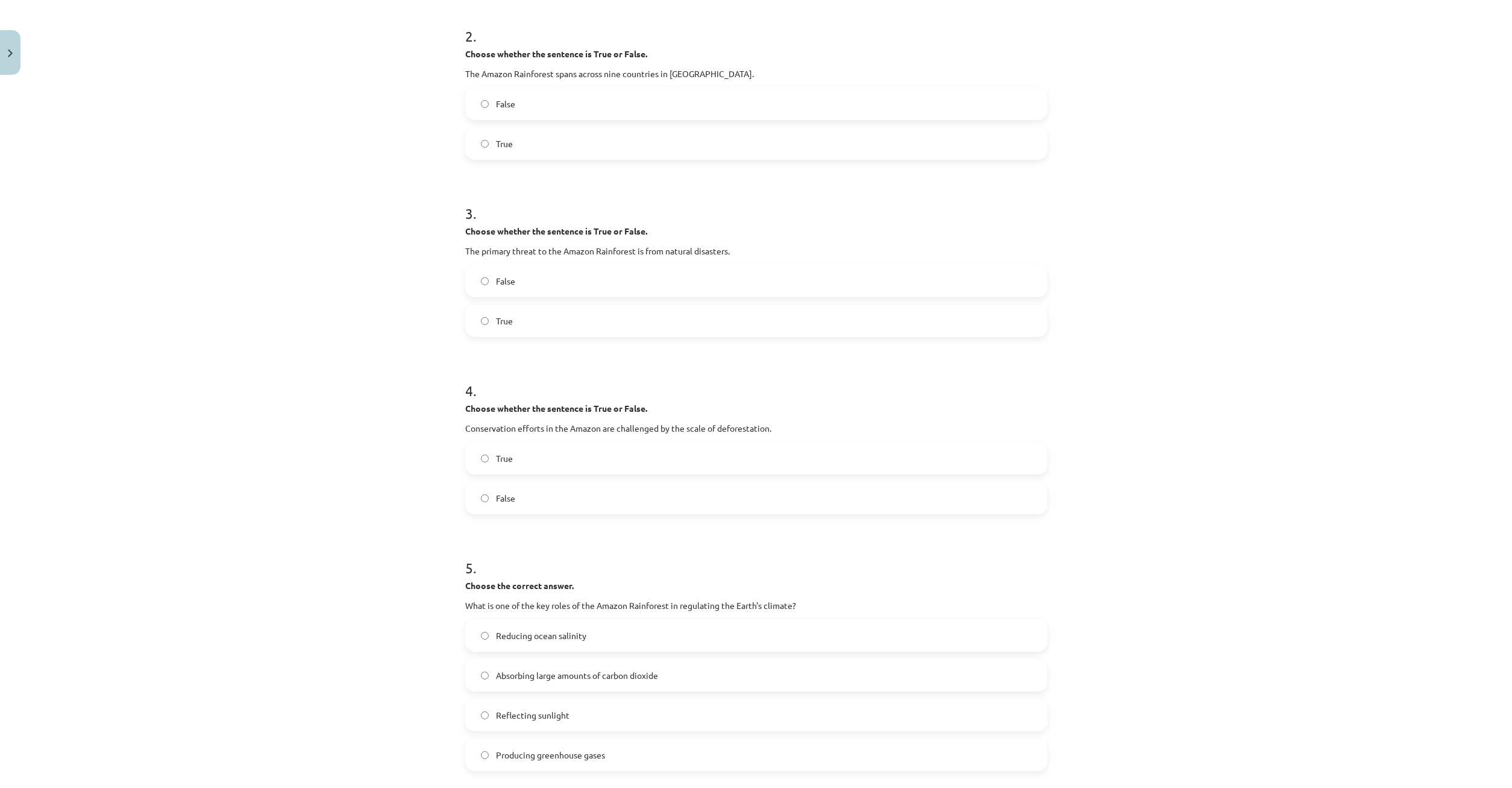
drag, startPoint x: 480, startPoint y: 448, endPoint x: 481, endPoint y: 454, distance: 6.1
click at [481, 454] on label "True" at bounding box center [756, 457] width 580 height 30
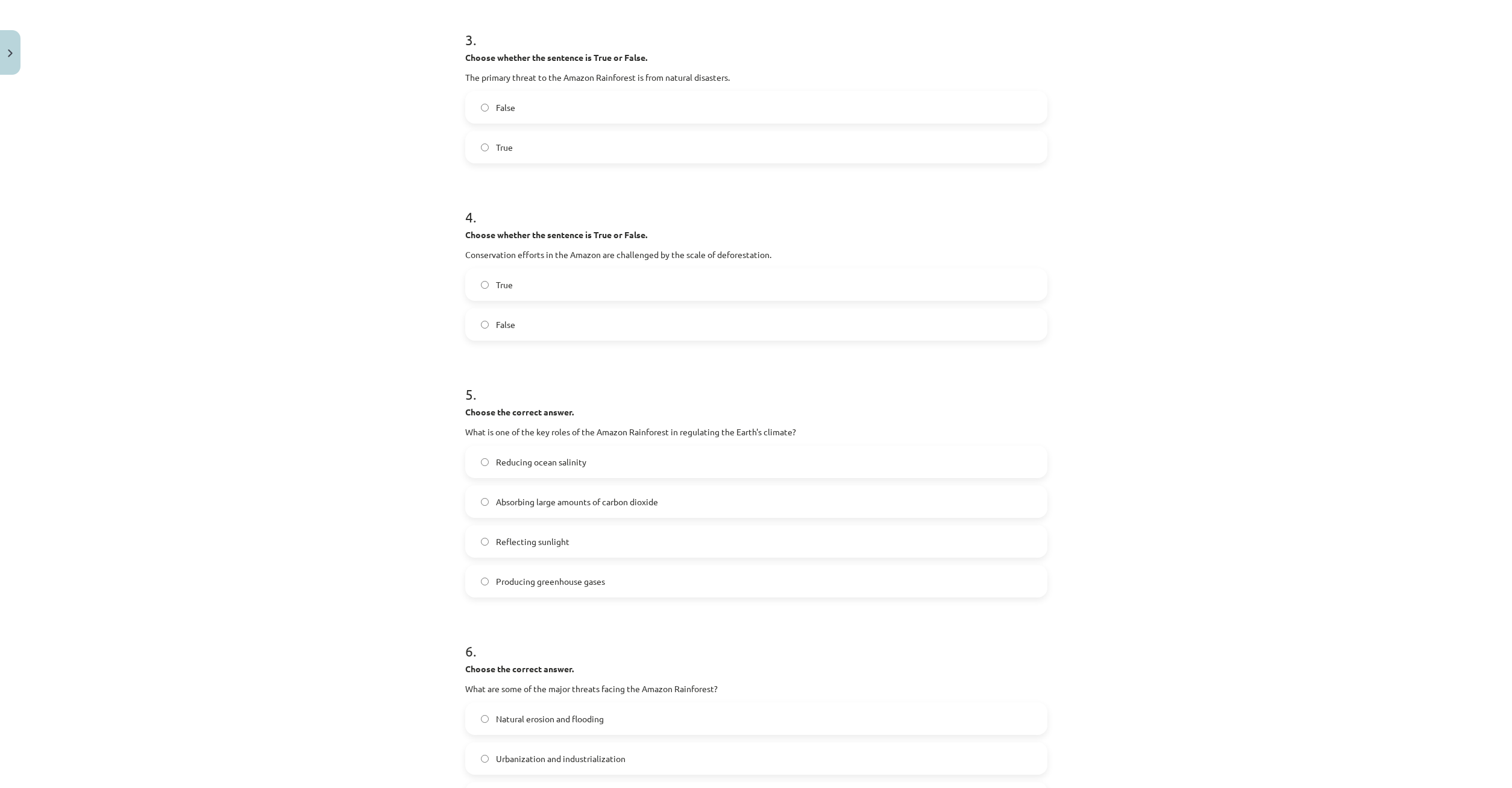
click at [535, 498] on span "Absorbing large amounts of carbon dioxide" at bounding box center [577, 502] width 162 height 13
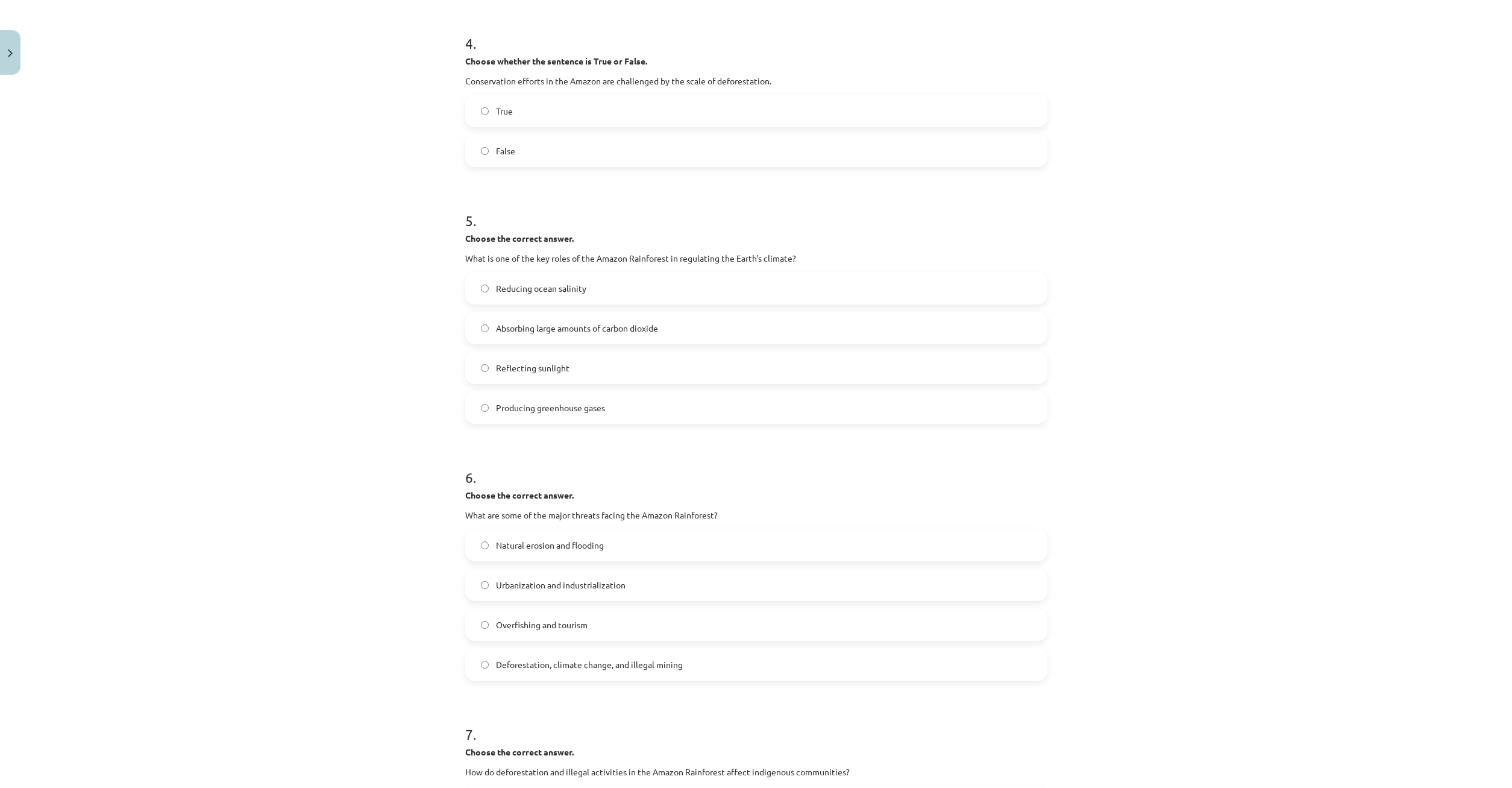
scroll to position [816, 0]
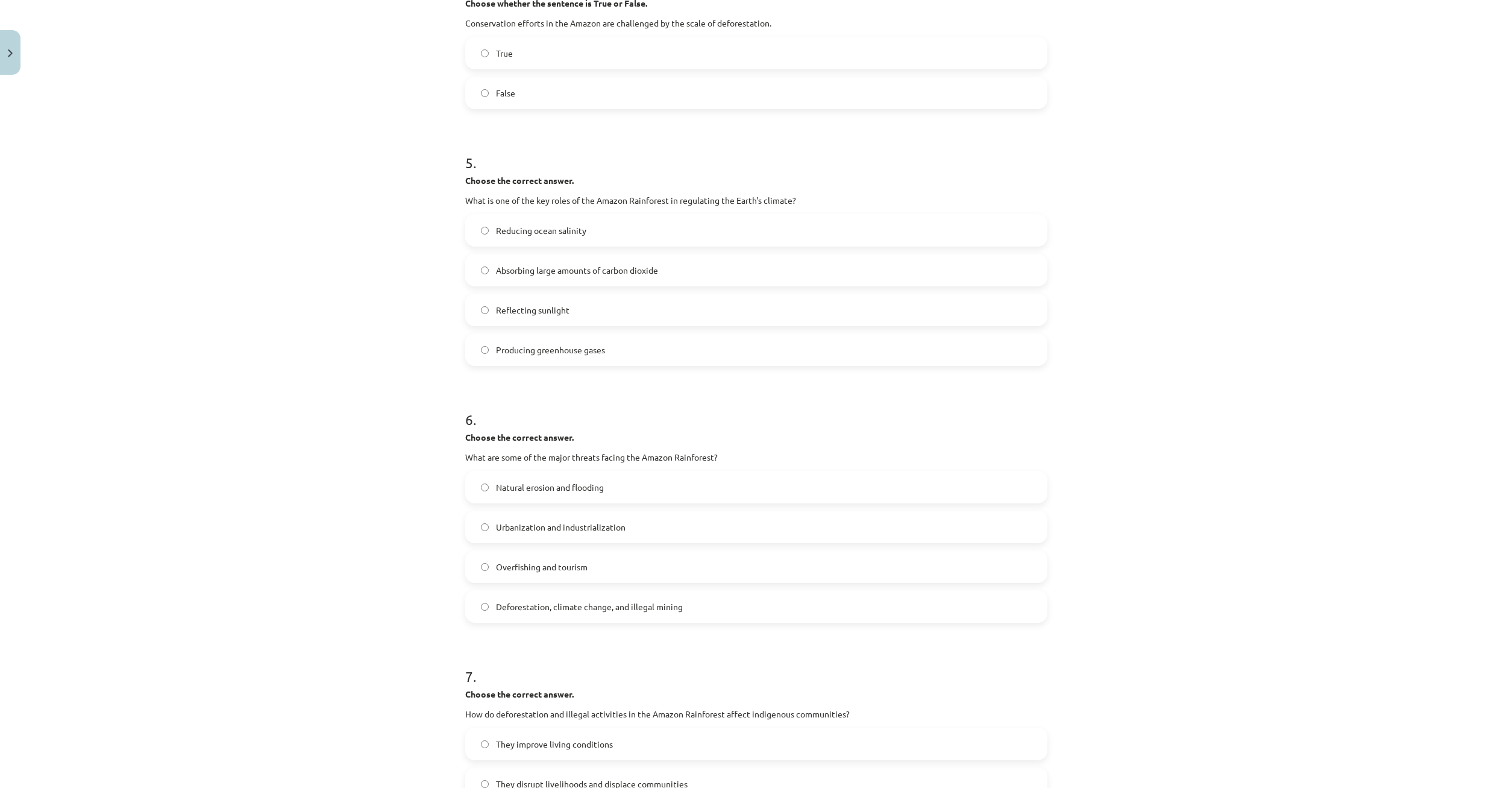
click at [548, 610] on span "Deforestation, climate change, and illegal mining" at bounding box center [589, 606] width 186 height 13
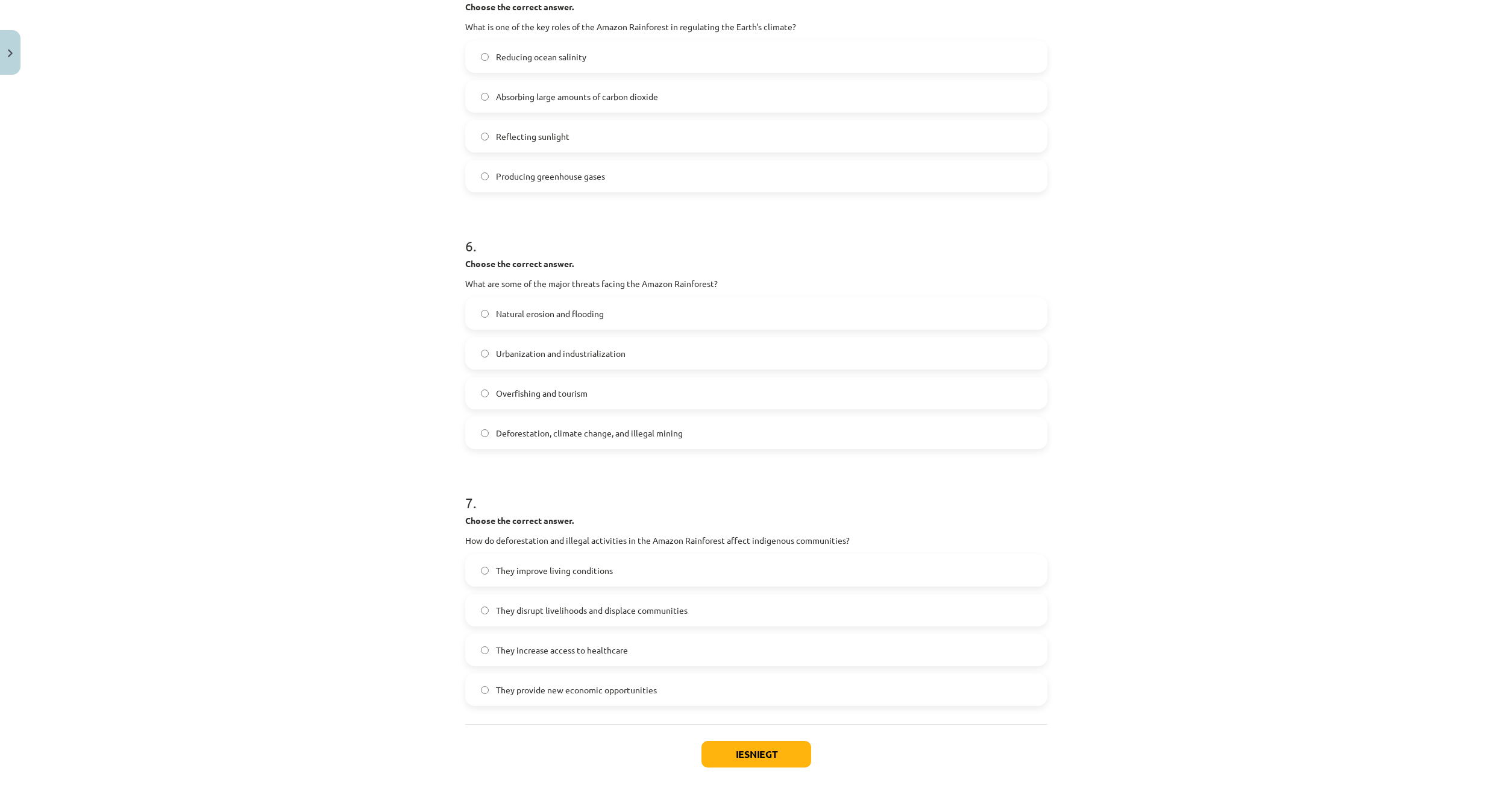
scroll to position [1047, 0]
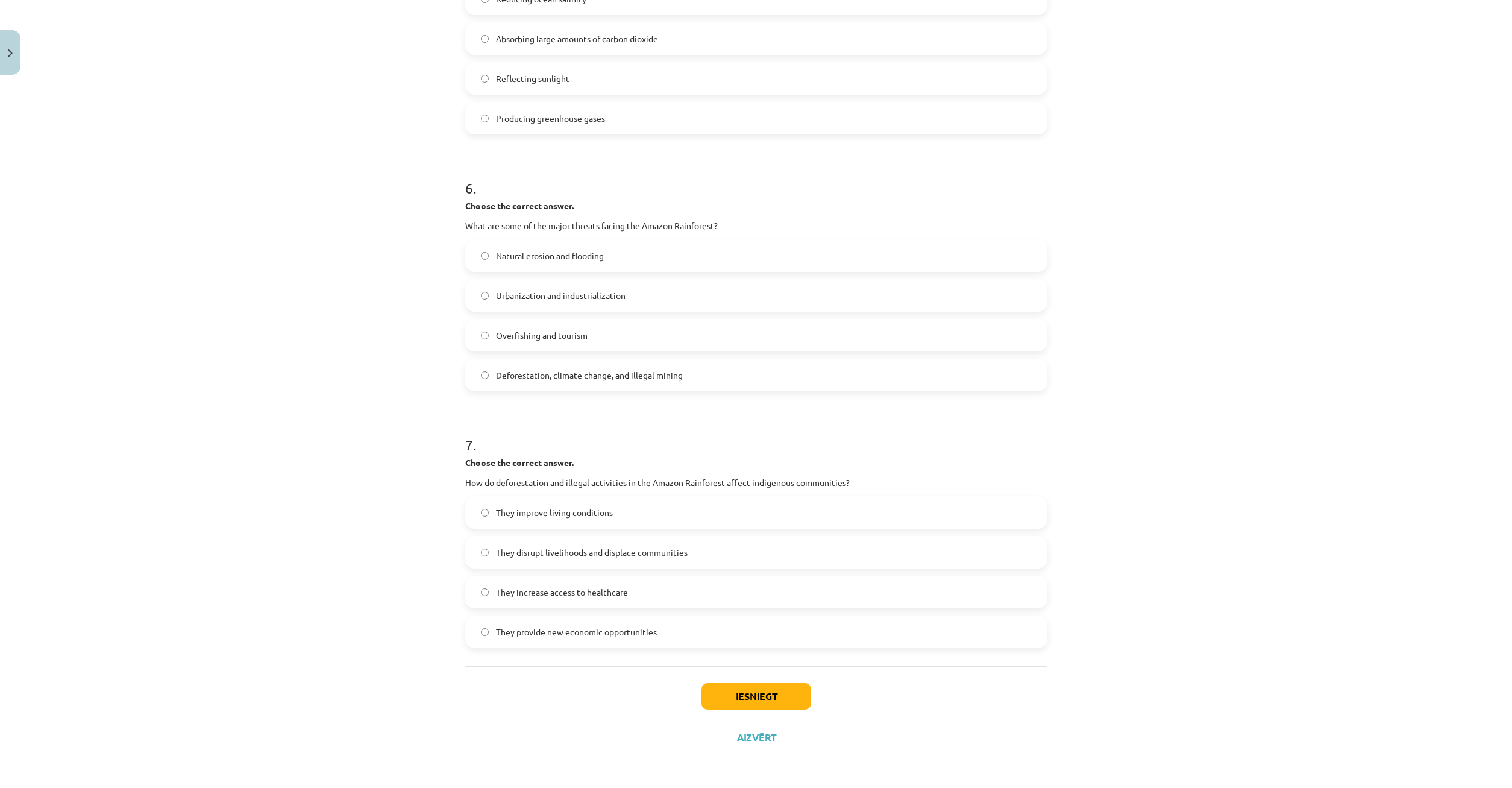
click at [486, 548] on label "They disrupt livelihoods and displace communities" at bounding box center [756, 551] width 580 height 30
click at [765, 699] on button "Iesniegt" at bounding box center [756, 696] width 109 height 27
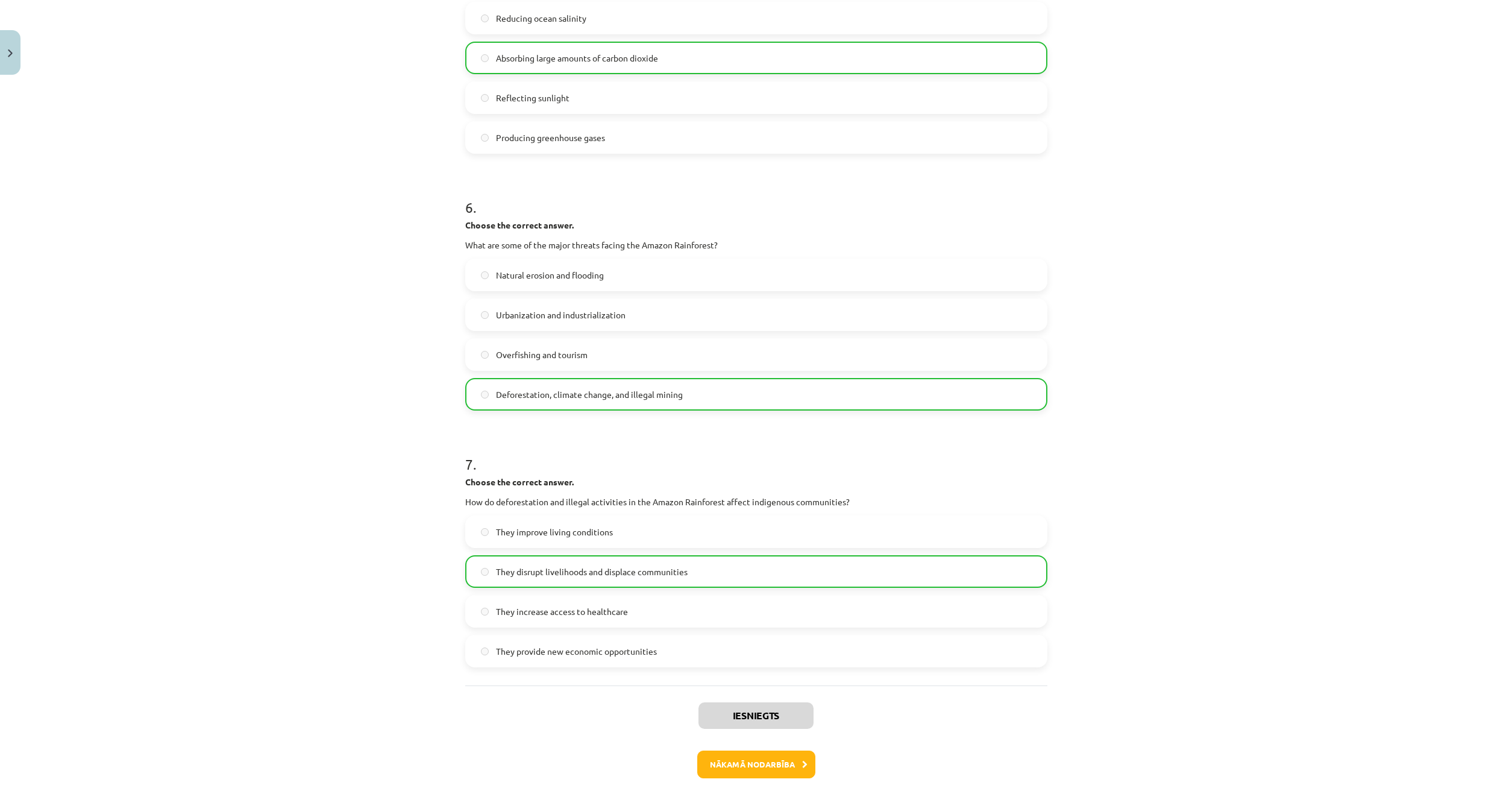
scroll to position [1086, 0]
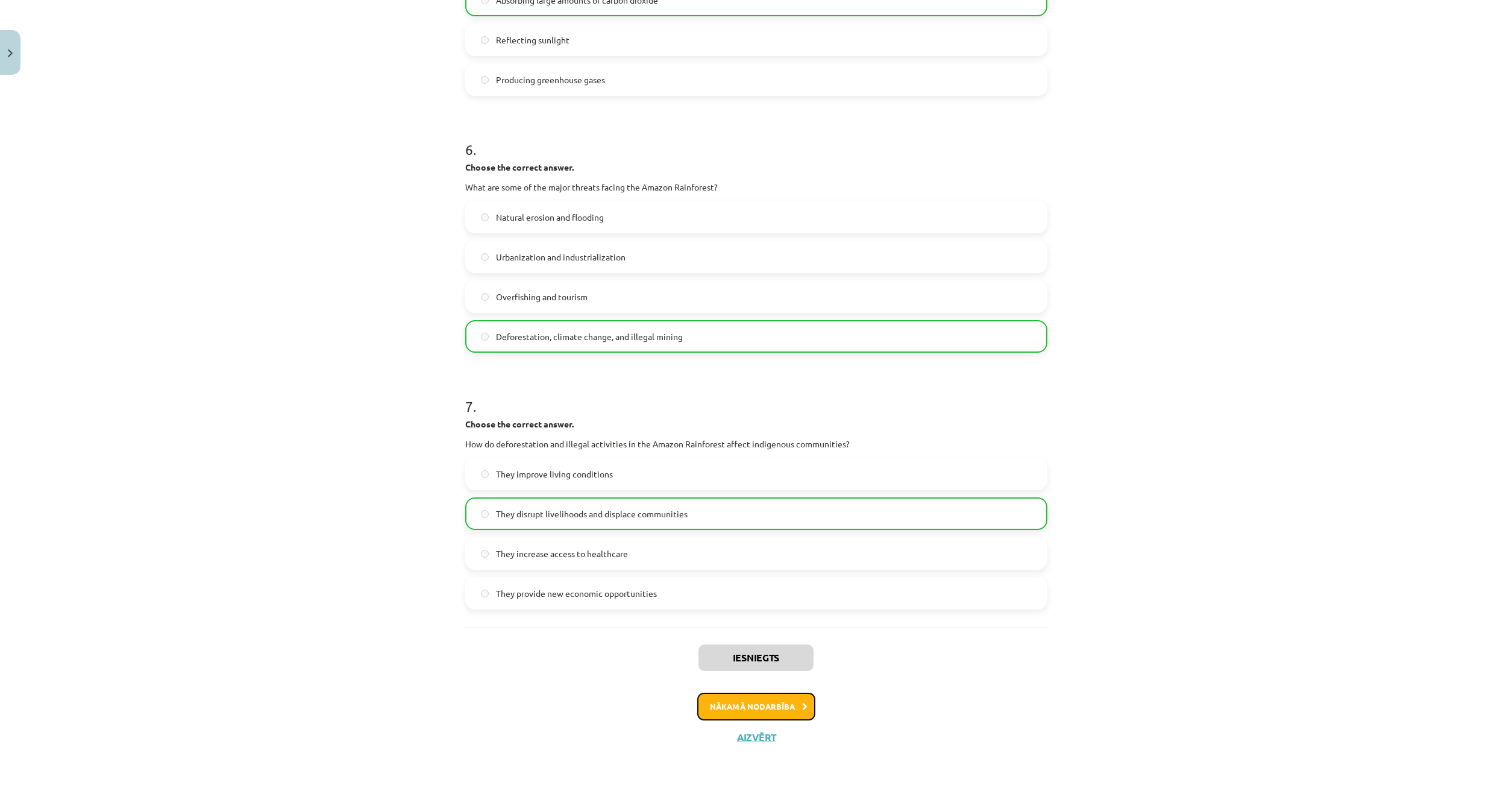
click at [760, 704] on button "Nākamā nodarbība" at bounding box center [756, 706] width 118 height 28
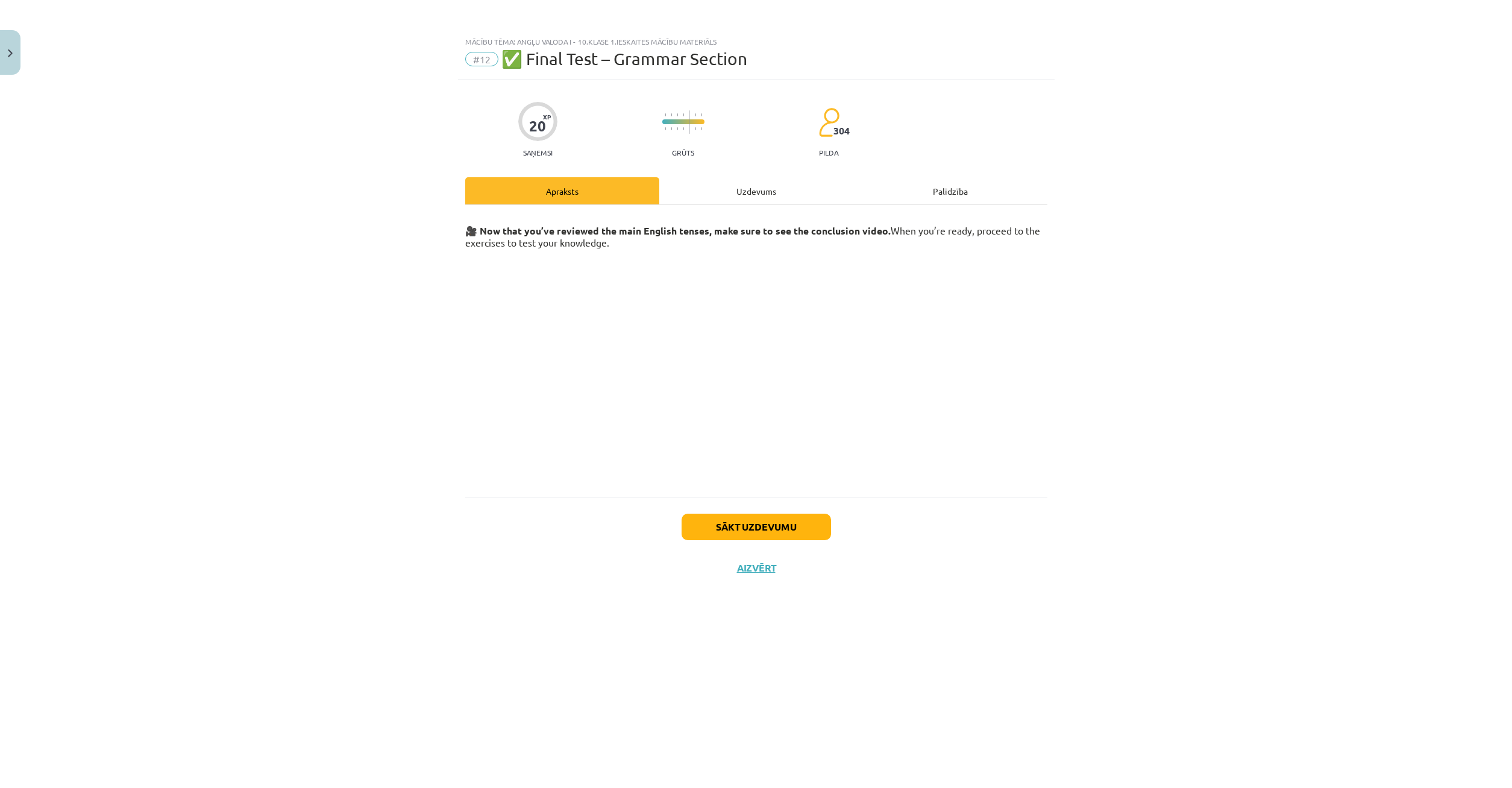
scroll to position [0, 0]
click at [750, 194] on div "Uzdevums" at bounding box center [756, 191] width 194 height 27
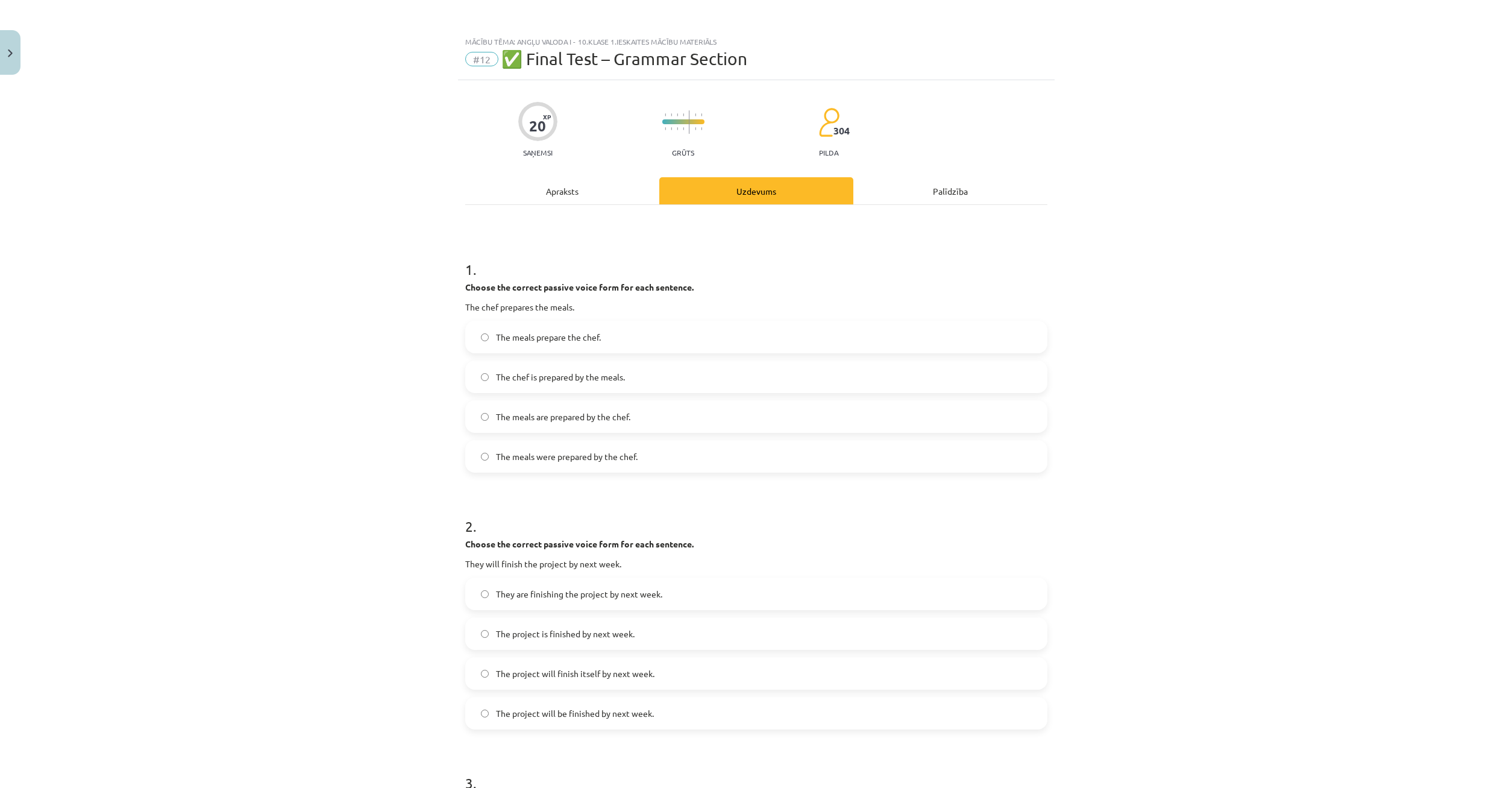
click at [581, 197] on div "Apraksts" at bounding box center [562, 191] width 194 height 27
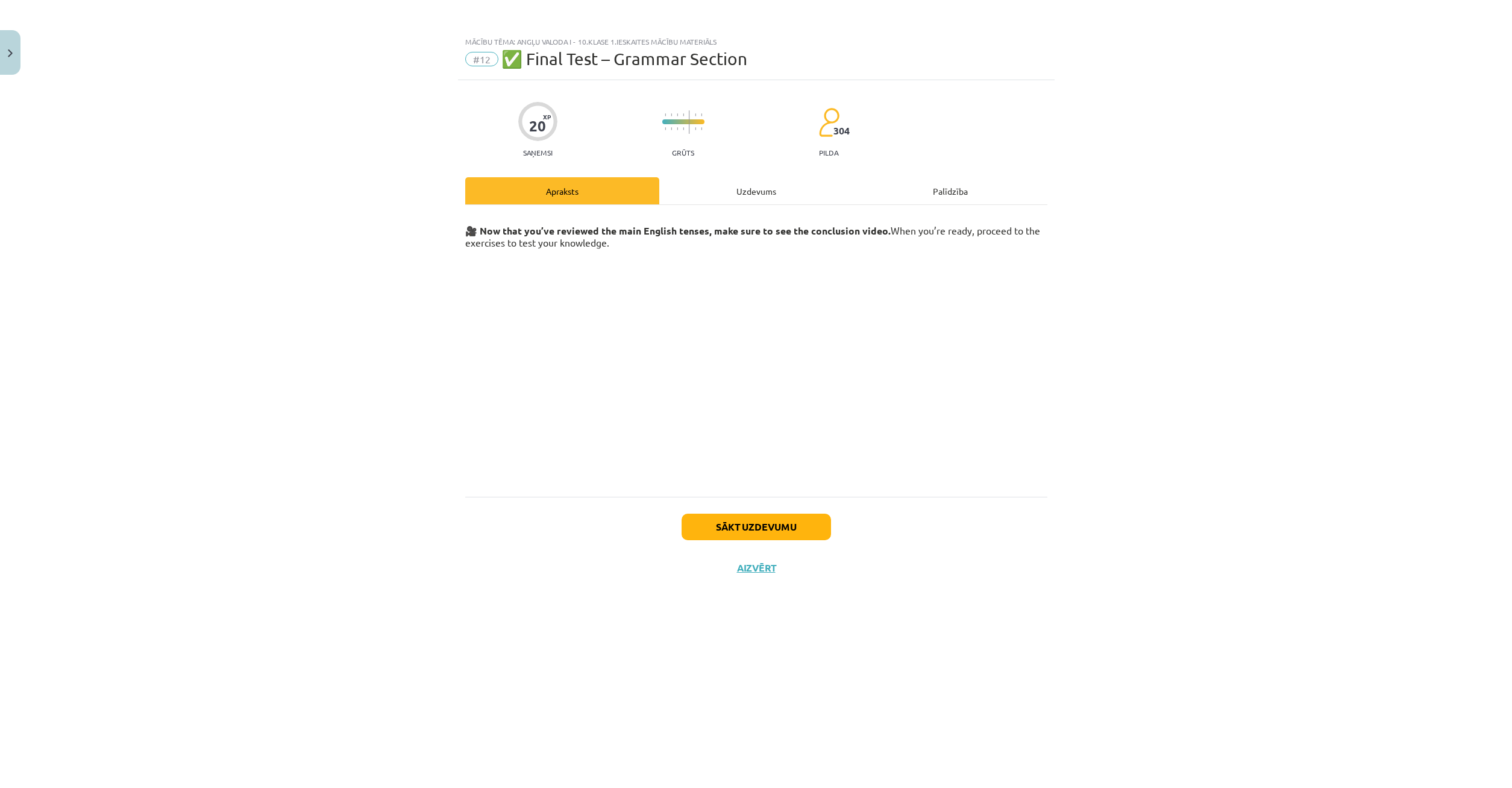
click at [740, 198] on div "Uzdevums" at bounding box center [756, 191] width 194 height 27
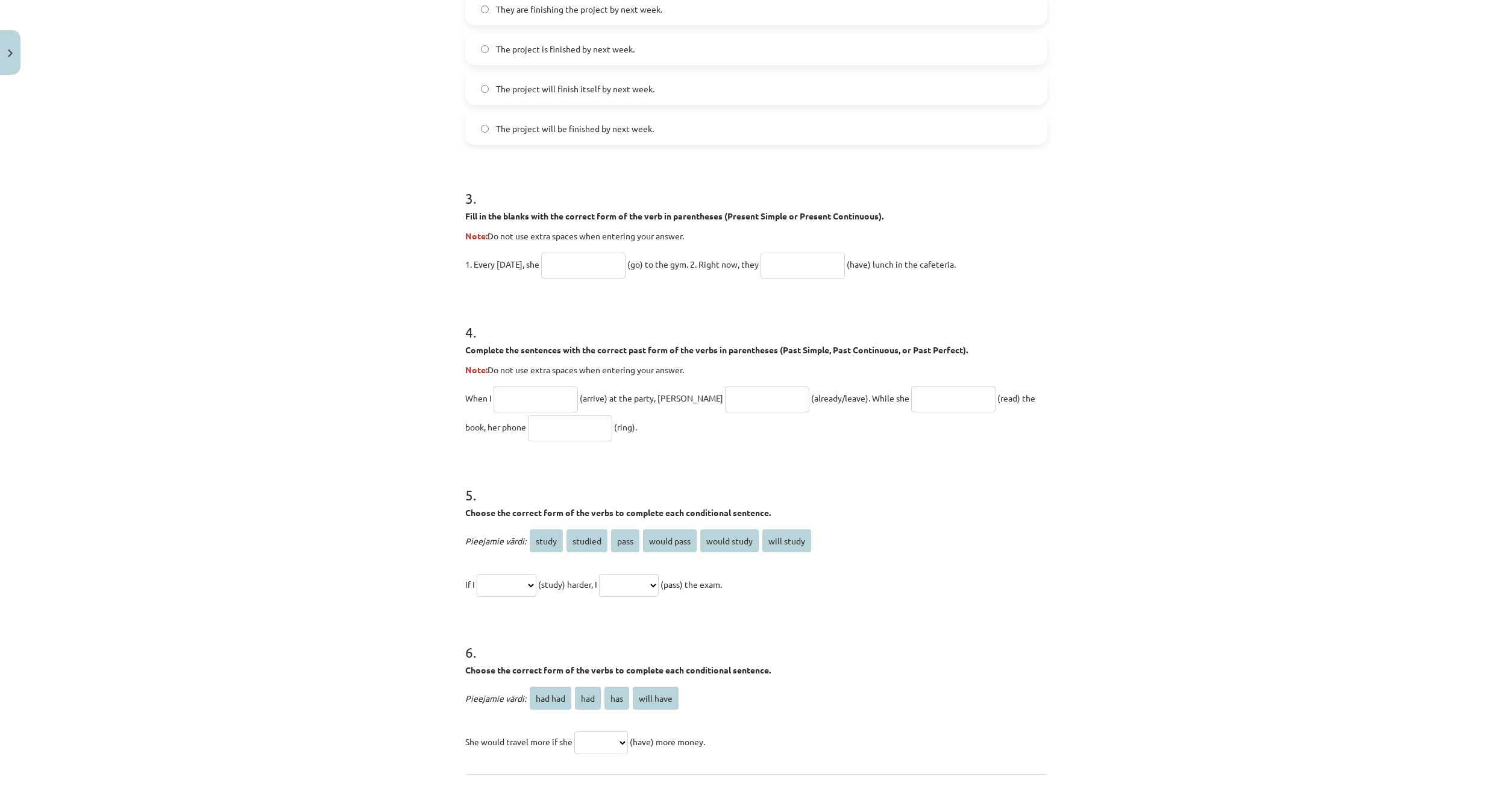
scroll to position [692, 0]
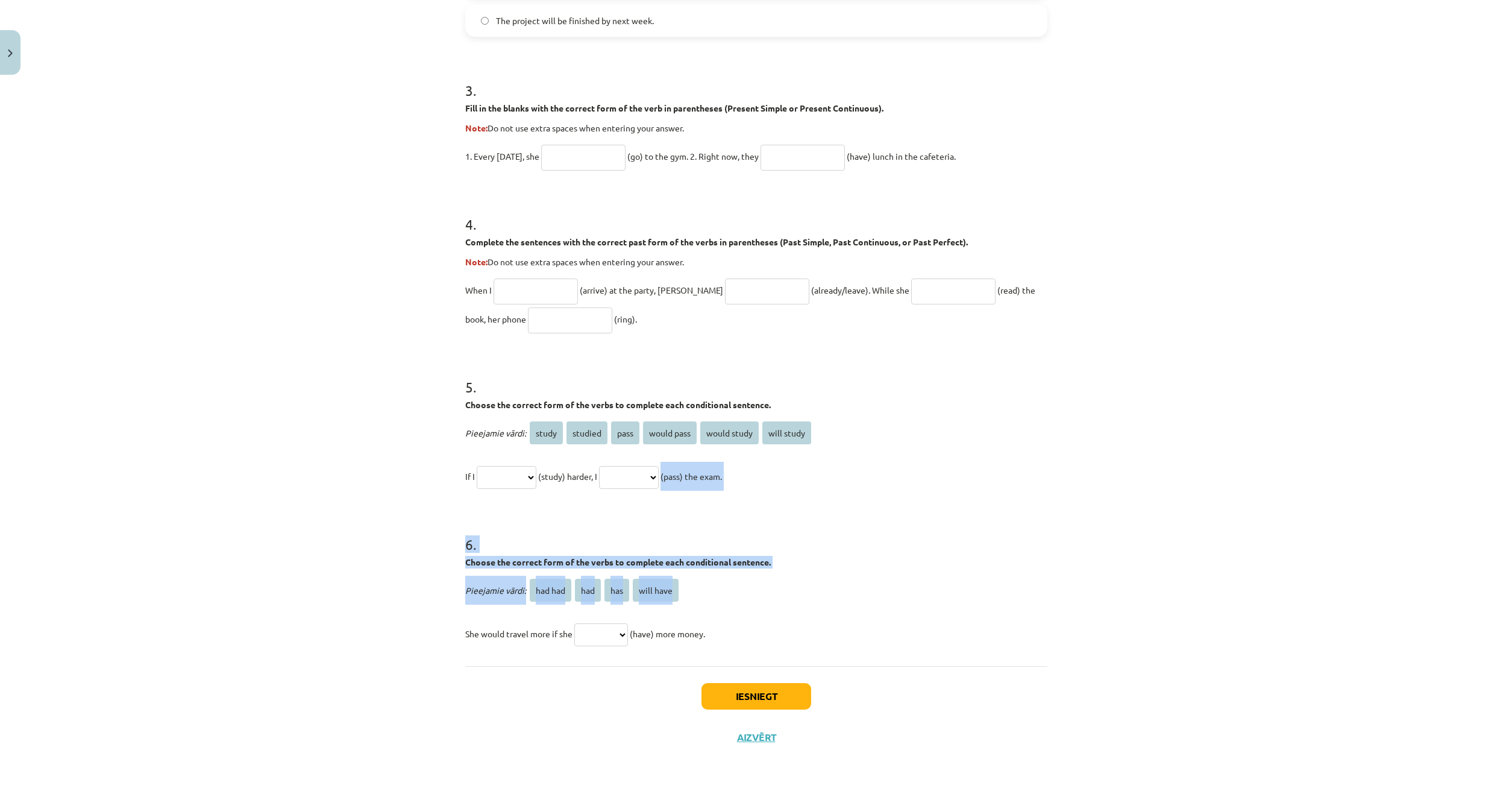
drag, startPoint x: 460, startPoint y: 266, endPoint x: 965, endPoint y: 563, distance: 585.9
click at [971, 575] on div "20 XP Saņemsi Grūts 304 pilda Apraksts Uzdevums Palīdzība 1 . Choose the correc…" at bounding box center [756, 73] width 597 height 1370
click at [978, 486] on p "**********" at bounding box center [756, 476] width 582 height 29
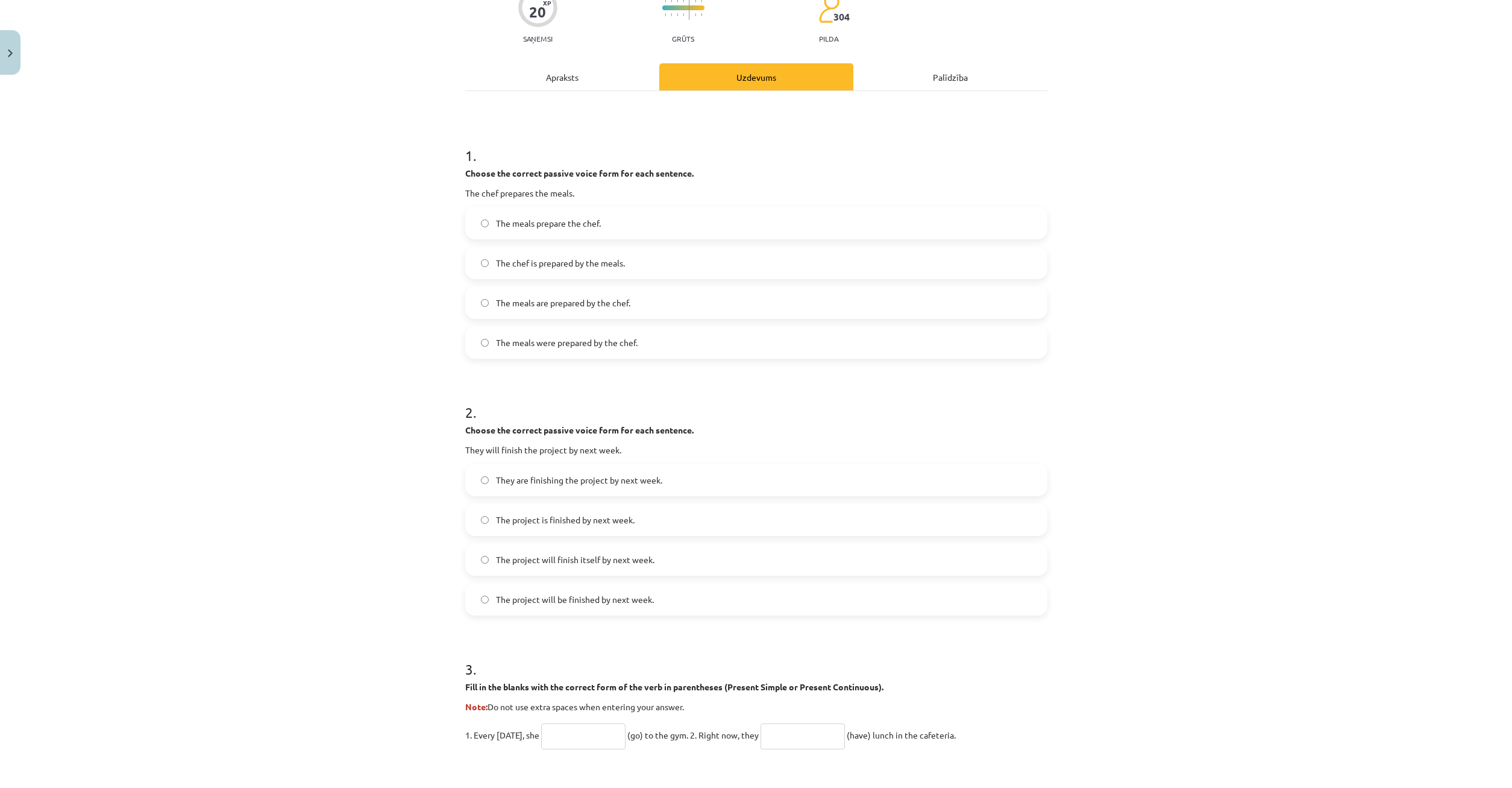
scroll to position [56, 0]
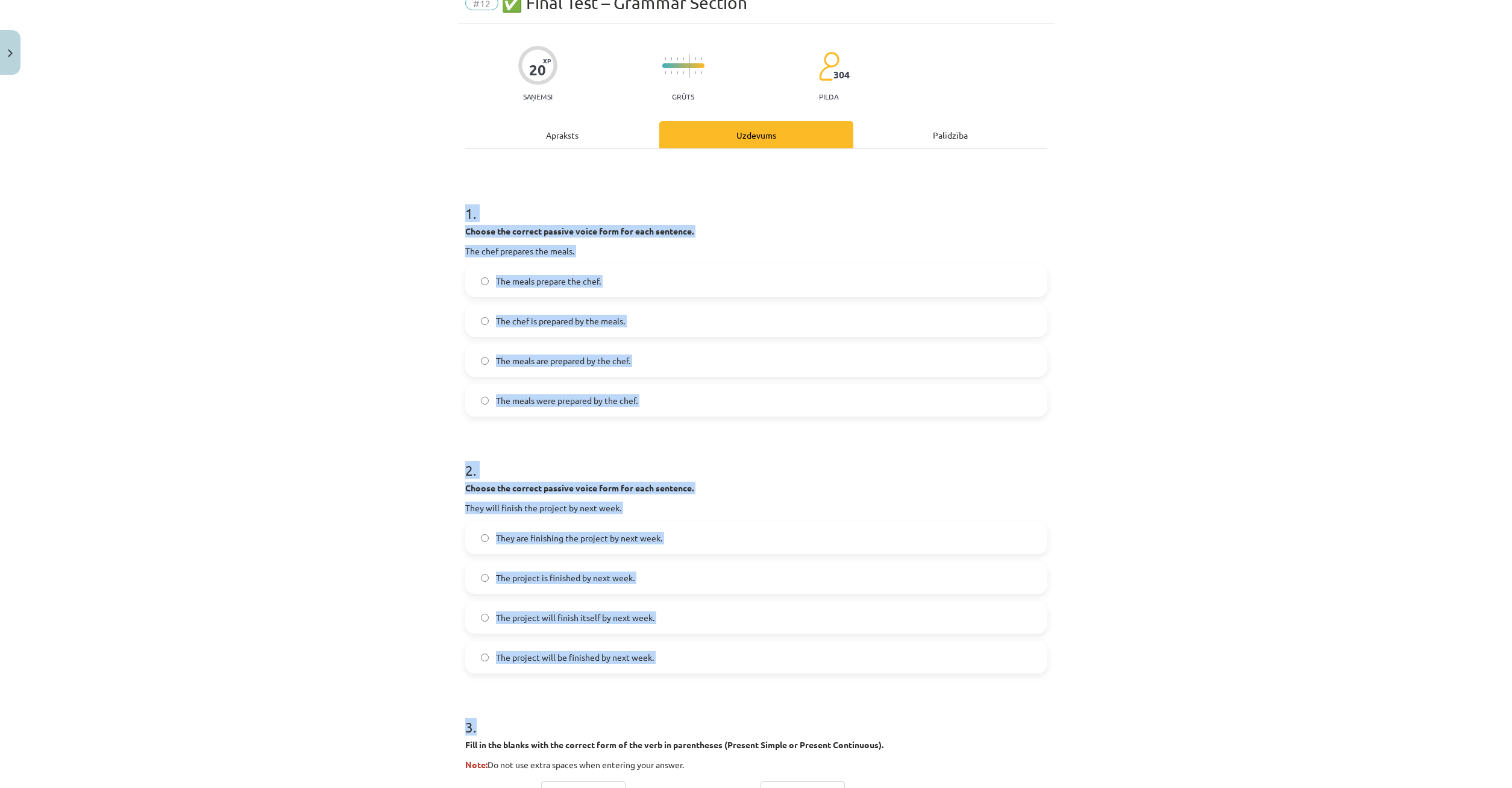
drag, startPoint x: 451, startPoint y: 207, endPoint x: 866, endPoint y: 697, distance: 642.1
click at [866, 697] on div "Mācību tēma: Angļu valoda i - 10.klase 1.ieskaites mācību materiāls #12 ✅ Final…" at bounding box center [756, 394] width 1512 height 788
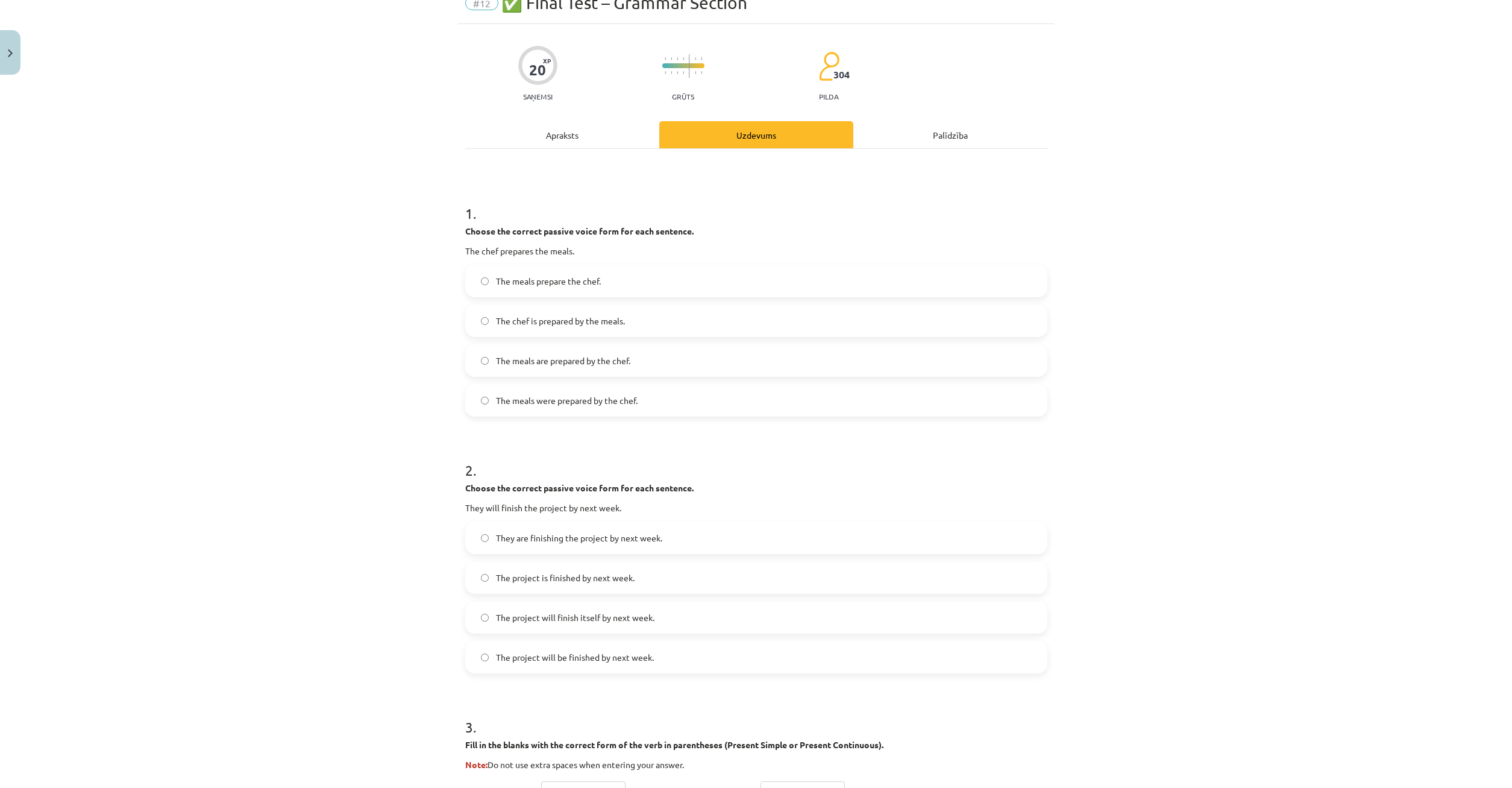
click at [445, 191] on div "Mācību tēma: Angļu valoda i - 10.klase 1.ieskaites mācību materiāls #12 ✅ Final…" at bounding box center [756, 394] width 1512 height 788
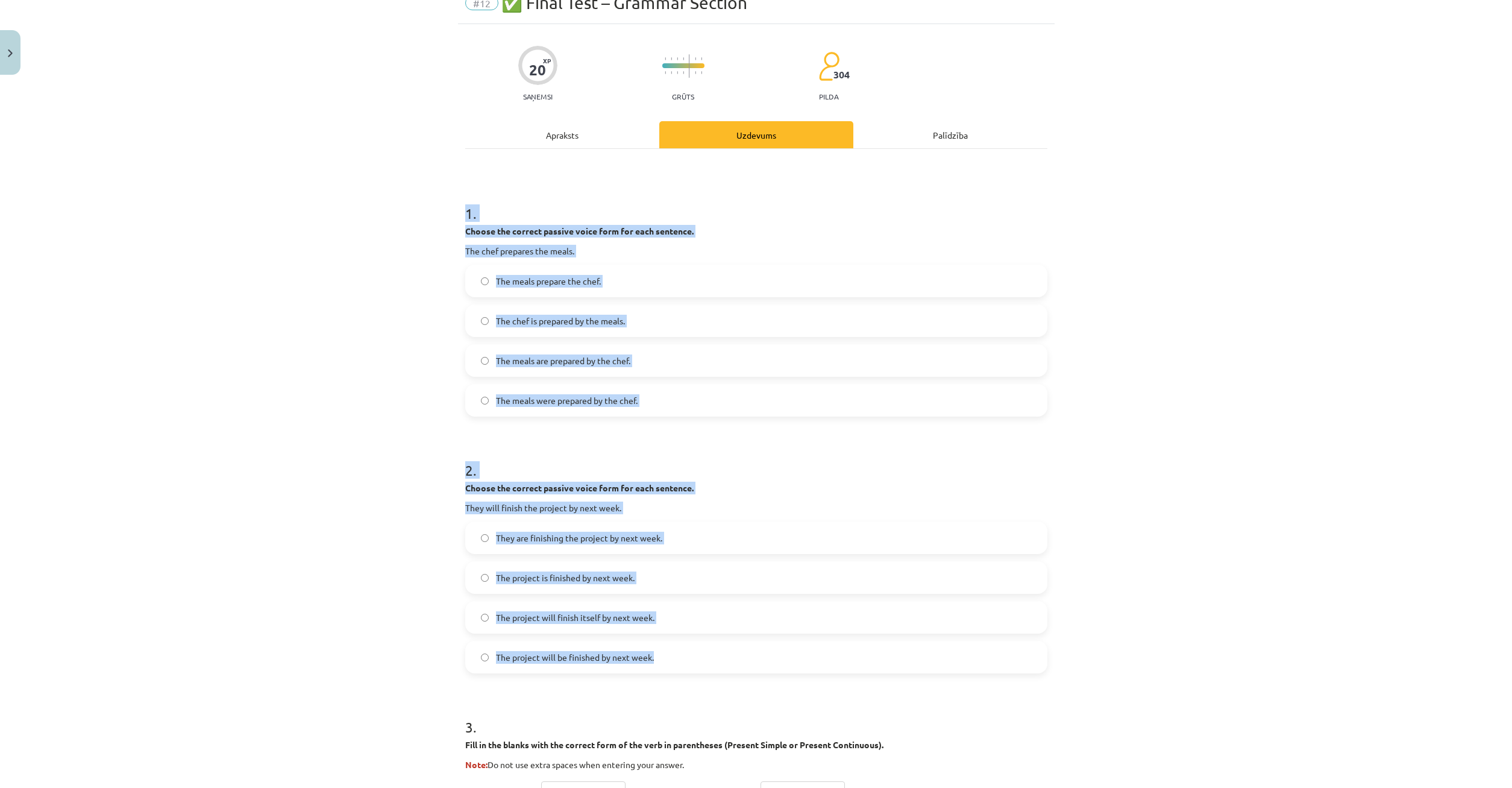
drag, startPoint x: 485, startPoint y: 222, endPoint x: 988, endPoint y: 653, distance: 662.4
click at [992, 657] on div "Mācību tēma: Angļu valoda i - 10.klase 1.ieskaites mācību materiāls #12 ✅ Final…" at bounding box center [756, 394] width 1512 height 788
copy form "1 . Choose the correct passive voice form for each sentence. The chef prepares …"
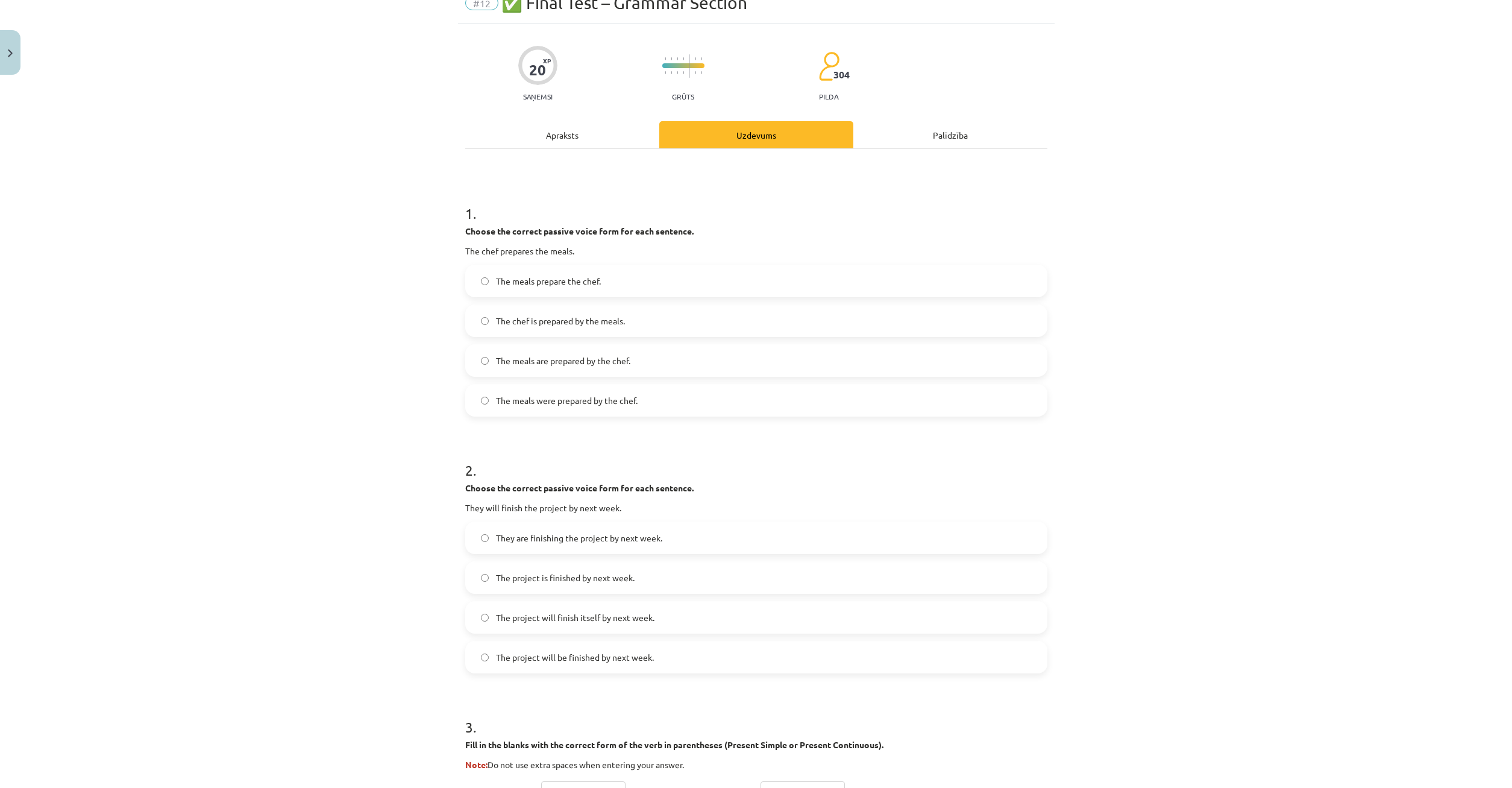
drag, startPoint x: 374, startPoint y: 374, endPoint x: 410, endPoint y: 320, distance: 64.9
click at [374, 373] on div "Mācību tēma: Angļu valoda i - 10.klase 1.ieskaites mācību materiāls #12 ✅ Final…" at bounding box center [756, 394] width 1512 height 788
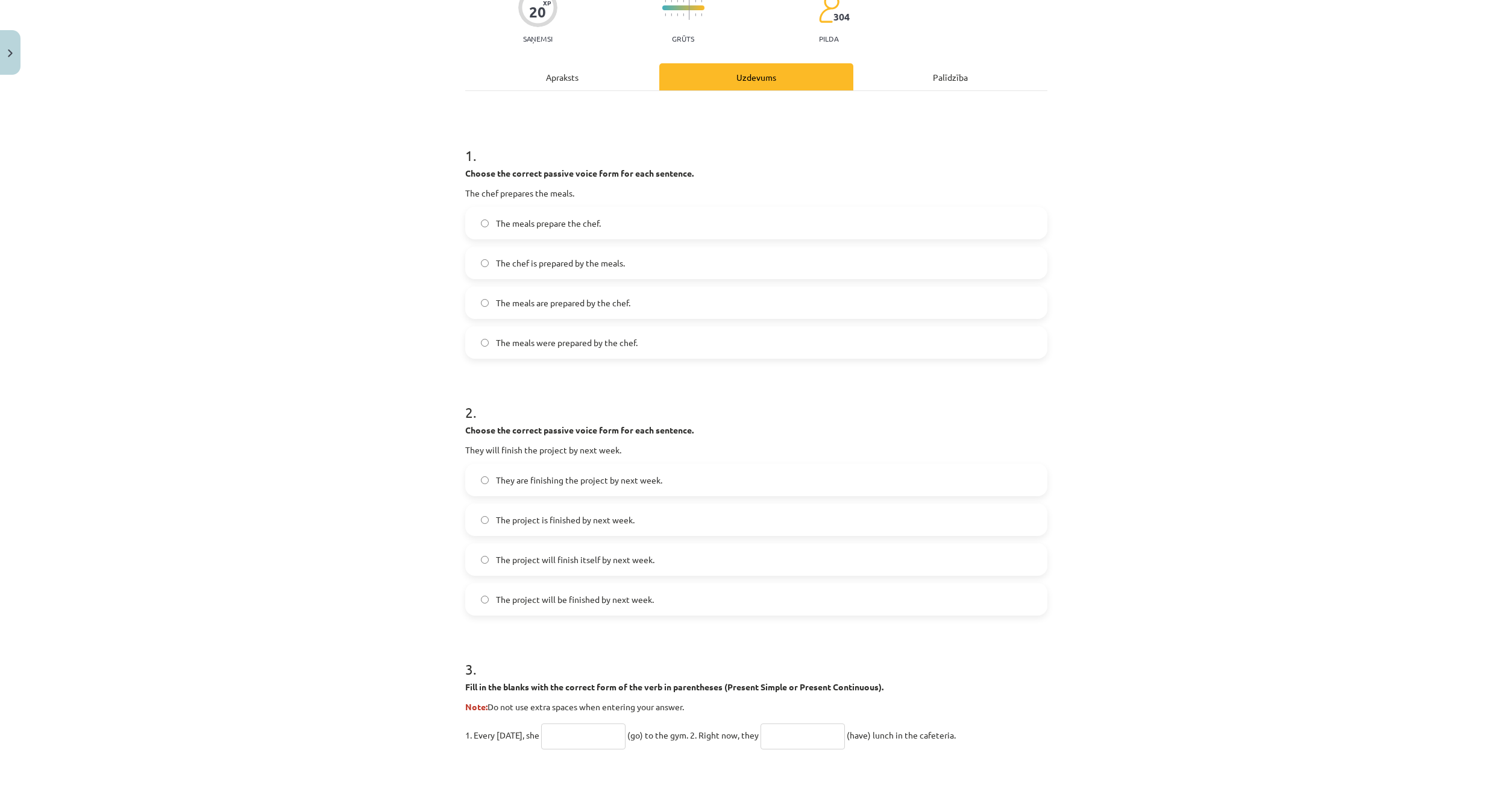
click at [476, 597] on label "The project will be finished by next week." at bounding box center [756, 598] width 580 height 30
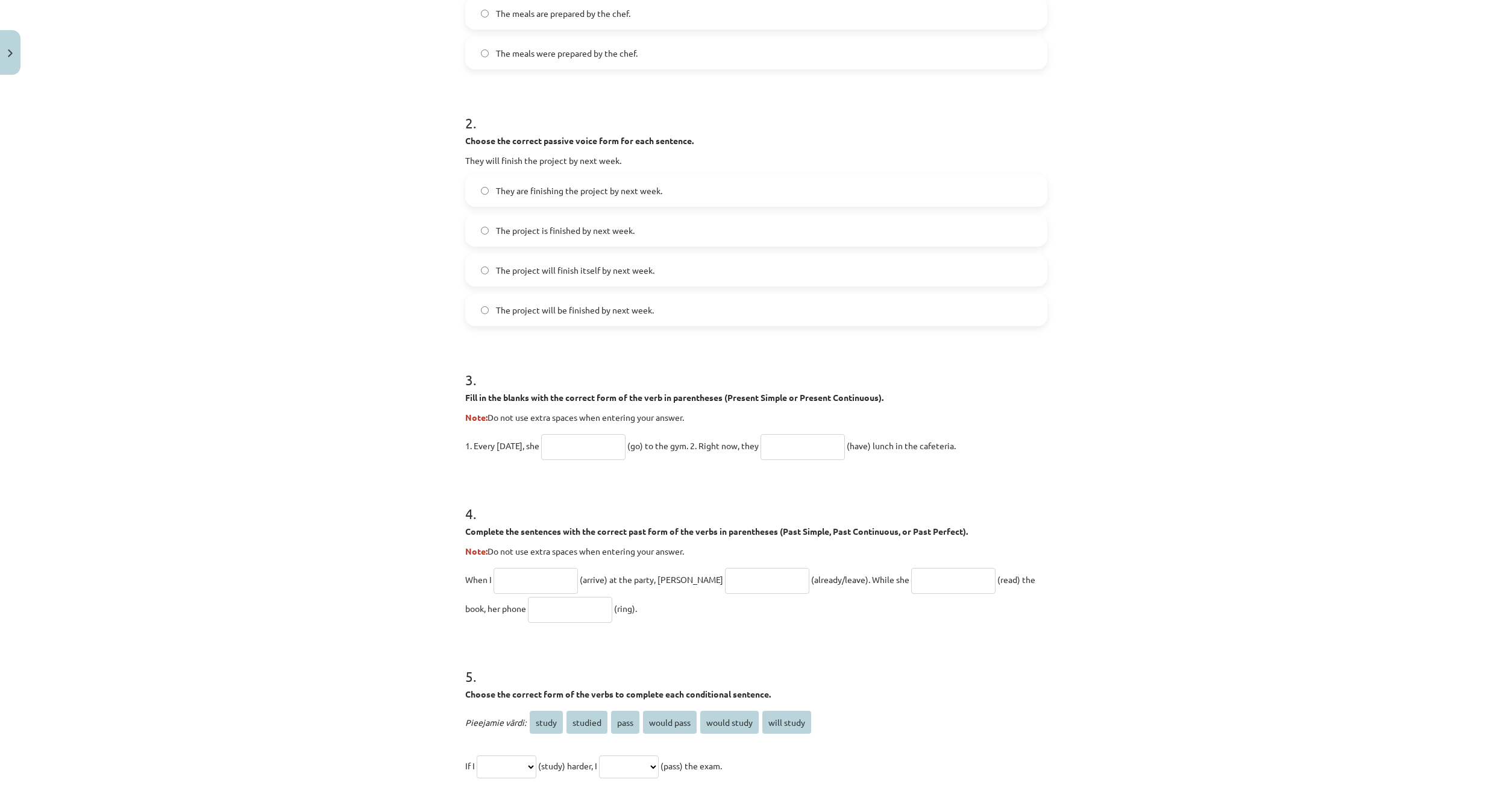
scroll to position [519, 0]
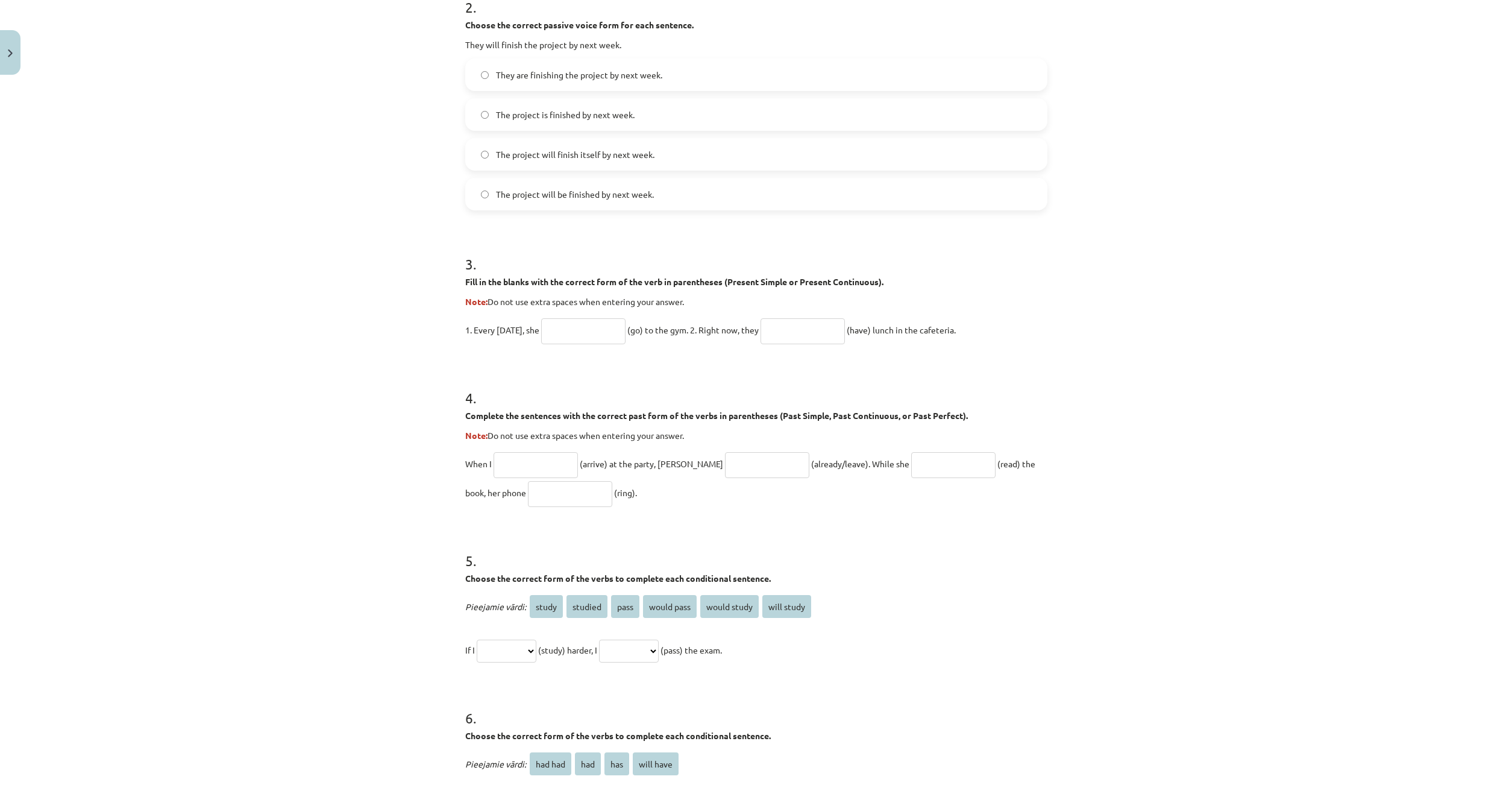
click at [626, 340] on input "text" at bounding box center [584, 332] width 84 height 26
click at [542, 324] on p "1. Every Sunday, she (go) to the gym. 2. Right now, they (have) lunch in the ca…" at bounding box center [756, 330] width 582 height 29
click at [576, 332] on input "text" at bounding box center [584, 332] width 84 height 26
click at [692, 544] on h1 "5 ." at bounding box center [756, 550] width 582 height 37
drag, startPoint x: 462, startPoint y: 262, endPoint x: 929, endPoint y: 491, distance: 520.1
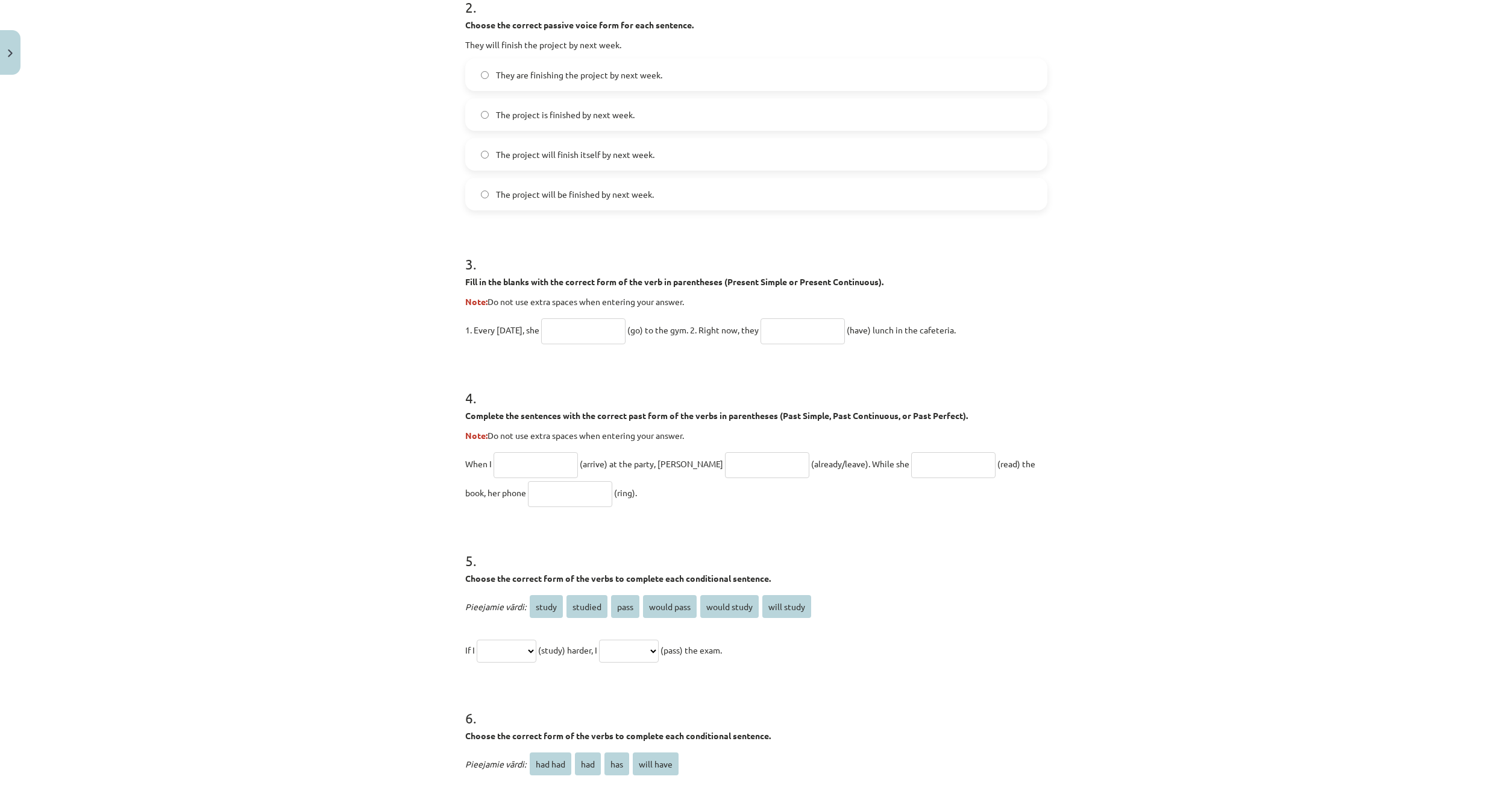
click at [922, 508] on div "20 XP Saņemsi Grūts 304 pilda Apraksts Uzdevums Palīdzība 1 . Choose the correc…" at bounding box center [756, 246] width 597 height 1370
copy form "3 . Fill in the blanks with the correct form of the verb in parentheses (Presen…"
click at [595, 340] on input "text" at bounding box center [584, 332] width 84 height 26
type input "****"
click at [798, 332] on input "text" at bounding box center [803, 332] width 84 height 26
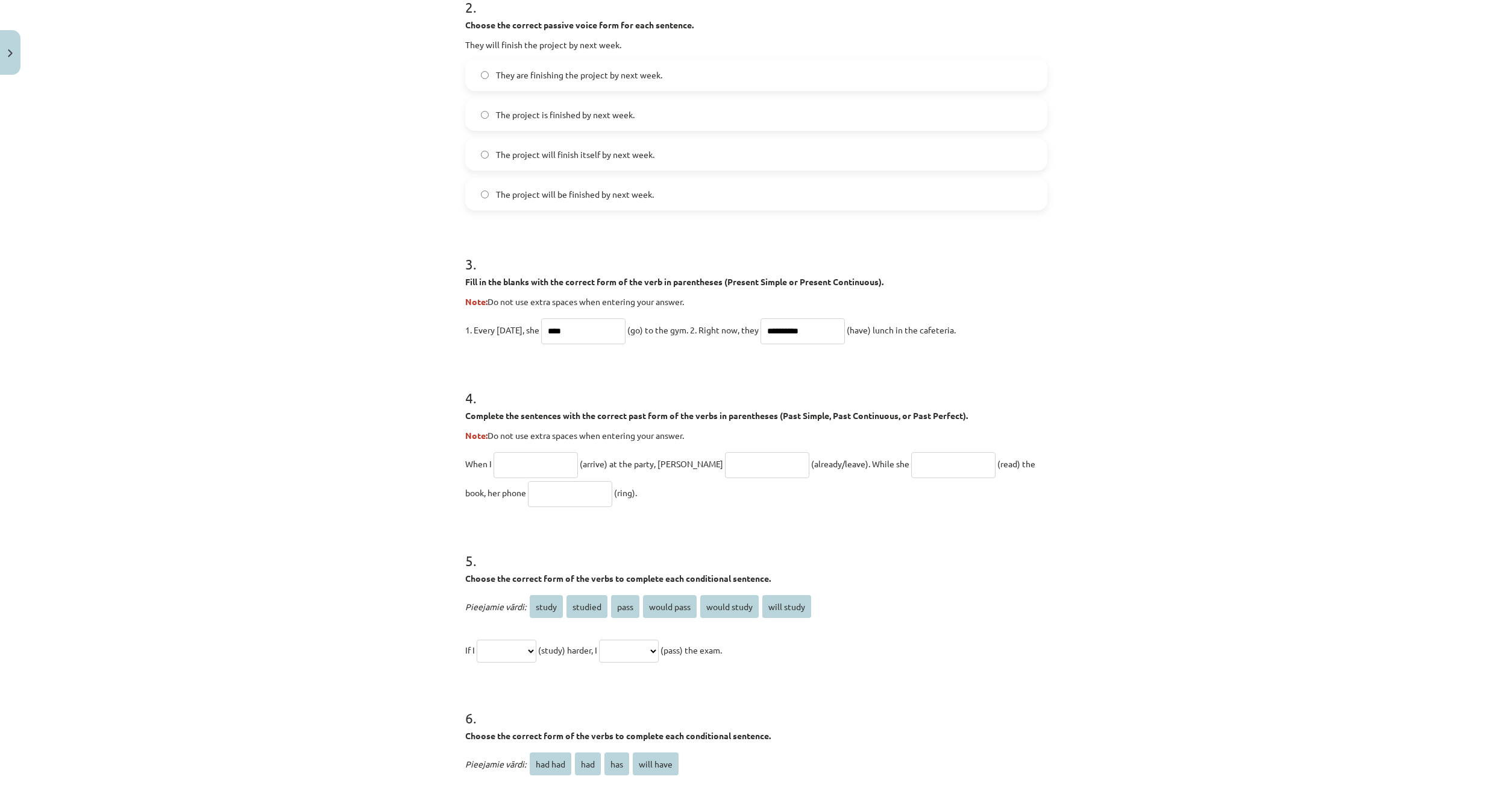
type input "**********"
click at [532, 460] on input "text" at bounding box center [536, 465] width 84 height 26
type input "*******"
click at [751, 456] on input "text" at bounding box center [767, 465] width 84 height 26
type input "**********"
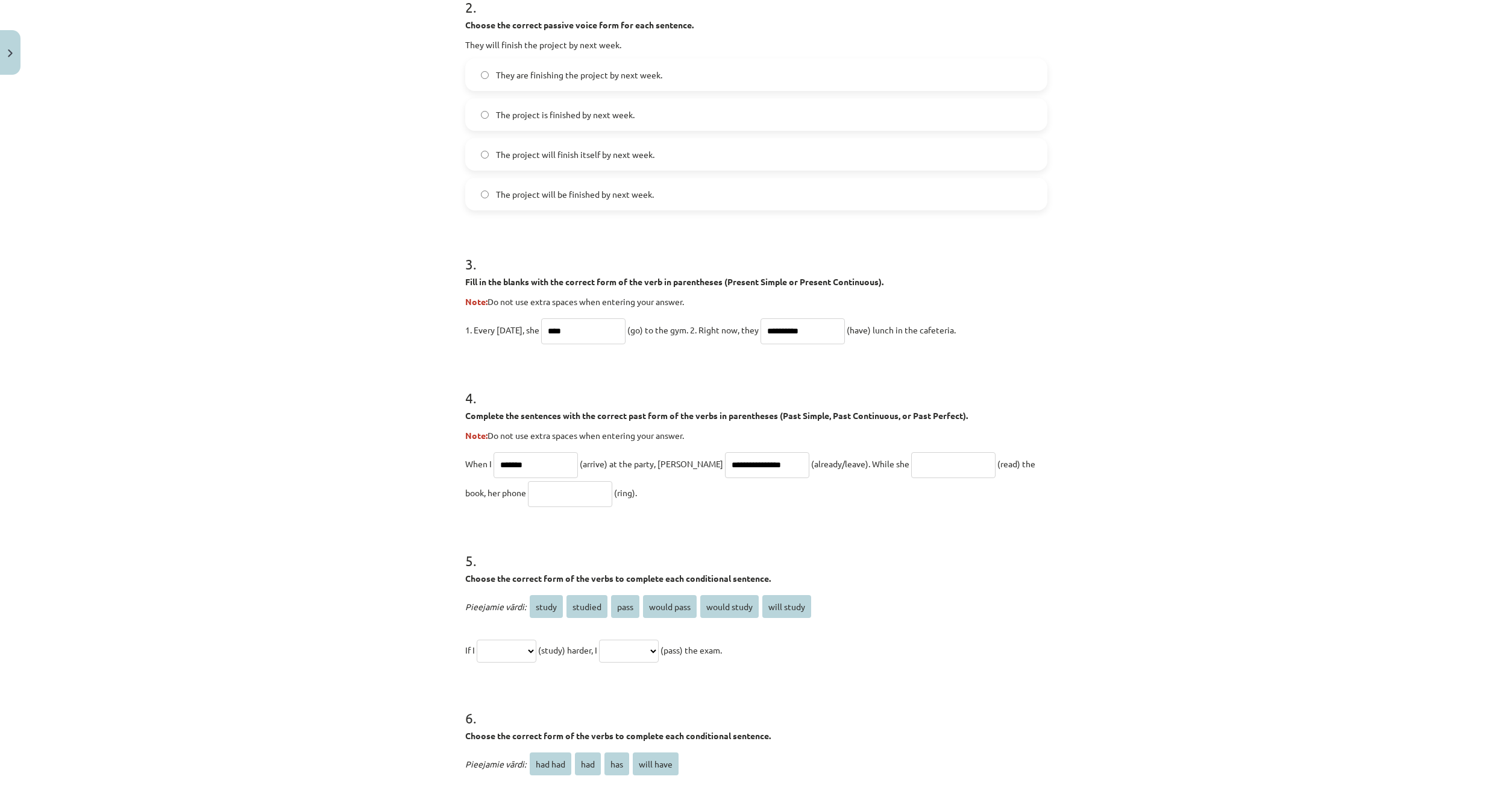
drag, startPoint x: 944, startPoint y: 472, endPoint x: 936, endPoint y: 482, distance: 12.8
click at [940, 478] on input "text" at bounding box center [953, 465] width 84 height 26
click at [911, 466] on input "*******" at bounding box center [953, 465] width 84 height 26
drag, startPoint x: 891, startPoint y: 463, endPoint x: 882, endPoint y: 466, distance: 9.5
click at [911, 464] on input "*******" at bounding box center [953, 465] width 84 height 26
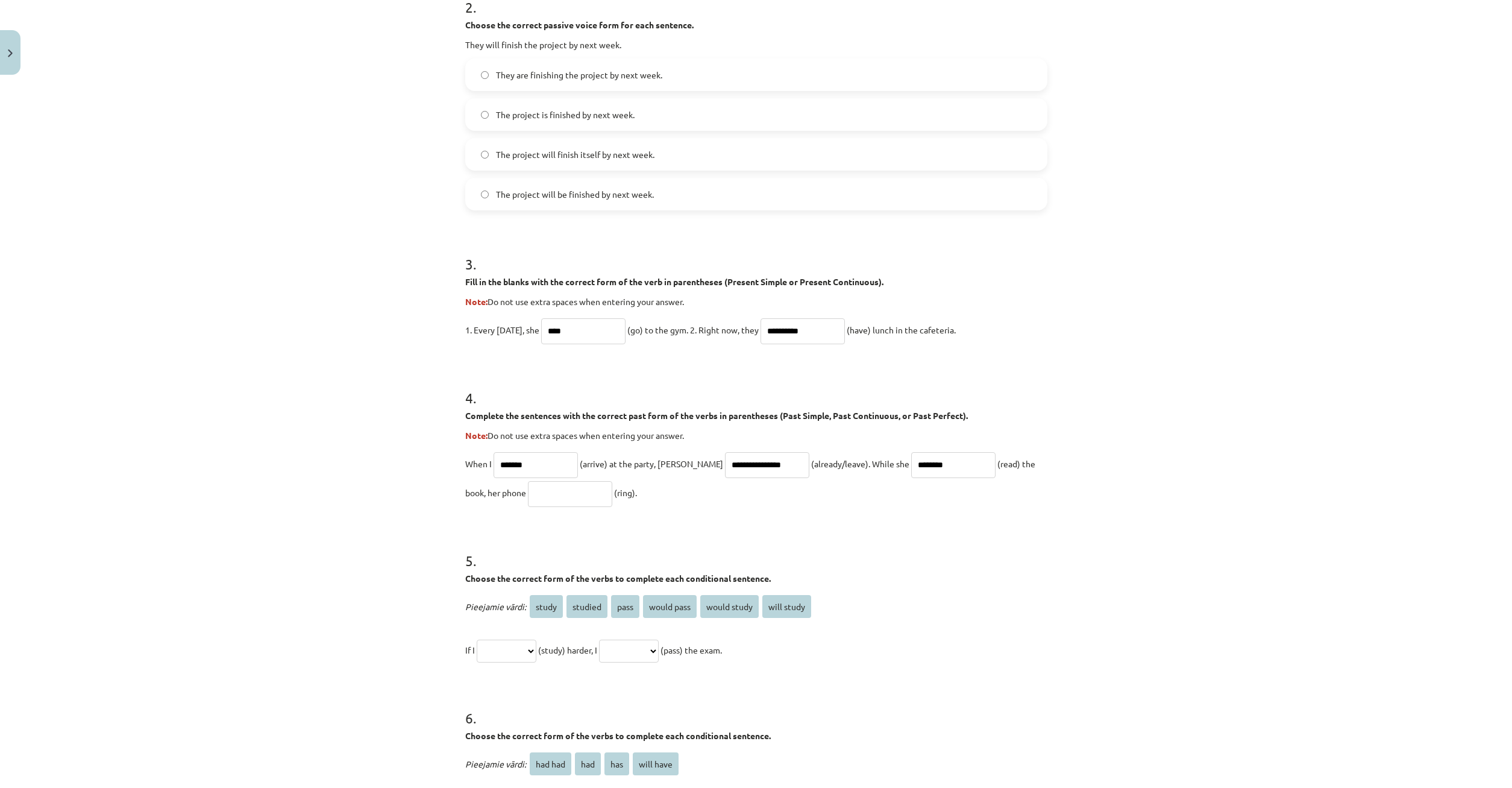
click at [911, 469] on input "*******" at bounding box center [953, 465] width 84 height 26
drag, startPoint x: 934, startPoint y: 474, endPoint x: 919, endPoint y: 506, distance: 35.3
click at [934, 473] on input "**********" at bounding box center [953, 465] width 84 height 26
type input "**********"
click at [528, 496] on input "text" at bounding box center [570, 494] width 84 height 26
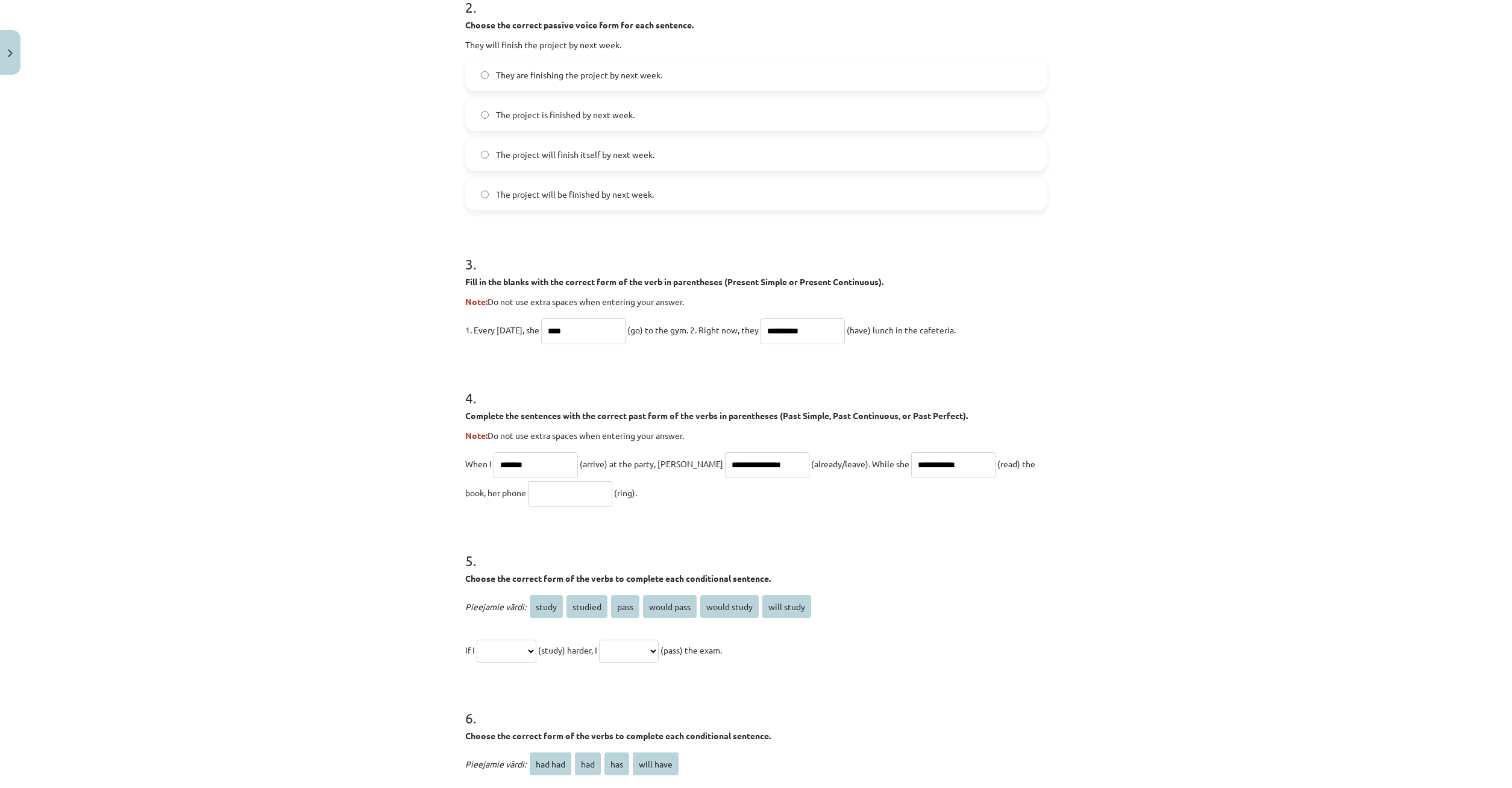
click at [927, 464] on input "**********" at bounding box center [953, 465] width 84 height 26
click at [936, 466] on input "**********" at bounding box center [953, 465] width 84 height 26
click at [528, 482] on input "text" at bounding box center [570, 494] width 84 height 26
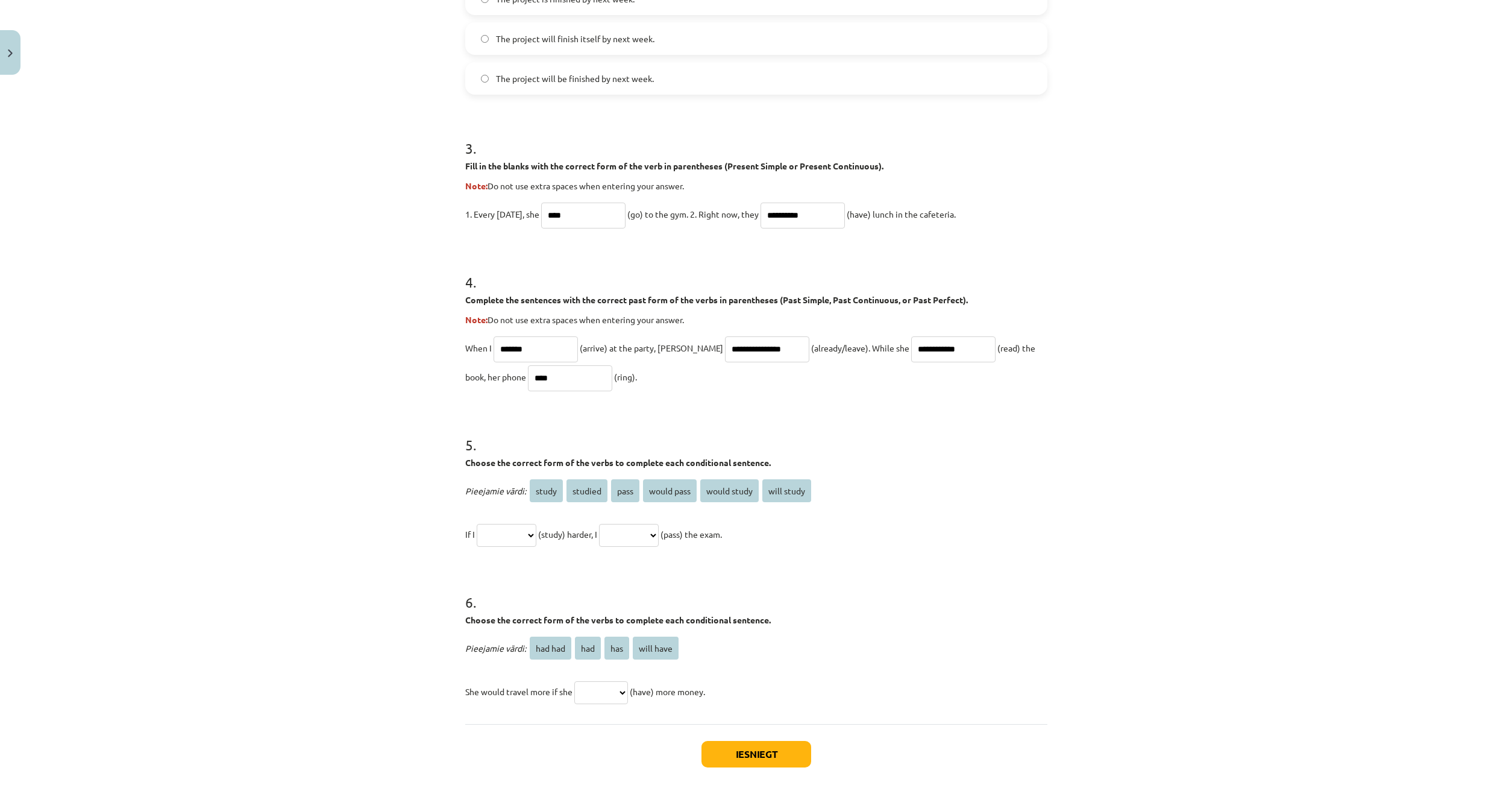
scroll to position [692, 0]
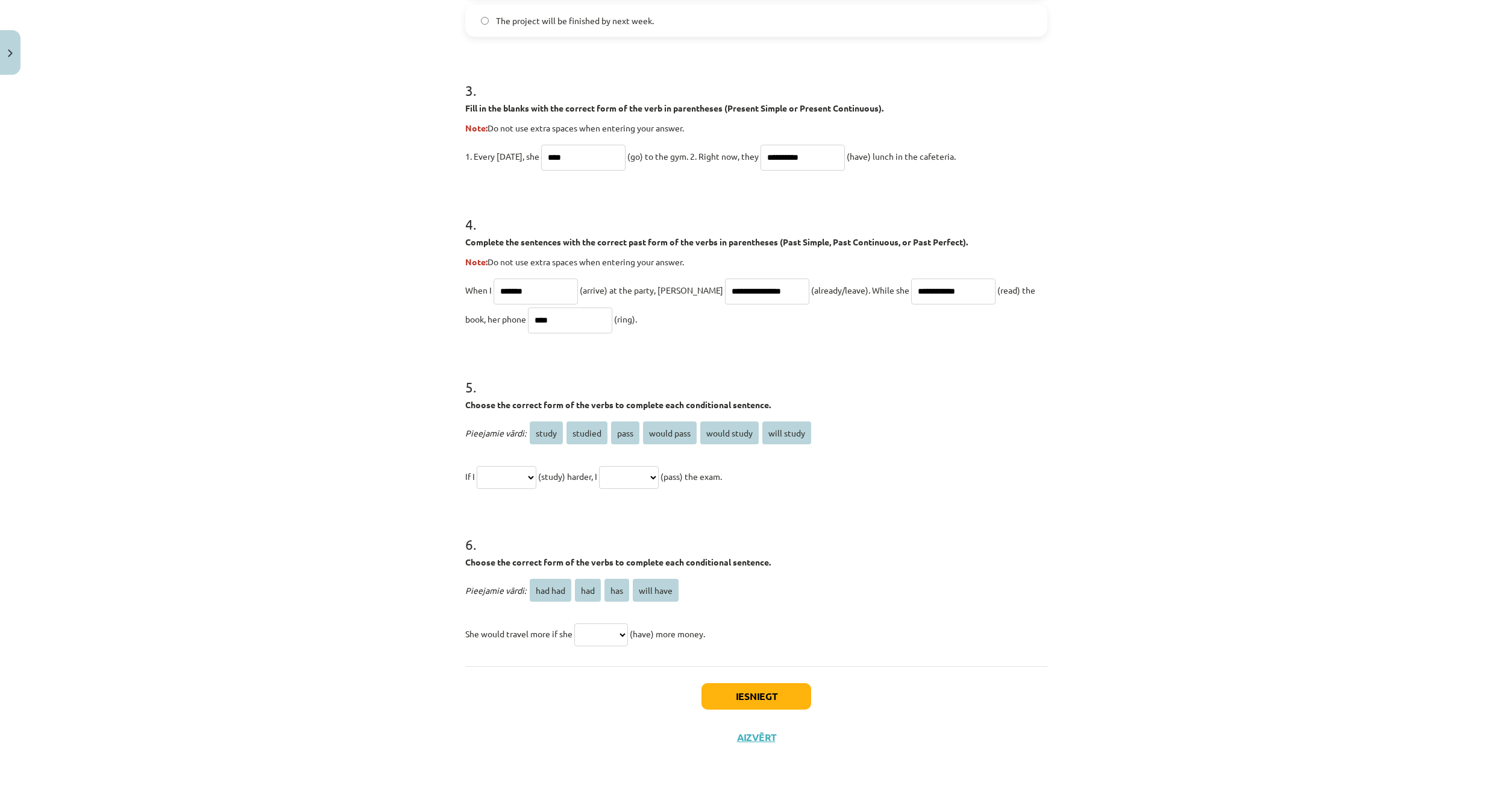
type input "****"
click at [477, 466] on select "**********" at bounding box center [507, 478] width 60 height 23
click at [683, 508] on form "**********" at bounding box center [756, 97] width 582 height 1100
click at [599, 466] on select "**********" at bounding box center [629, 478] width 60 height 23
click at [638, 474] on select "**********" at bounding box center [629, 478] width 60 height 23
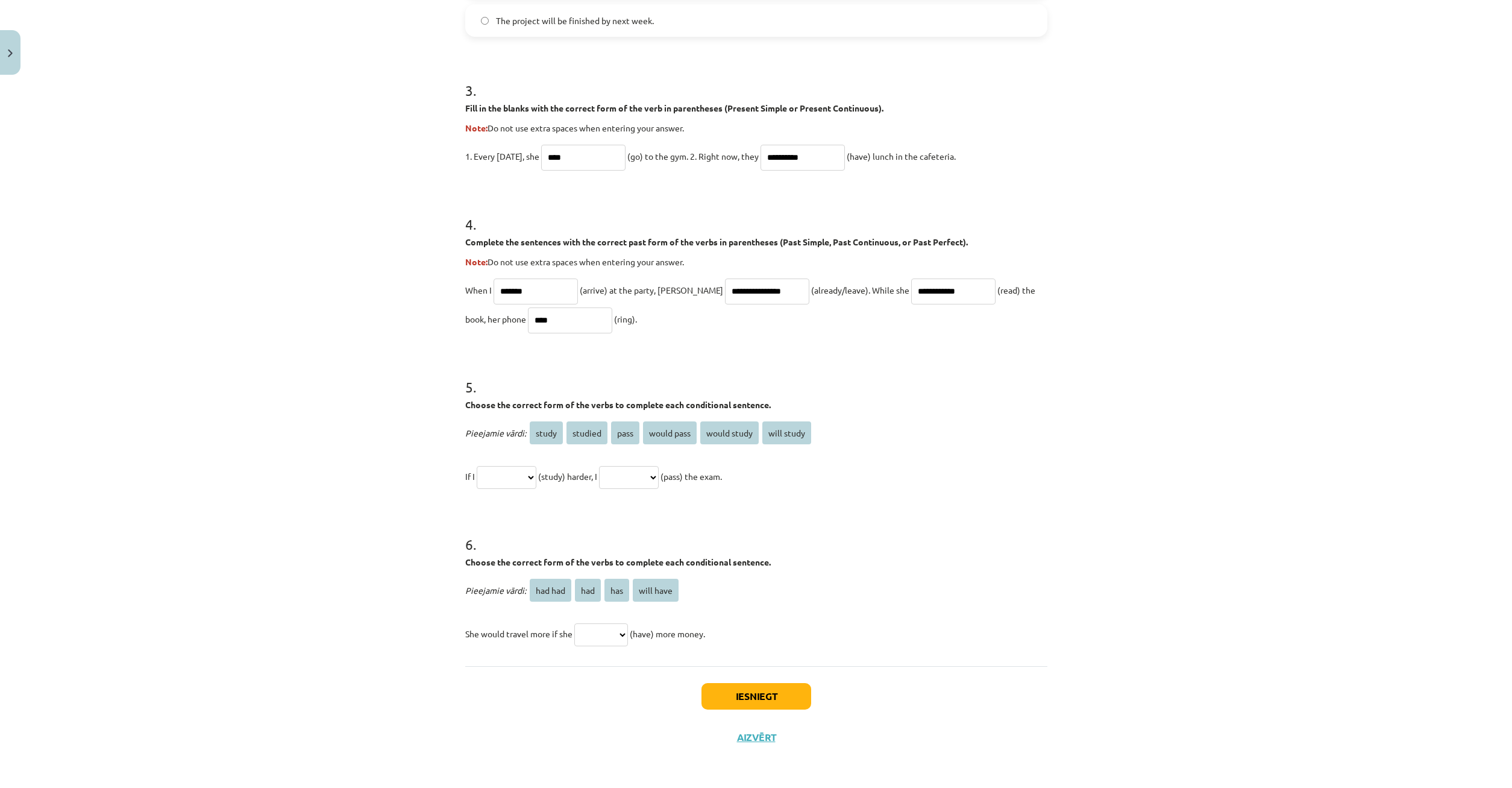
click at [477, 466] on select "**********" at bounding box center [507, 478] width 60 height 23
select select "*******"
click option "*******" at bounding box center [0, 0] width 0 height 0
click at [599, 466] on select "**********" at bounding box center [629, 478] width 60 height 23
select select "**********"
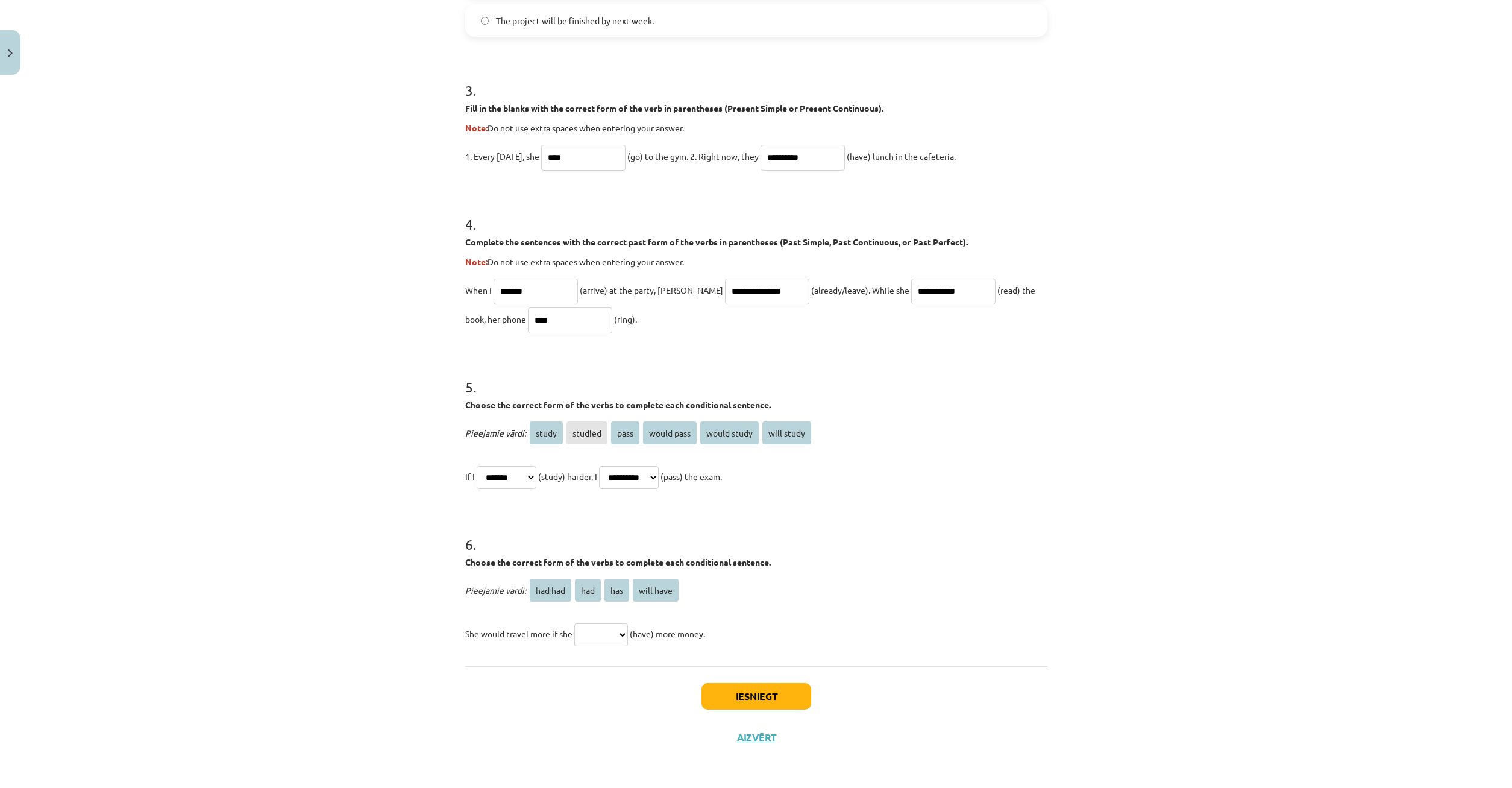
click option "**********" at bounding box center [0, 0] width 0 height 0
click at [477, 466] on select "**********" at bounding box center [507, 478] width 60 height 23
click at [611, 516] on h1 "6 ." at bounding box center [756, 533] width 582 height 37
click at [574, 623] on select "******* *** *** *********" at bounding box center [601, 635] width 54 height 23
click option "*******" at bounding box center [0, 0] width 0 height 0
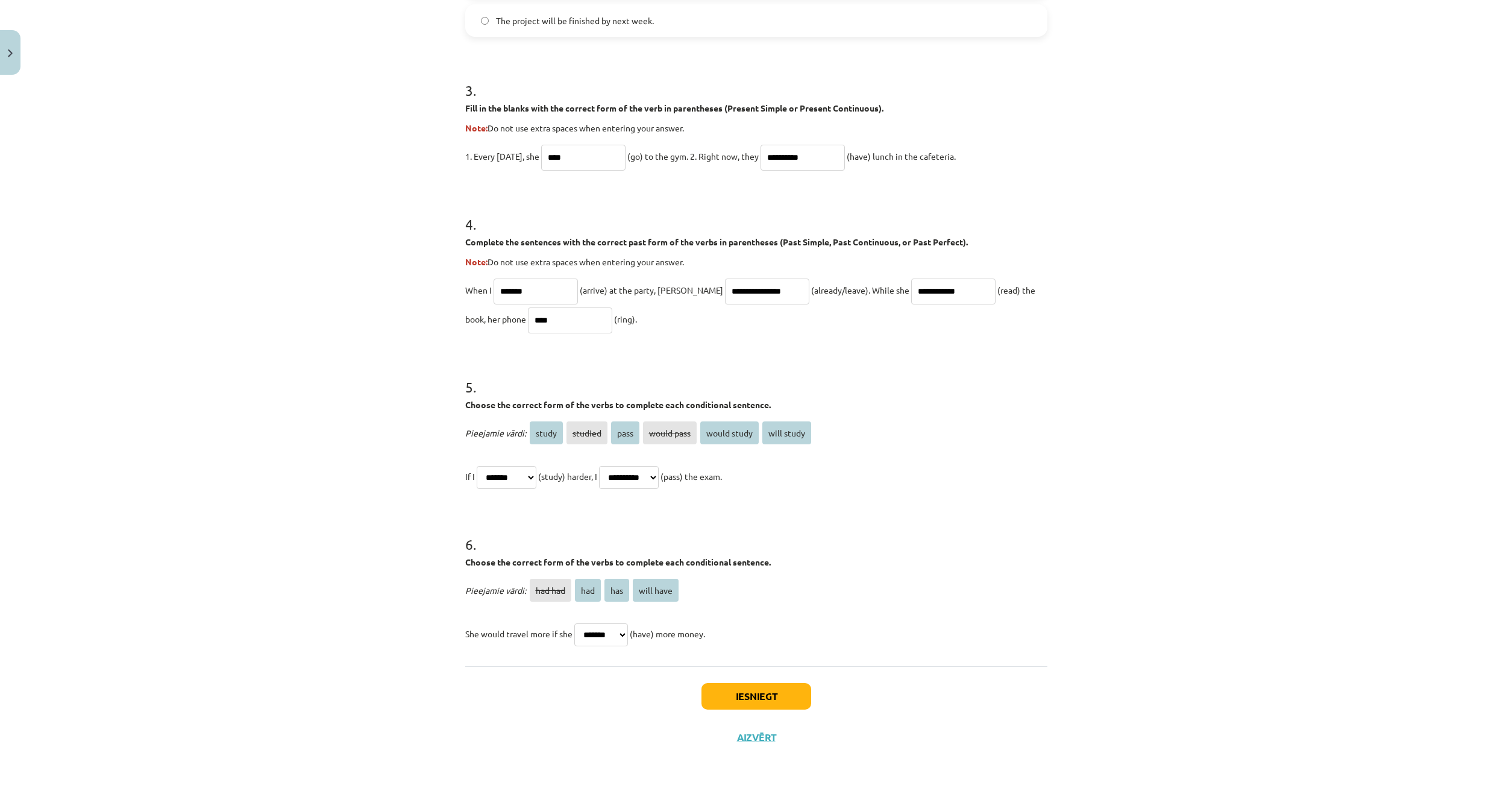
click at [574, 623] on select "******* *** *** *********" at bounding box center [601, 635] width 54 height 23
click option "***" at bounding box center [0, 0] width 0 height 0
click at [574, 623] on select "******* *** *** *********" at bounding box center [601, 635] width 54 height 23
select select "*******"
click option "*******" at bounding box center [0, 0] width 0 height 0
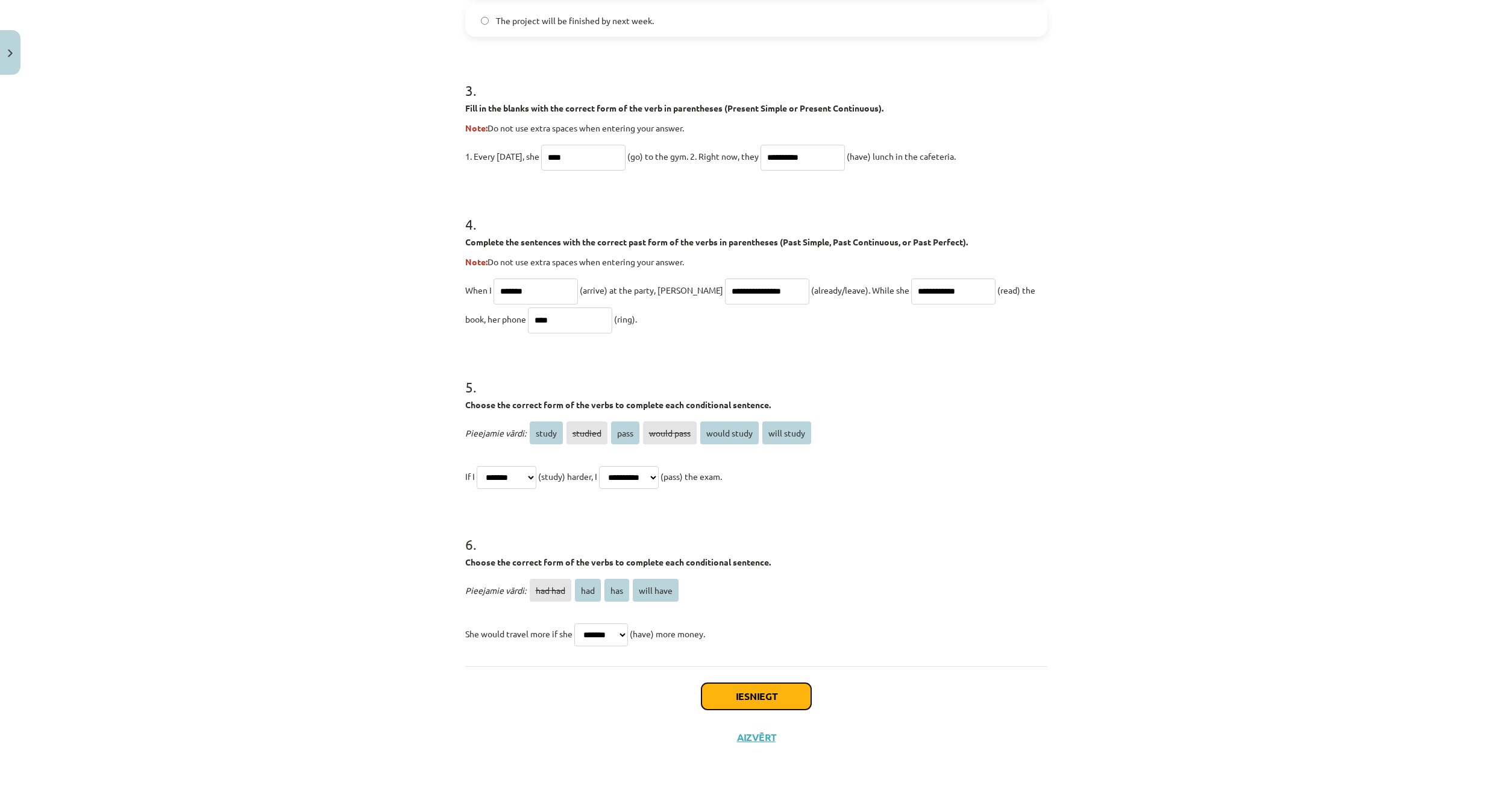
click at [771, 700] on button "Iesniegt" at bounding box center [756, 696] width 109 height 27
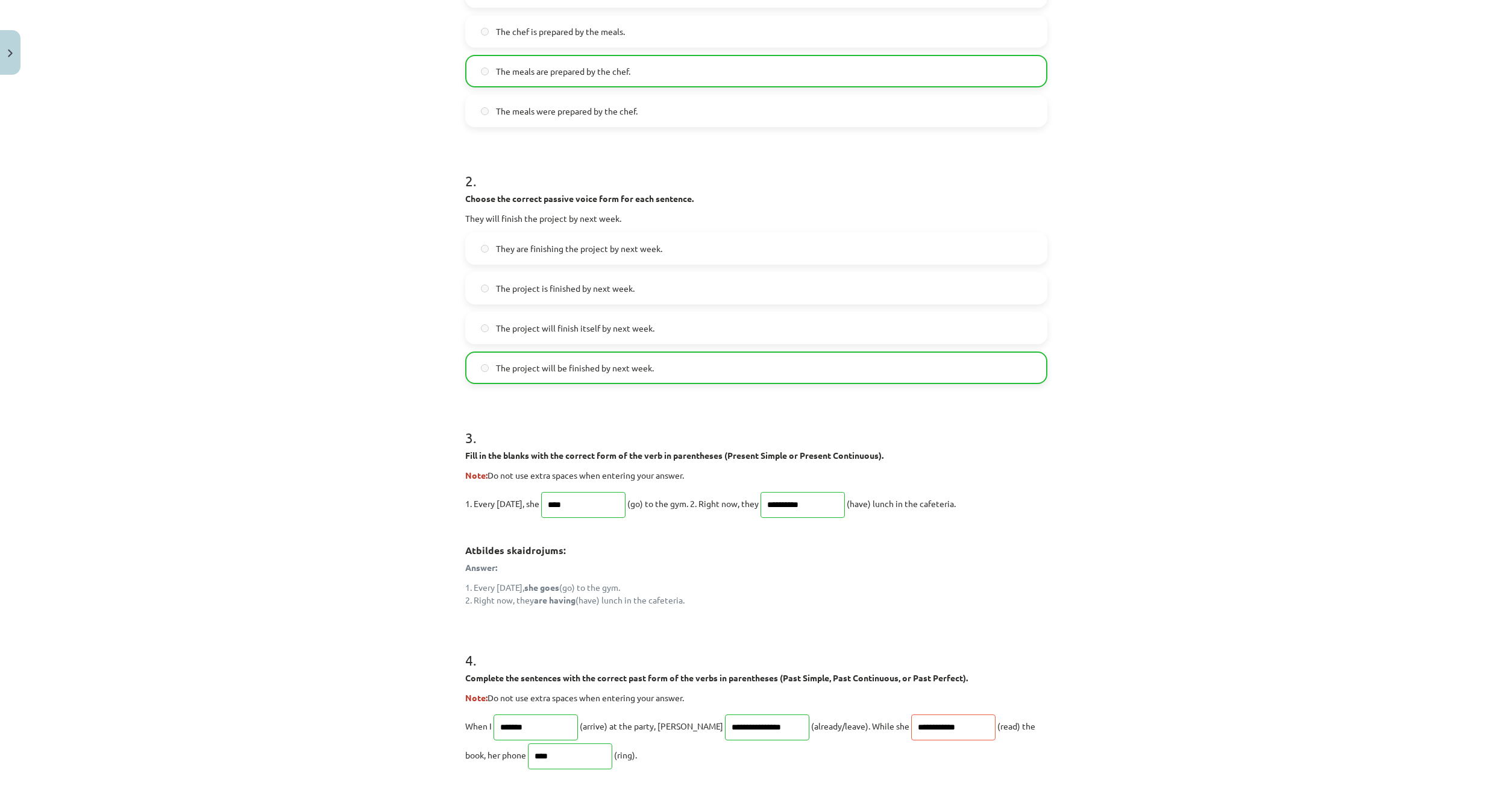
scroll to position [519, 0]
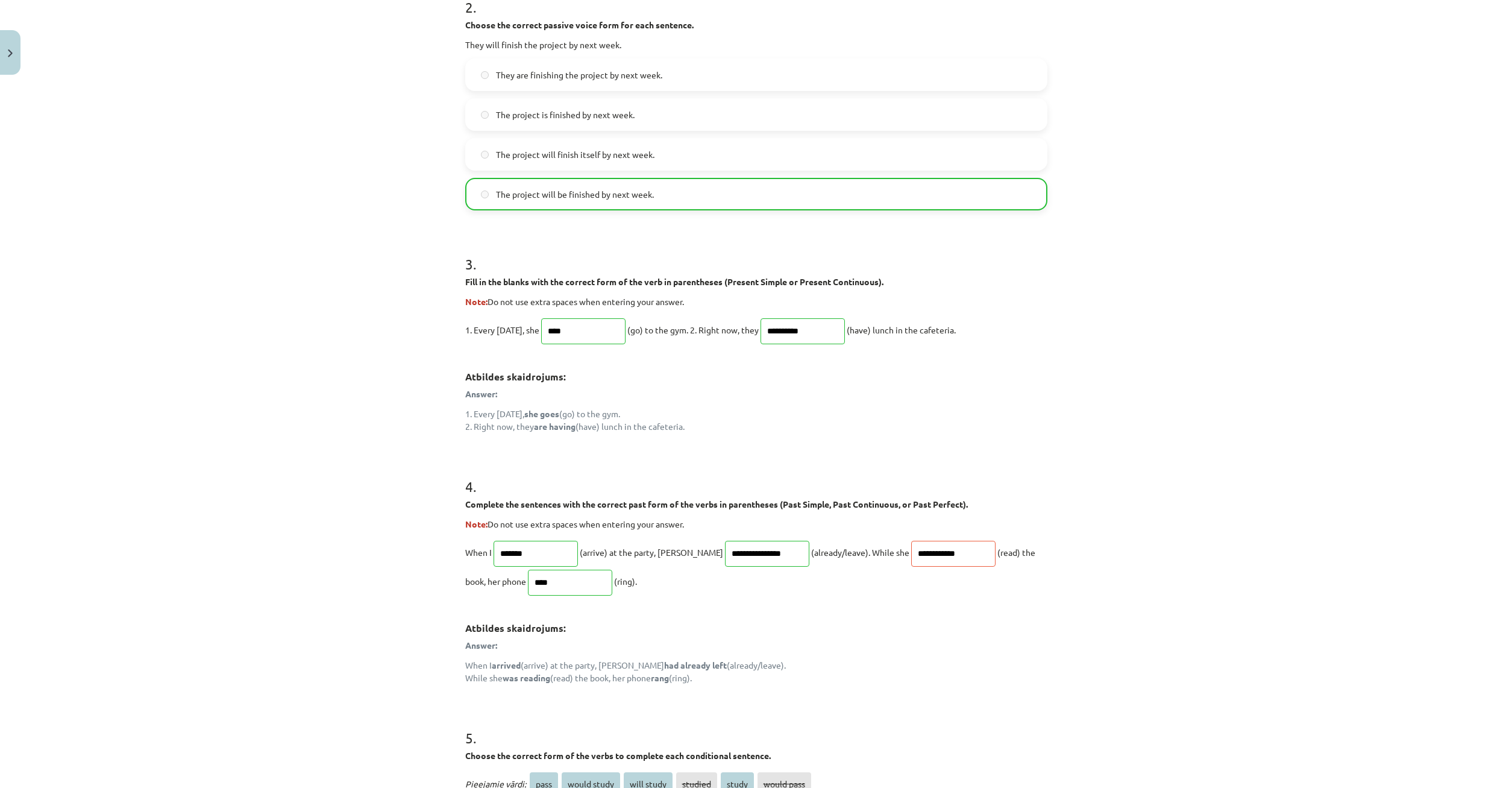
click at [859, 559] on p "**********" at bounding box center [756, 566] width 582 height 58
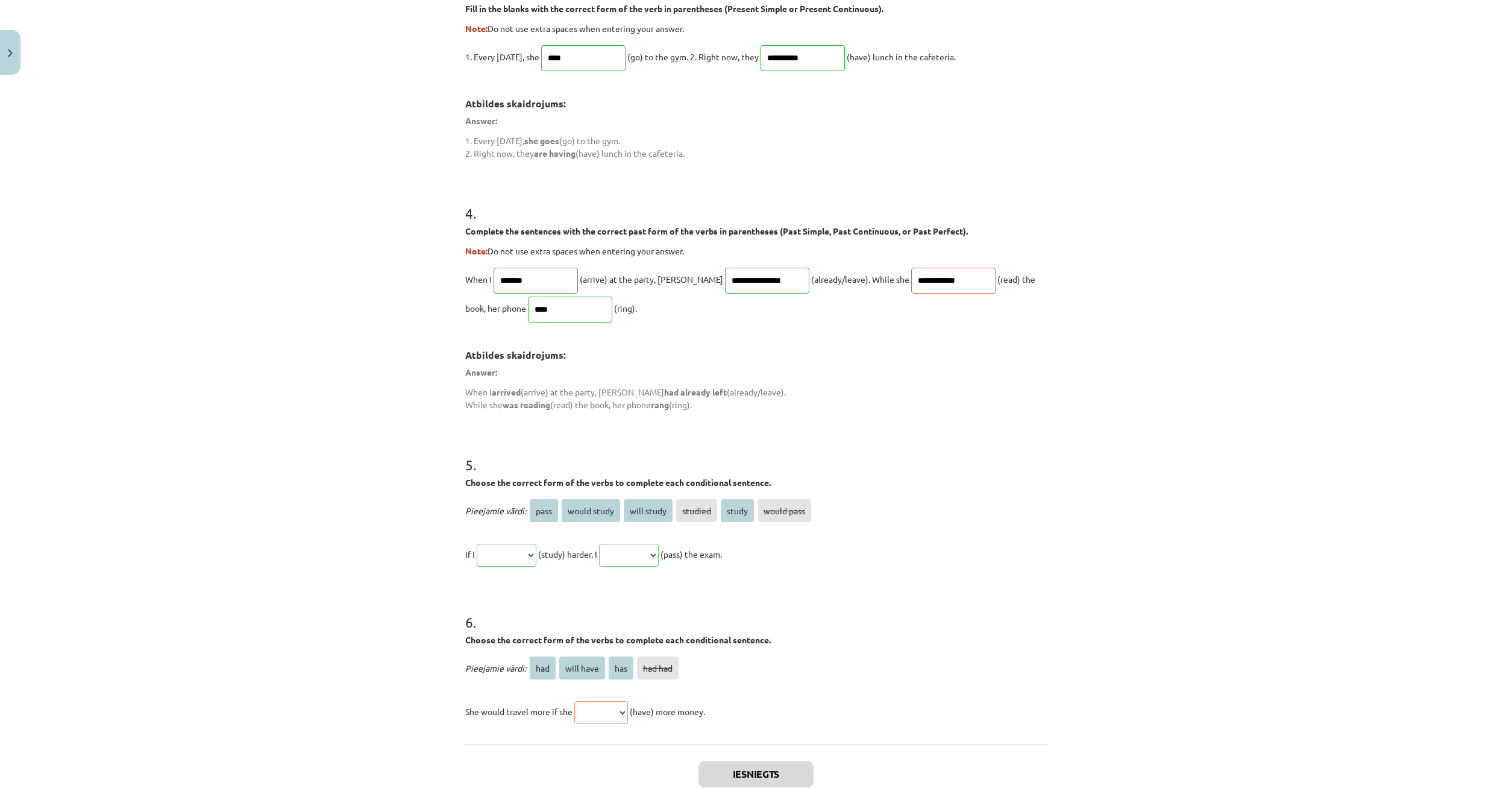
scroll to position [908, 0]
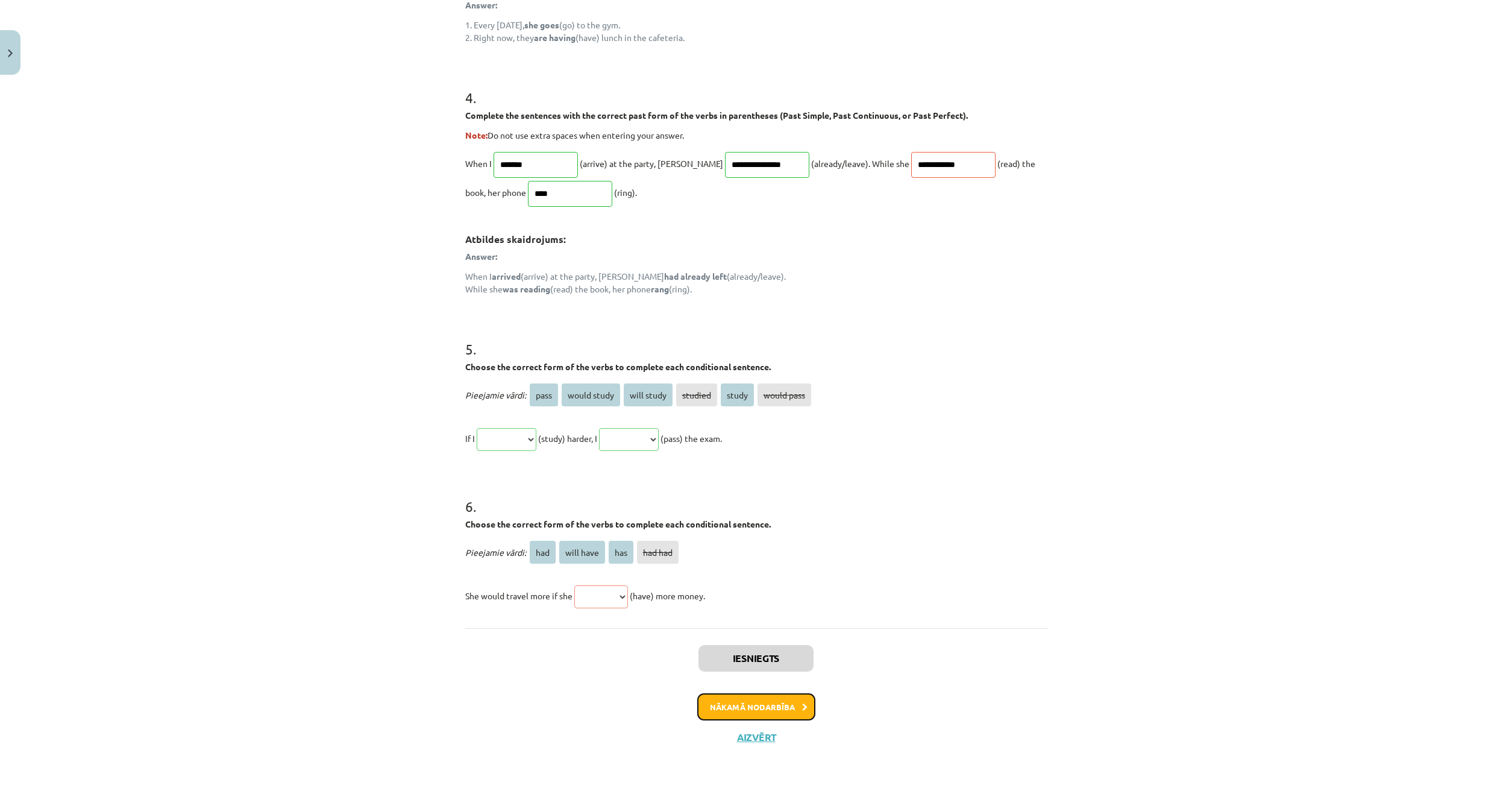
click at [775, 700] on button "Nākamā nodarbība" at bounding box center [756, 707] width 118 height 28
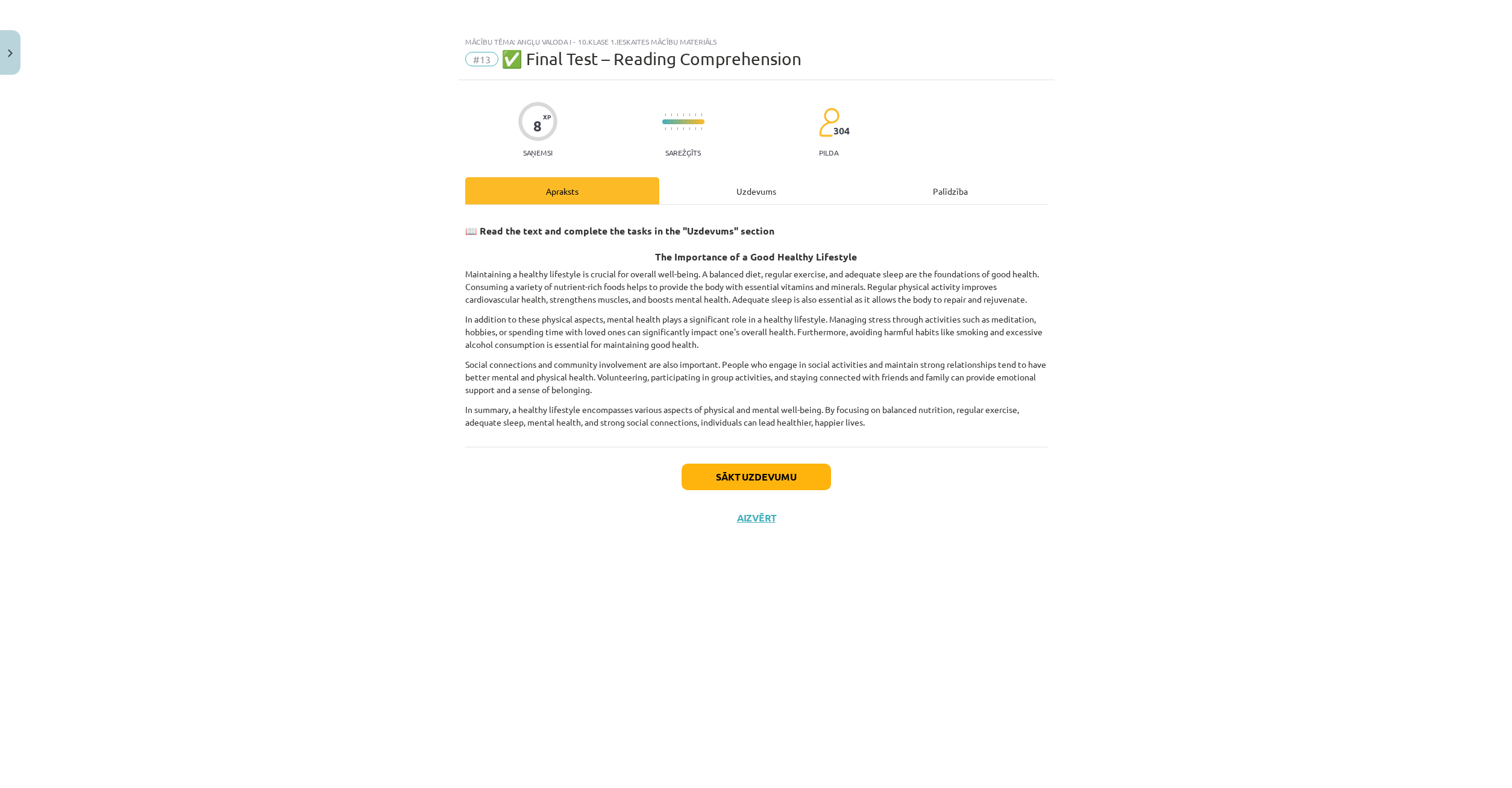
click at [756, 184] on div "Uzdevums" at bounding box center [756, 191] width 194 height 27
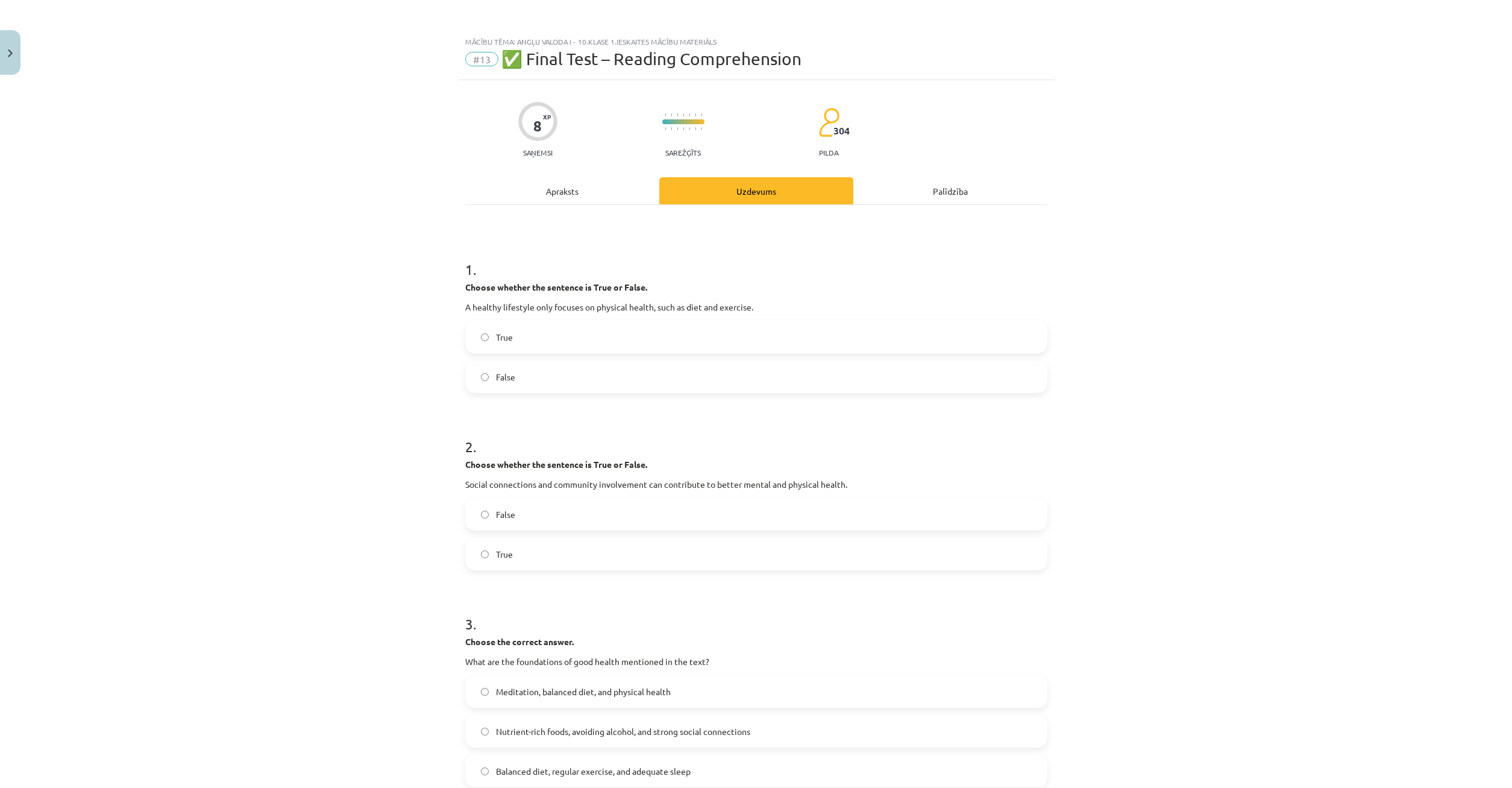
click at [576, 195] on div "Apraksts" at bounding box center [562, 191] width 194 height 27
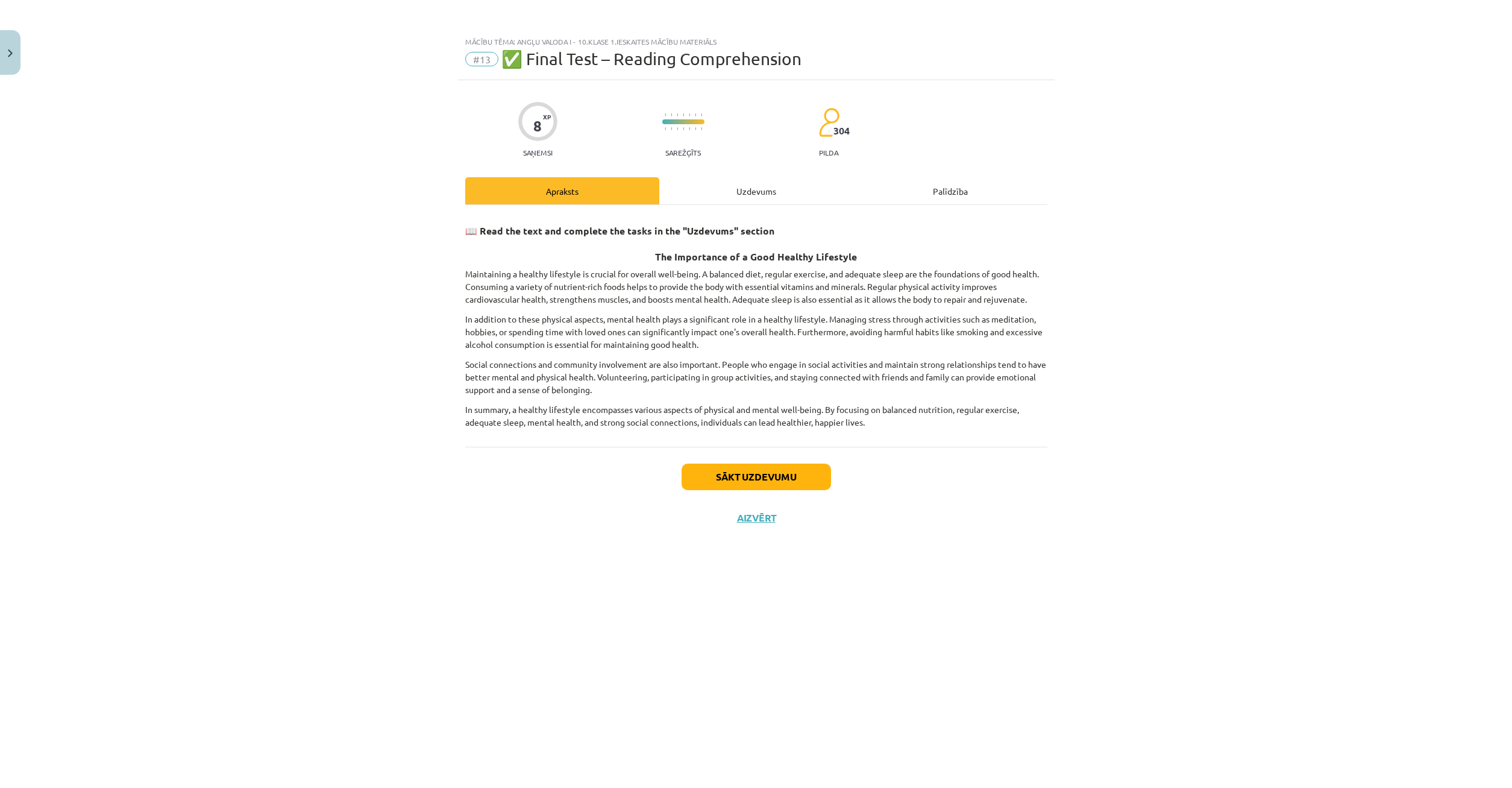
click at [739, 191] on div "Uzdevums" at bounding box center [756, 191] width 194 height 27
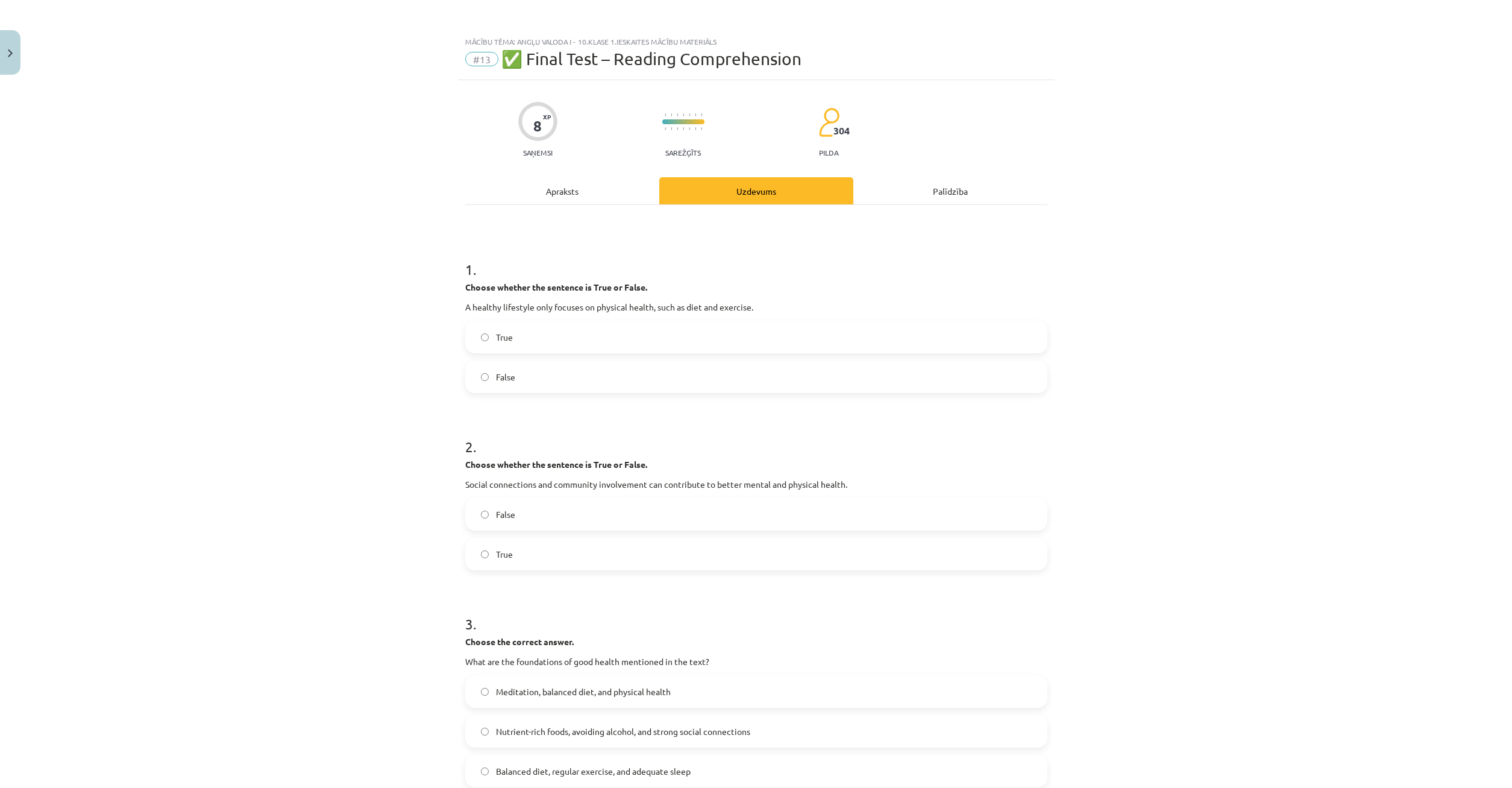
click at [499, 375] on span "False" at bounding box center [506, 377] width 19 height 13
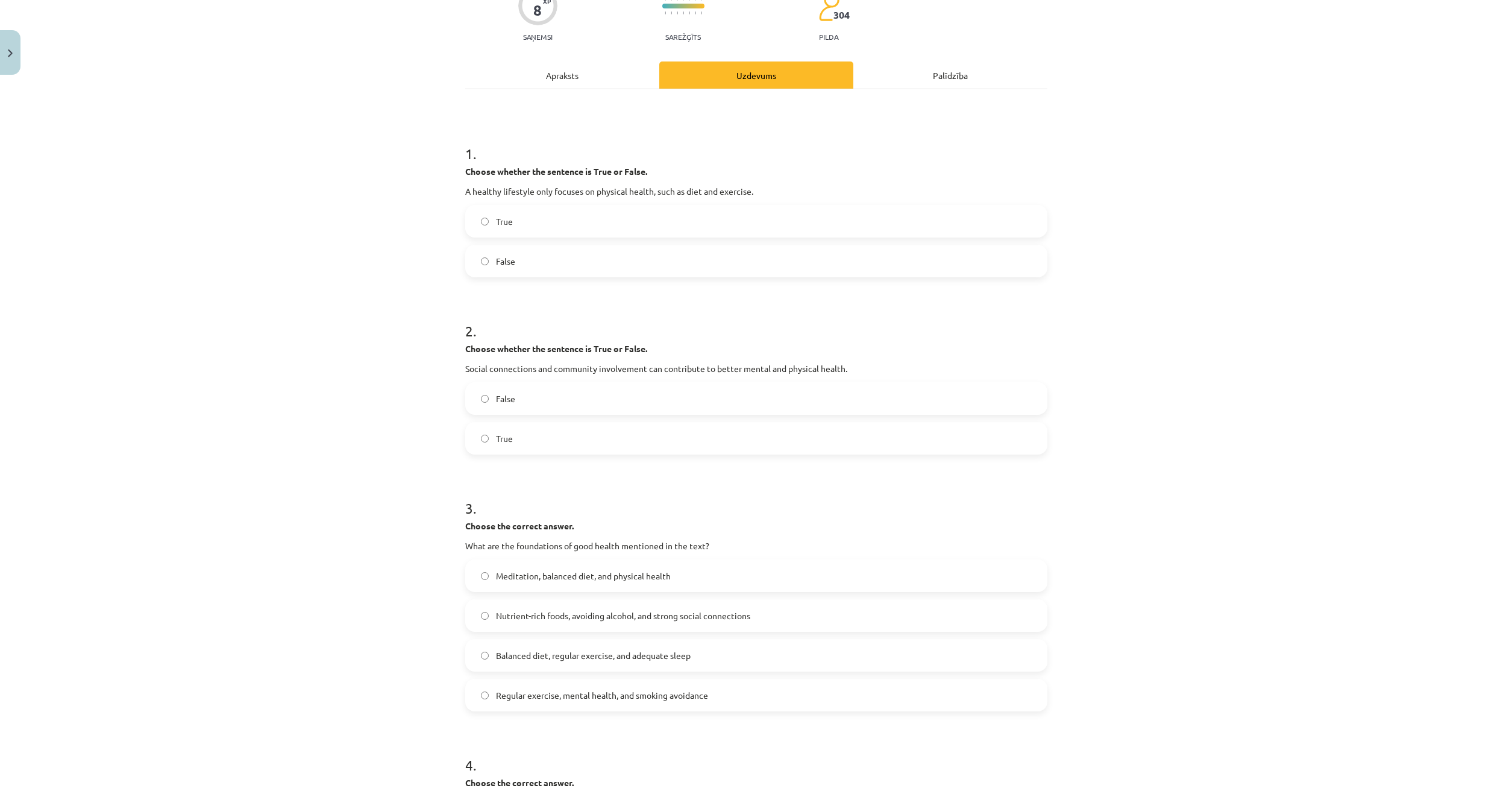
drag, startPoint x: 548, startPoint y: 79, endPoint x: 551, endPoint y: 74, distance: 5.8
click at [548, 79] on div "Apraksts" at bounding box center [562, 75] width 194 height 27
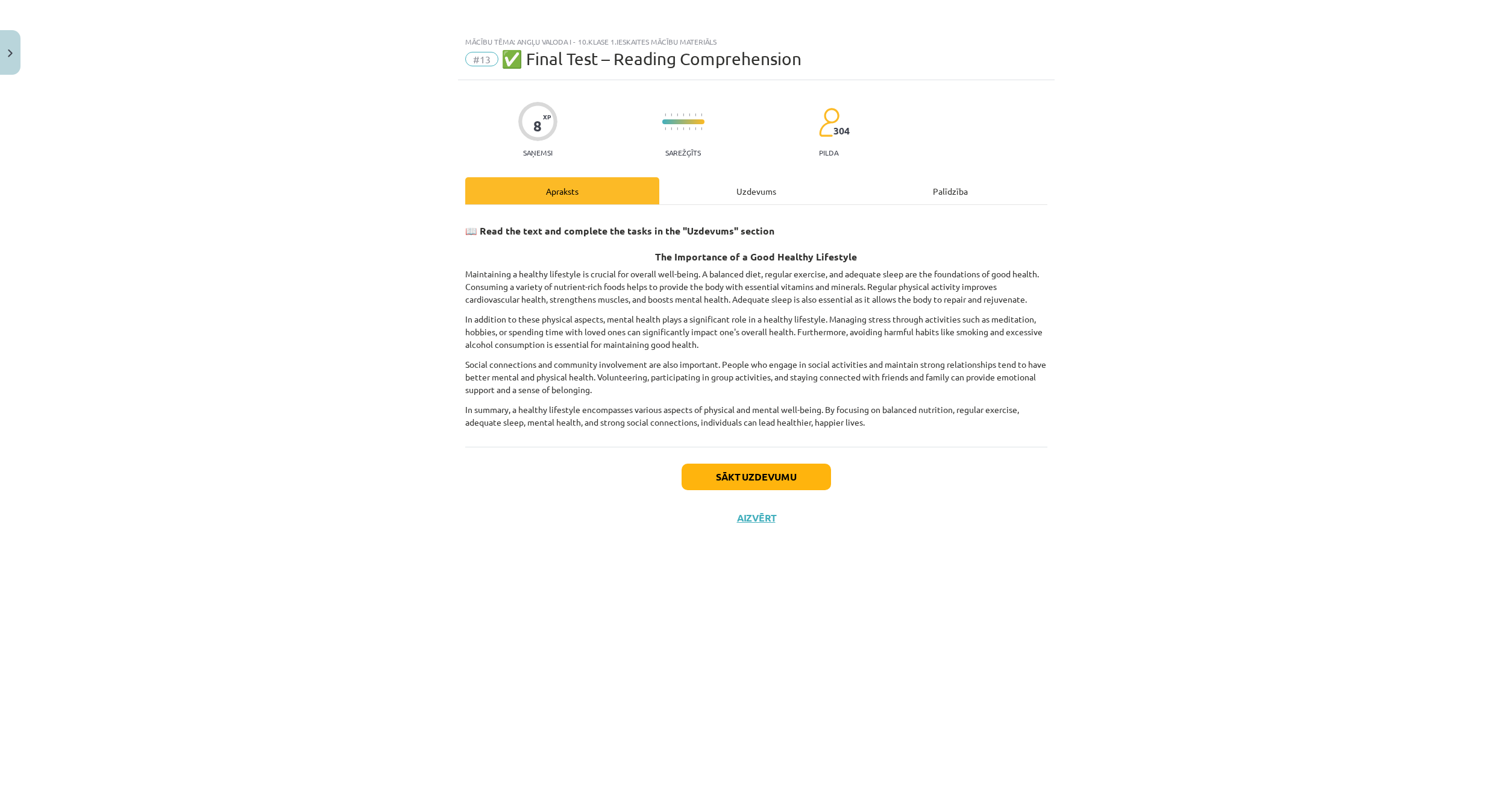
click at [784, 195] on div "Uzdevums" at bounding box center [756, 191] width 194 height 27
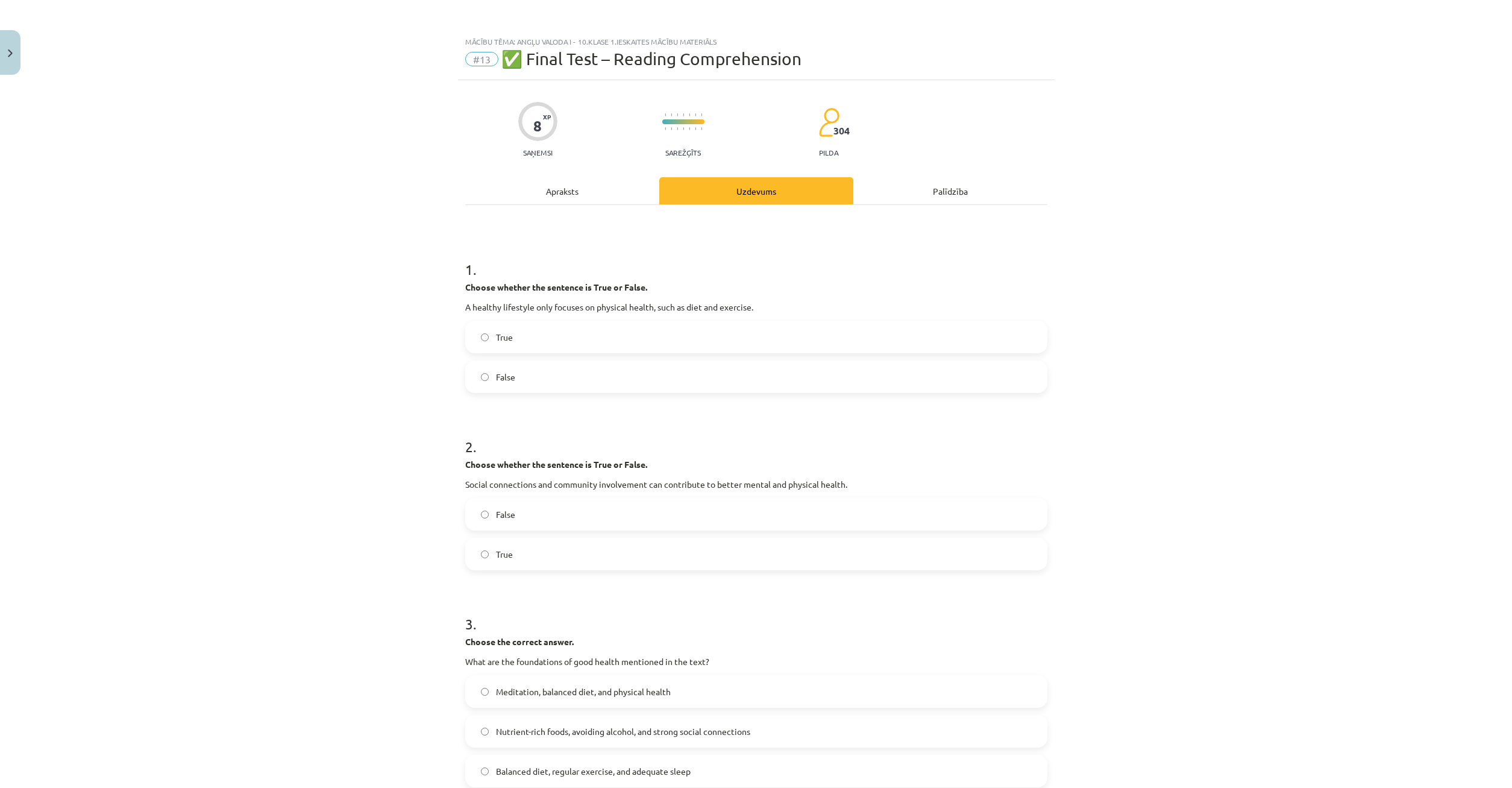
scroll to position [173, 0]
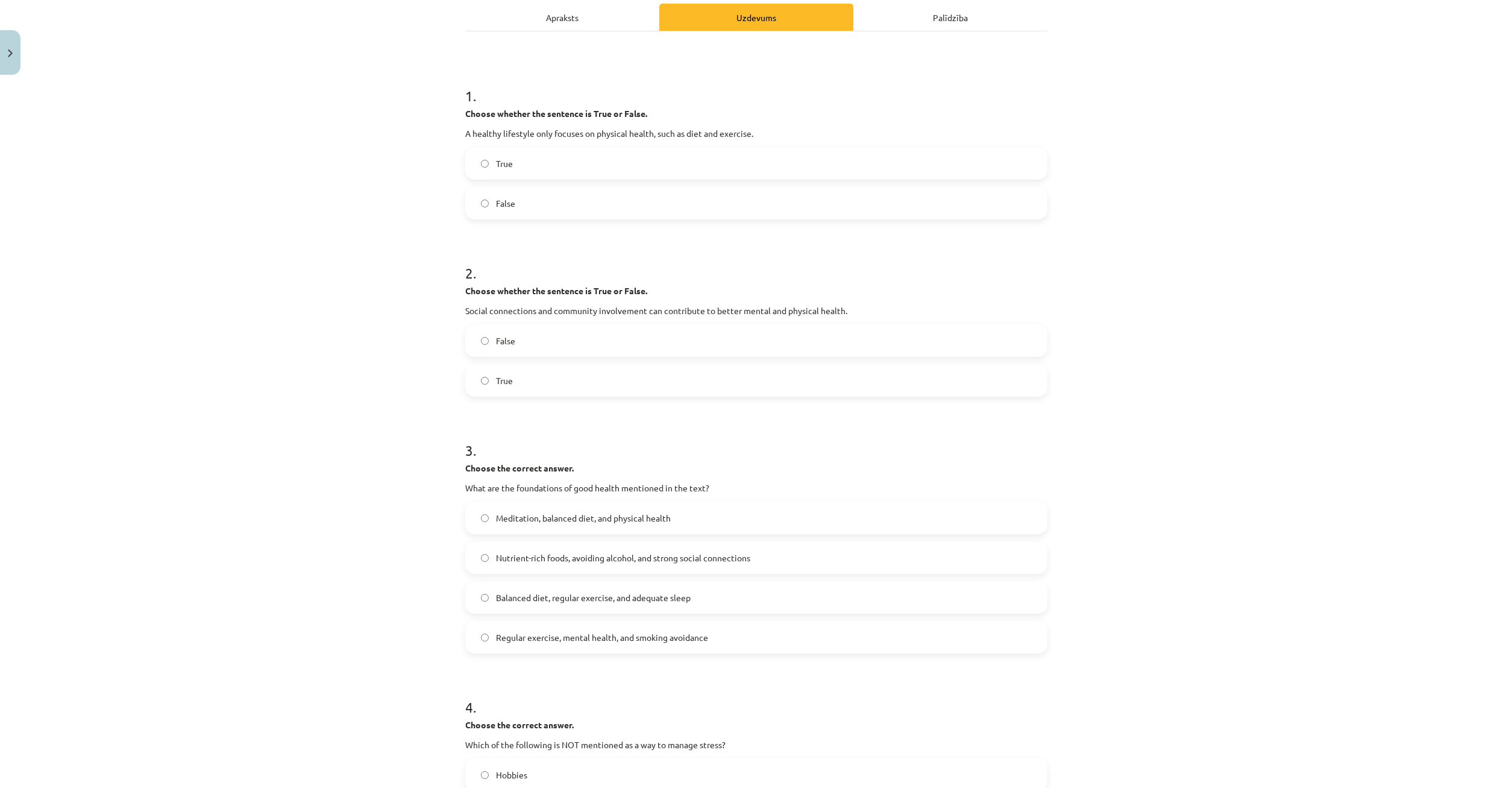
click at [491, 597] on label "Balanced diet, regular exercise, and adequate sleep" at bounding box center [756, 597] width 580 height 30
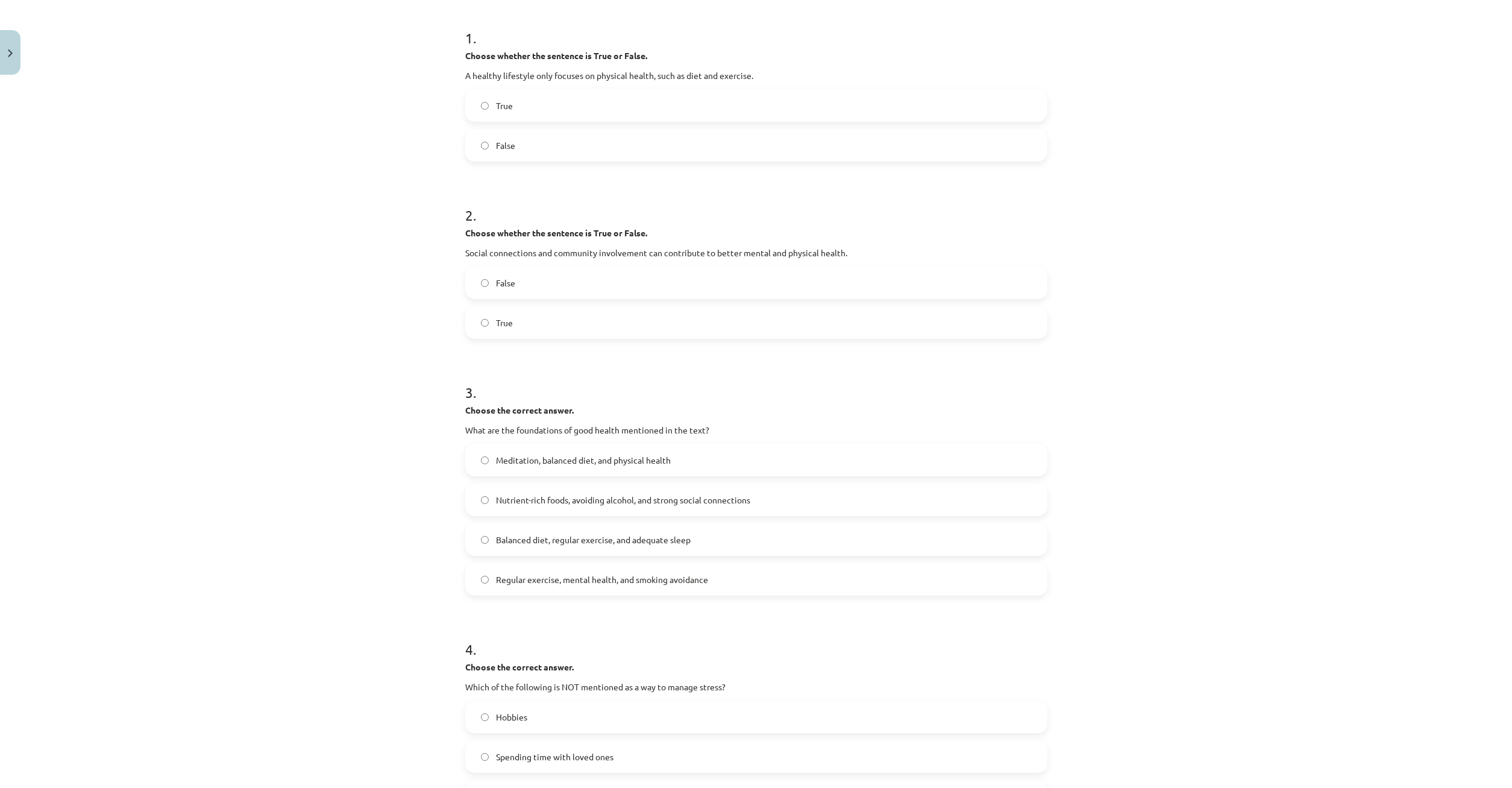
scroll to position [116, 0]
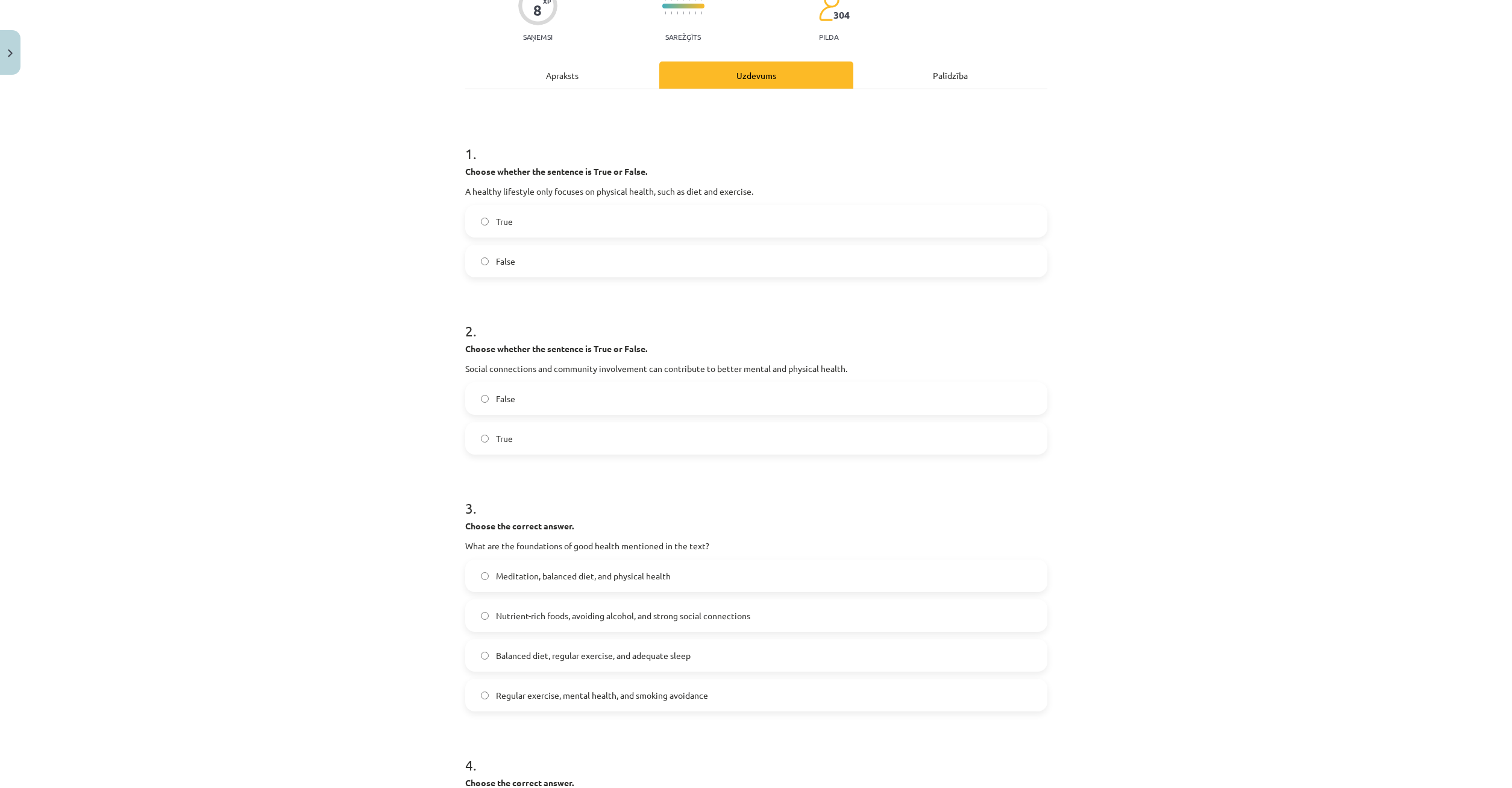
click at [579, 74] on div "Apraksts" at bounding box center [562, 75] width 194 height 27
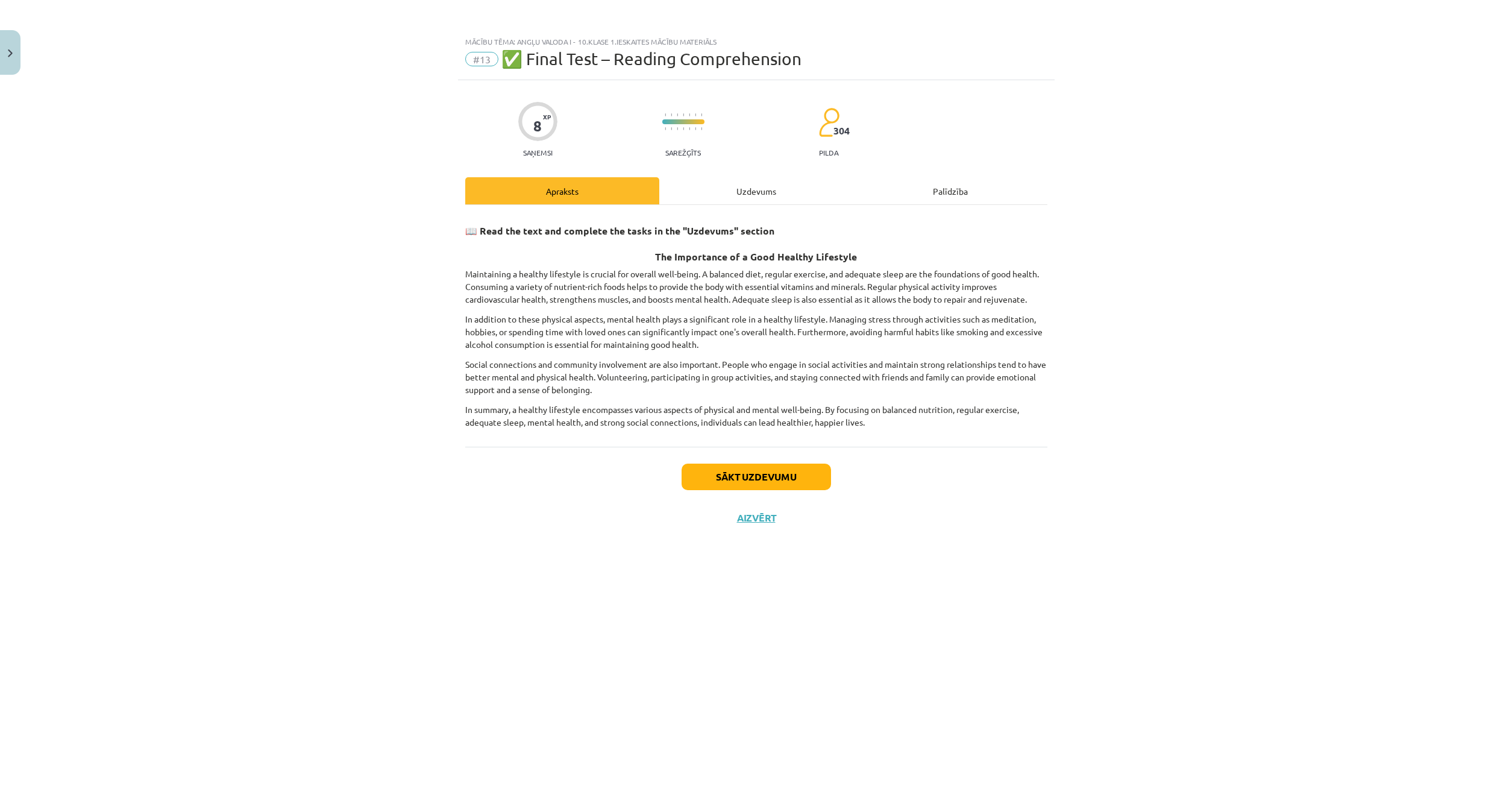
click at [762, 191] on div "Uzdevums" at bounding box center [756, 191] width 194 height 27
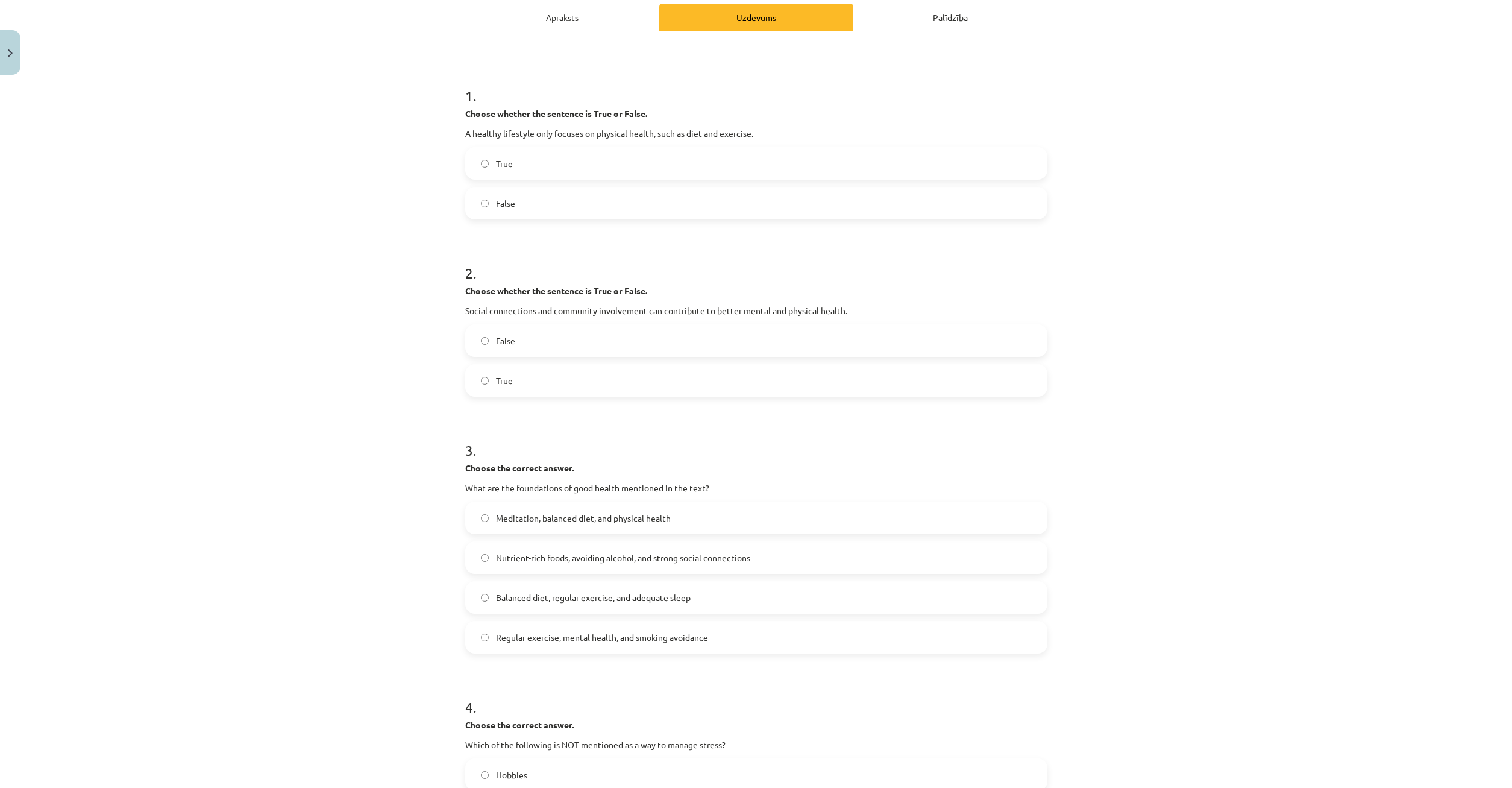
scroll to position [405, 0]
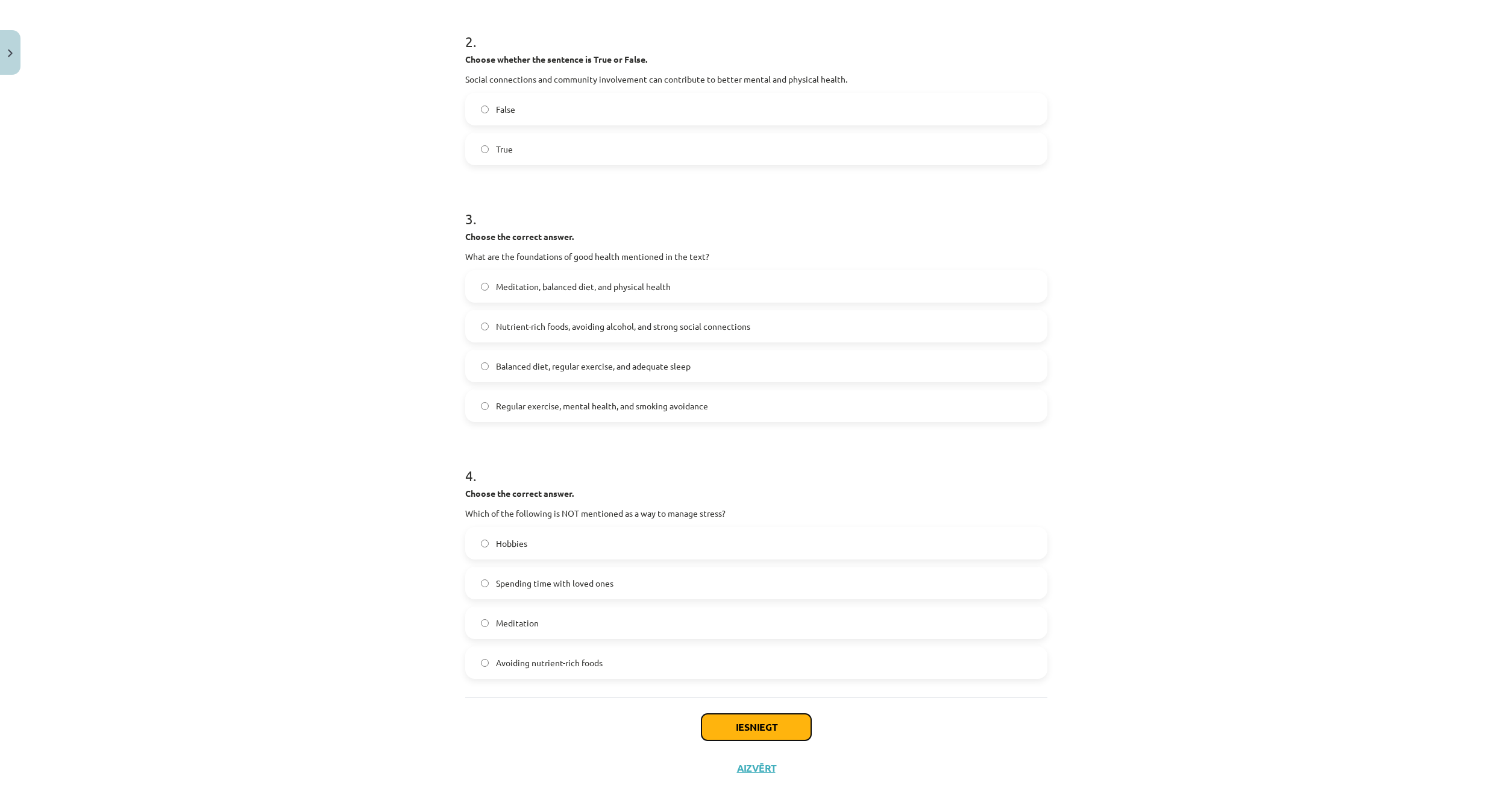
click at [778, 734] on button "Iesniegt" at bounding box center [756, 726] width 109 height 27
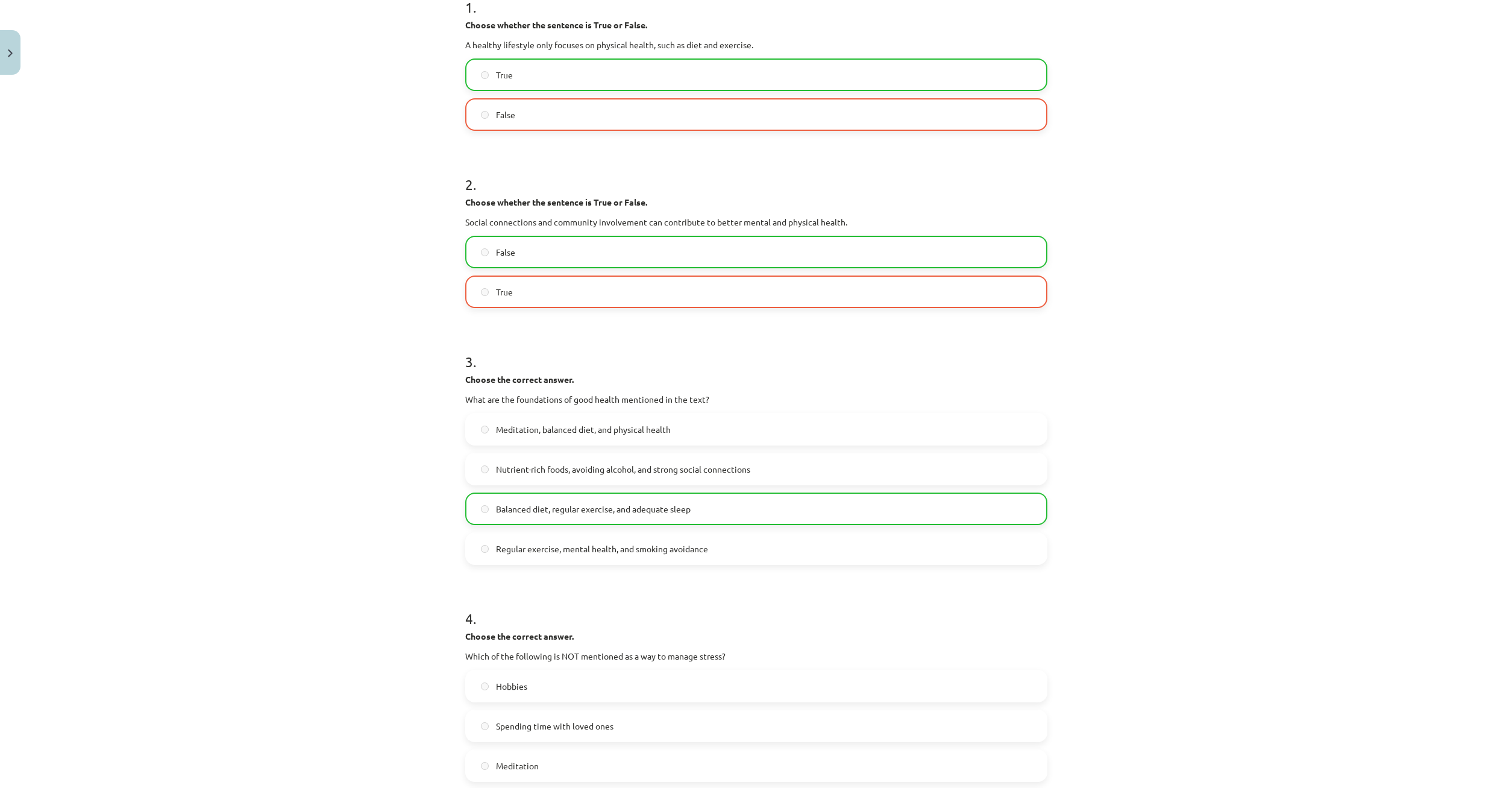
scroll to position [474, 0]
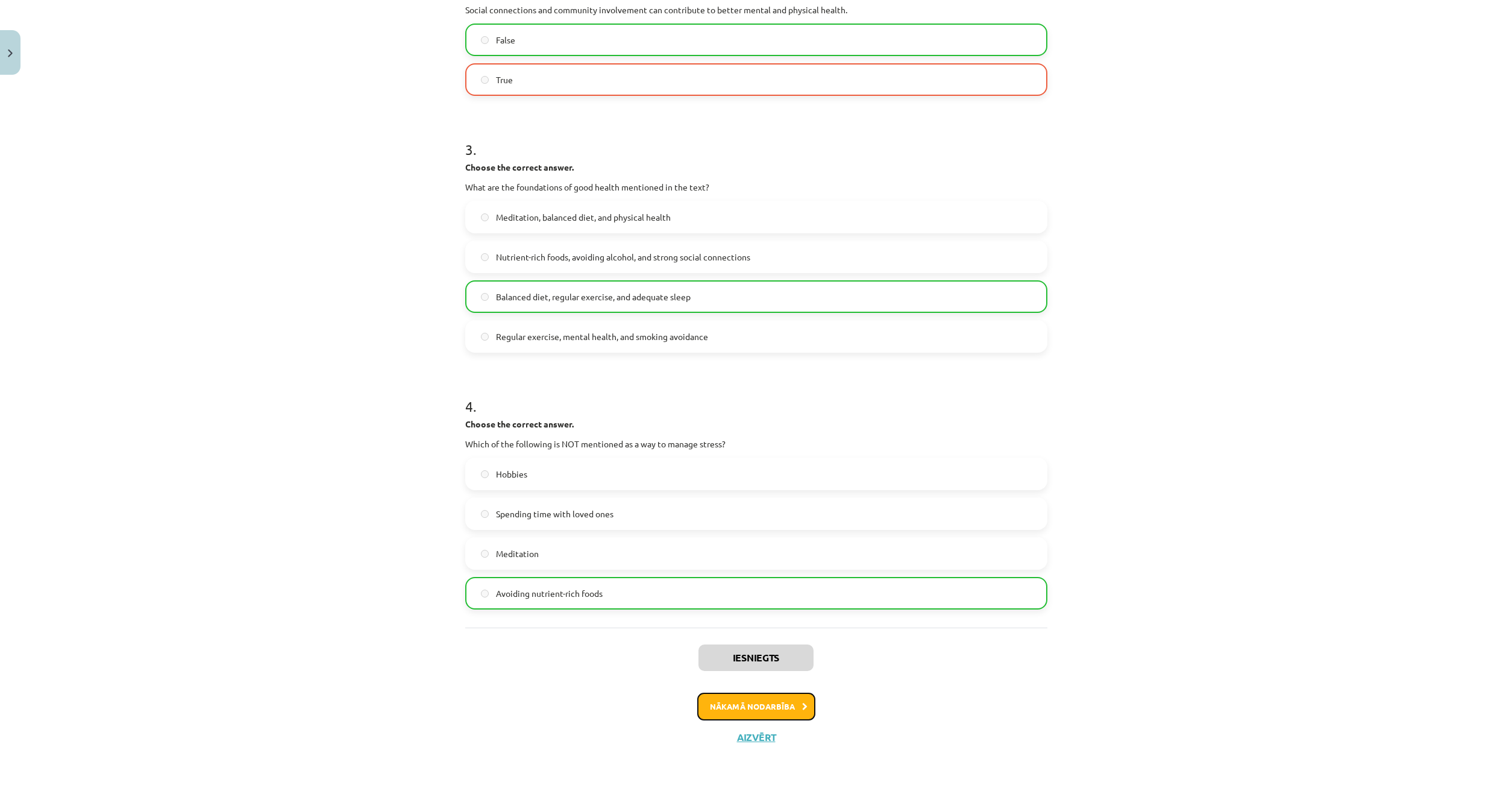
click at [786, 719] on button "Nākamā nodarbība" at bounding box center [756, 706] width 118 height 28
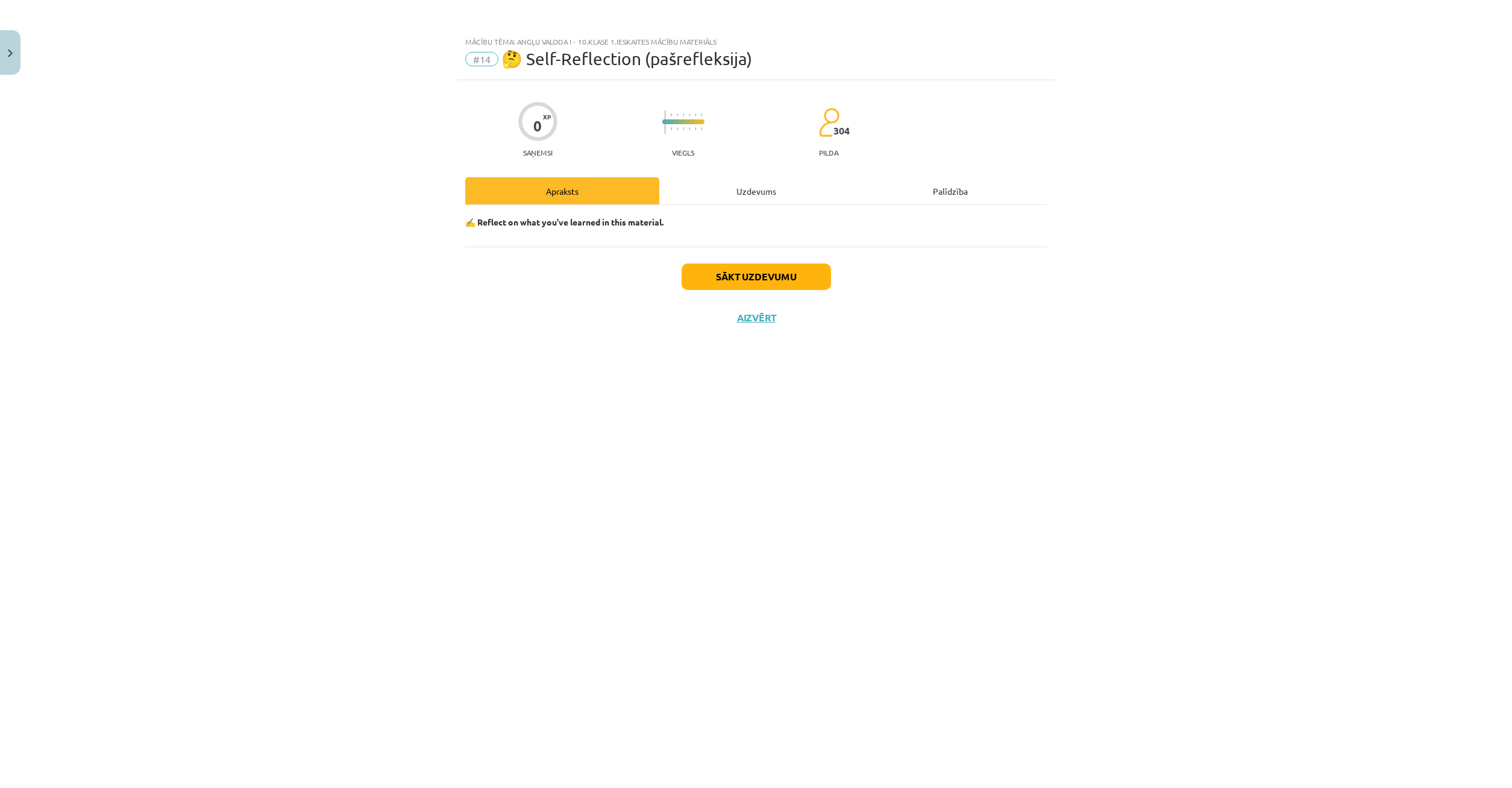
scroll to position [0, 0]
click at [744, 184] on div "Uzdevums" at bounding box center [756, 191] width 194 height 27
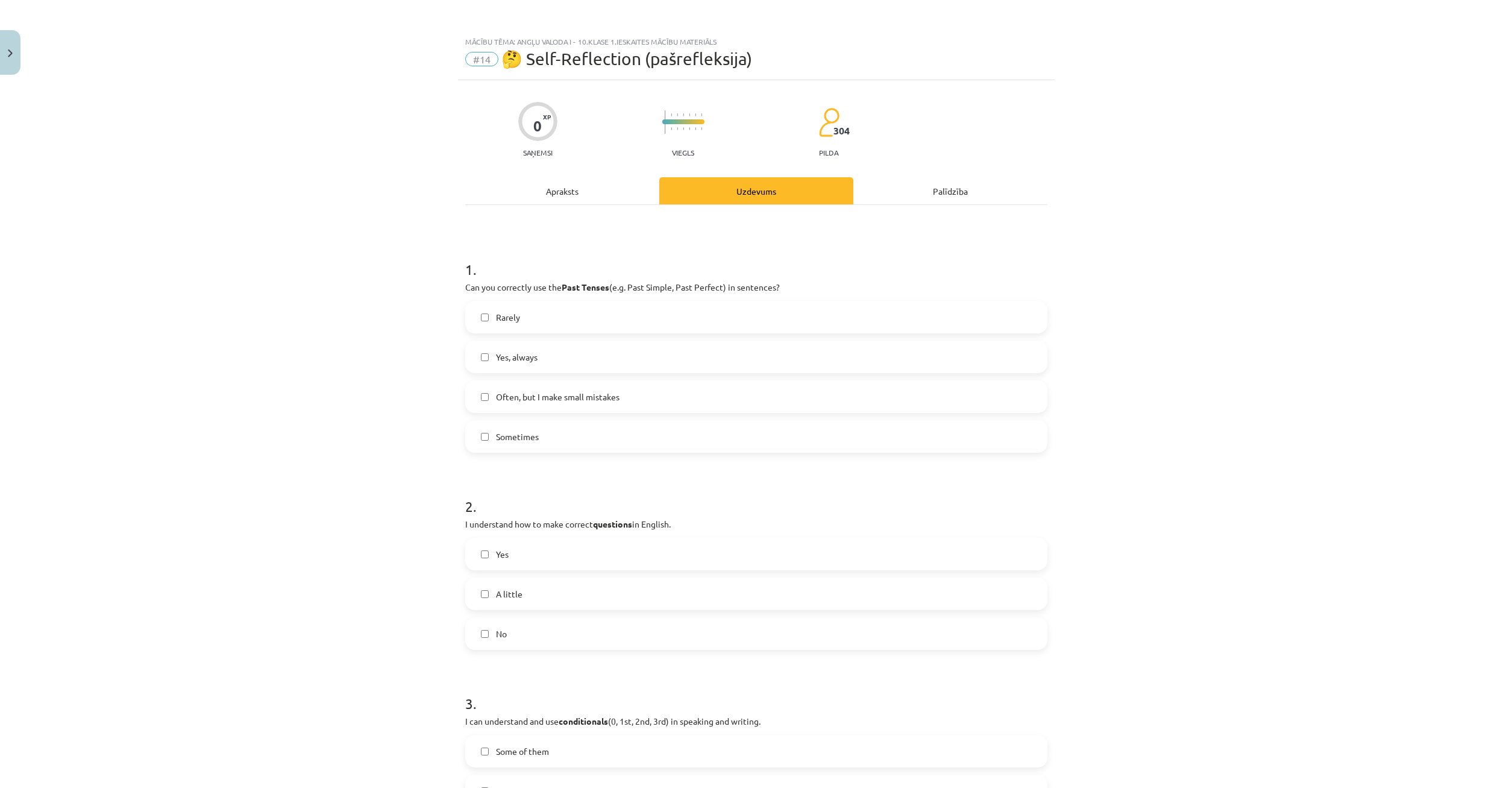
drag, startPoint x: 526, startPoint y: 399, endPoint x: 560, endPoint y: 447, distance: 58.8
click at [528, 400] on span "Often, but I make small mistakes" at bounding box center [558, 397] width 123 height 13
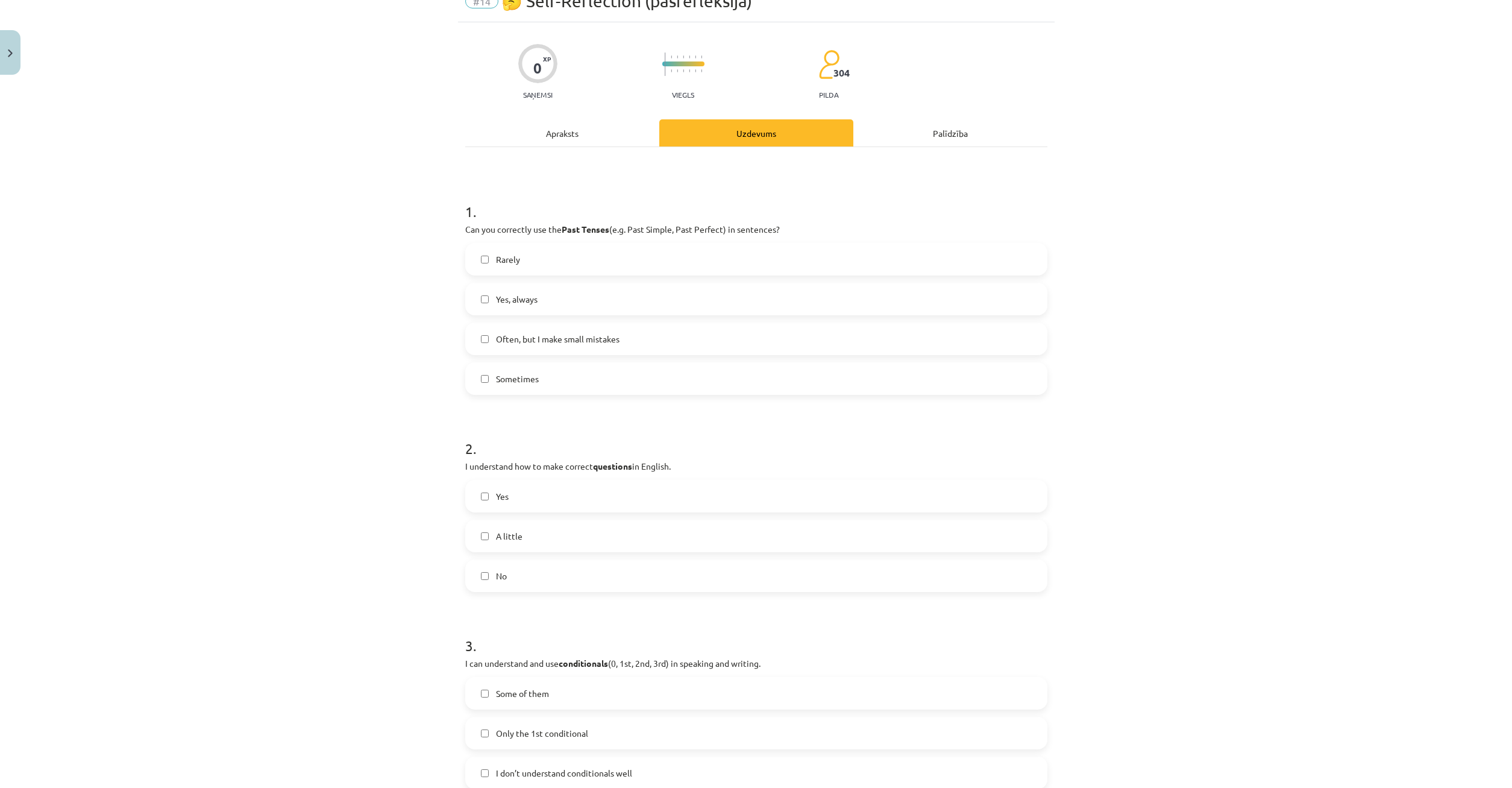
scroll to position [173, 0]
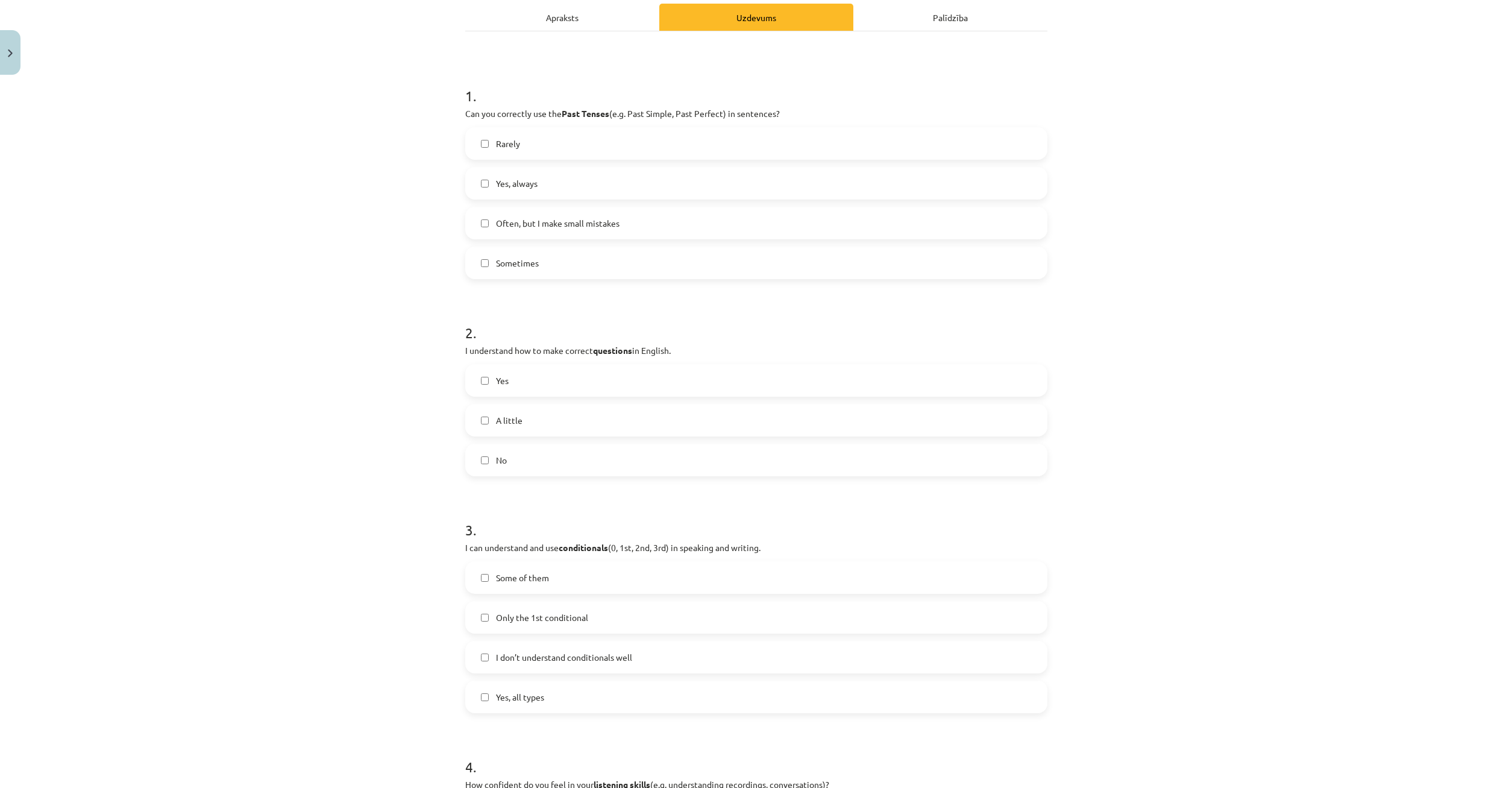
click at [485, 575] on label "Some of them" at bounding box center [756, 577] width 580 height 30
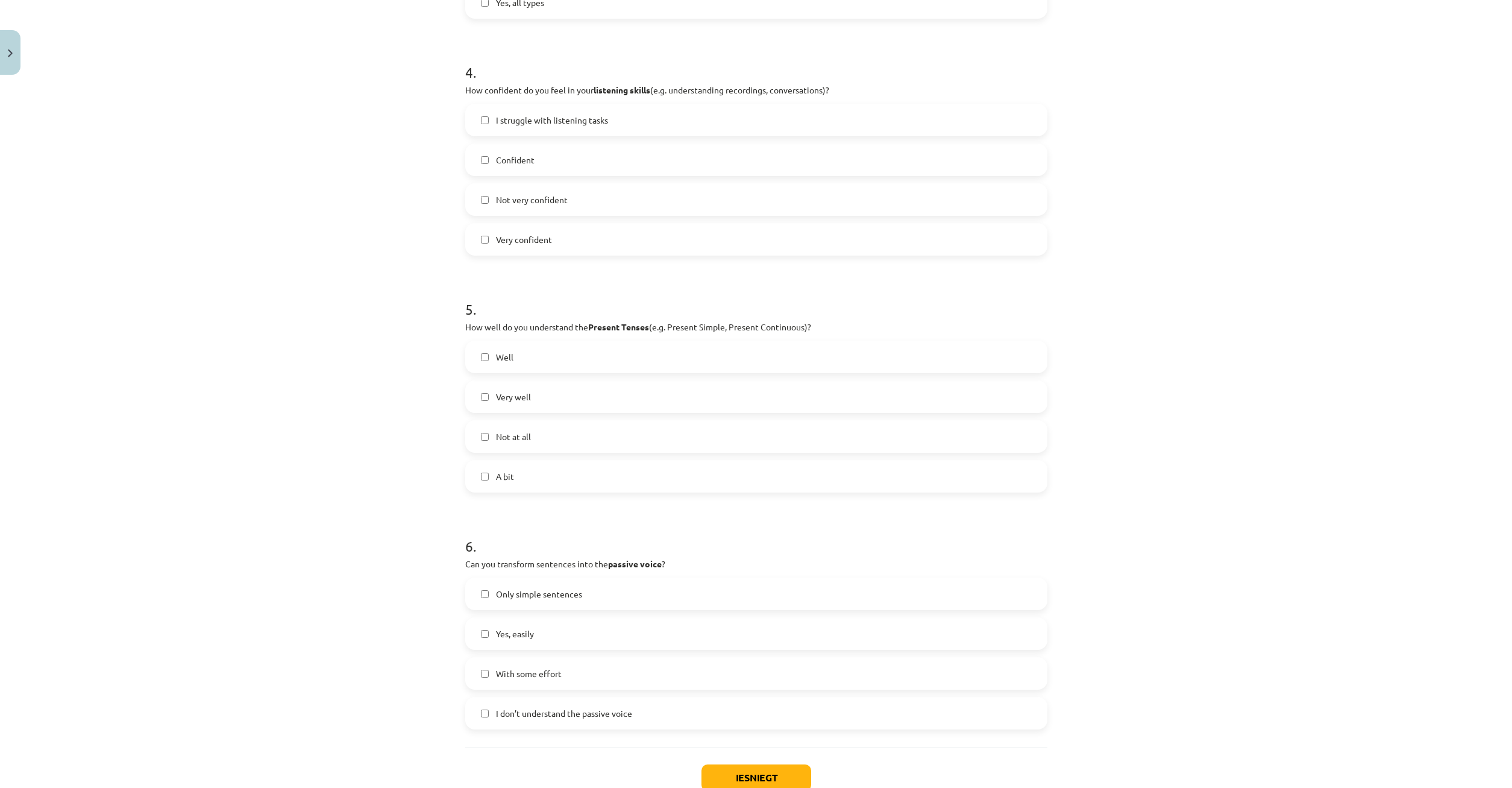
scroll to position [926, 0]
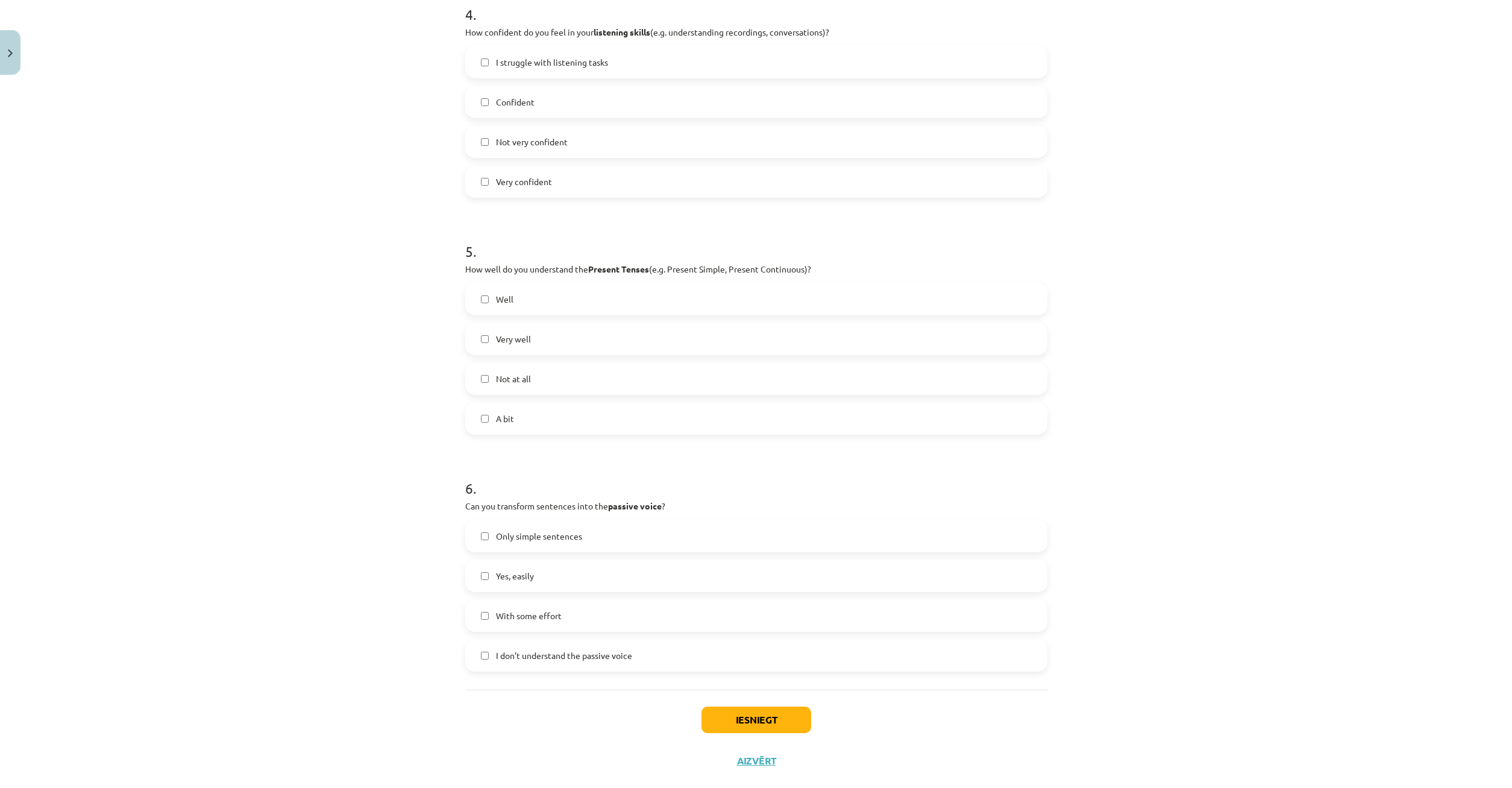
click at [478, 657] on label "I don’t understand the passive voice" at bounding box center [756, 654] width 580 height 30
drag, startPoint x: 708, startPoint y: 717, endPoint x: 647, endPoint y: 698, distance: 63.9
click at [708, 716] on button "Iesniegt" at bounding box center [756, 719] width 109 height 27
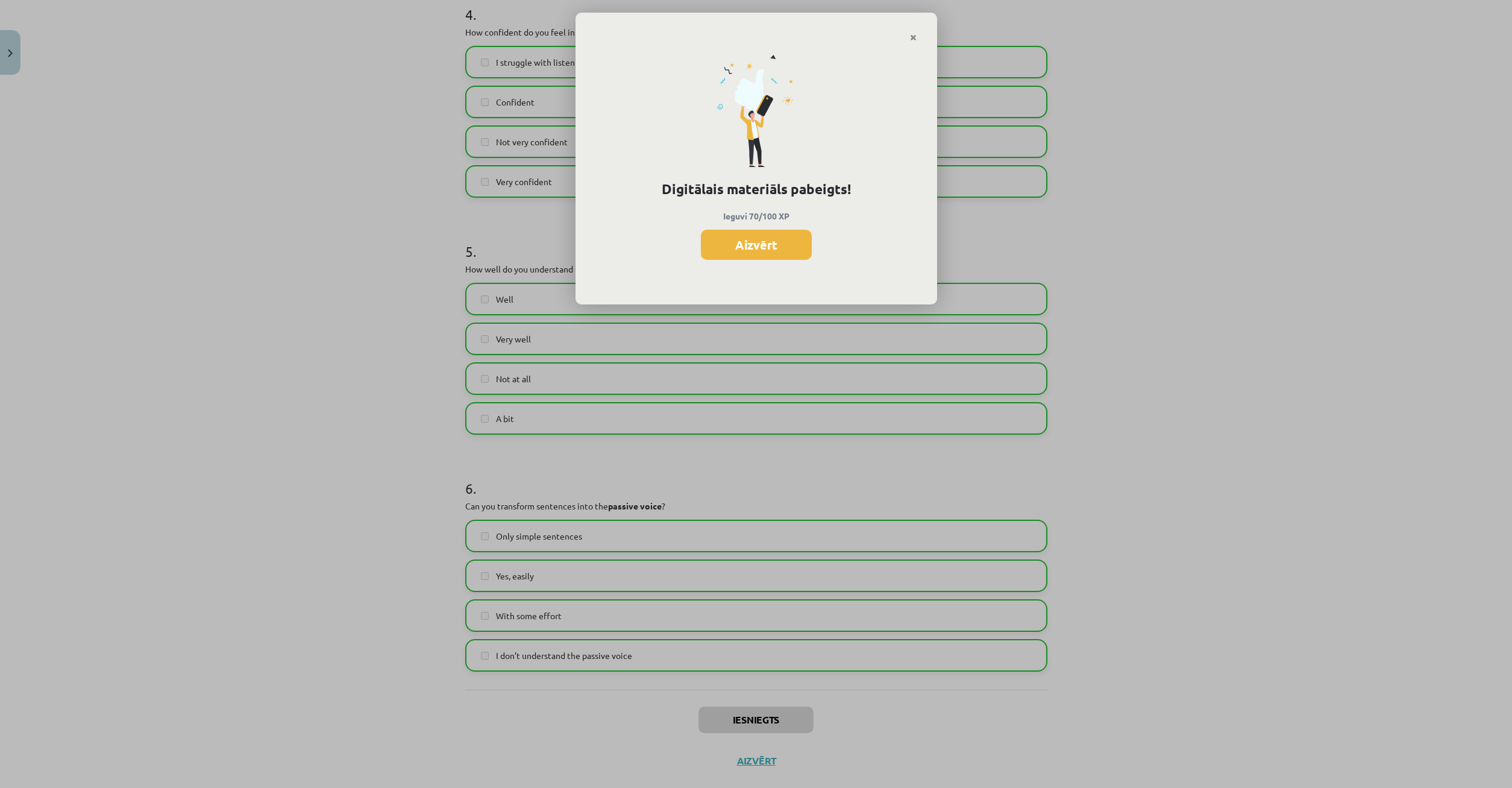
scroll to position [859, 0]
click at [751, 244] on button "Aizvērt" at bounding box center [756, 244] width 111 height 30
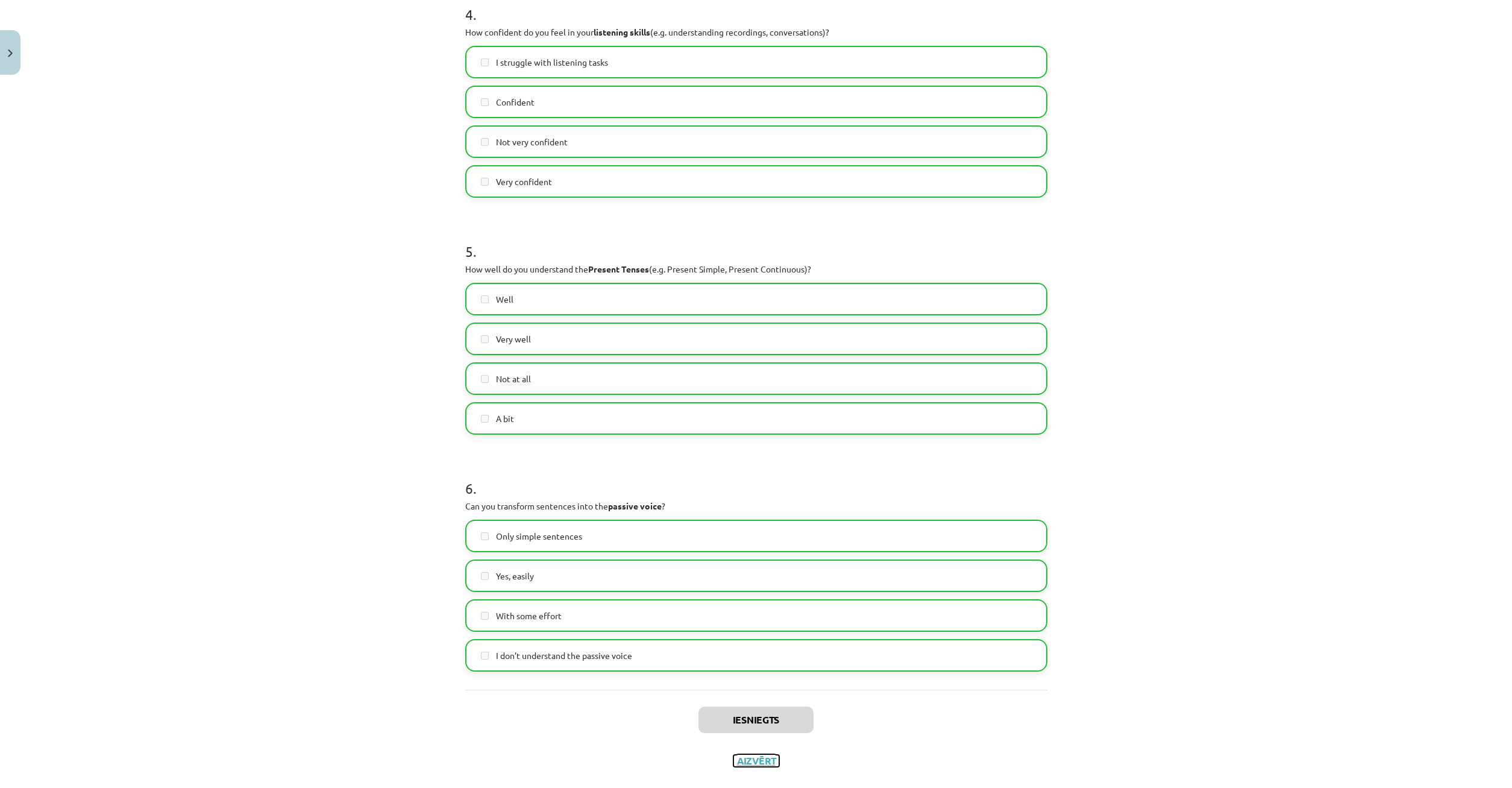
click at [756, 764] on button "Aizvērt" at bounding box center [756, 760] width 45 height 12
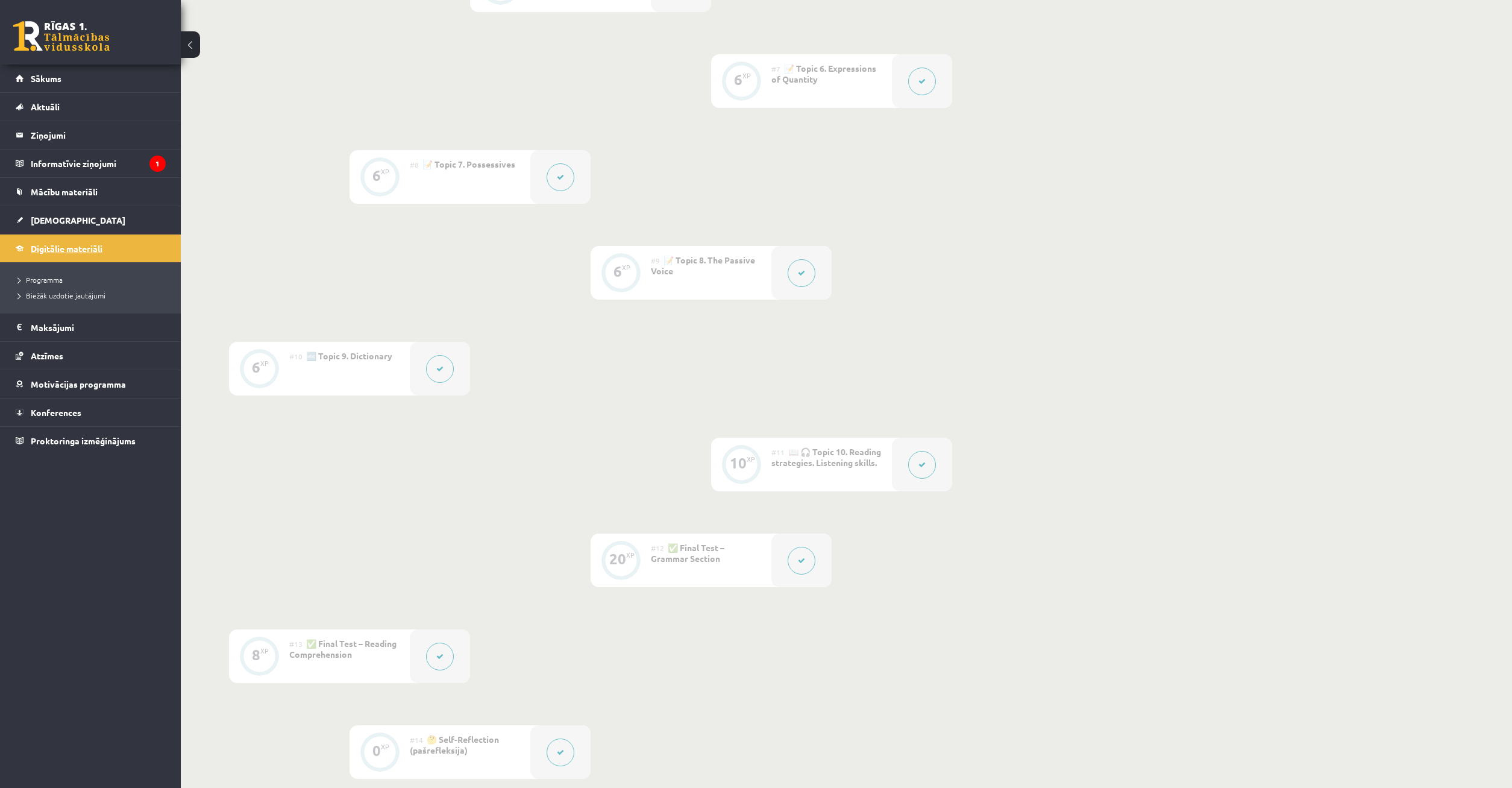
click at [59, 241] on link "Digitālie materiāli" at bounding box center [90, 248] width 150 height 28
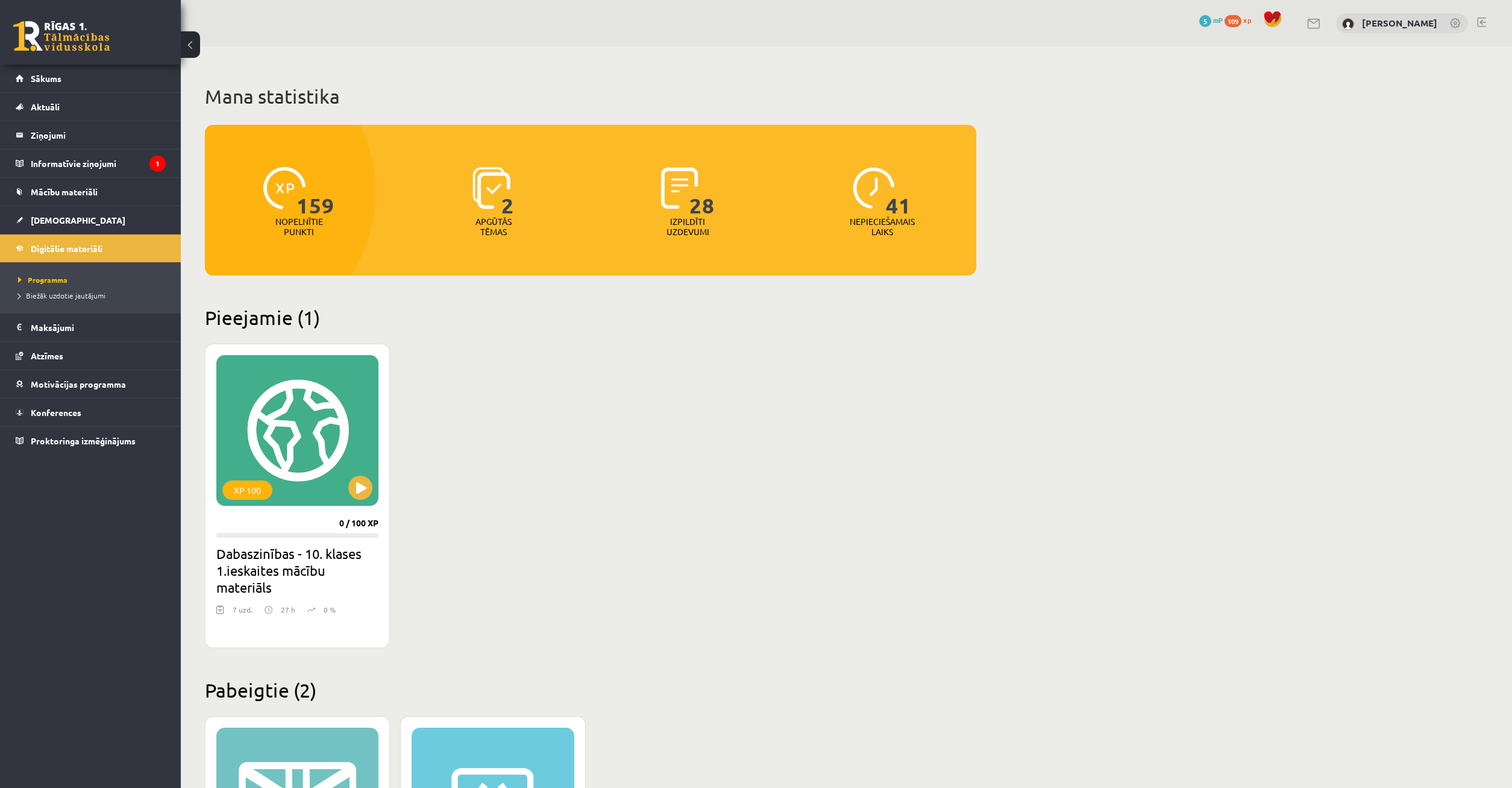
click at [1210, 23] on span "5" at bounding box center [1205, 21] width 12 height 12
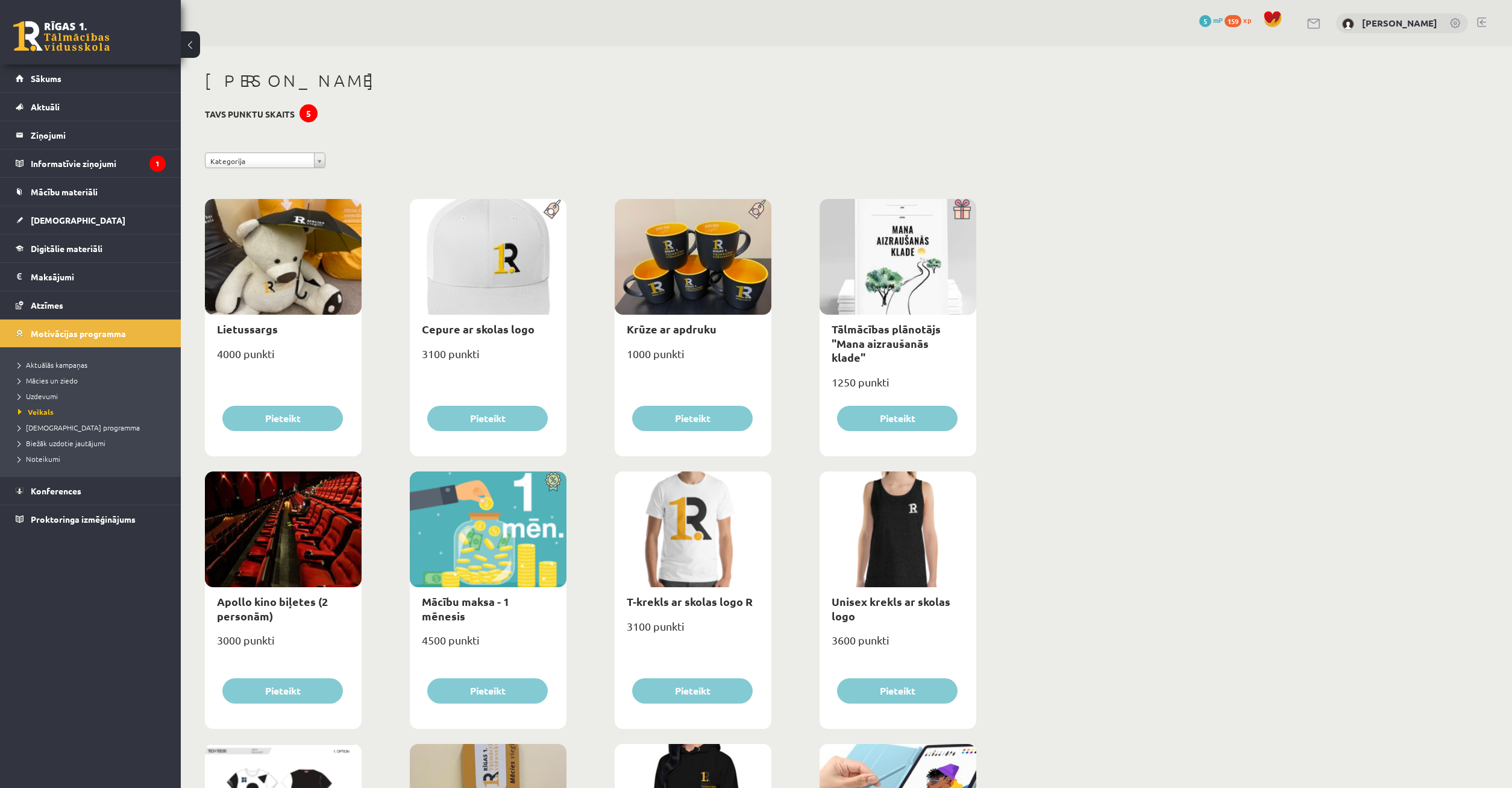
click at [283, 113] on h3 "Tavs punktu skaits 5" at bounding box center [250, 114] width 90 height 11
click at [306, 113] on div "5" at bounding box center [308, 113] width 18 height 18
click at [79, 73] on link "Sākums" at bounding box center [90, 79] width 150 height 28
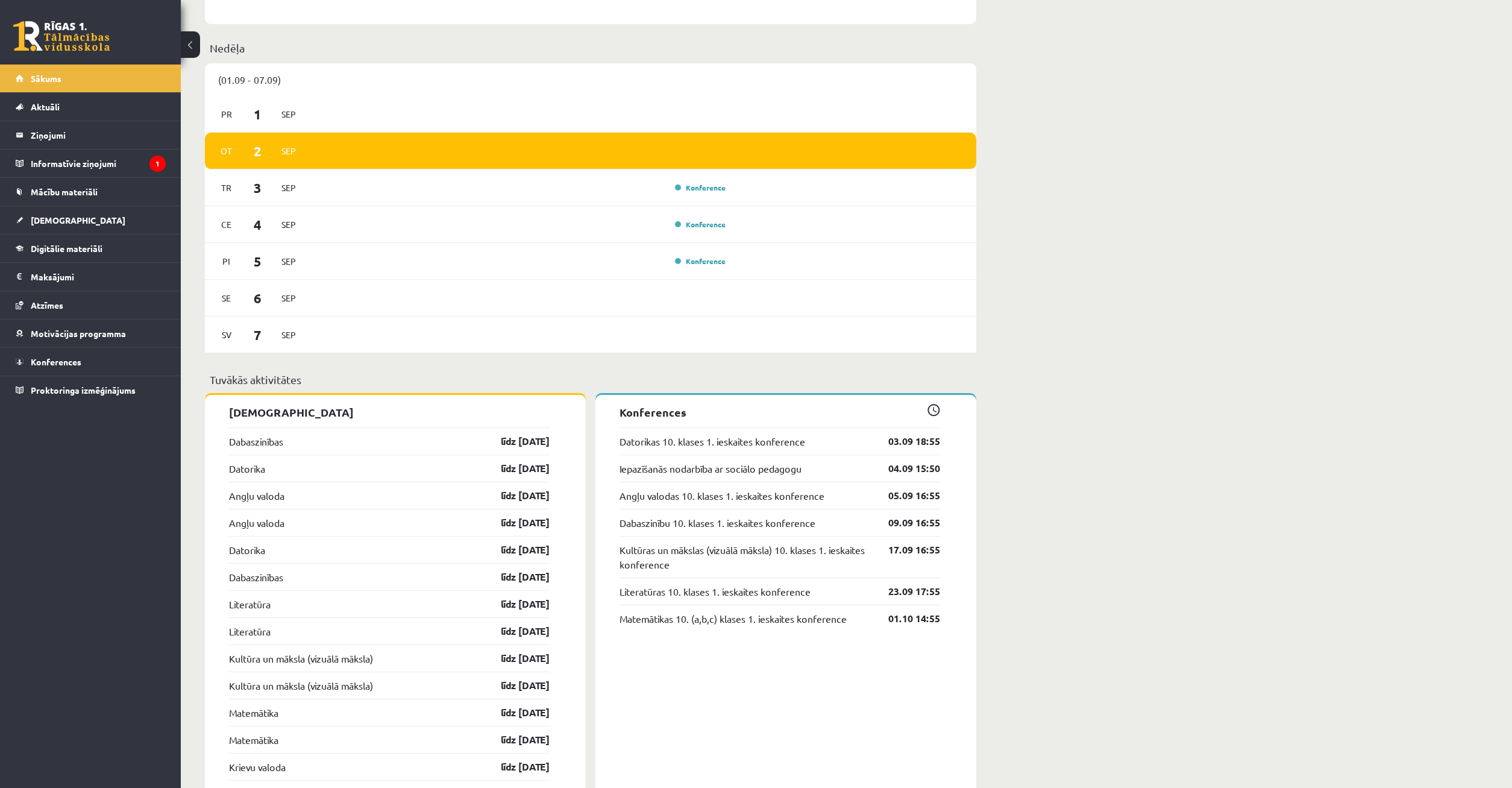
scroll to position [735, 0]
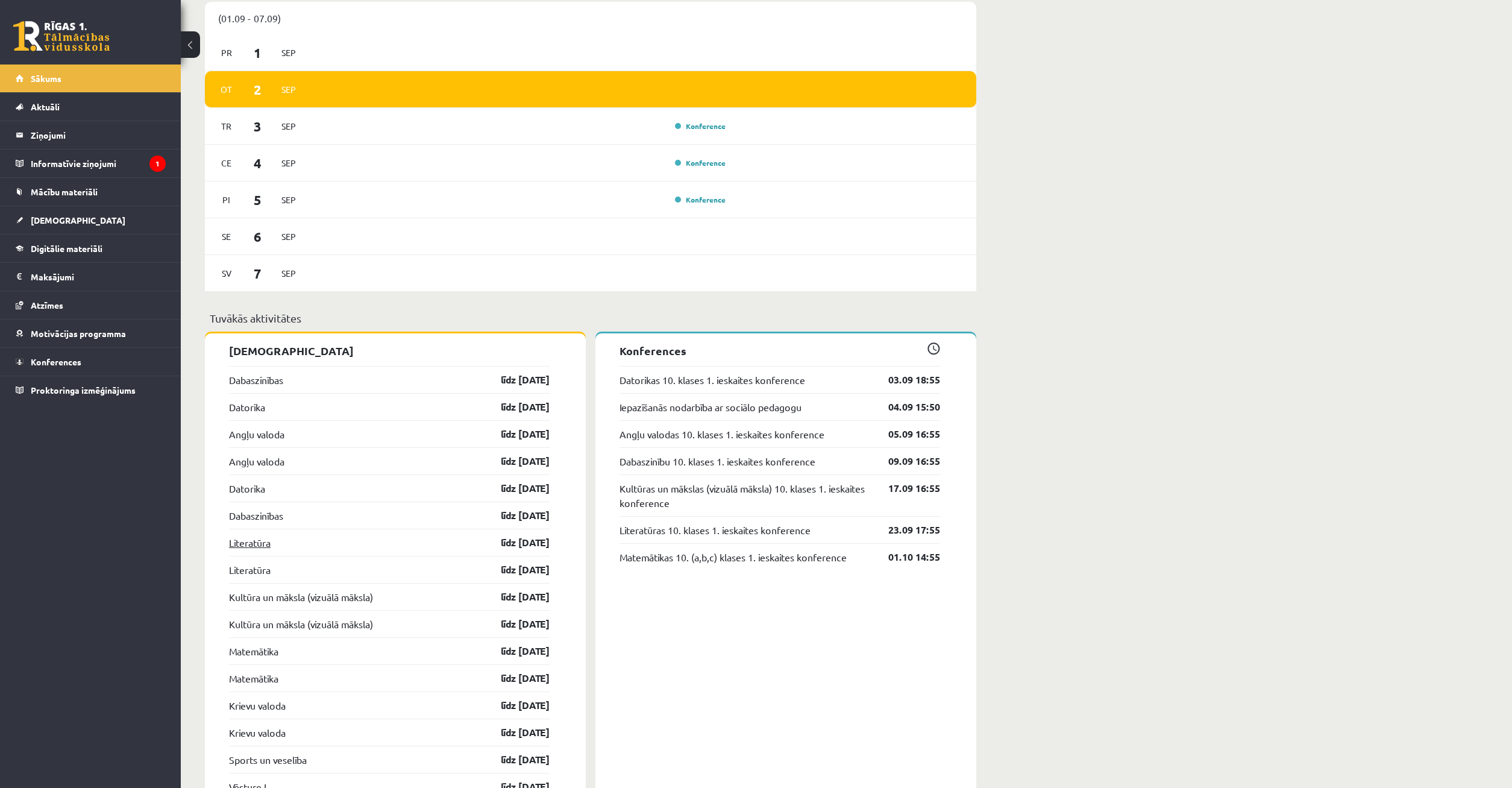
click at [271, 539] on link "Literatūra" at bounding box center [249, 542] width 41 height 15
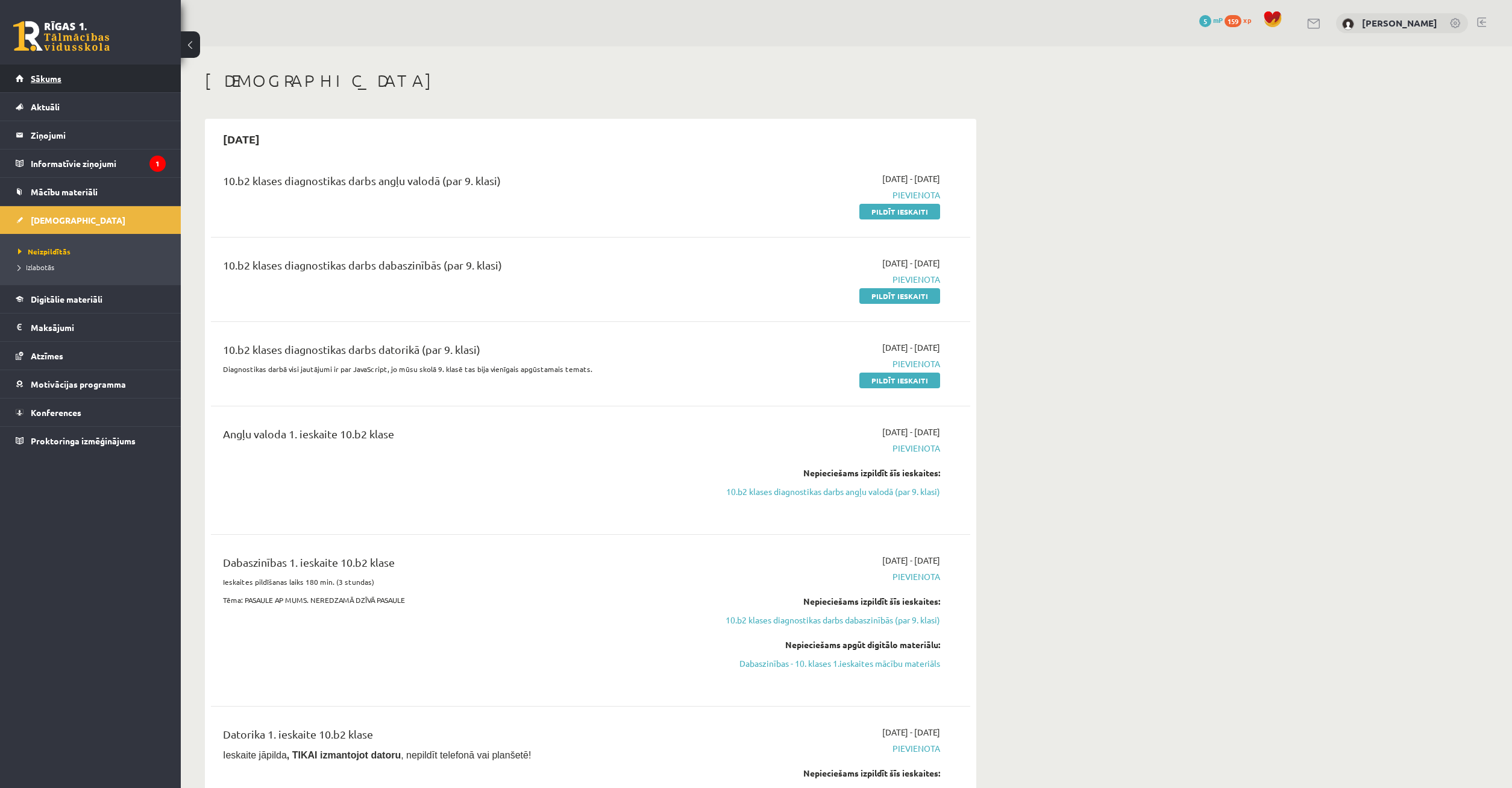
click at [79, 84] on link "Sākums" at bounding box center [90, 79] width 150 height 28
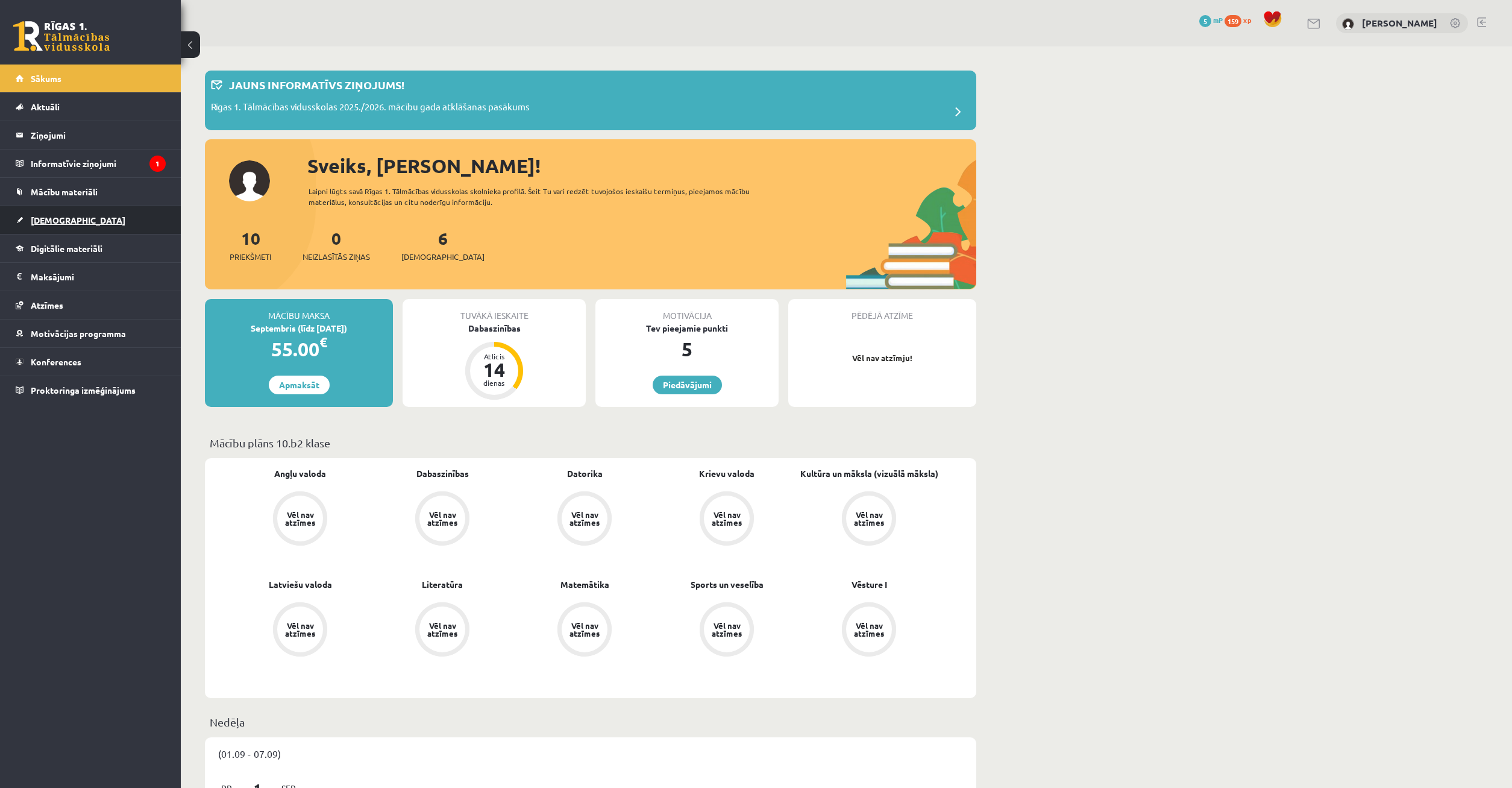
click at [84, 219] on link "[DEMOGRAPHIC_DATA]" at bounding box center [90, 220] width 150 height 28
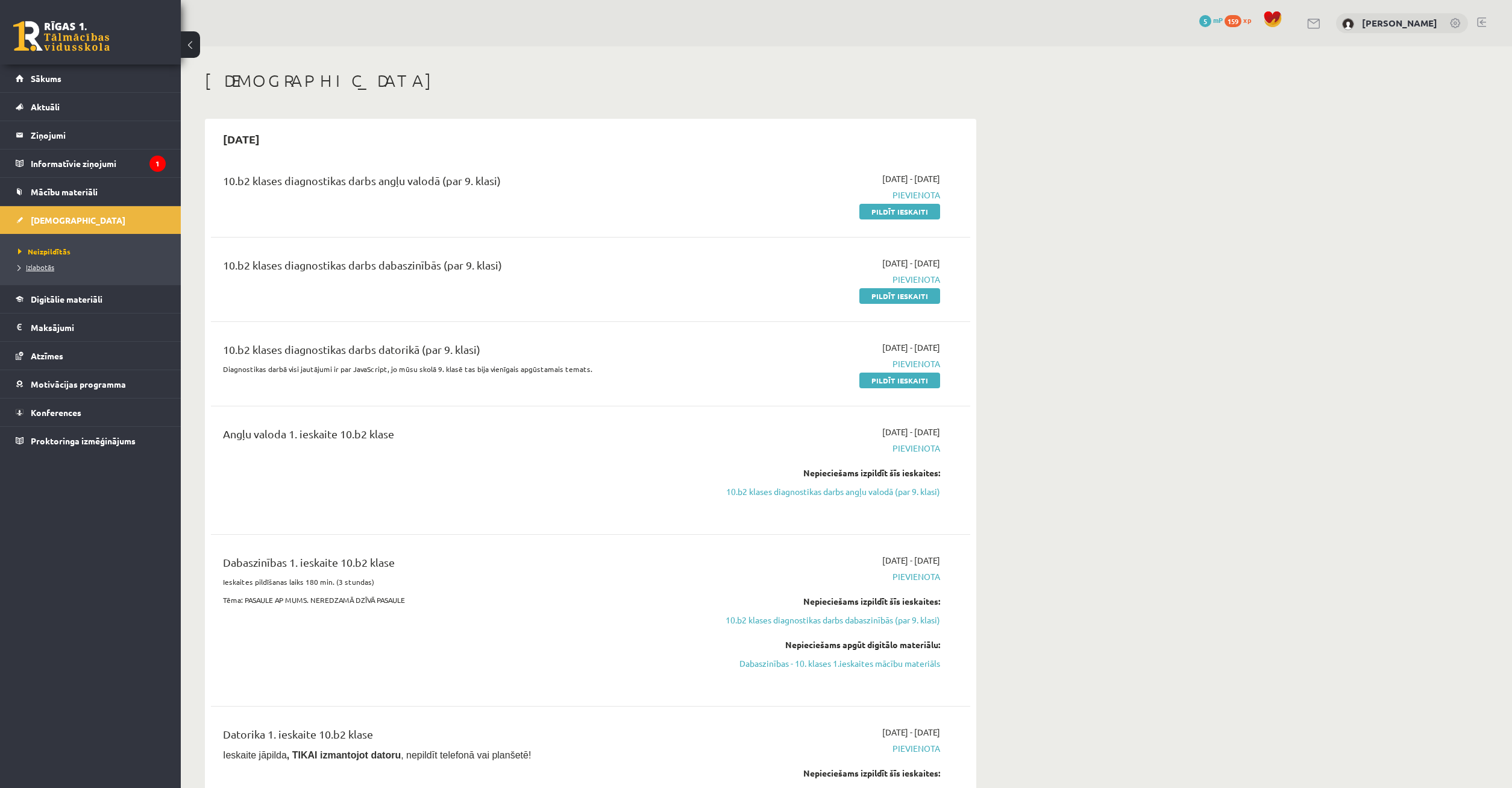
click at [45, 269] on span "Izlabotās" at bounding box center [36, 267] width 36 height 10
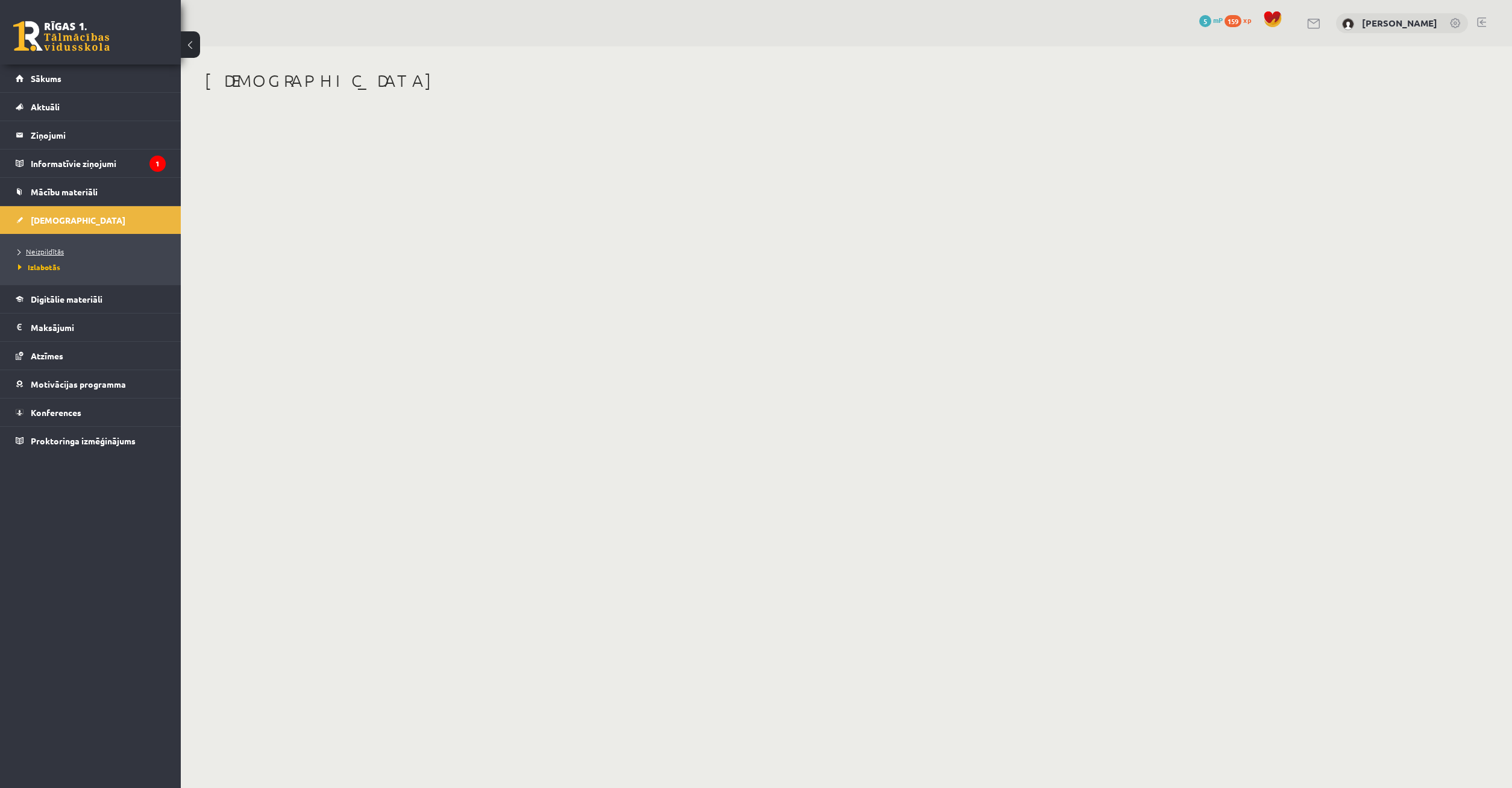
click at [48, 254] on span "Neizpildītās" at bounding box center [41, 251] width 45 height 10
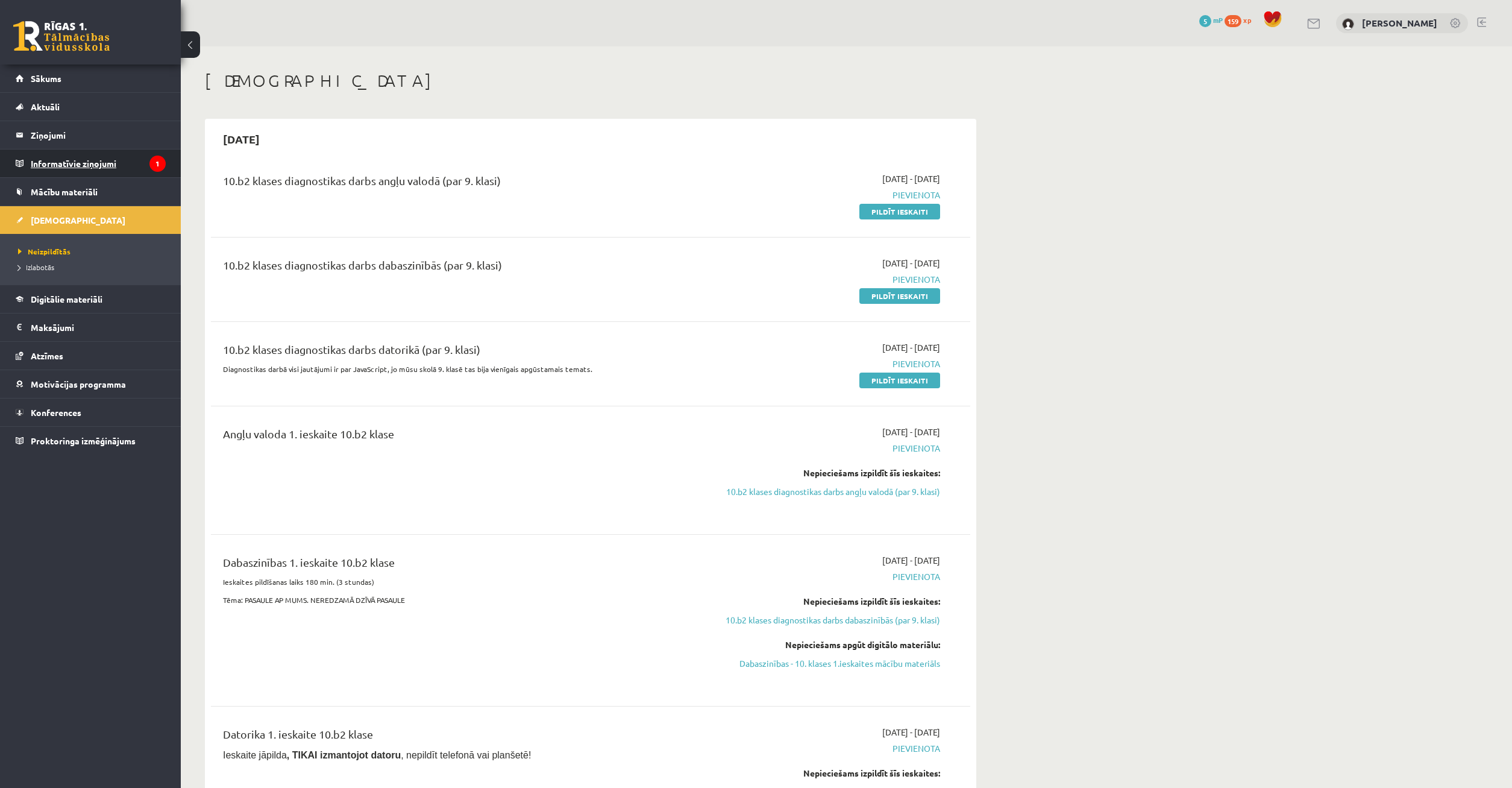
click at [82, 163] on legend "Informatīvie ziņojumi 1" at bounding box center [98, 163] width 135 height 28
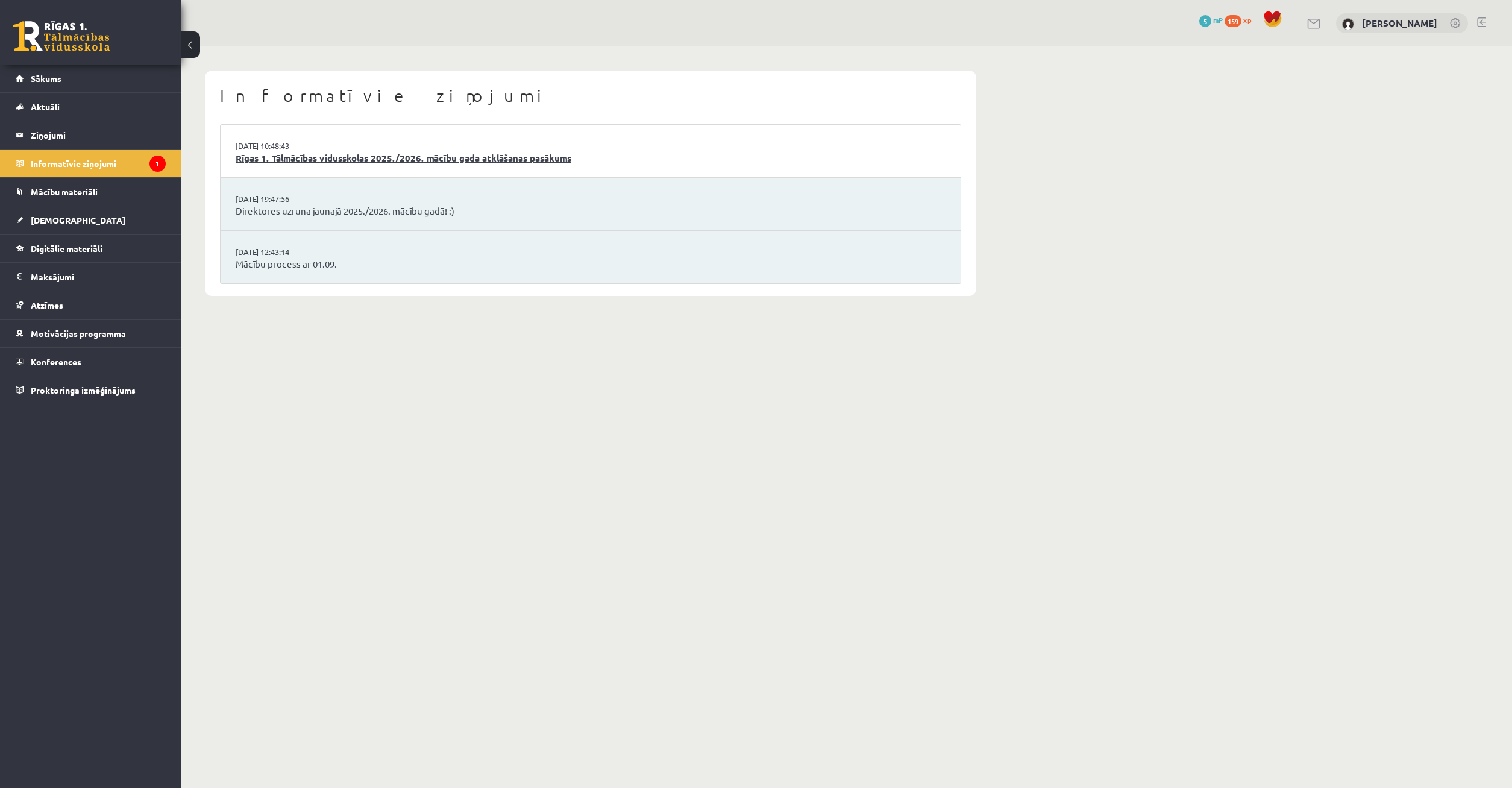
click at [353, 156] on link "Rīgas 1. Tālmācības vidusskolas 2025./2026. mācību gada atklāšanas pasākums" at bounding box center [591, 158] width 710 height 14
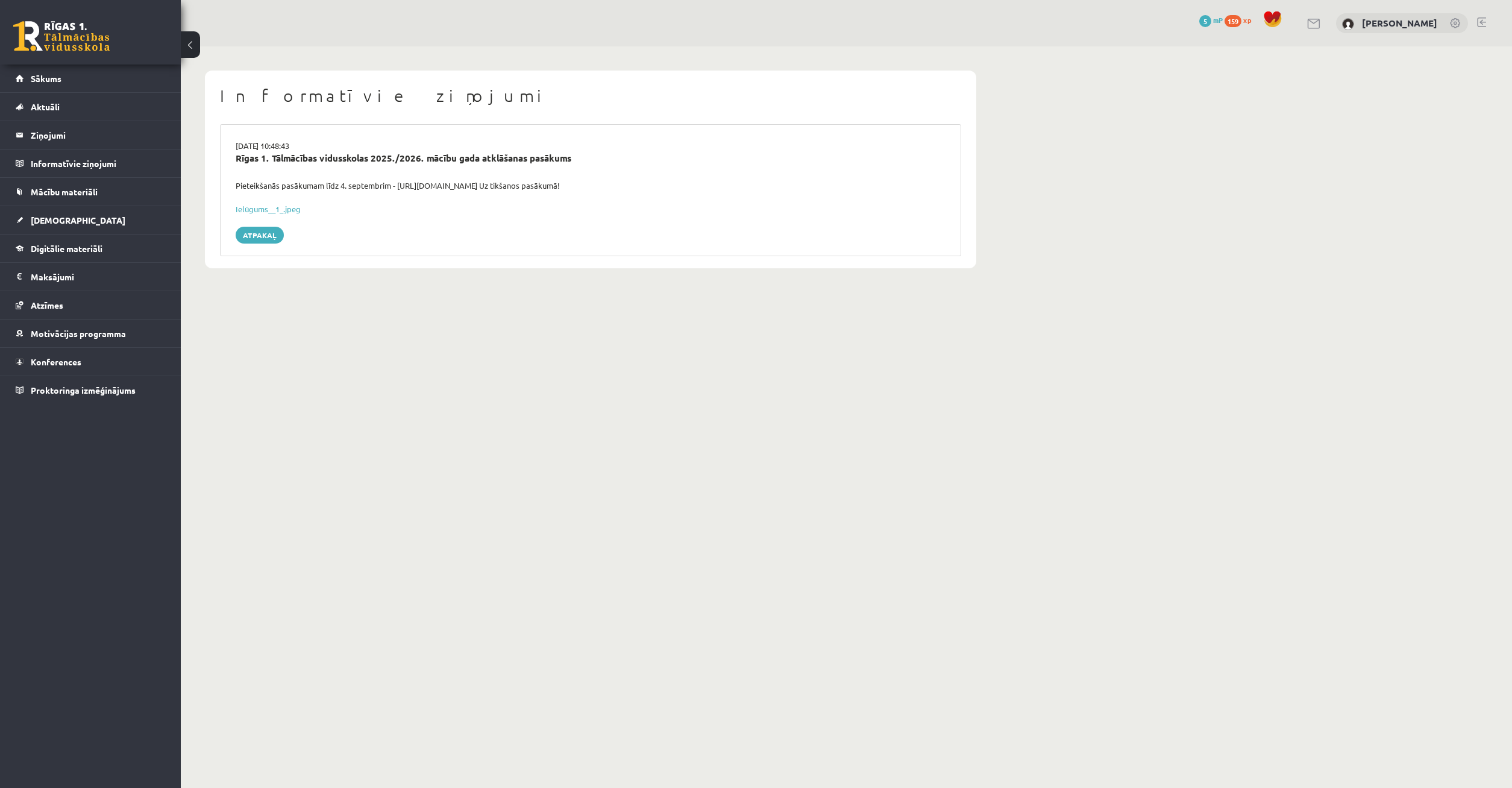
click at [349, 164] on div "Rīgas 1. Tālmācības vidusskolas 2025./2026. mācību gada atklāšanas pasākums" at bounding box center [591, 158] width 710 height 14
click at [353, 158] on div "Rīgas 1. Tālmācības vidusskolas 2025./2026. mācību gada atklāšanas pasākums" at bounding box center [591, 158] width 710 height 14
click at [105, 109] on link "Aktuāli" at bounding box center [90, 106] width 150 height 28
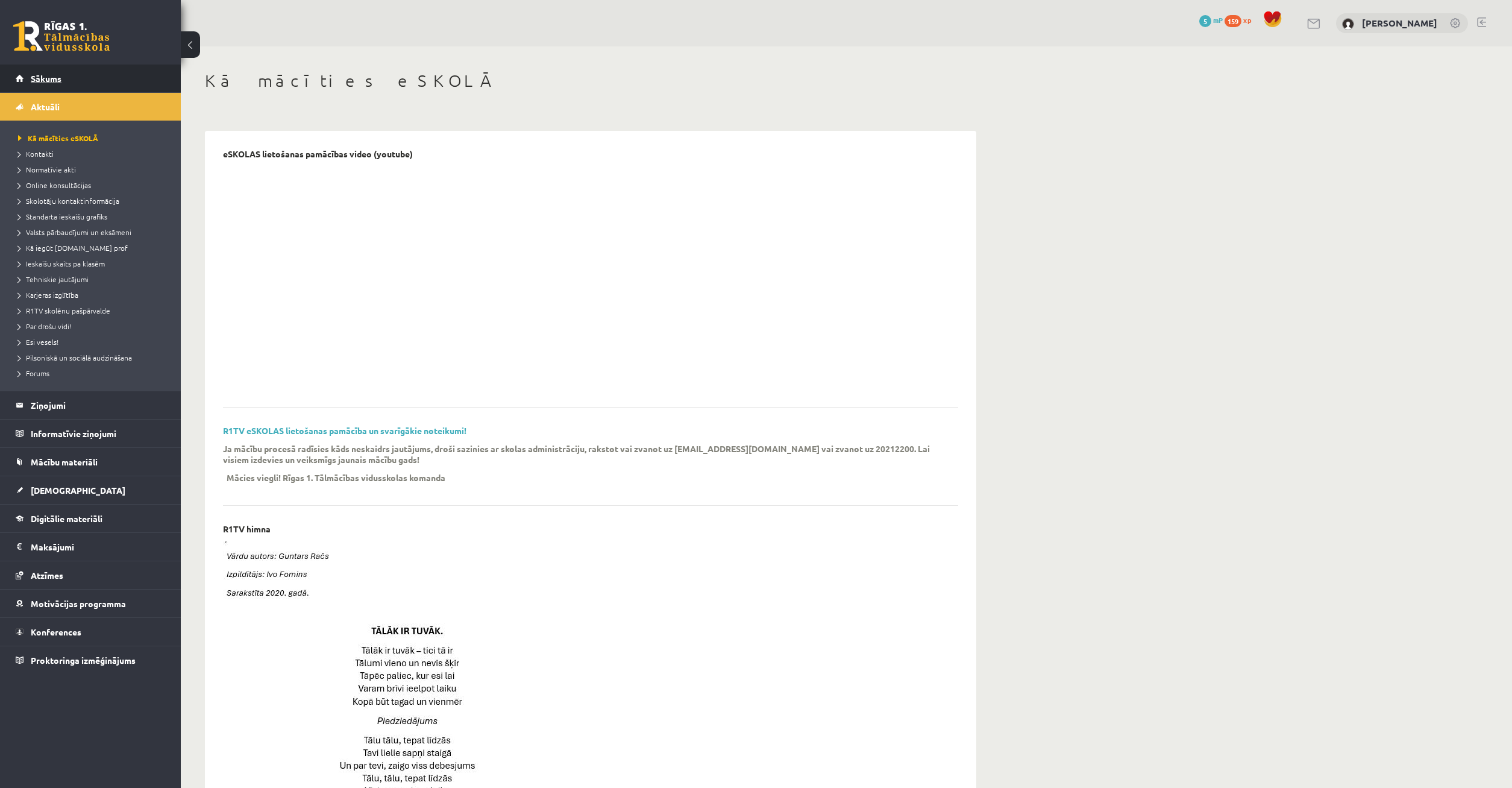
click at [68, 79] on link "Sākums" at bounding box center [90, 79] width 150 height 28
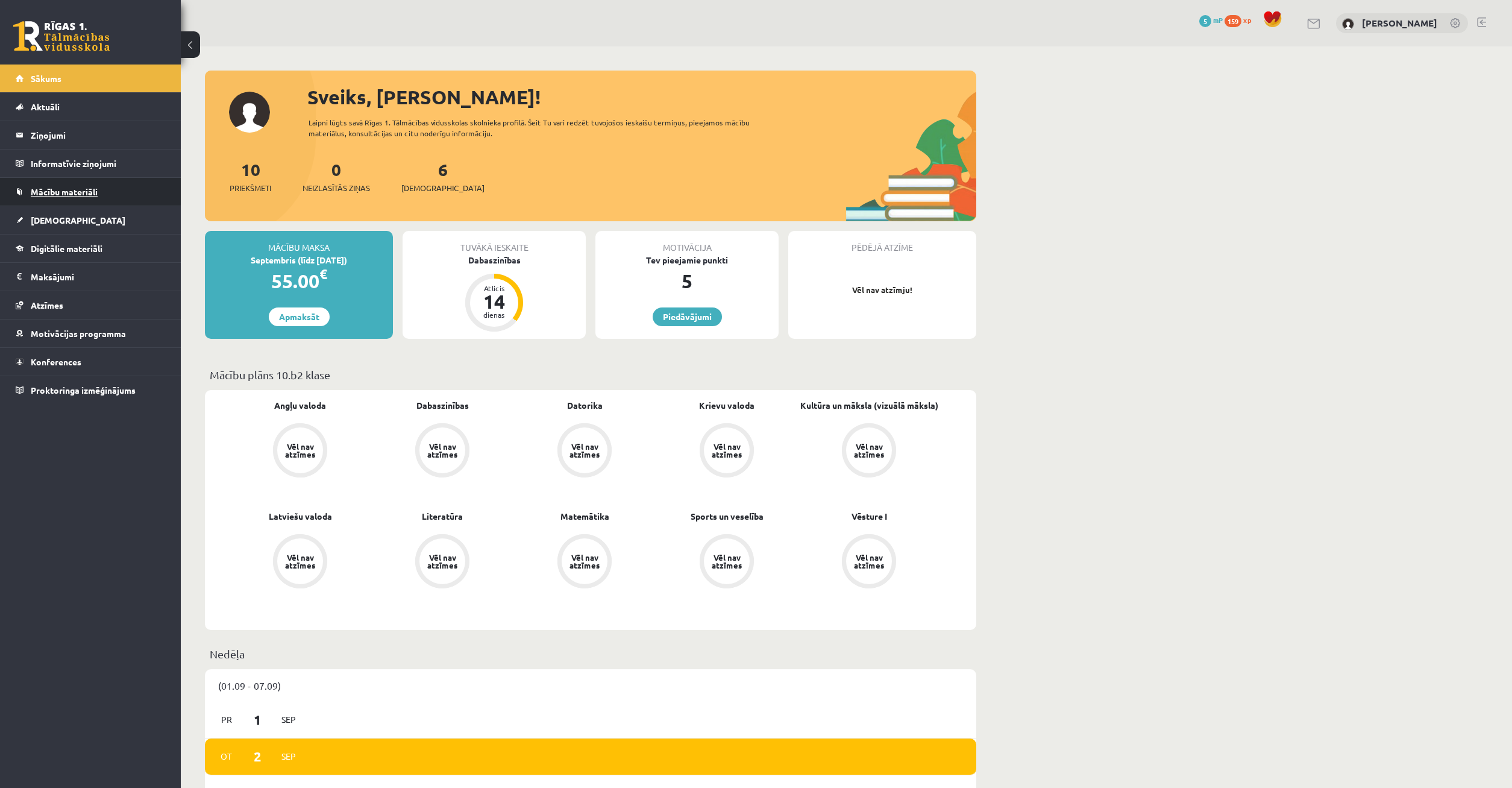
click at [138, 199] on link "Mācību materiāli" at bounding box center [90, 191] width 150 height 28
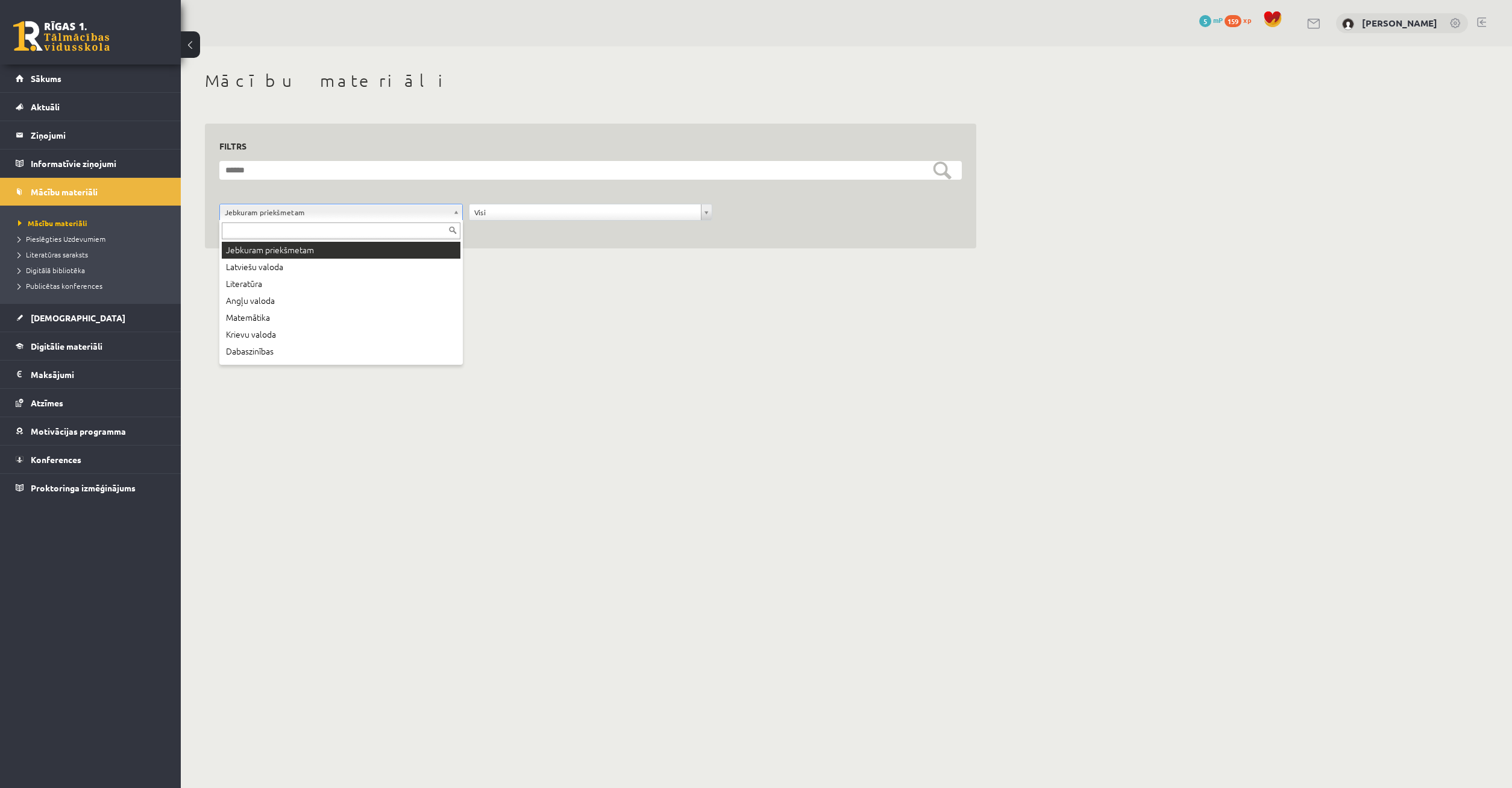
click at [332, 210] on body "0 Dāvanas 5 mP 159 xp [PERSON_NAME] Sākums Aktuāli Kā mācīties eSKOLĀ Kontakti …" at bounding box center [756, 394] width 1512 height 788
click at [309, 241] on div "Jebkuram priekšmetam Latviešu valoda Literatūra Angļu valoda Matemātika Krievu …" at bounding box center [341, 292] width 243 height 144
drag, startPoint x: 384, startPoint y: 170, endPoint x: 390, endPoint y: 173, distance: 6.7
click at [388, 173] on body "0 Dāvanas 5 mP 159 xp Timurs Lozovskis Sākums Aktuāli Kā mācīties eSKOLĀ Kontak…" at bounding box center [756, 394] width 1512 height 788
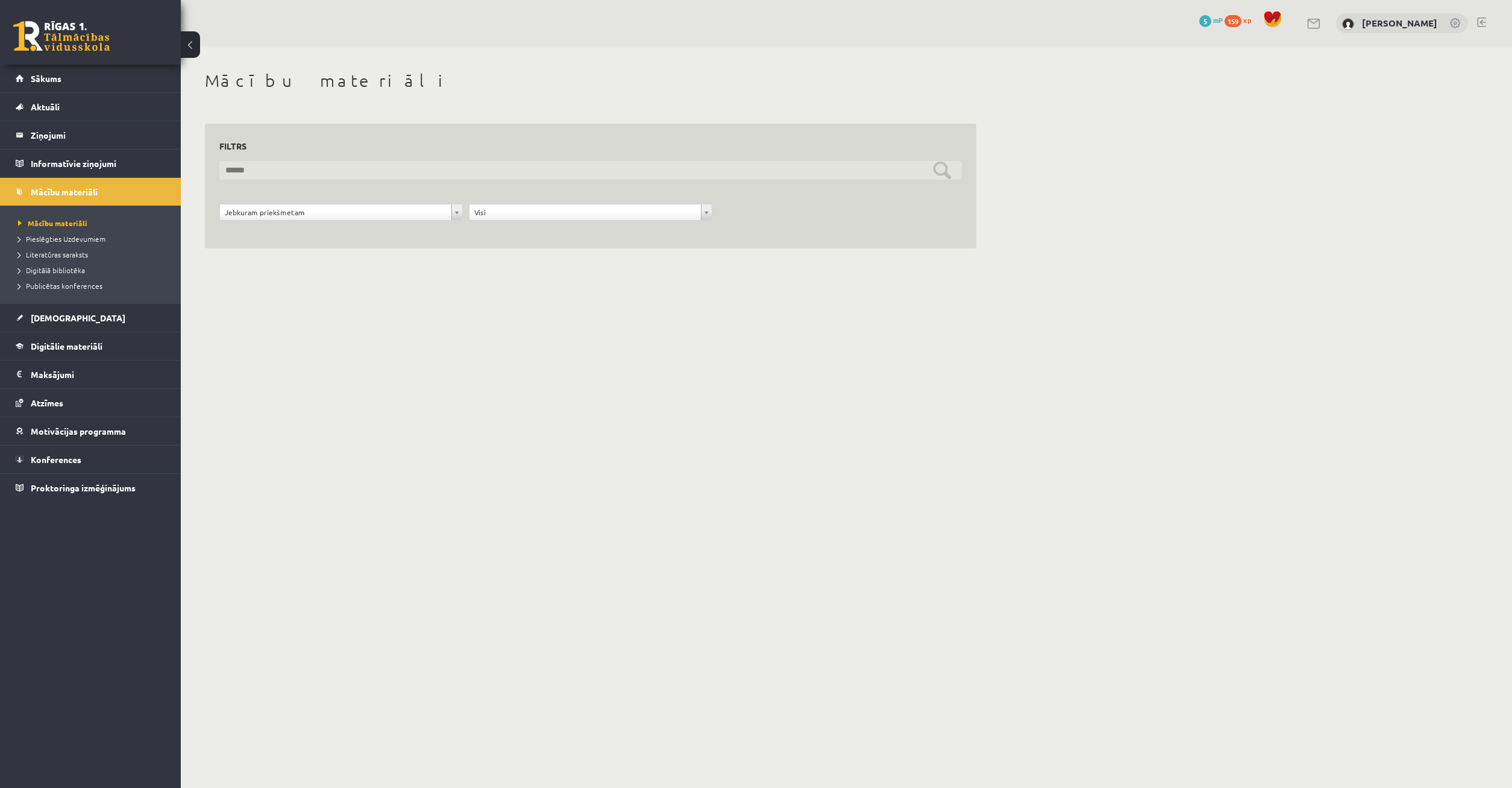
click at [391, 175] on input "text" at bounding box center [591, 169] width 743 height 19
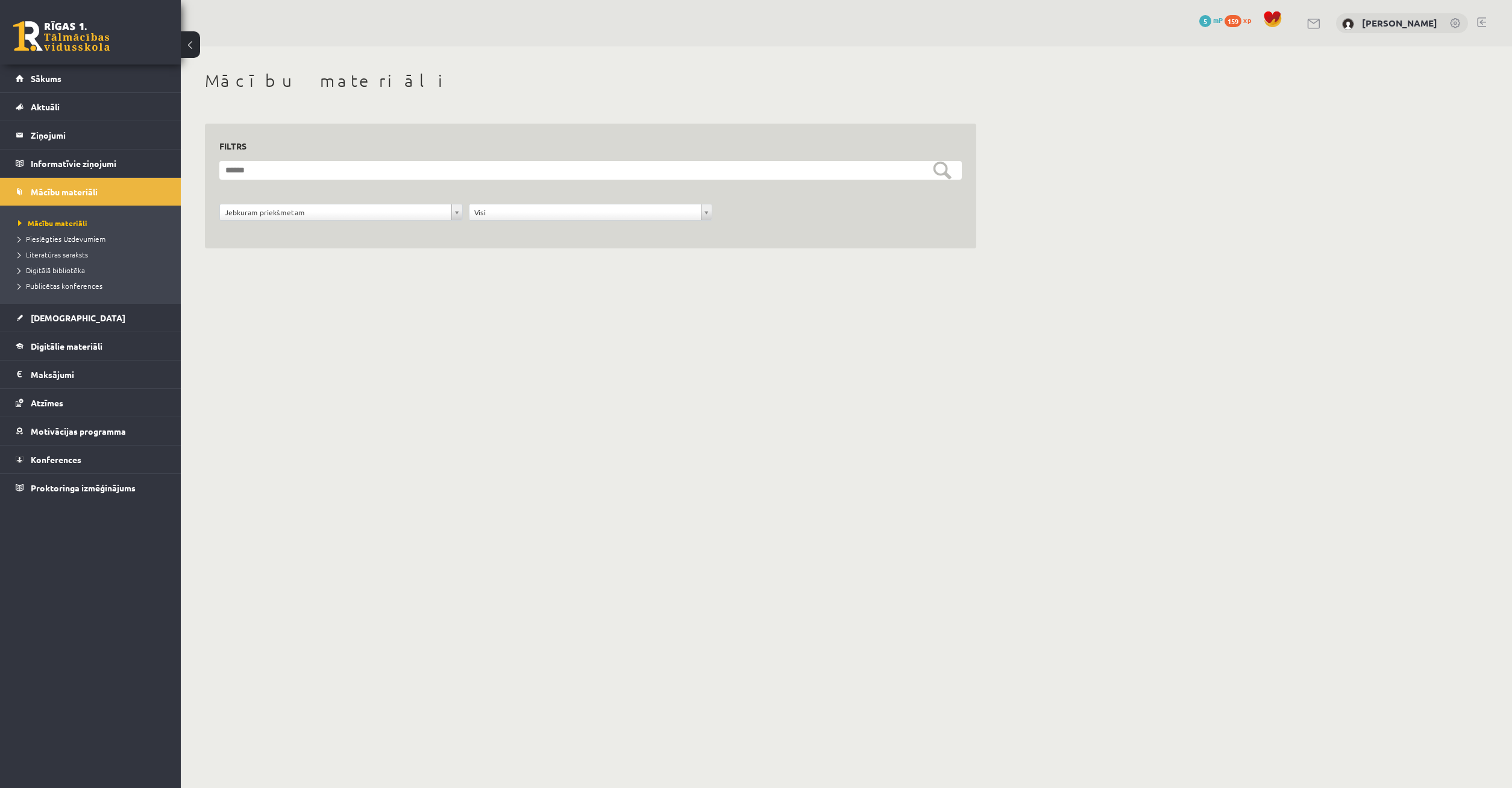
click at [381, 181] on form "**********" at bounding box center [591, 197] width 743 height 73
click at [95, 237] on span "Pieslēgties Uzdevumiem" at bounding box center [62, 238] width 88 height 10
click at [79, 79] on link "Sākums" at bounding box center [90, 79] width 150 height 28
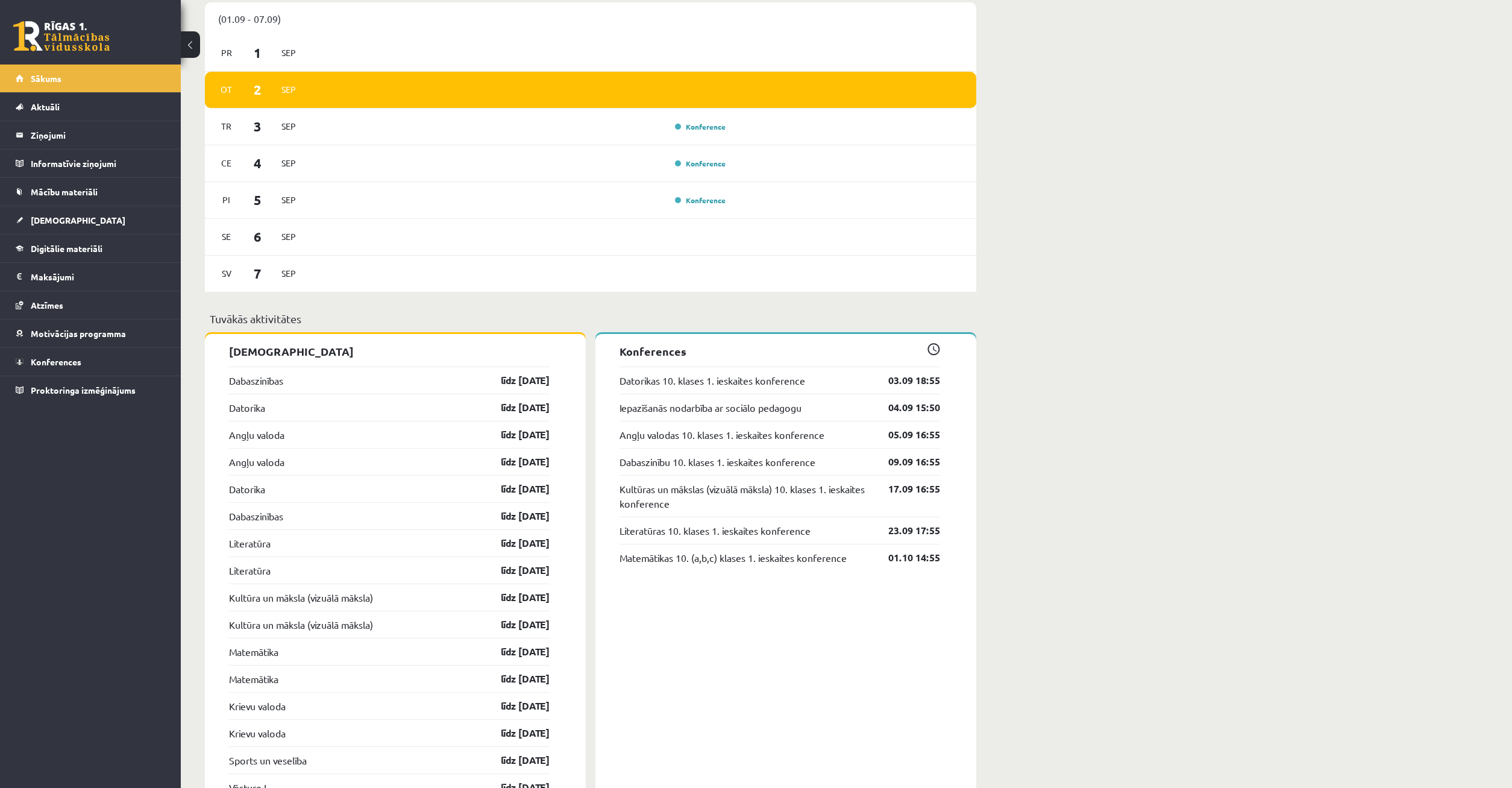
scroll to position [482, 0]
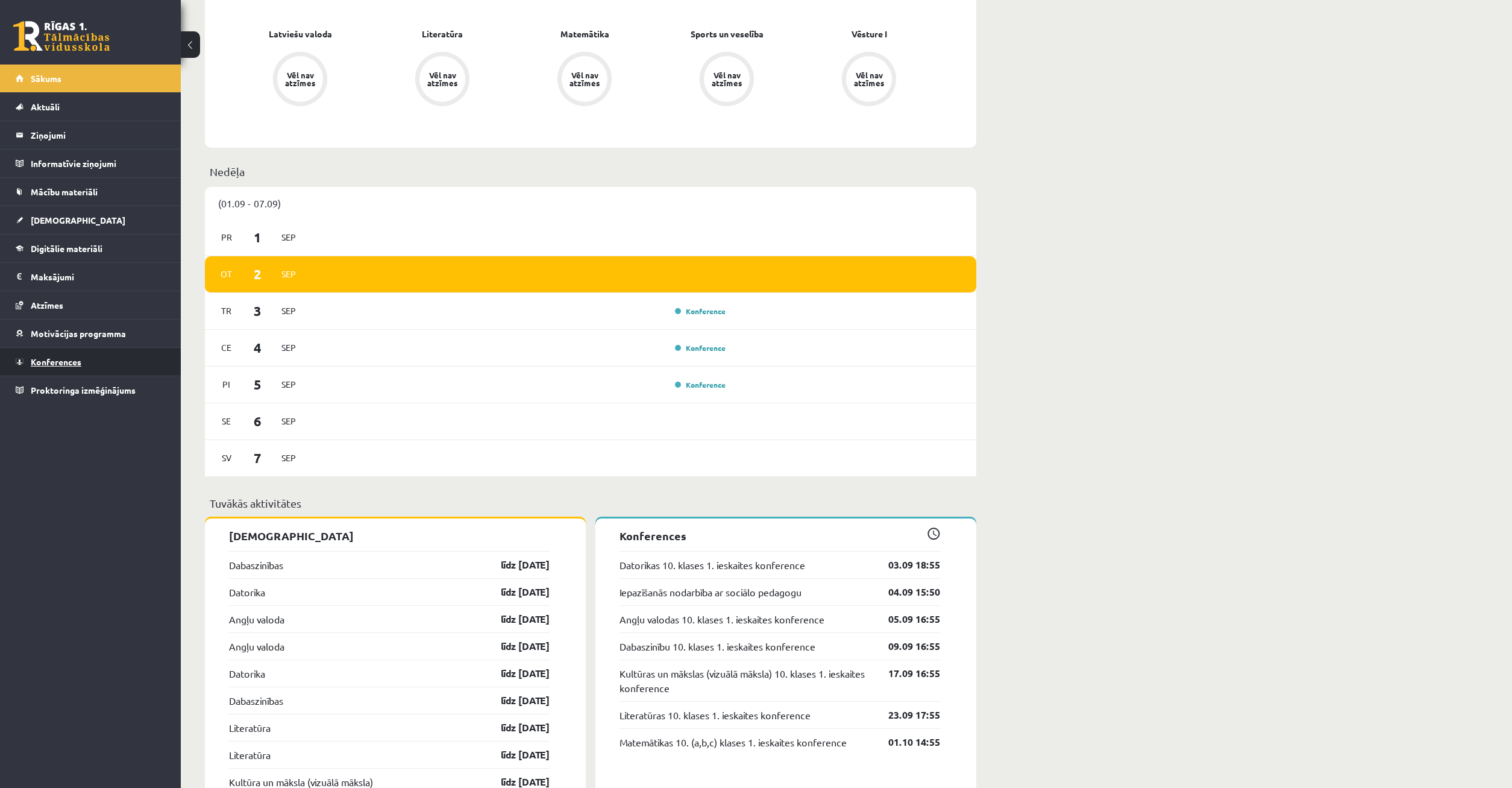
click at [66, 358] on span "Konferences" at bounding box center [56, 361] width 50 height 11
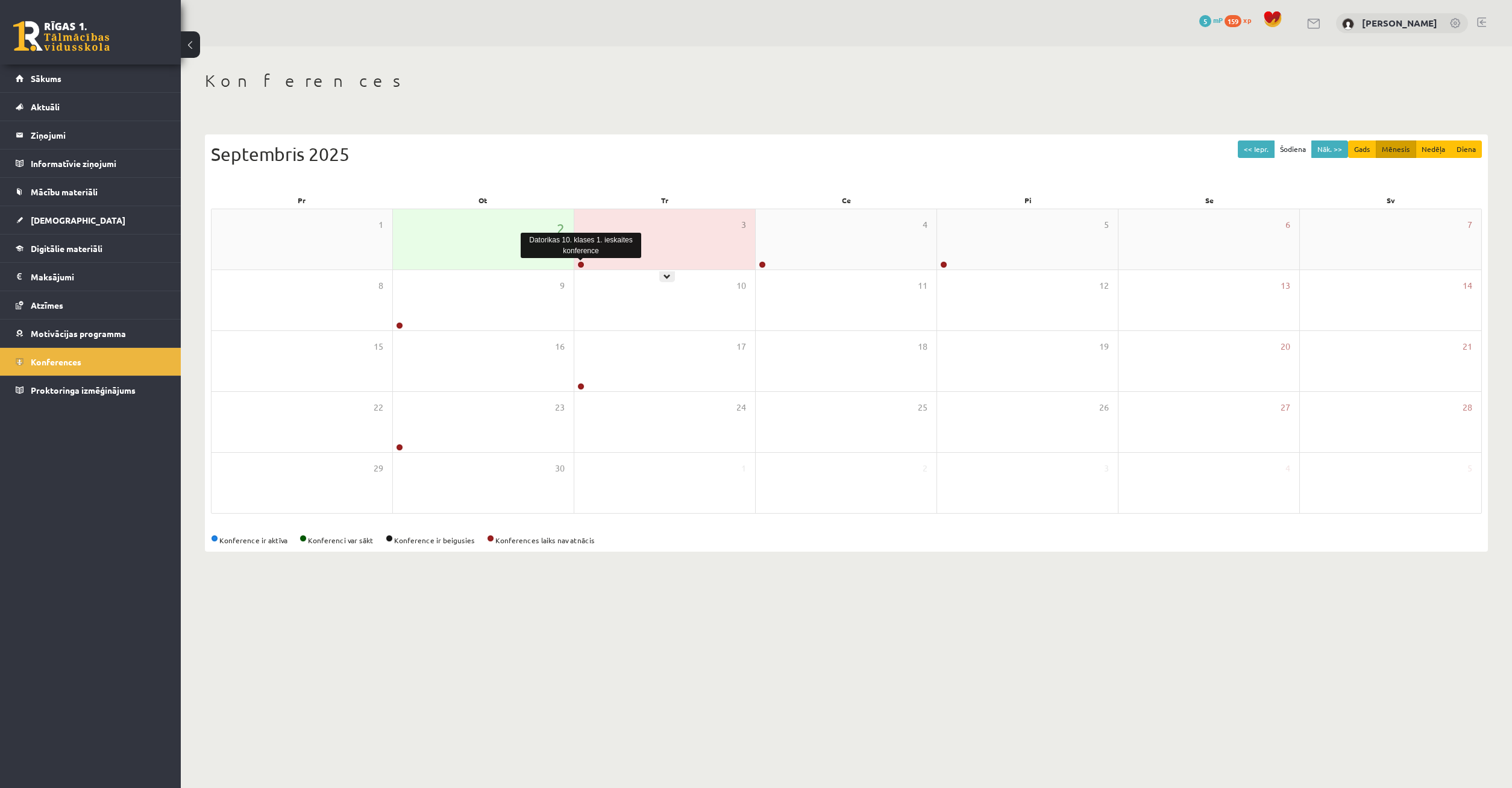
click at [582, 265] on link at bounding box center [580, 264] width 7 height 7
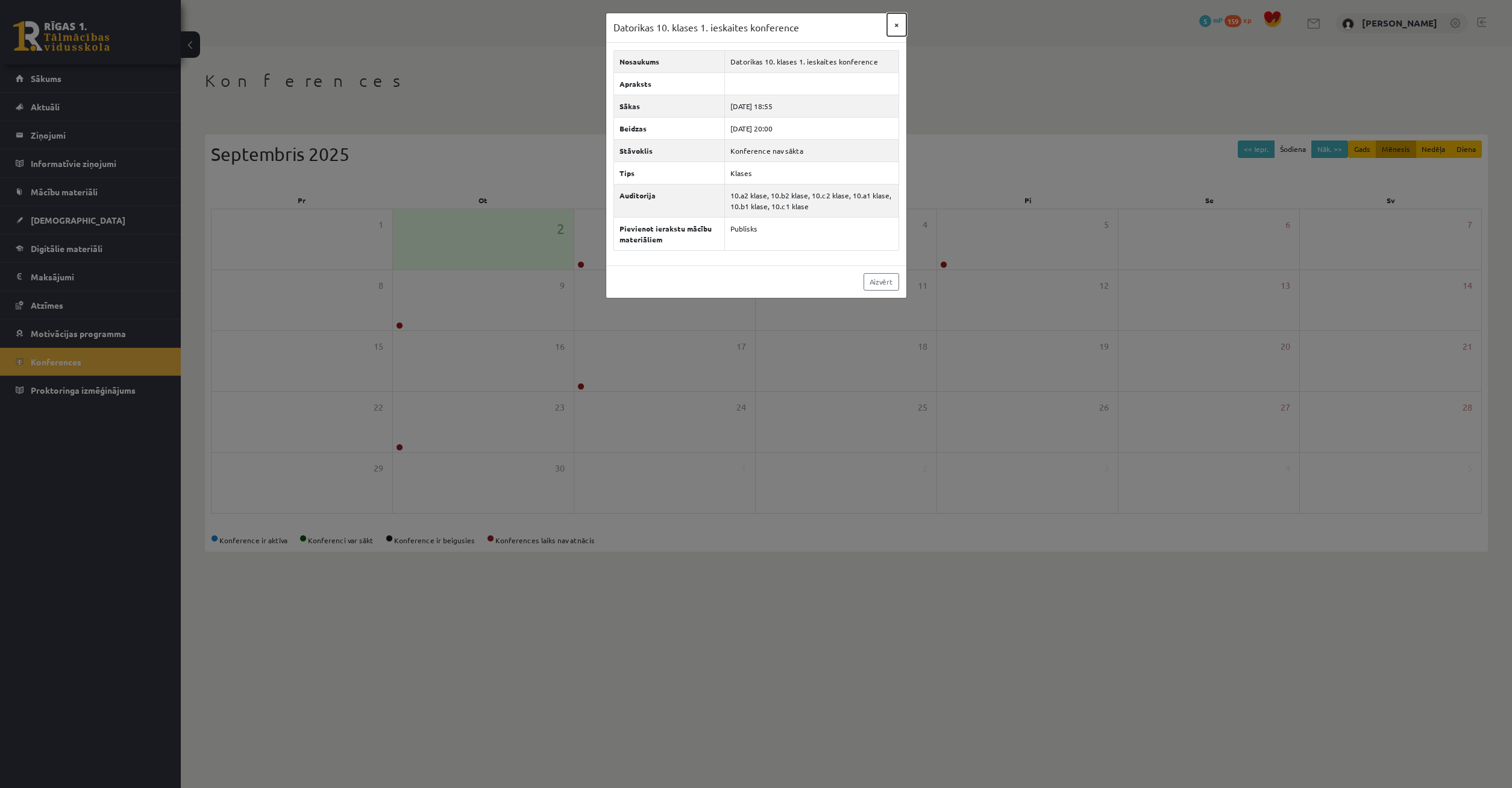
click at [896, 22] on button "×" at bounding box center [897, 24] width 19 height 23
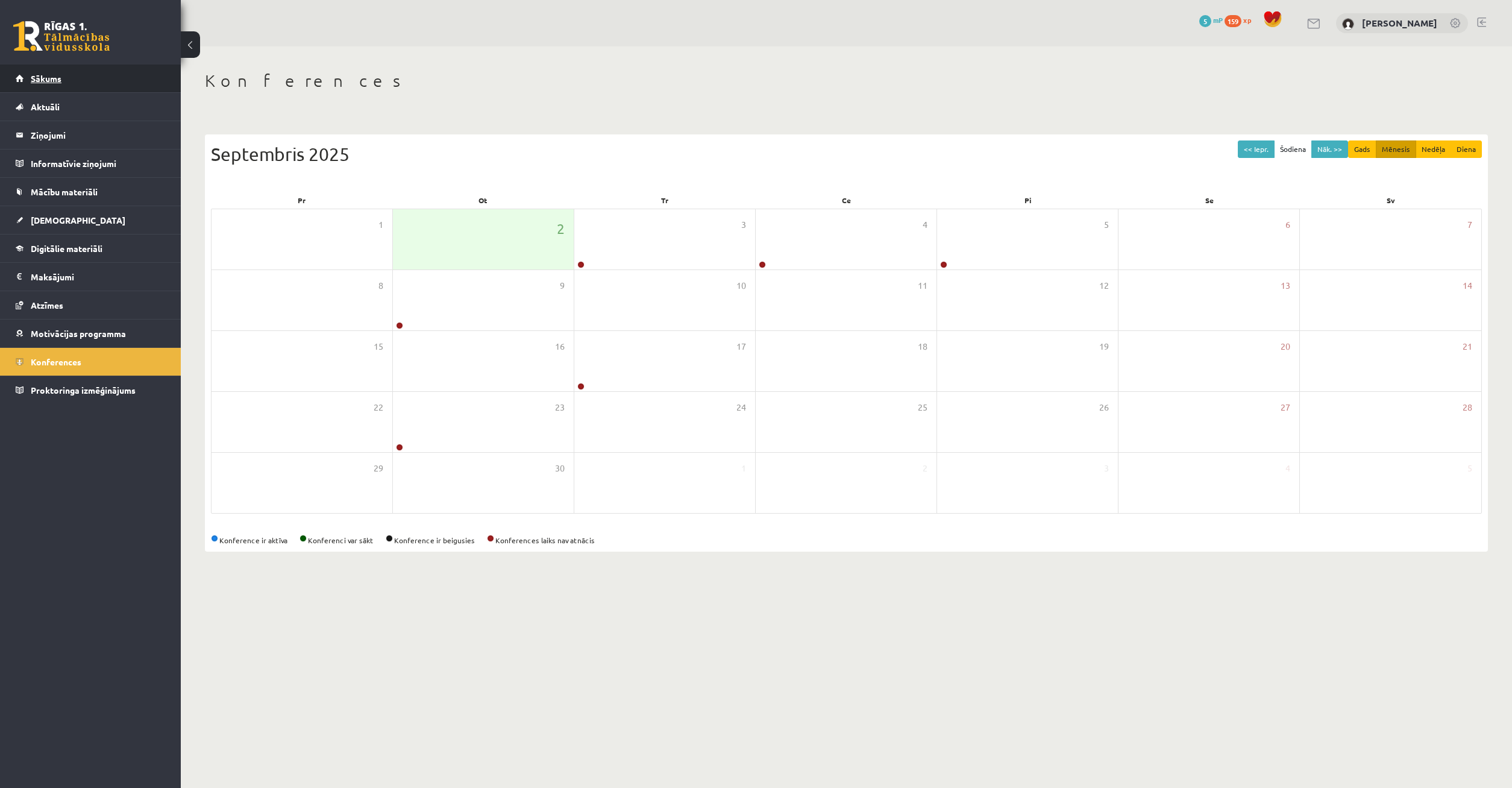
click at [50, 77] on span "Sākums" at bounding box center [46, 78] width 31 height 11
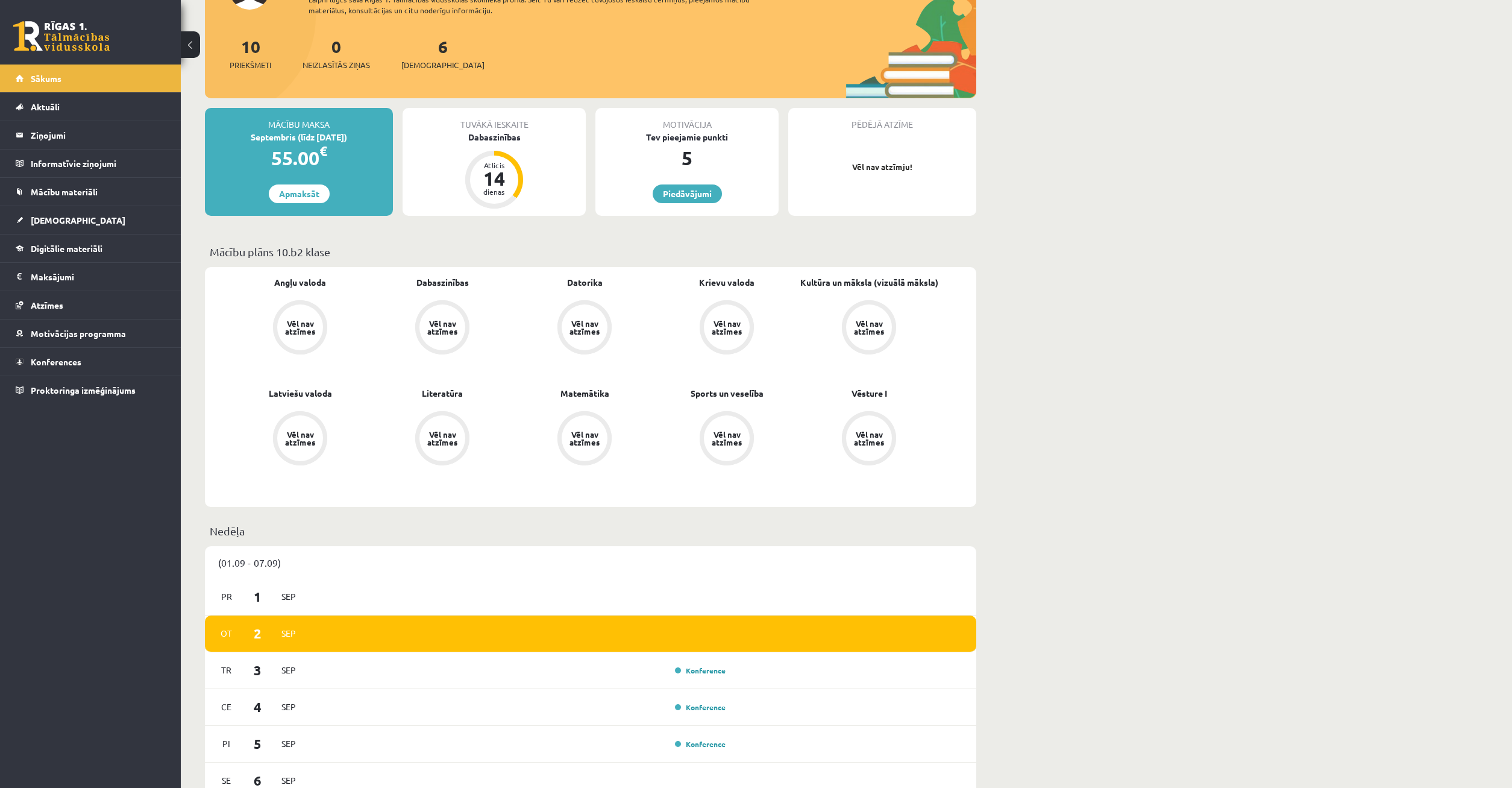
scroll to position [62, 0]
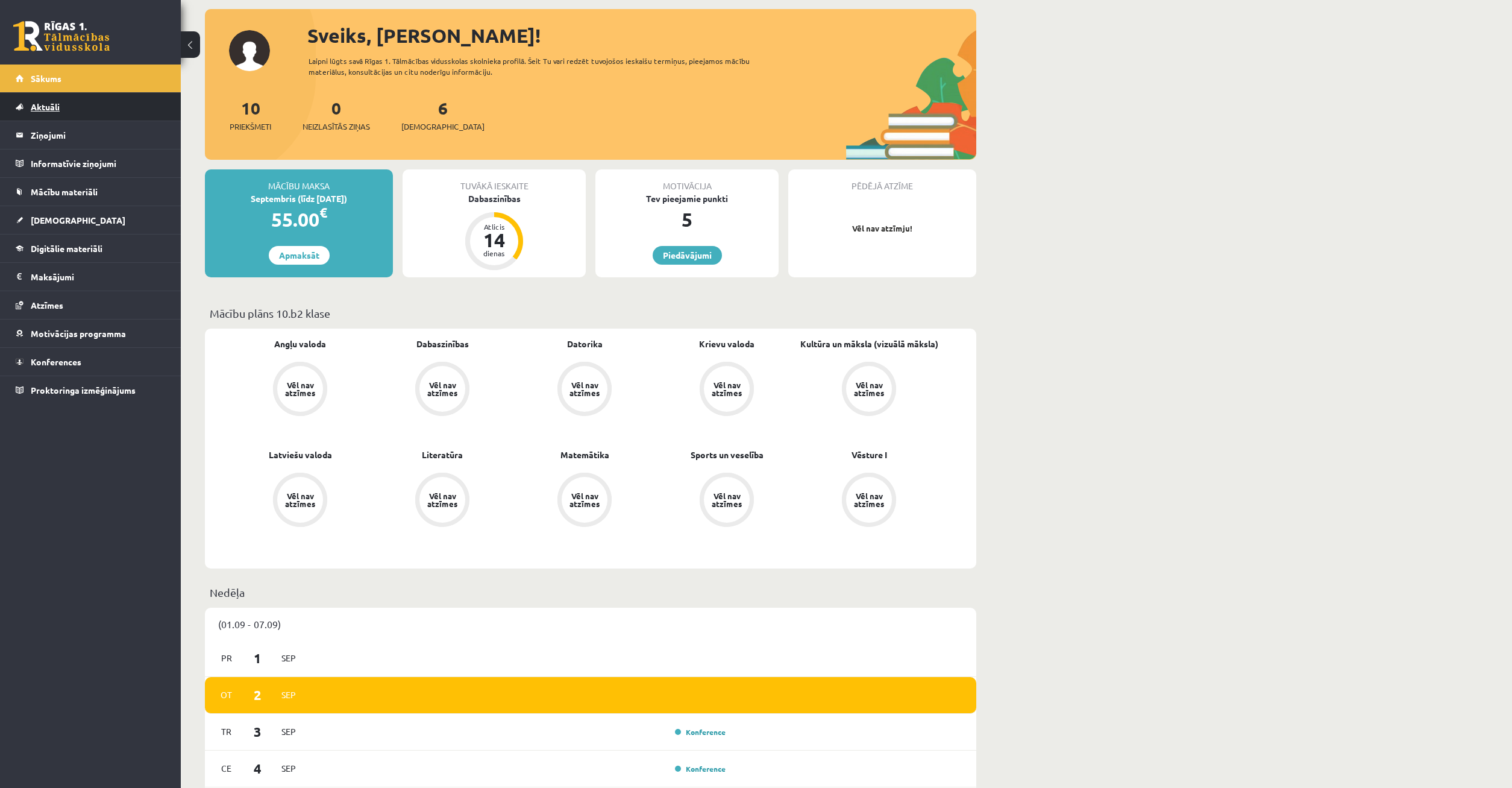
click at [45, 102] on span "Aktuāli" at bounding box center [45, 106] width 29 height 11
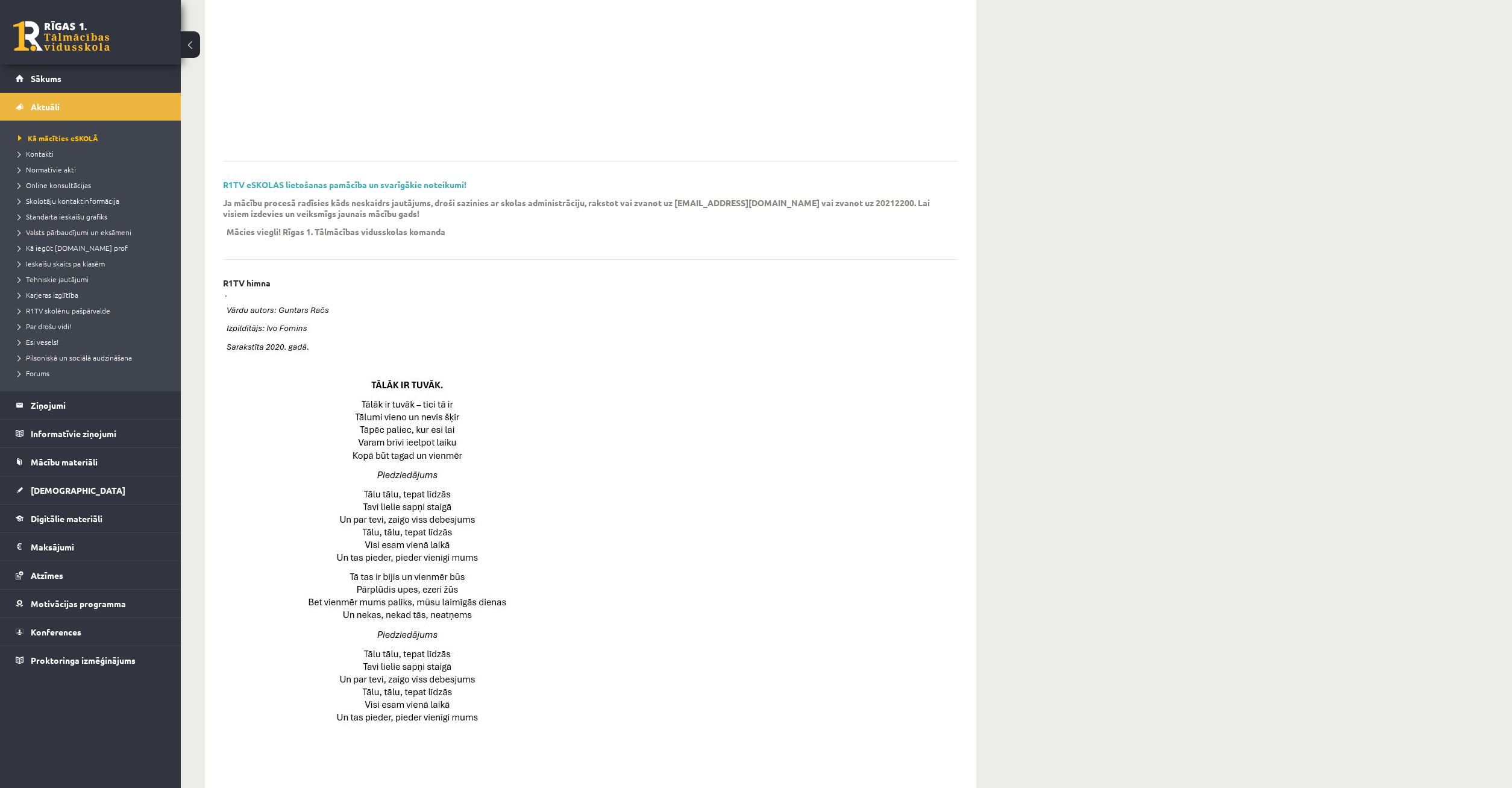
scroll to position [307, 0]
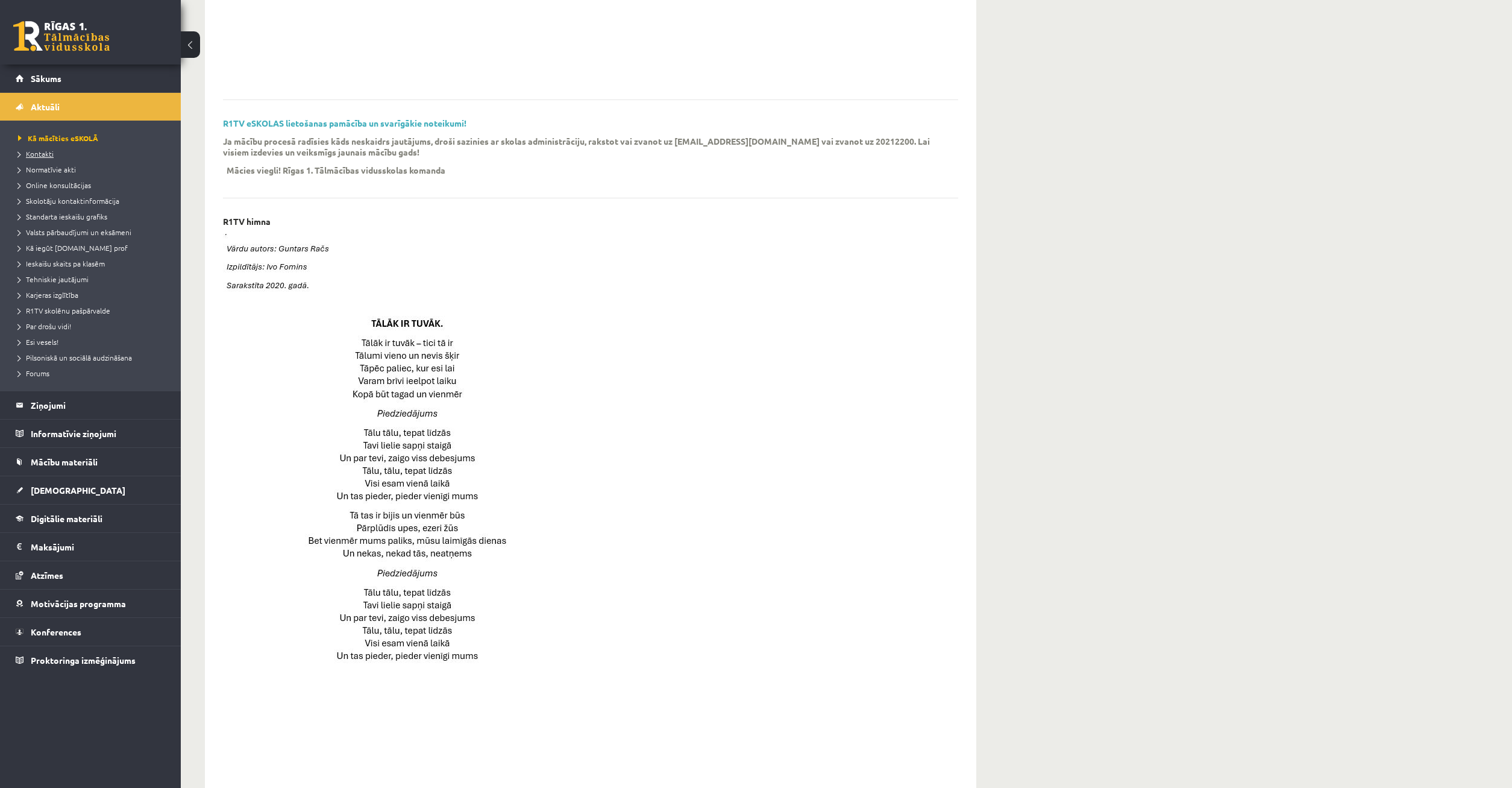
click at [67, 158] on link "Kontakti" at bounding box center [93, 153] width 151 height 11
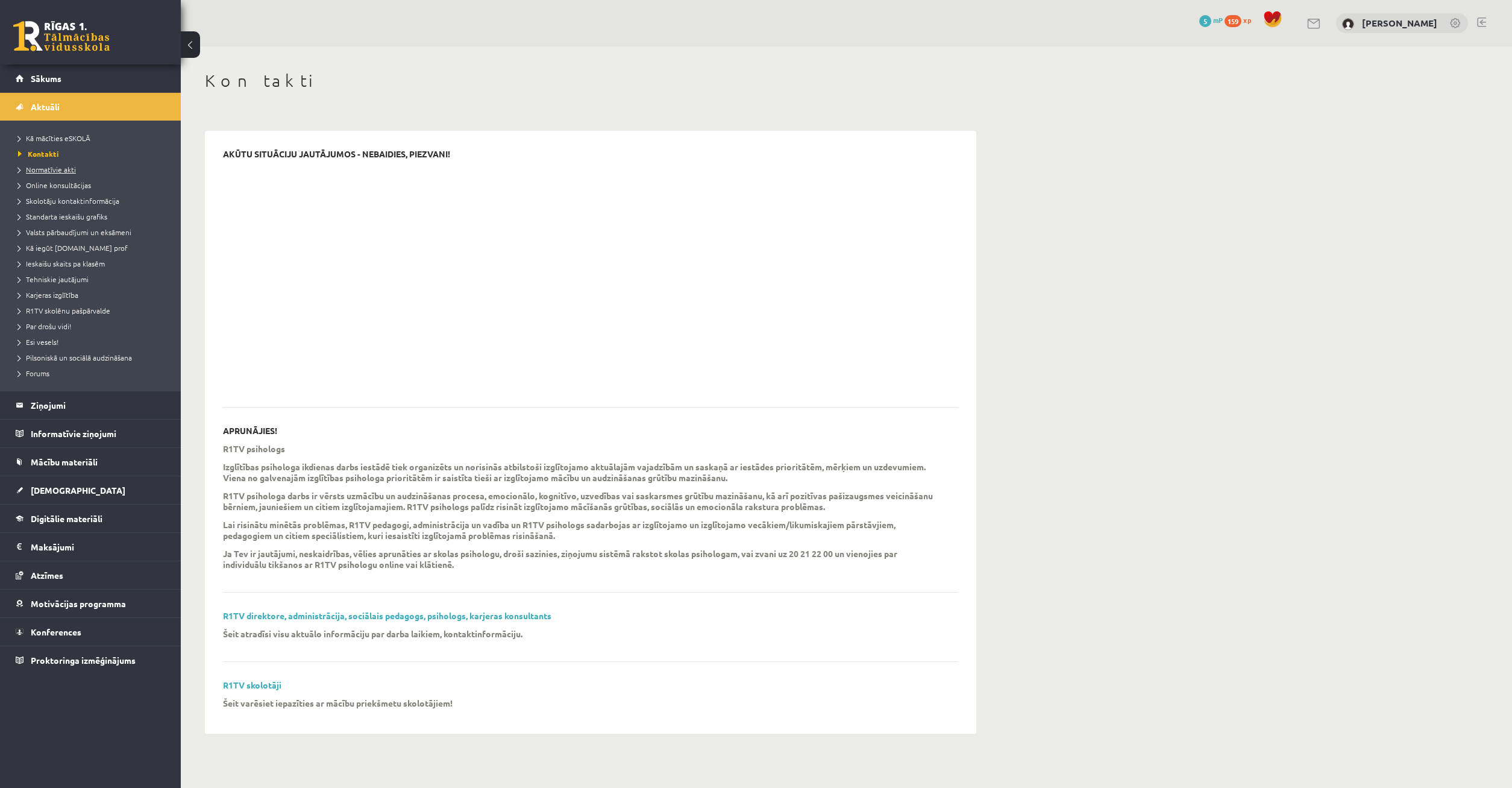
click at [71, 168] on span "Normatīvie akti" at bounding box center [46, 169] width 58 height 10
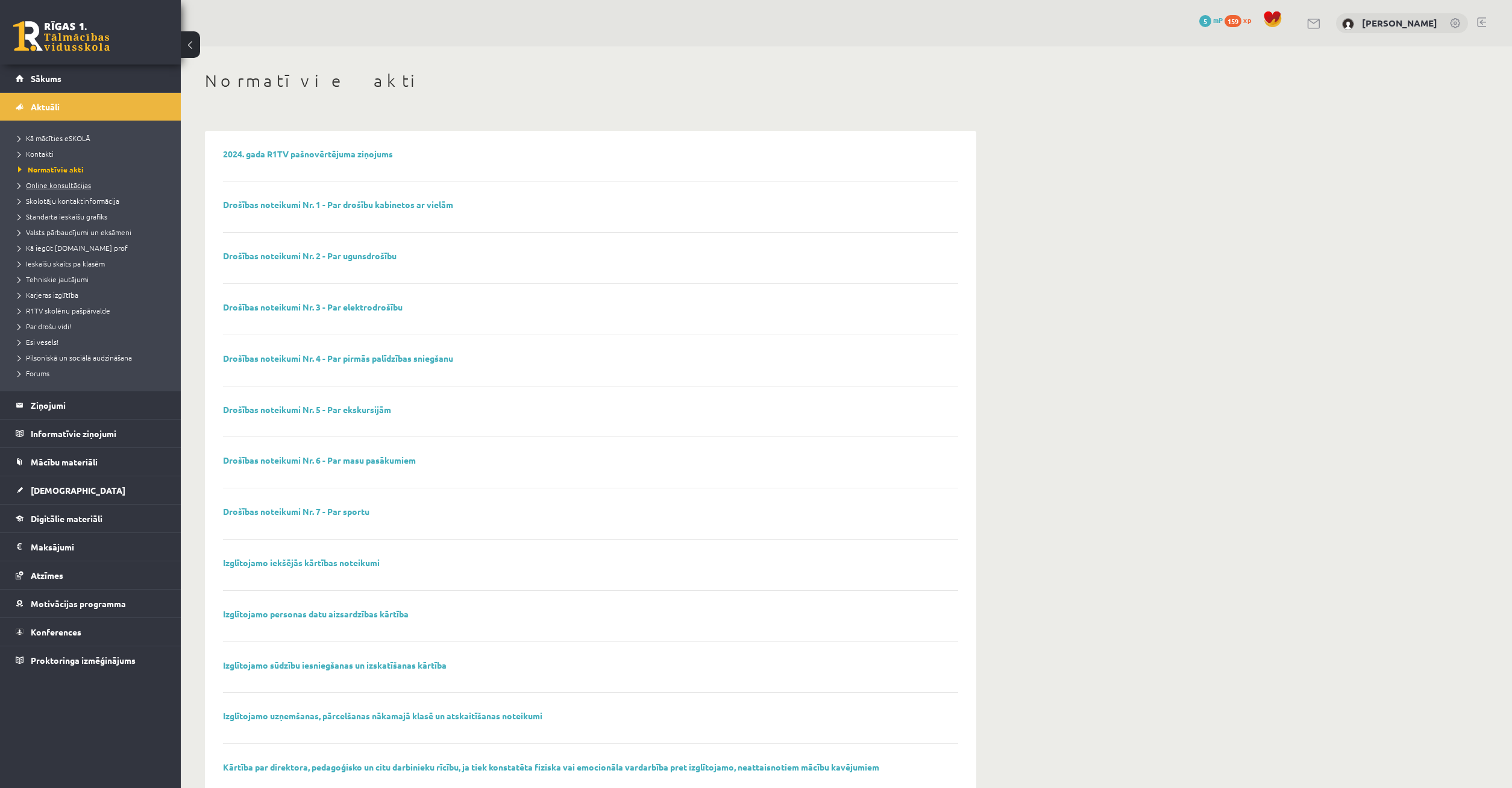
click at [48, 186] on span "Online konsultācijas" at bounding box center [54, 185] width 73 height 10
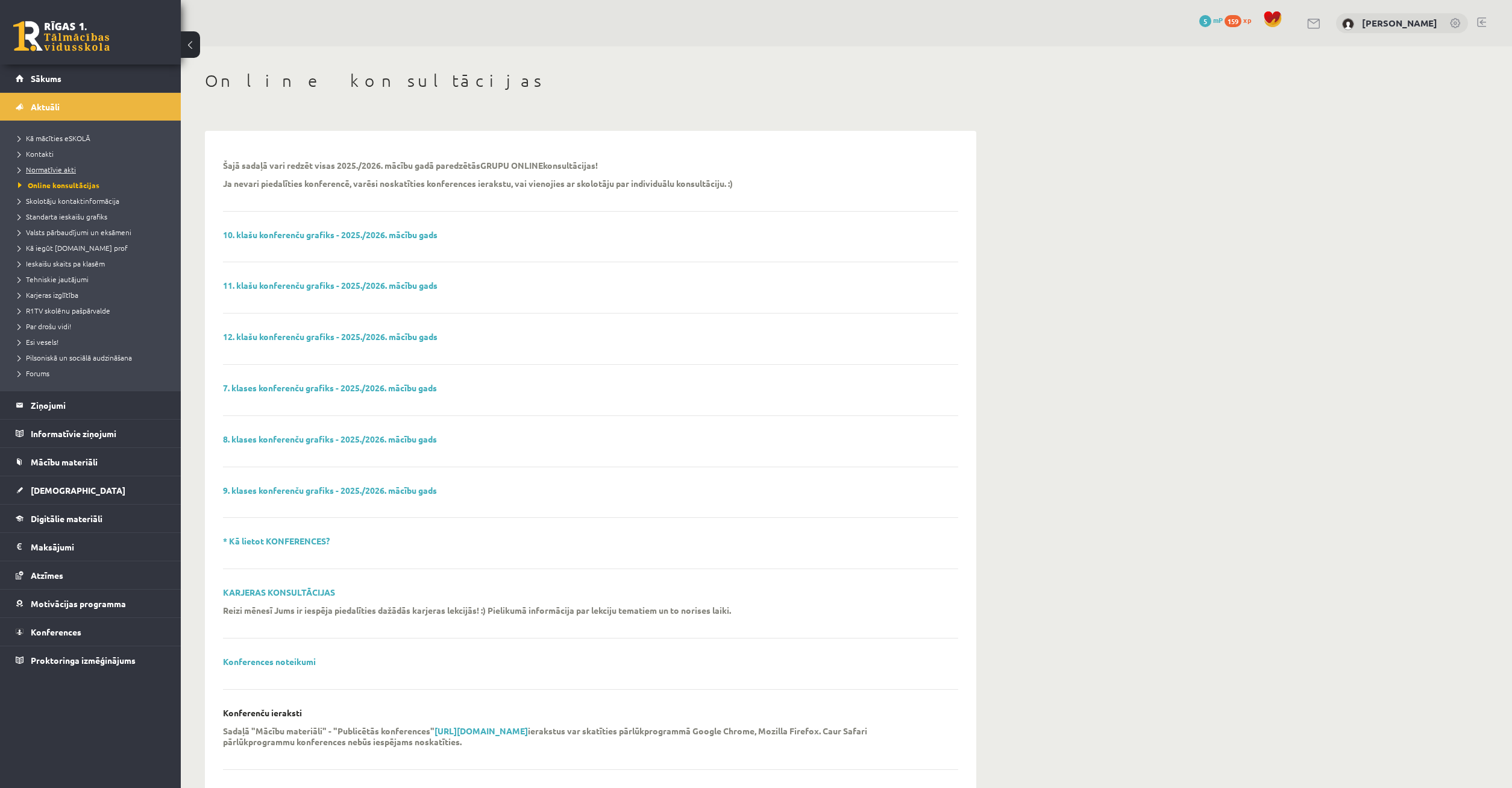
click at [48, 174] on link "Normatīvie akti" at bounding box center [93, 169] width 151 height 11
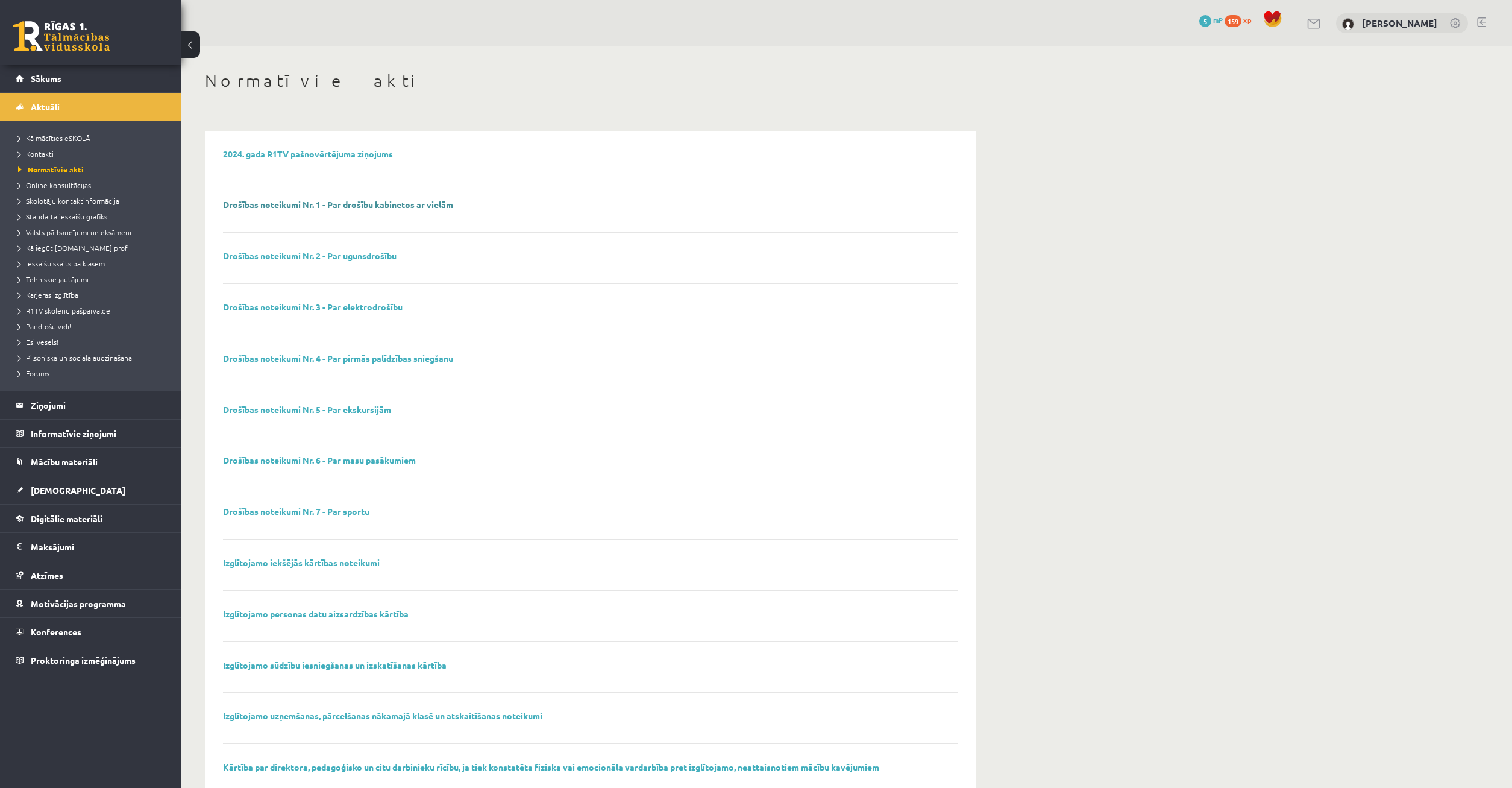
click at [306, 208] on link "Drošības noteikumi Nr. 1 - Par drošību kabinetos ar vielām" at bounding box center [338, 203] width 230 height 11
